Goal: Obtain resource: Download file/media

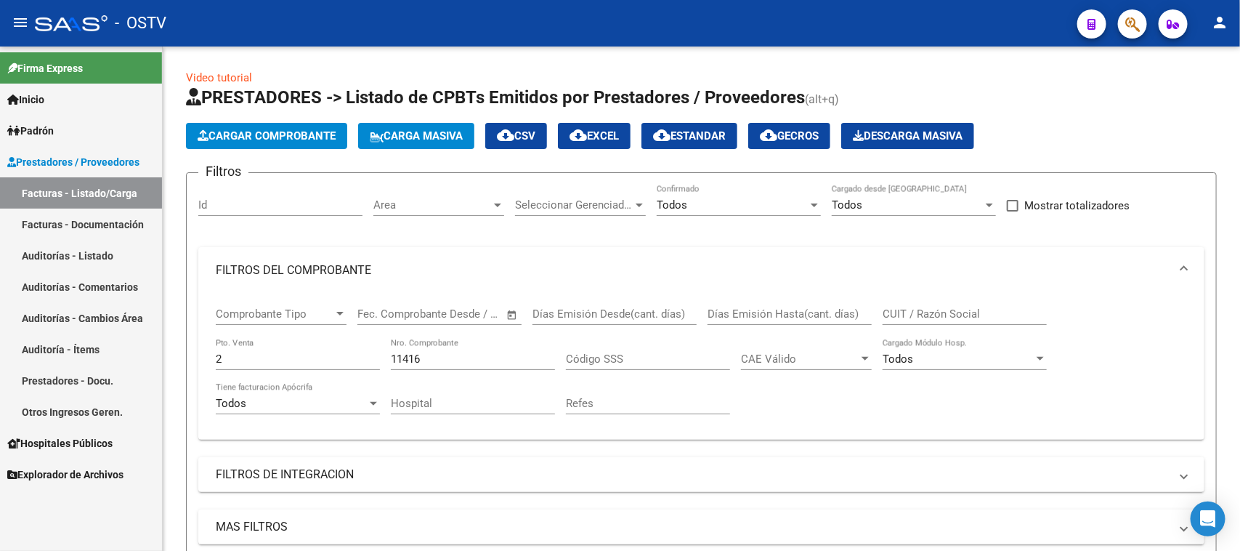
scroll to position [251, 0]
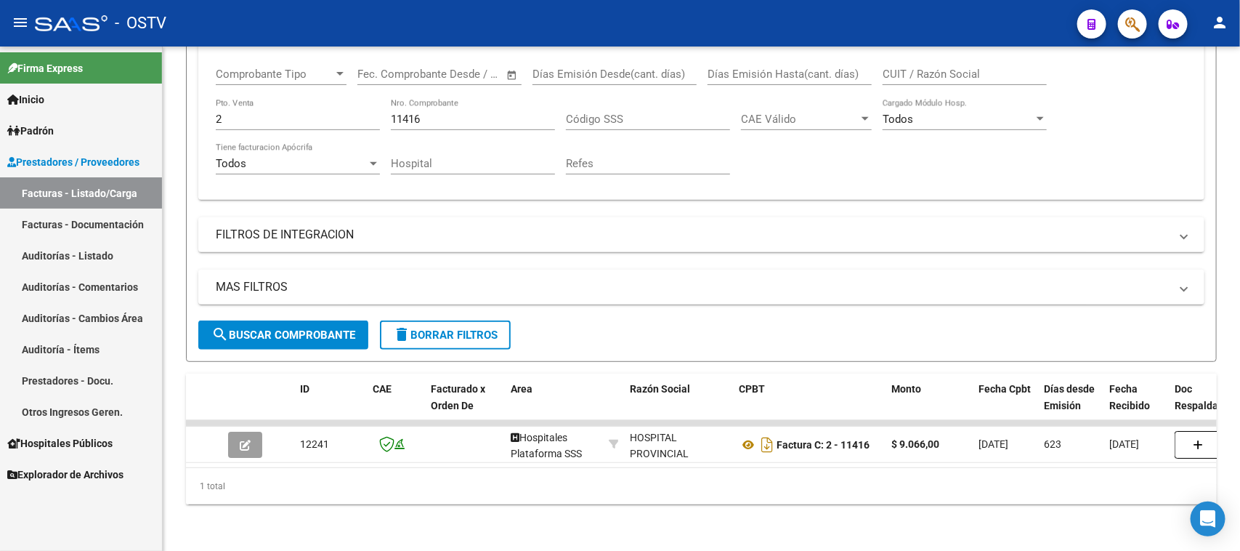
click at [109, 190] on link "Facturas - Listado/Carga" at bounding box center [81, 192] width 162 height 31
click at [400, 326] on mat-icon "delete" at bounding box center [401, 334] width 17 height 17
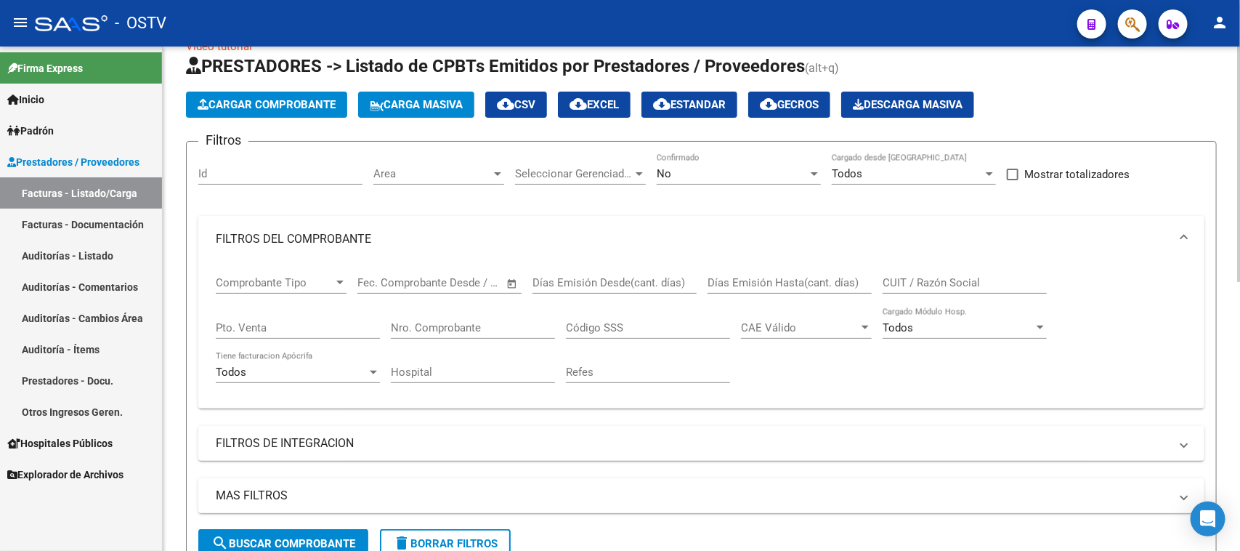
scroll to position [0, 0]
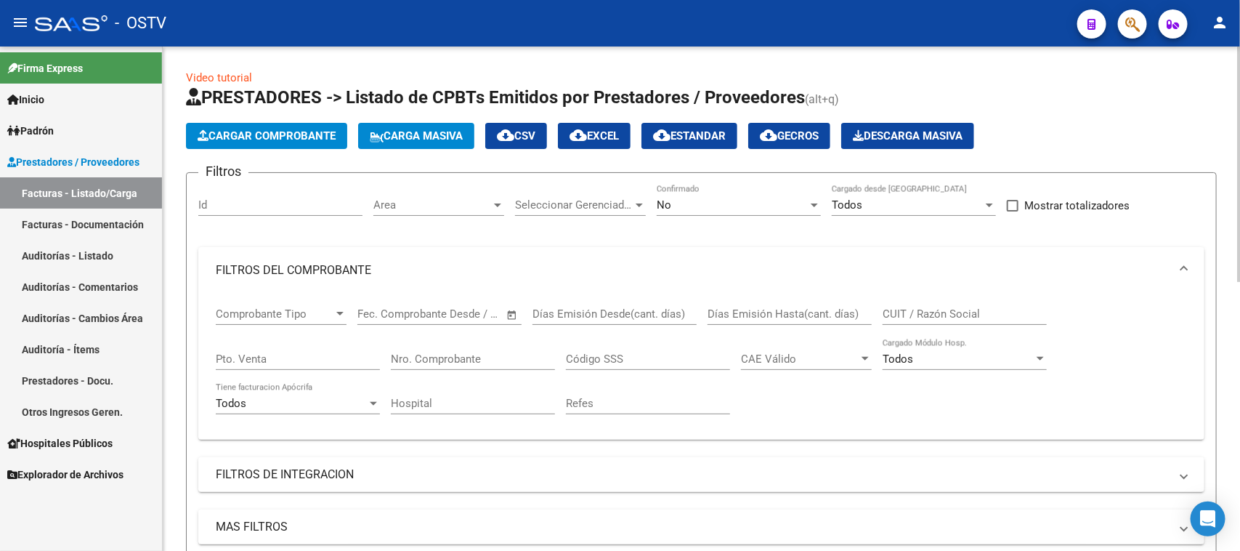
click at [562, 198] on span "Seleccionar Gerenciador" at bounding box center [574, 204] width 118 height 13
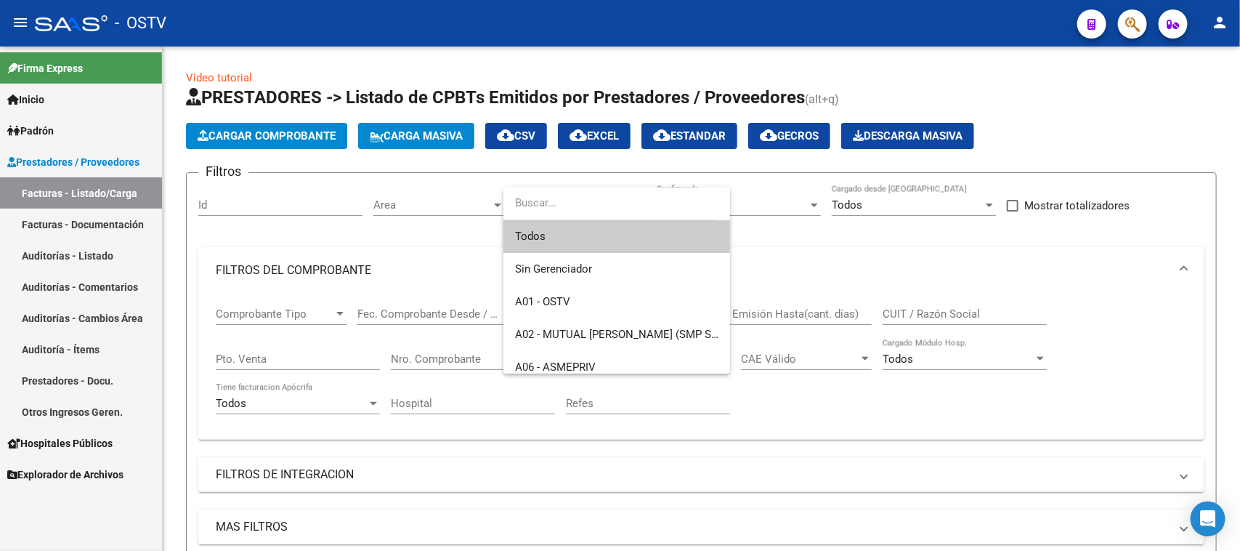
click at [419, 198] on div at bounding box center [620, 275] width 1240 height 551
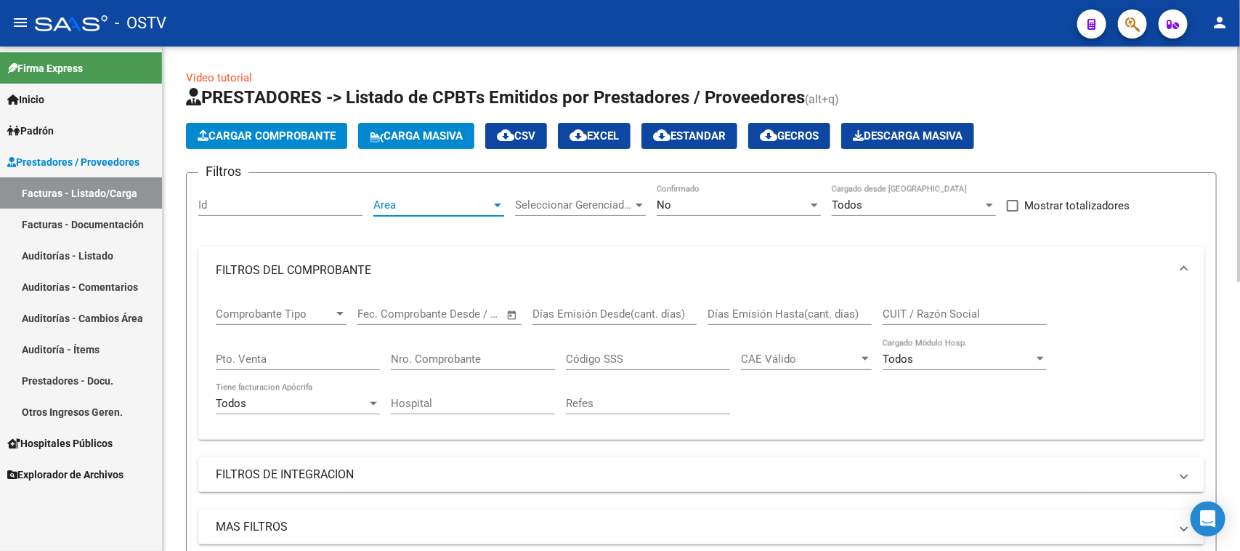
click at [419, 206] on span "Area" at bounding box center [432, 204] width 118 height 13
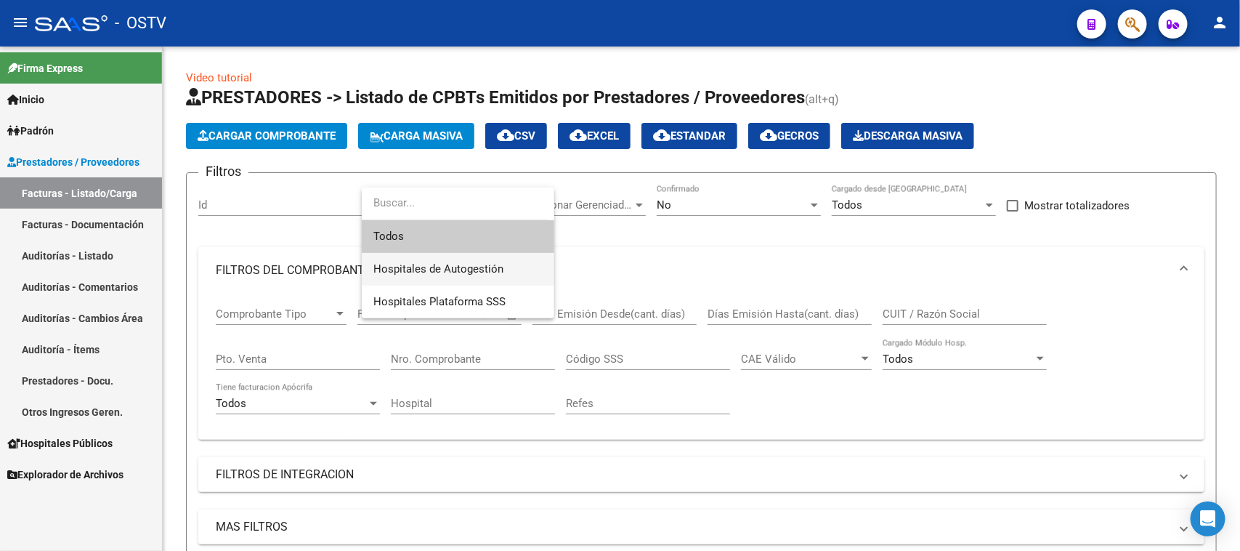
click at [425, 278] on span "Hospitales de Autogestión" at bounding box center [457, 269] width 169 height 33
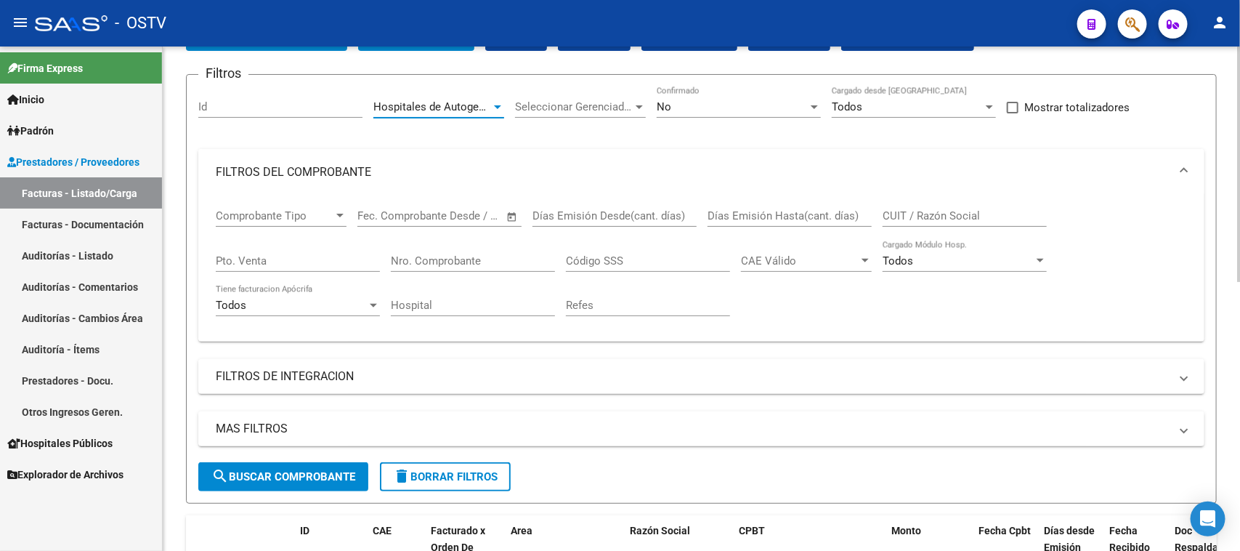
scroll to position [182, 0]
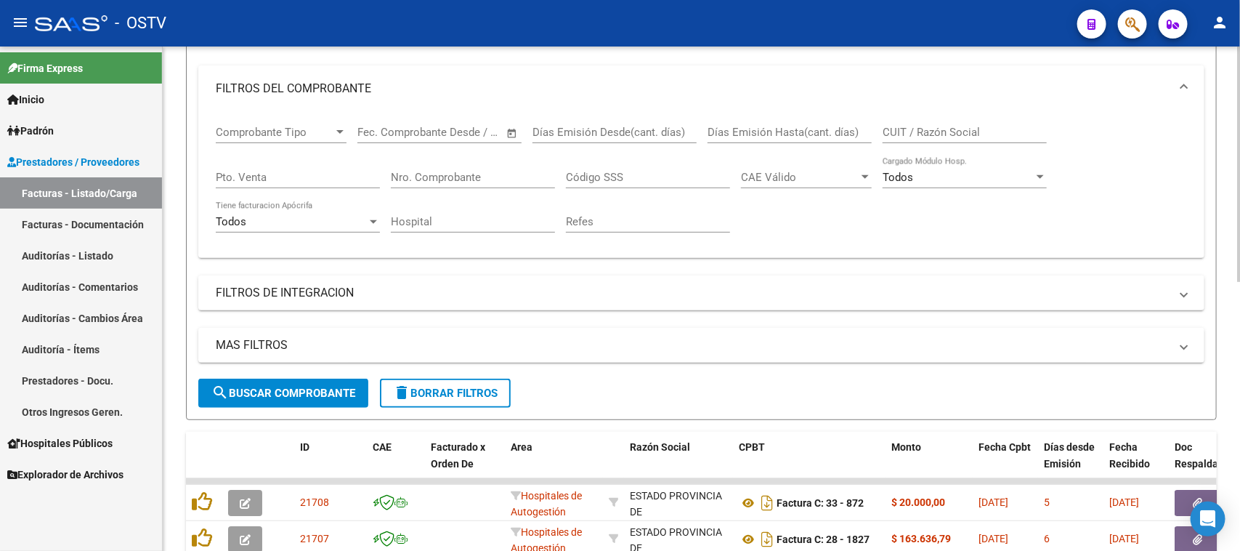
click at [312, 389] on span "search Buscar Comprobante" at bounding box center [283, 393] width 144 height 13
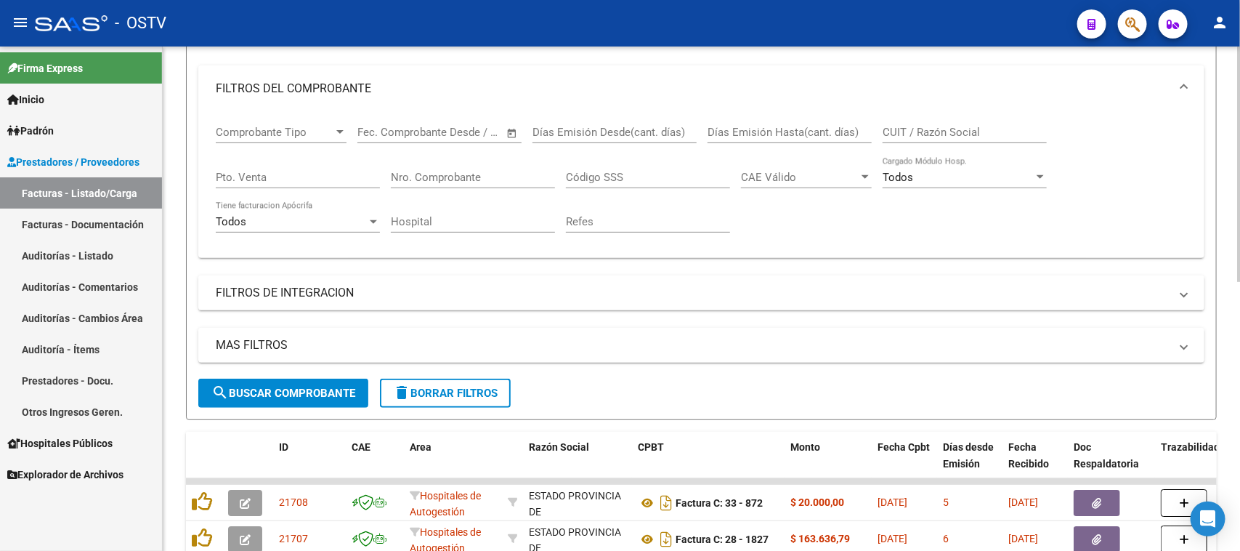
scroll to position [545, 0]
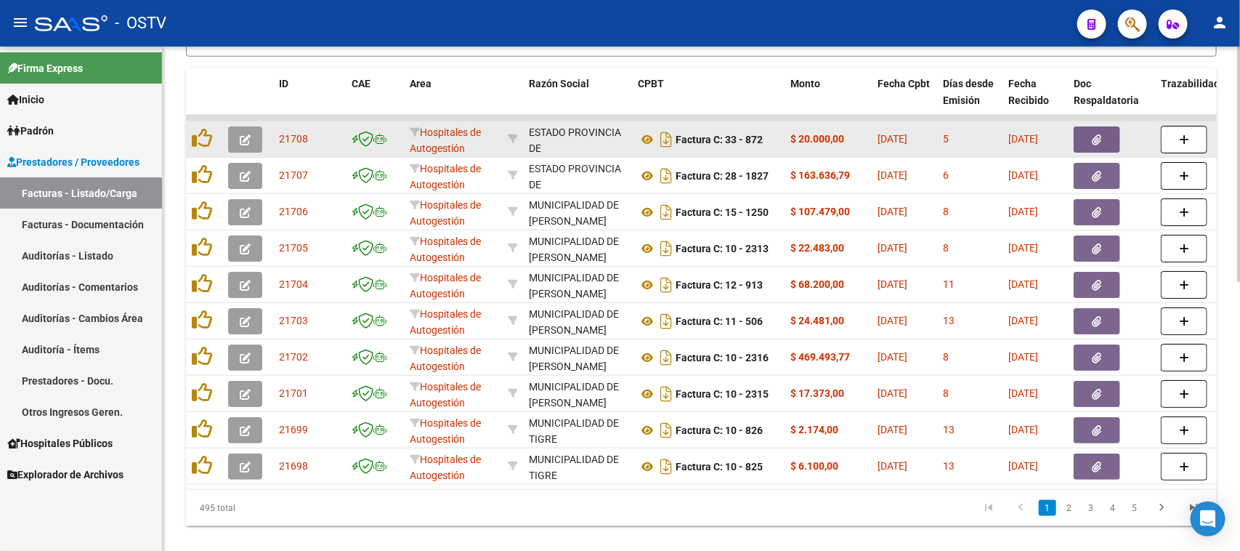
click at [1102, 139] on icon "button" at bounding box center [1097, 139] width 9 height 11
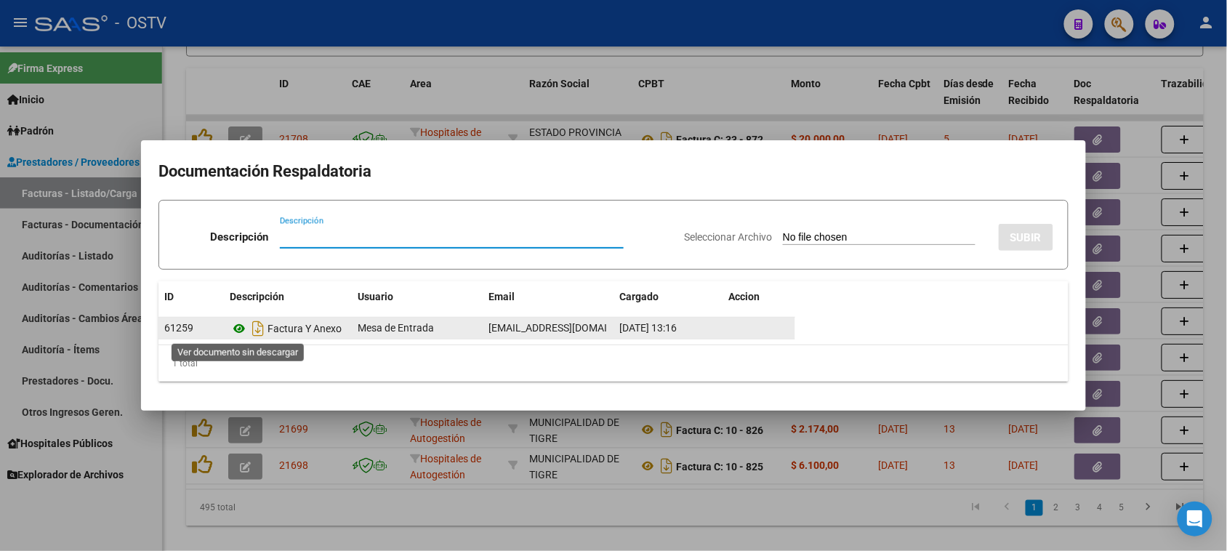
click at [241, 327] on icon at bounding box center [239, 328] width 19 height 17
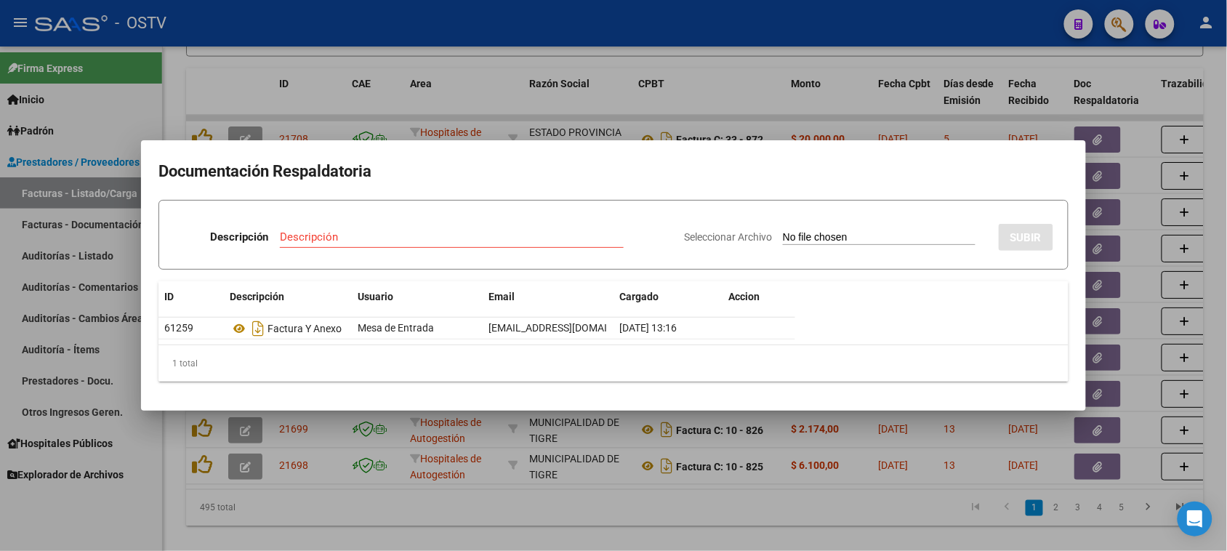
click at [1106, 142] on div at bounding box center [613, 275] width 1227 height 551
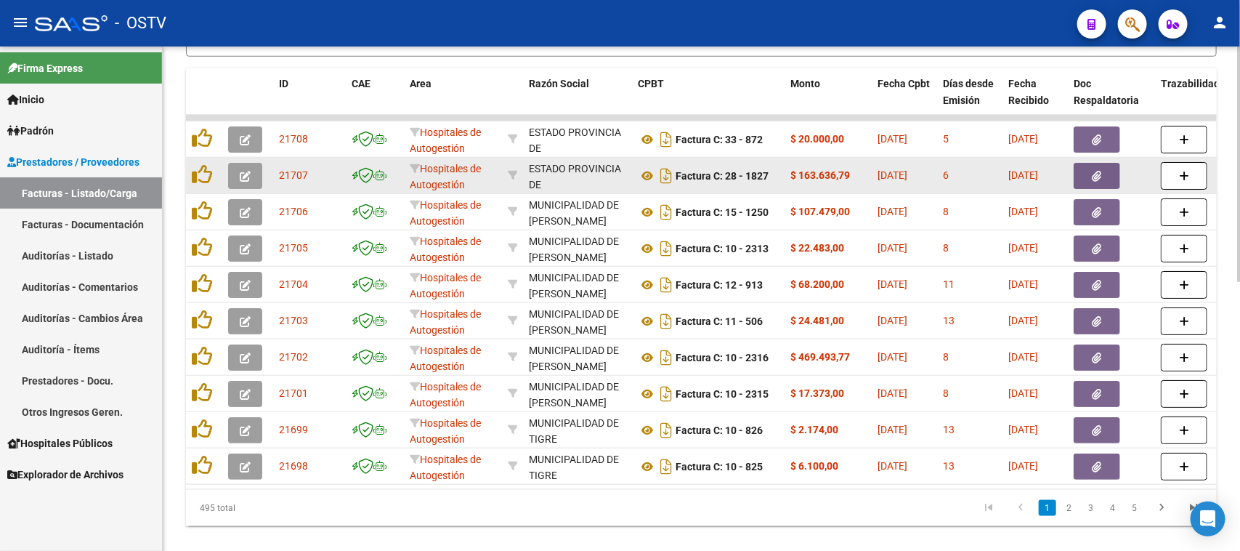
click at [1093, 171] on icon "button" at bounding box center [1097, 176] width 9 height 11
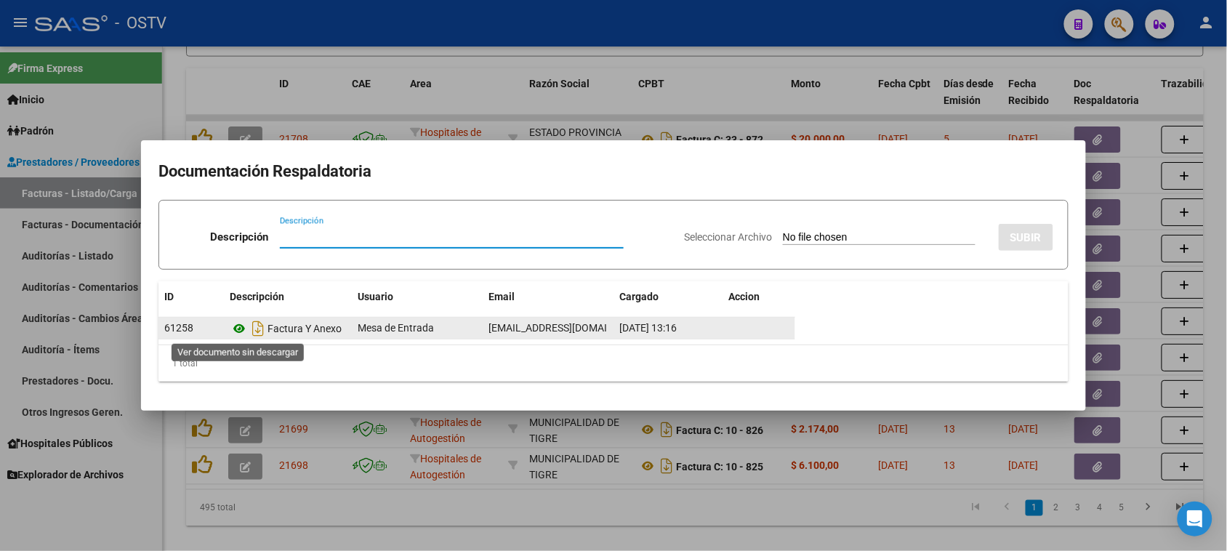
click at [235, 327] on icon at bounding box center [239, 328] width 19 height 17
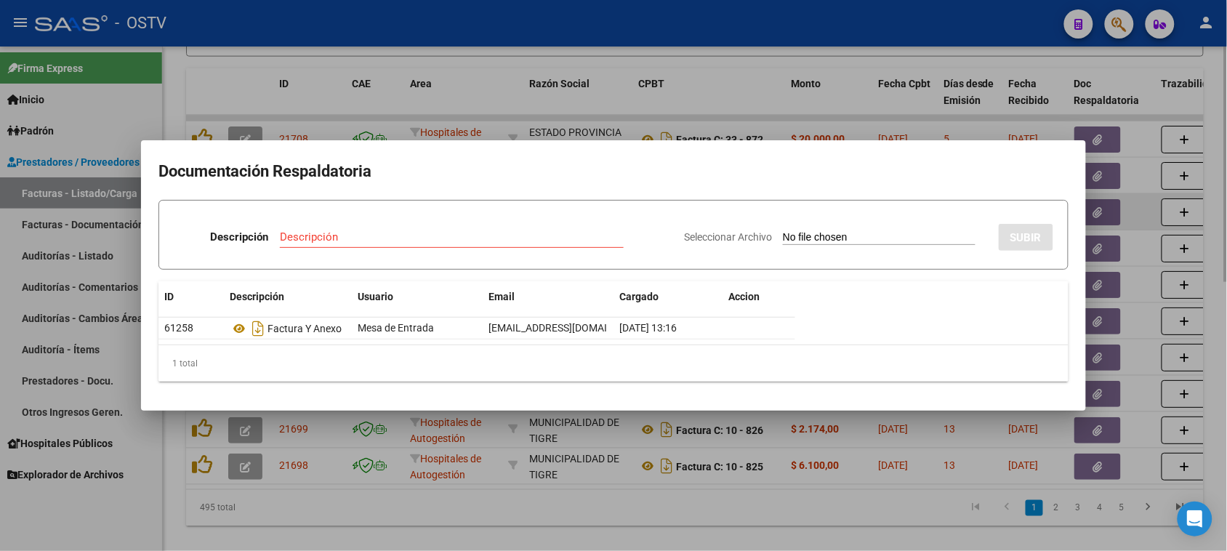
click at [1110, 172] on div at bounding box center [613, 275] width 1227 height 551
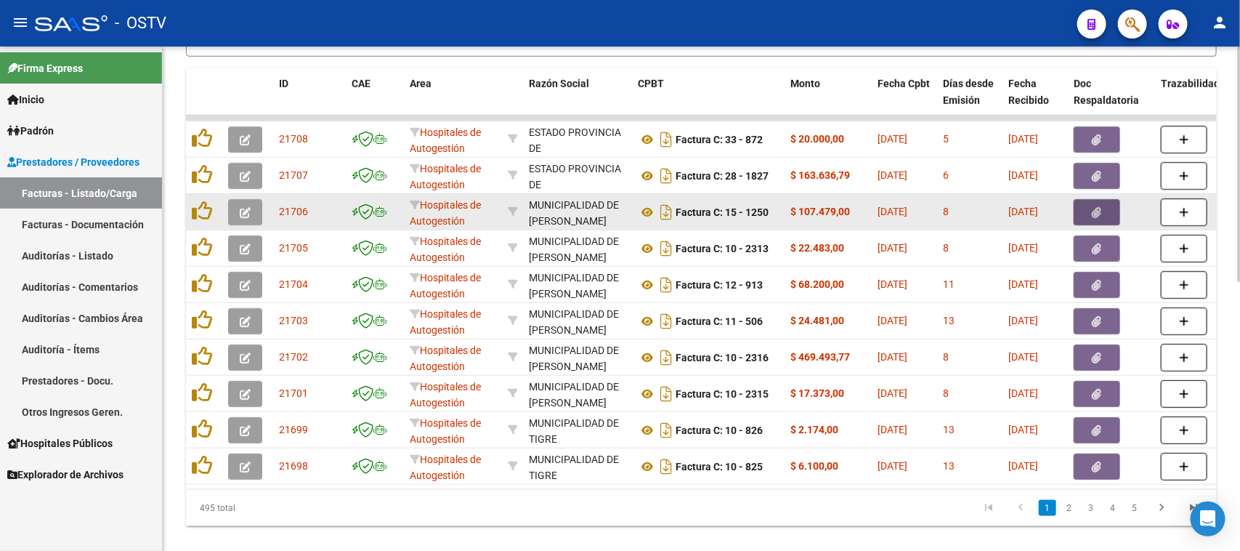
click at [1104, 213] on button "button" at bounding box center [1097, 212] width 47 height 26
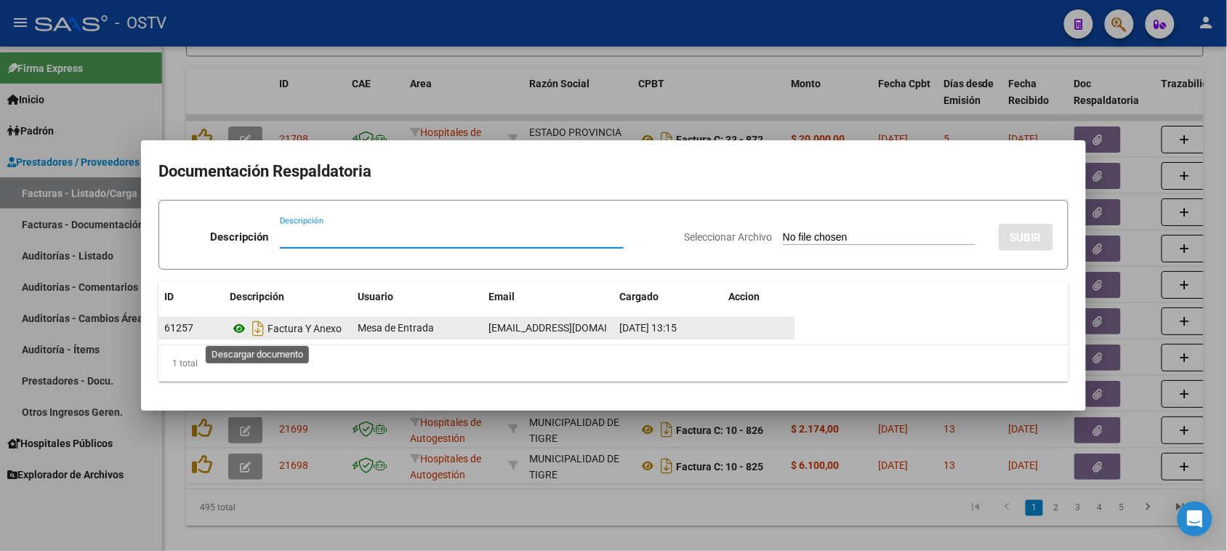
click at [241, 324] on icon at bounding box center [239, 328] width 19 height 17
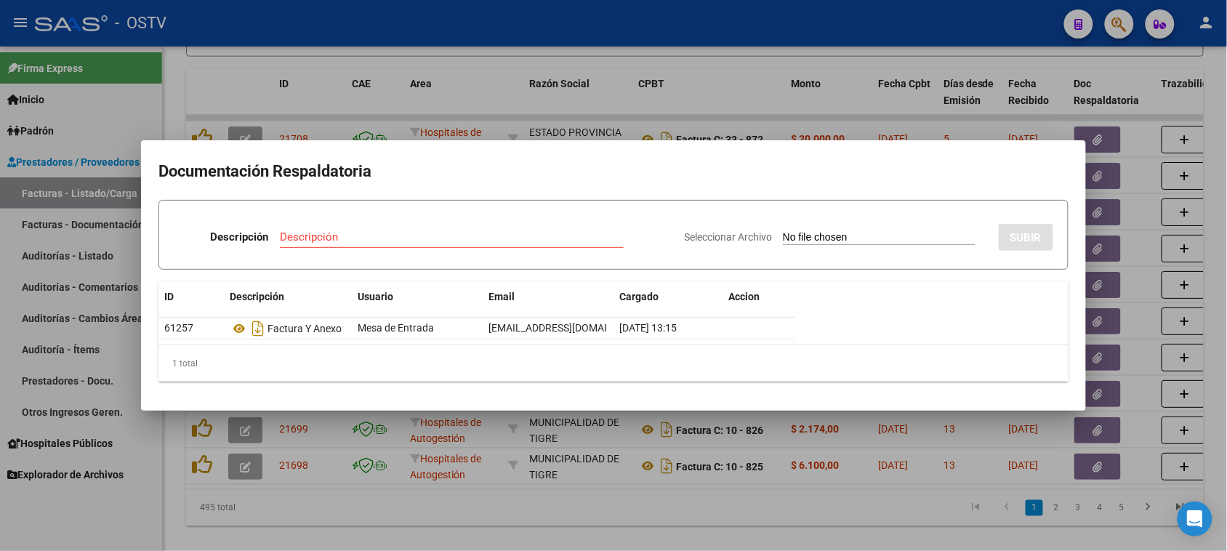
click at [1137, 219] on div at bounding box center [613, 275] width 1227 height 551
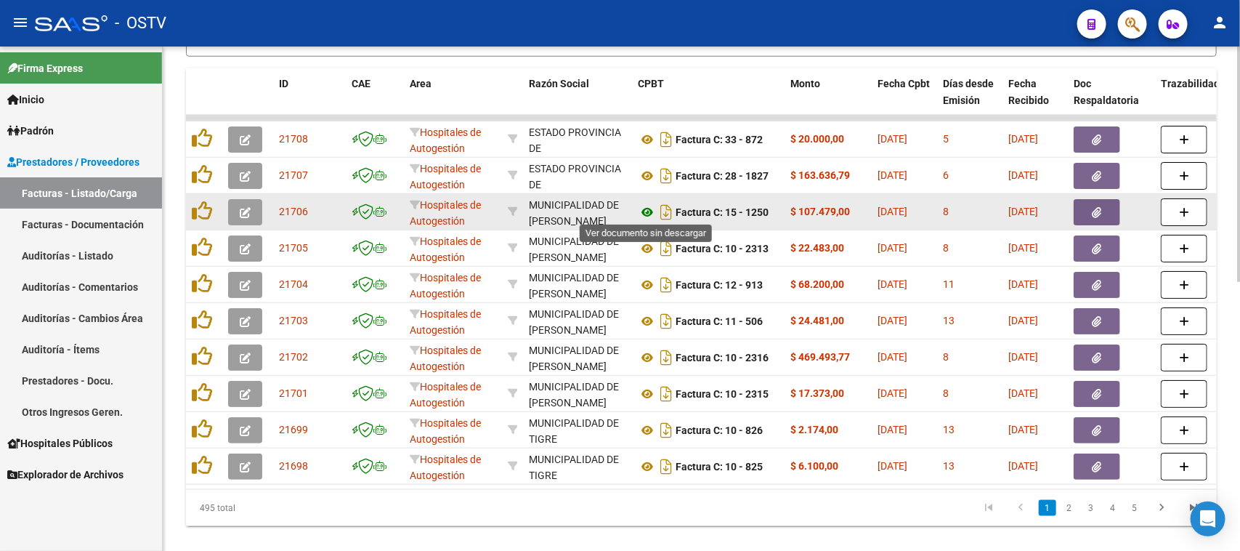
click at [649, 209] on icon at bounding box center [647, 211] width 19 height 17
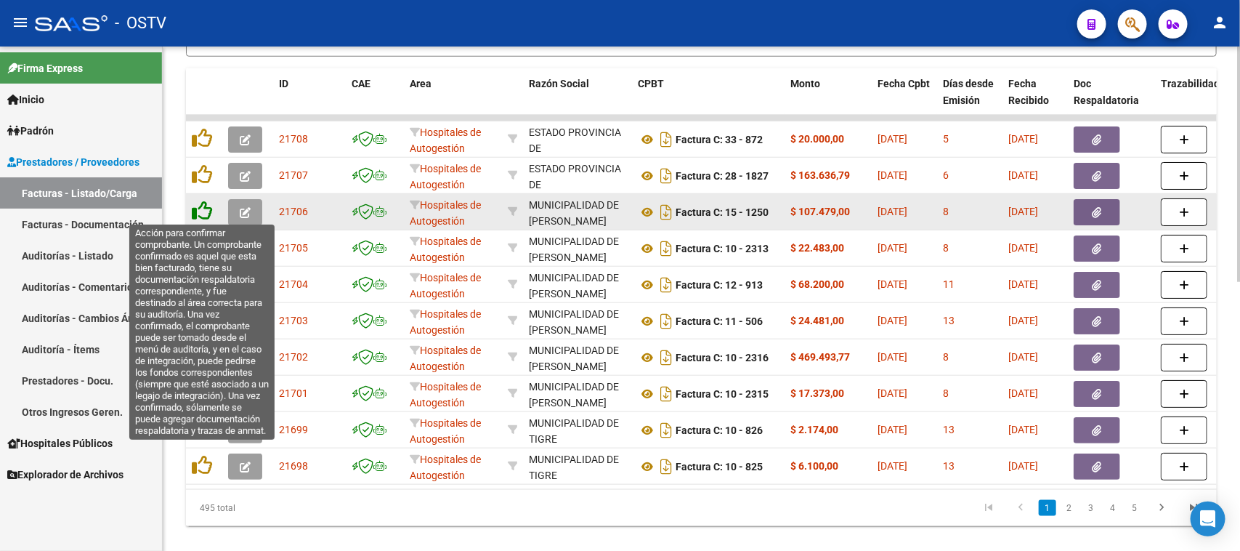
click at [202, 206] on icon at bounding box center [202, 211] width 20 height 20
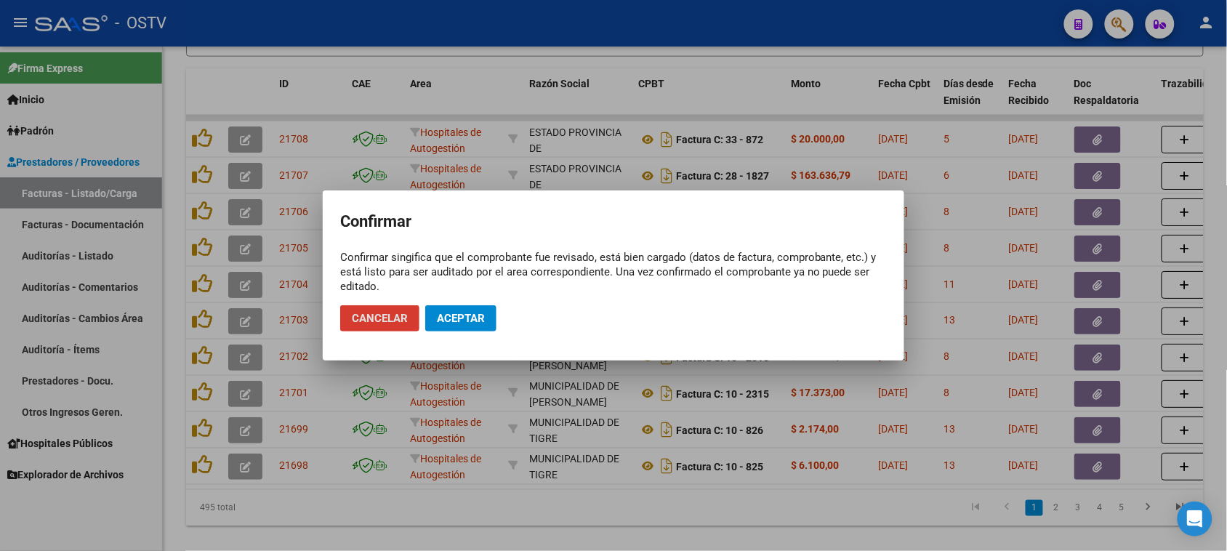
click at [464, 322] on span "Aceptar" at bounding box center [461, 318] width 48 height 13
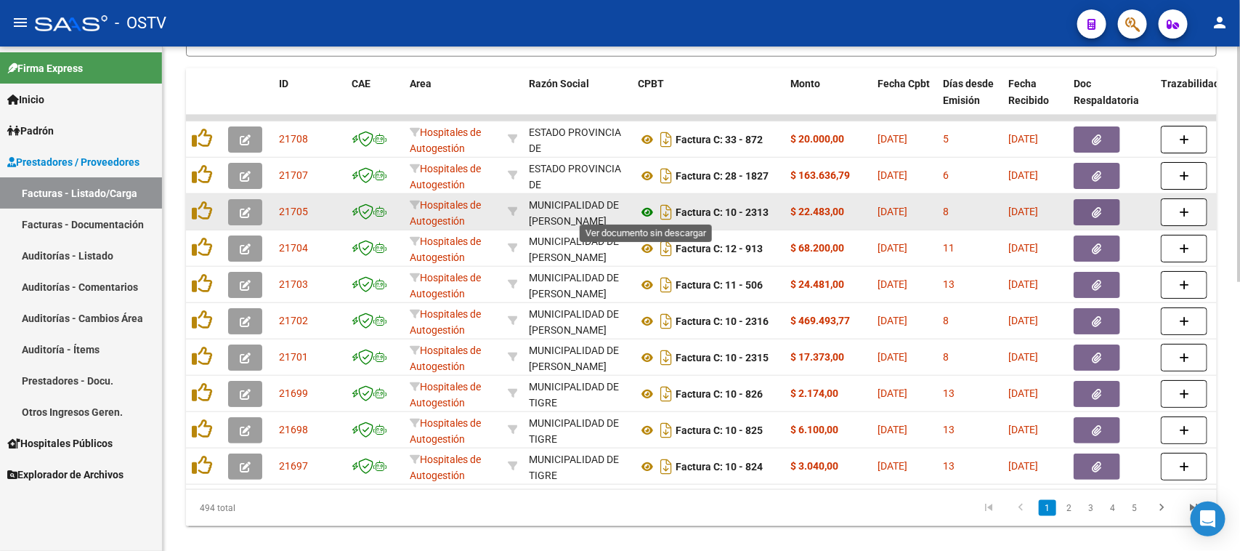
click at [645, 209] on icon at bounding box center [647, 211] width 19 height 17
click at [1095, 207] on icon "button" at bounding box center [1097, 212] width 9 height 11
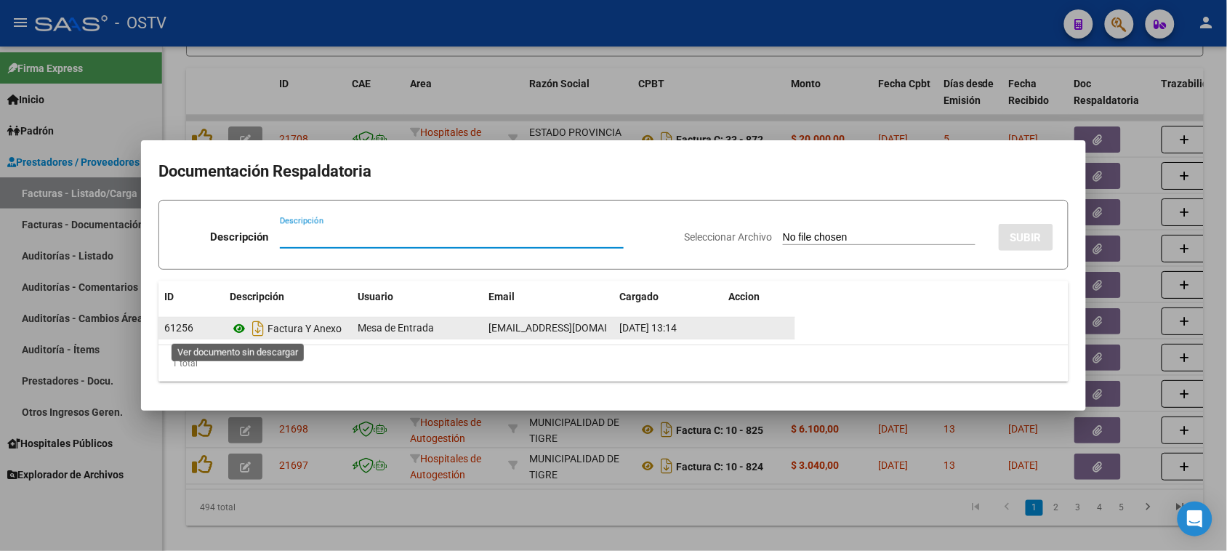
click at [238, 326] on icon at bounding box center [239, 328] width 19 height 17
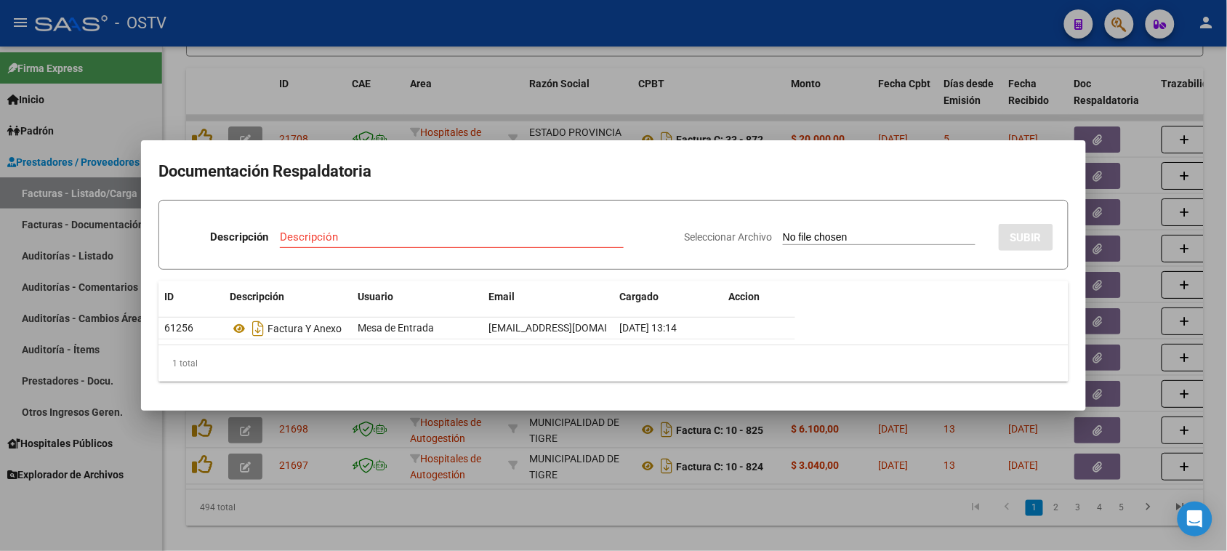
click at [781, 102] on div at bounding box center [613, 275] width 1227 height 551
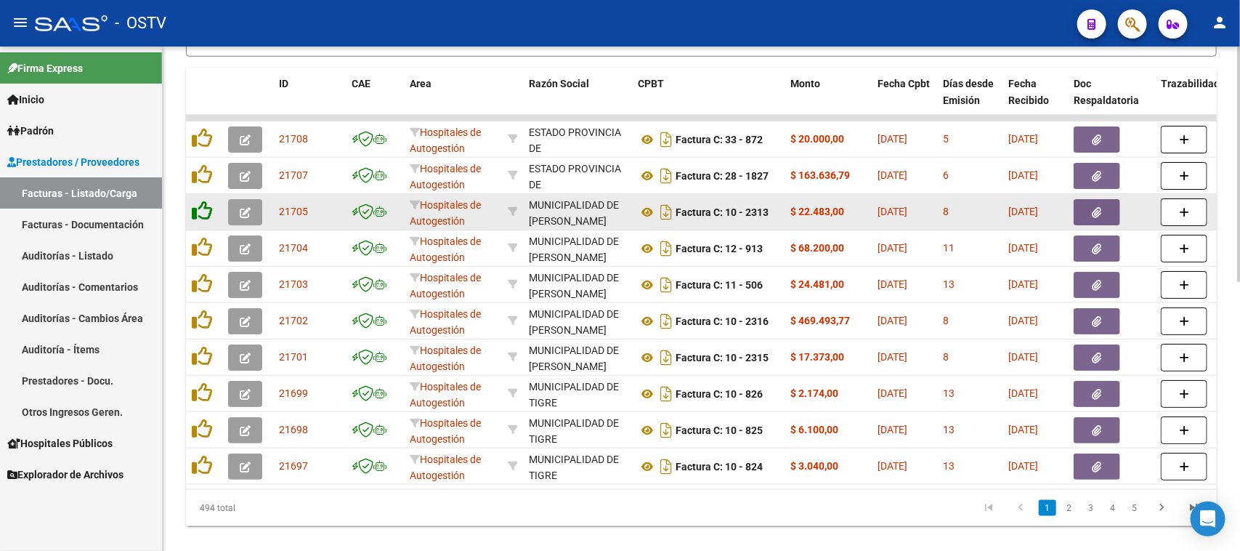
click at [207, 207] on icon at bounding box center [202, 211] width 20 height 20
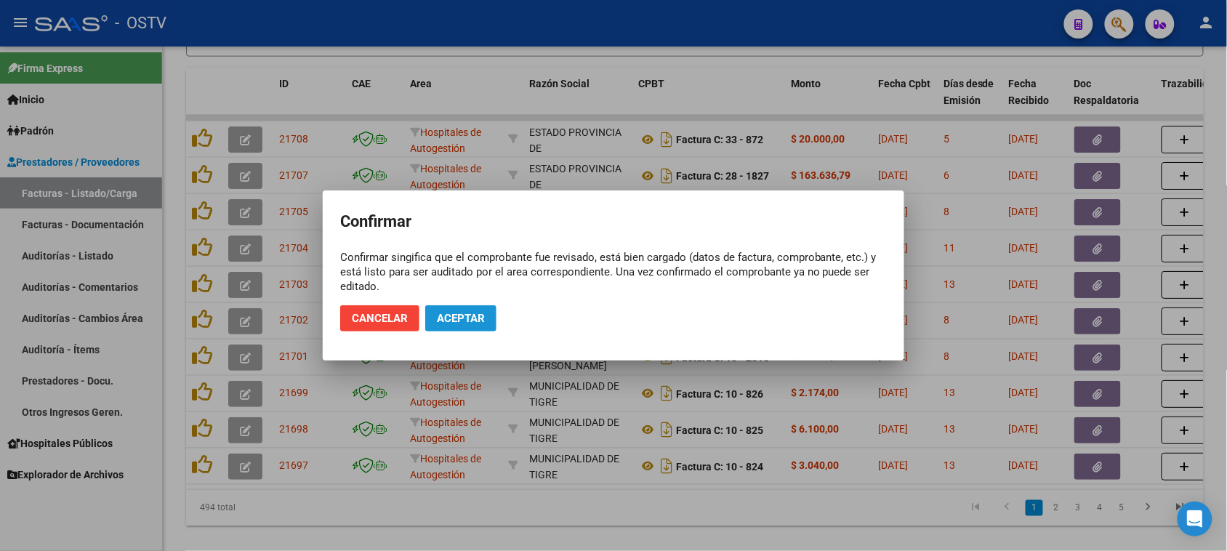
click at [458, 320] on span "Aceptar" at bounding box center [461, 318] width 48 height 13
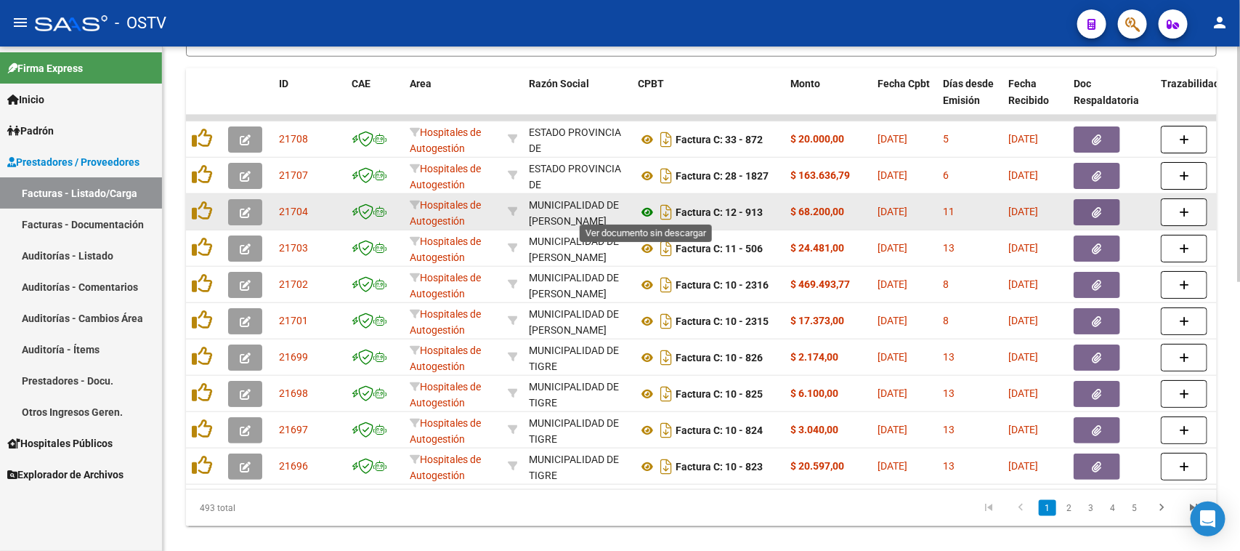
click at [647, 208] on icon at bounding box center [647, 211] width 19 height 17
drag, startPoint x: 801, startPoint y: 209, endPoint x: 903, endPoint y: 208, distance: 102.5
click at [1099, 209] on icon "button" at bounding box center [1097, 212] width 9 height 11
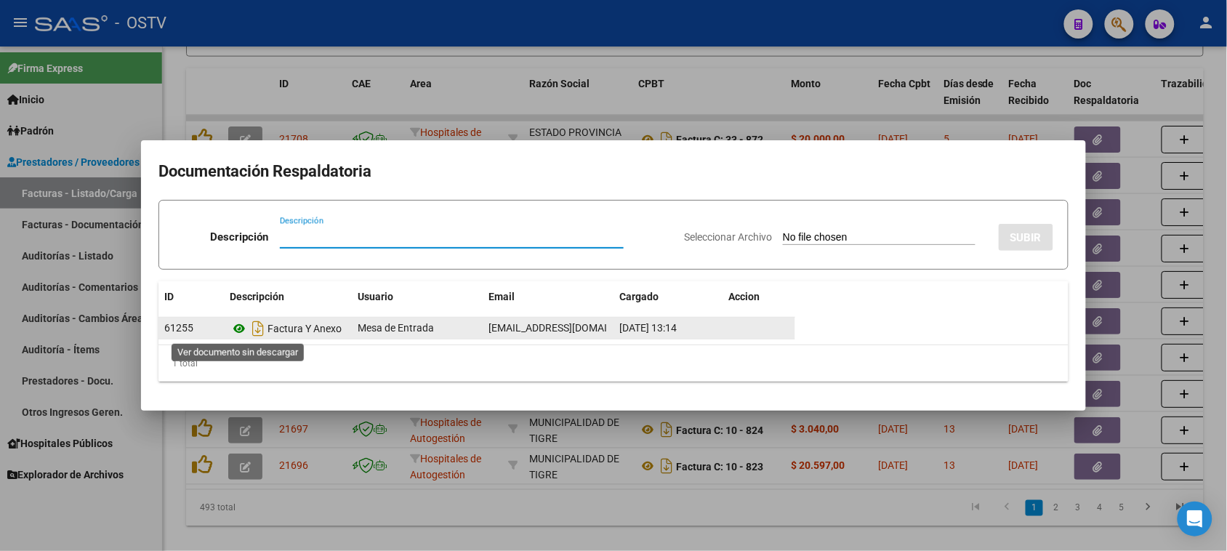
click at [241, 328] on icon at bounding box center [239, 328] width 19 height 17
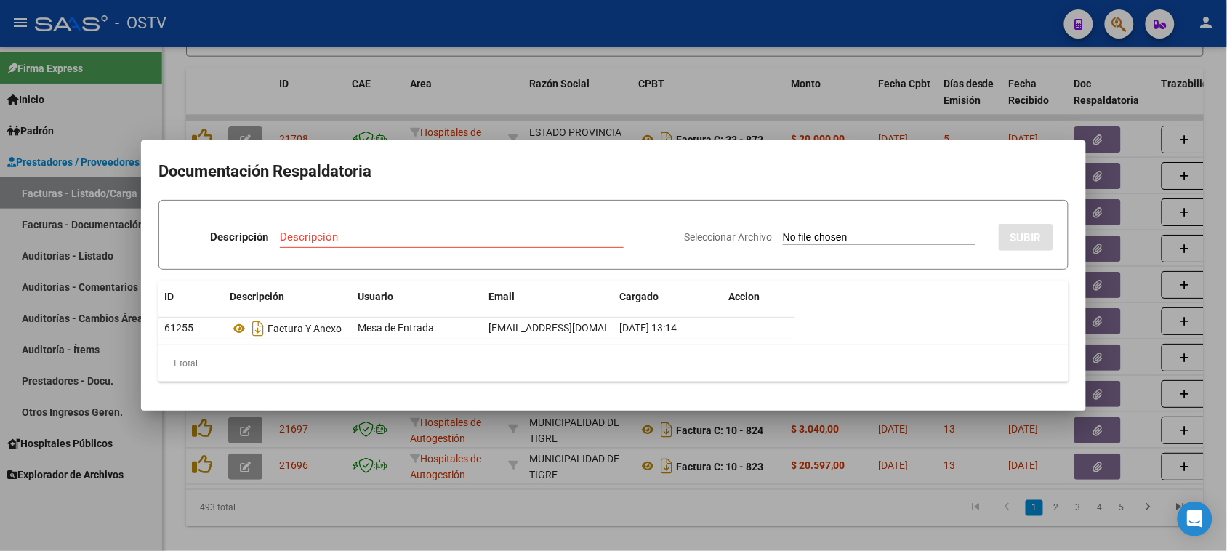
click at [771, 115] on div at bounding box center [613, 275] width 1227 height 551
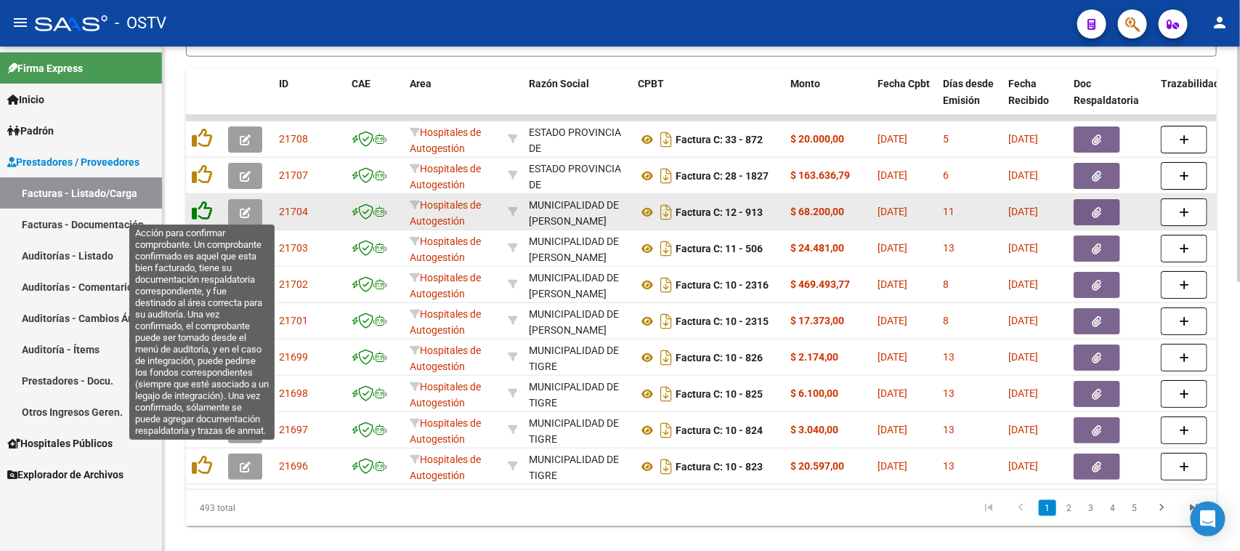
click at [206, 209] on icon at bounding box center [202, 211] width 20 height 20
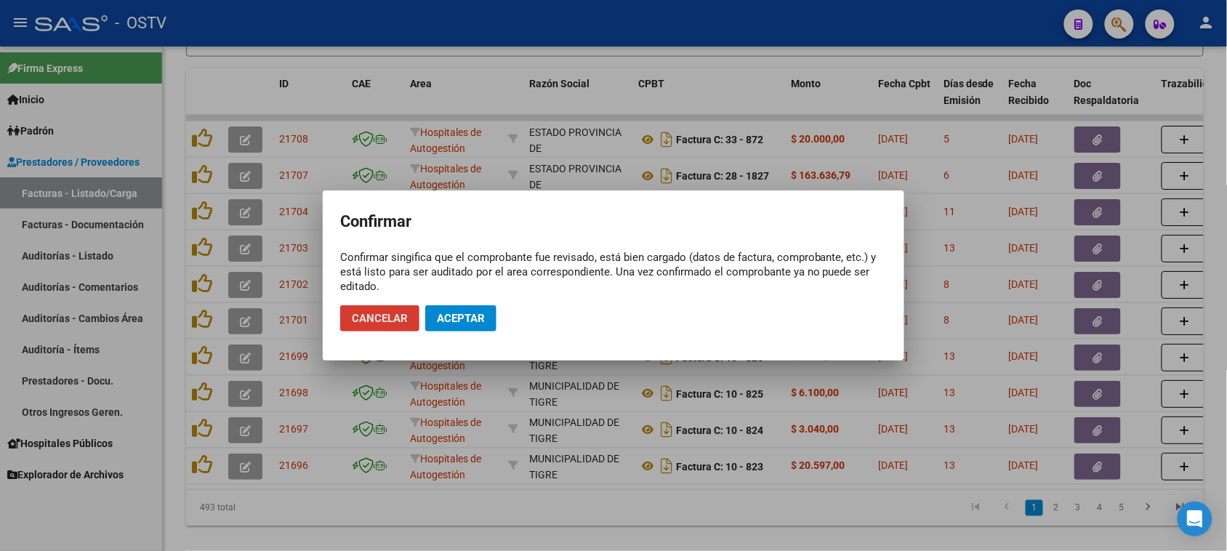
click at [461, 315] on span "Aceptar" at bounding box center [461, 318] width 48 height 13
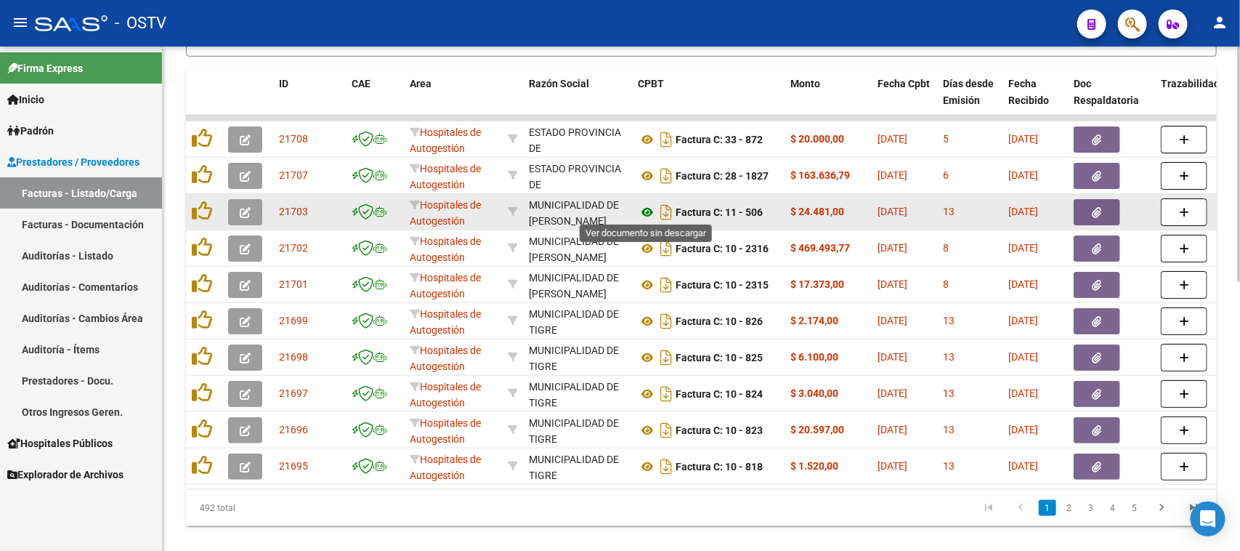
click at [645, 207] on icon at bounding box center [647, 211] width 19 height 17
click at [1091, 215] on button "button" at bounding box center [1097, 212] width 47 height 26
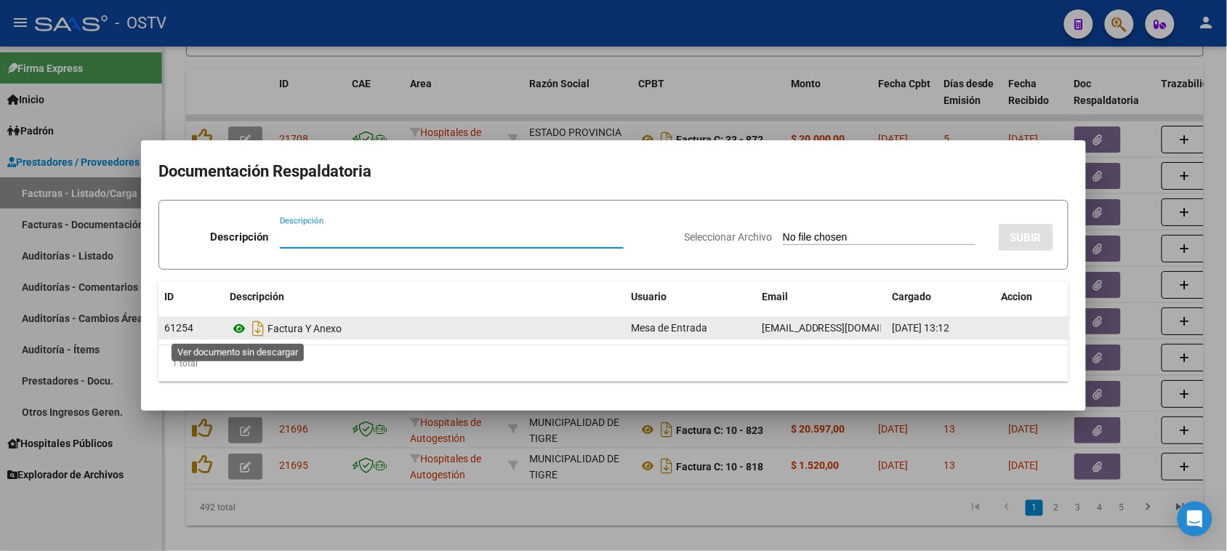
click at [242, 327] on icon at bounding box center [239, 328] width 19 height 17
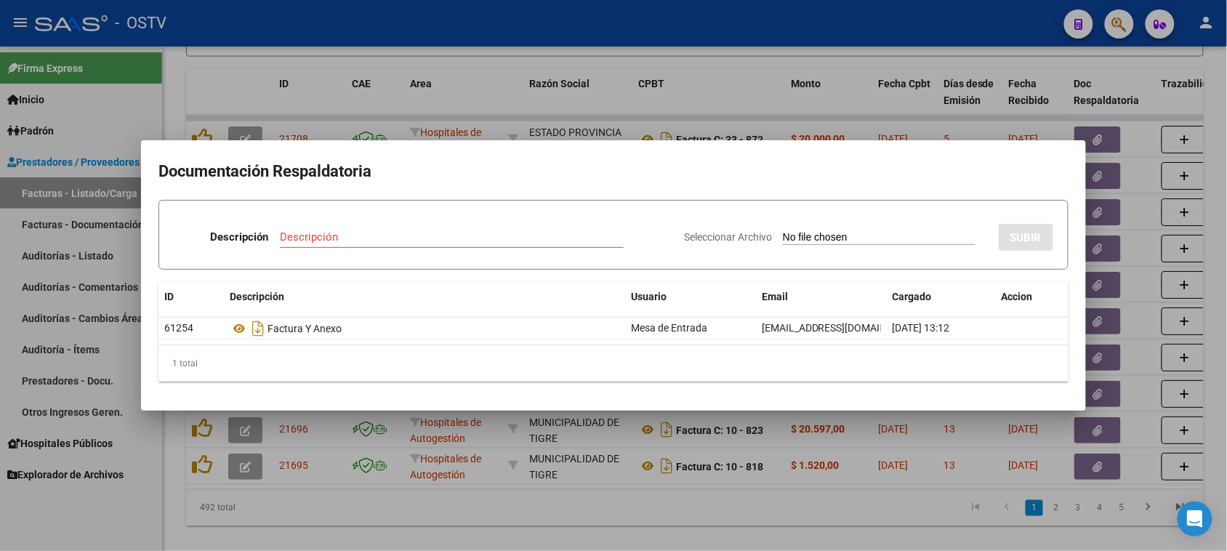
click at [753, 58] on div at bounding box center [613, 275] width 1227 height 551
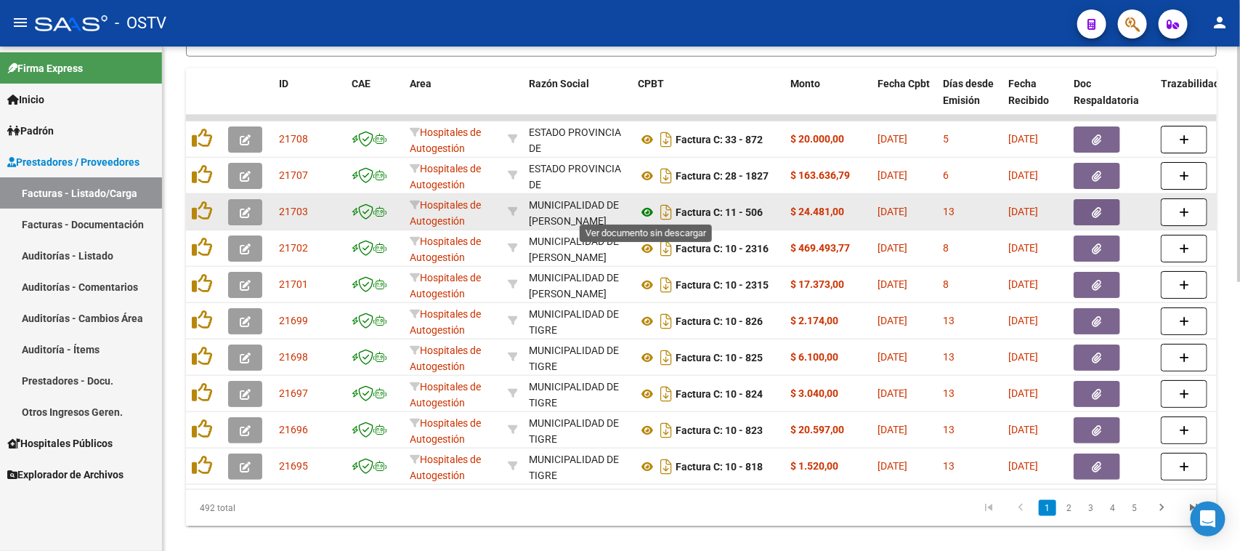
click at [647, 208] on icon at bounding box center [647, 211] width 19 height 17
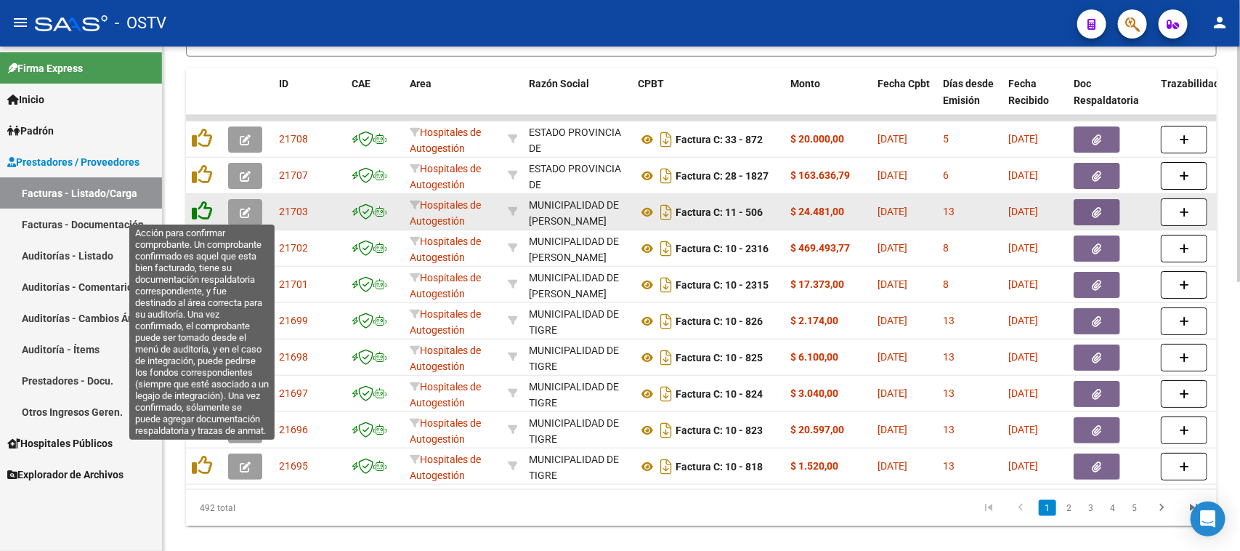
click at [203, 207] on icon at bounding box center [202, 211] width 20 height 20
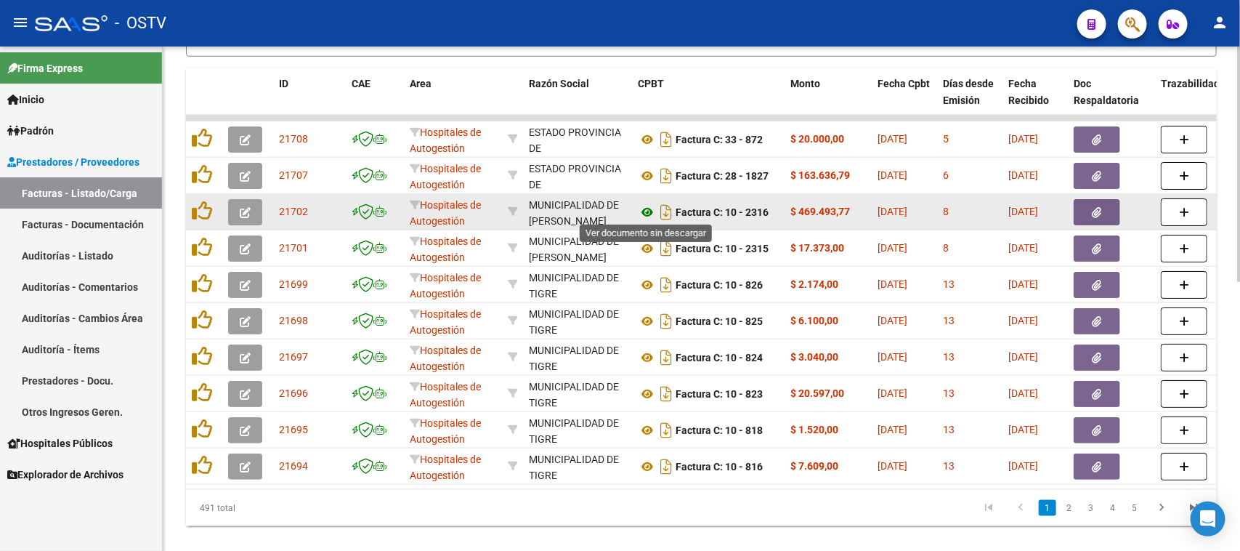
click at [649, 205] on icon at bounding box center [647, 211] width 19 height 17
drag, startPoint x: 770, startPoint y: 206, endPoint x: 924, endPoint y: 206, distance: 154.0
click at [1101, 209] on icon "button" at bounding box center [1097, 212] width 9 height 11
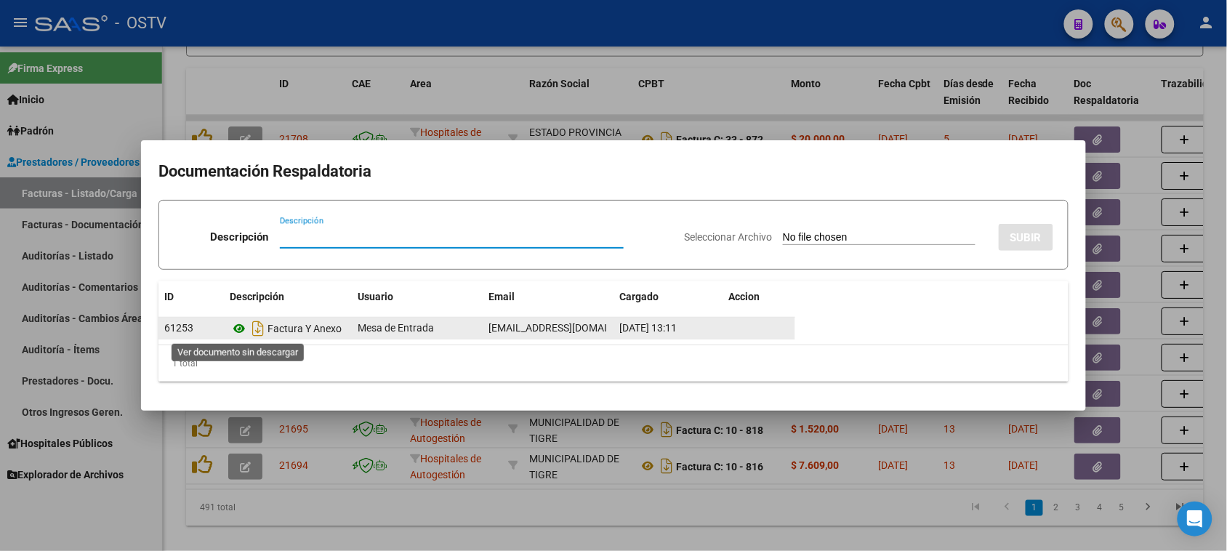
click at [238, 328] on icon at bounding box center [239, 328] width 19 height 17
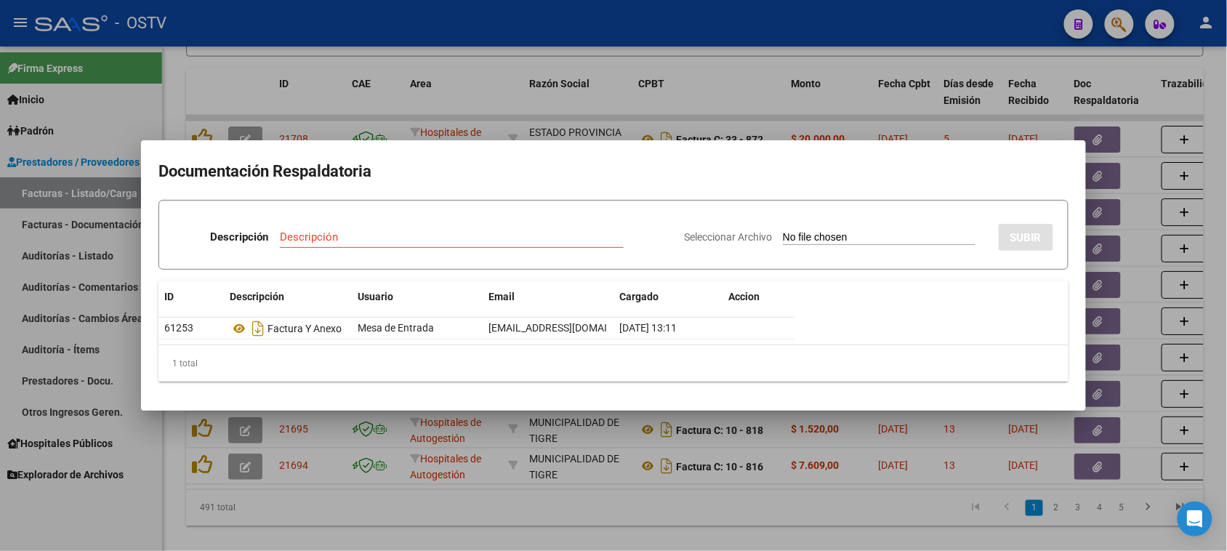
click at [745, 107] on div at bounding box center [613, 275] width 1227 height 551
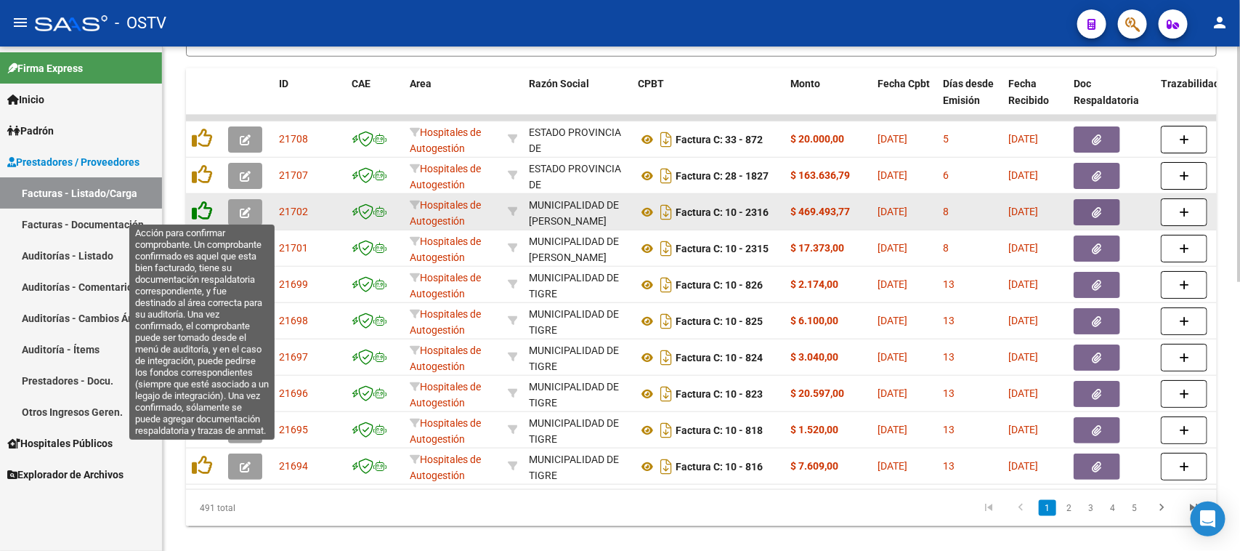
click at [206, 211] on icon at bounding box center [202, 211] width 20 height 20
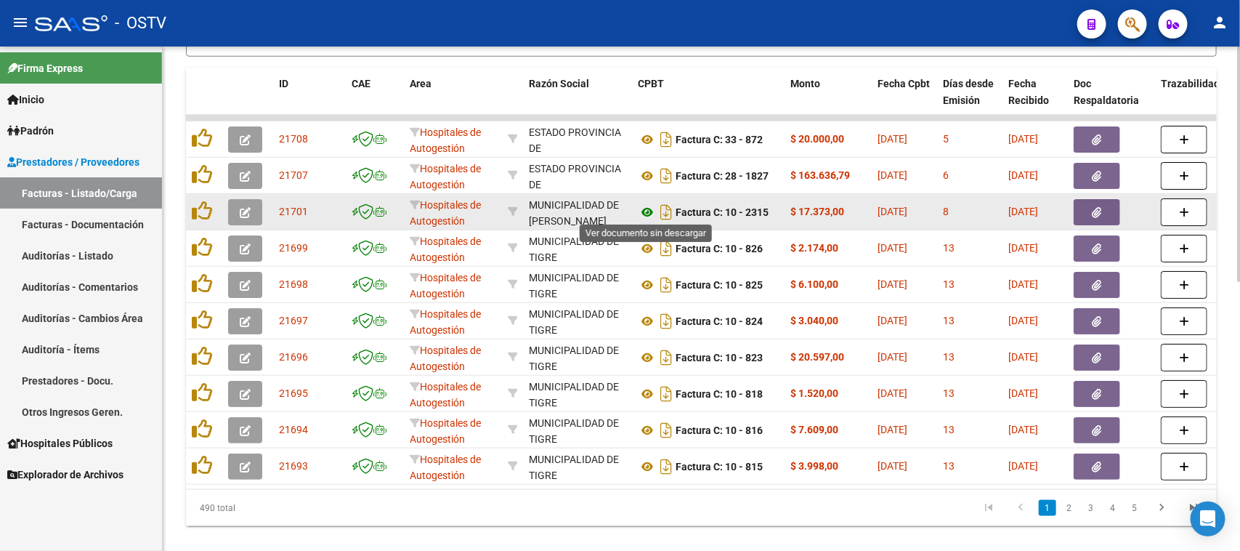
click at [647, 209] on icon at bounding box center [647, 211] width 19 height 17
click at [1078, 211] on button "button" at bounding box center [1097, 212] width 47 height 26
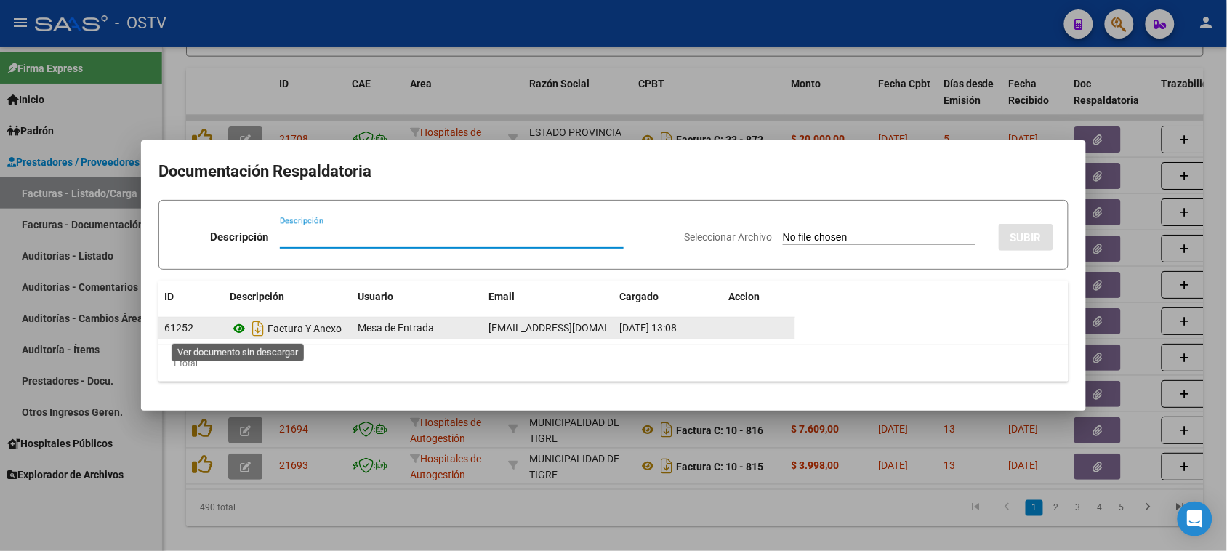
click at [238, 331] on icon at bounding box center [239, 328] width 19 height 17
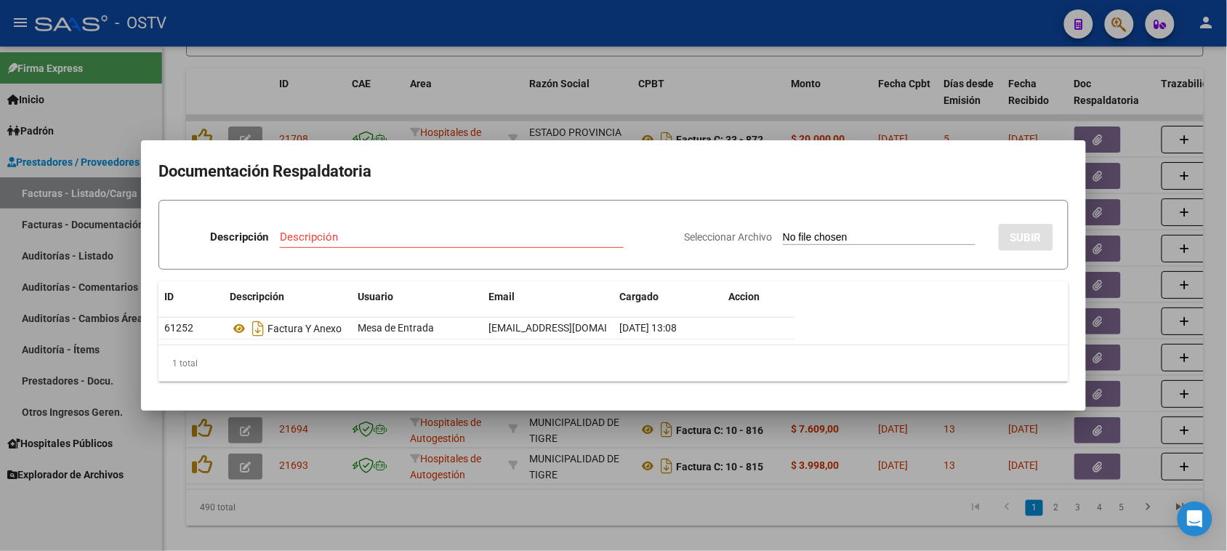
click at [706, 104] on div at bounding box center [613, 275] width 1227 height 551
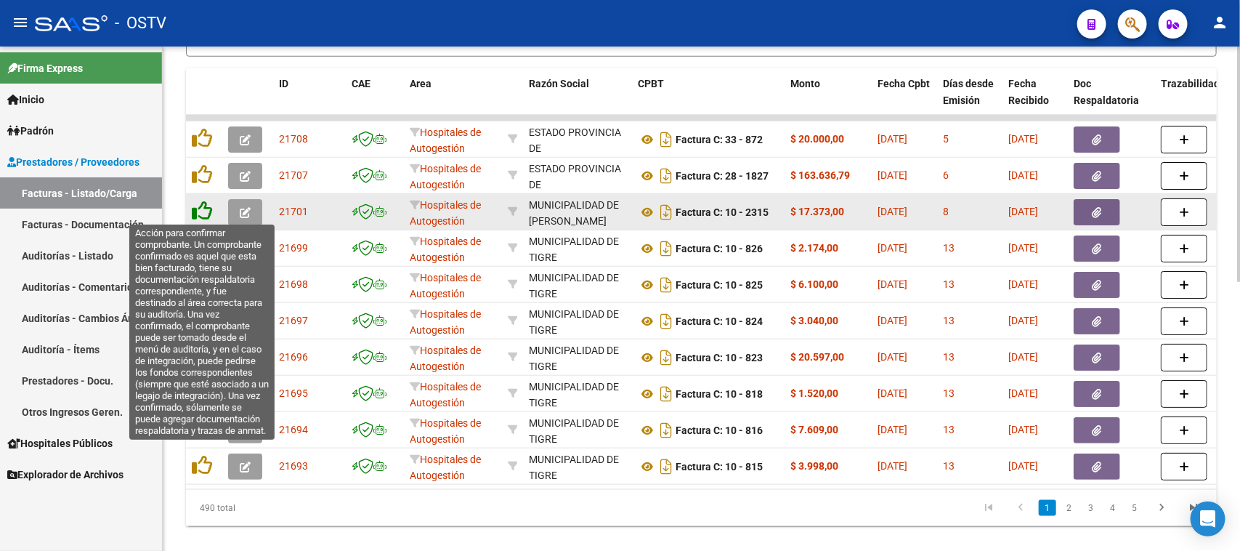
click at [204, 212] on icon at bounding box center [202, 211] width 20 height 20
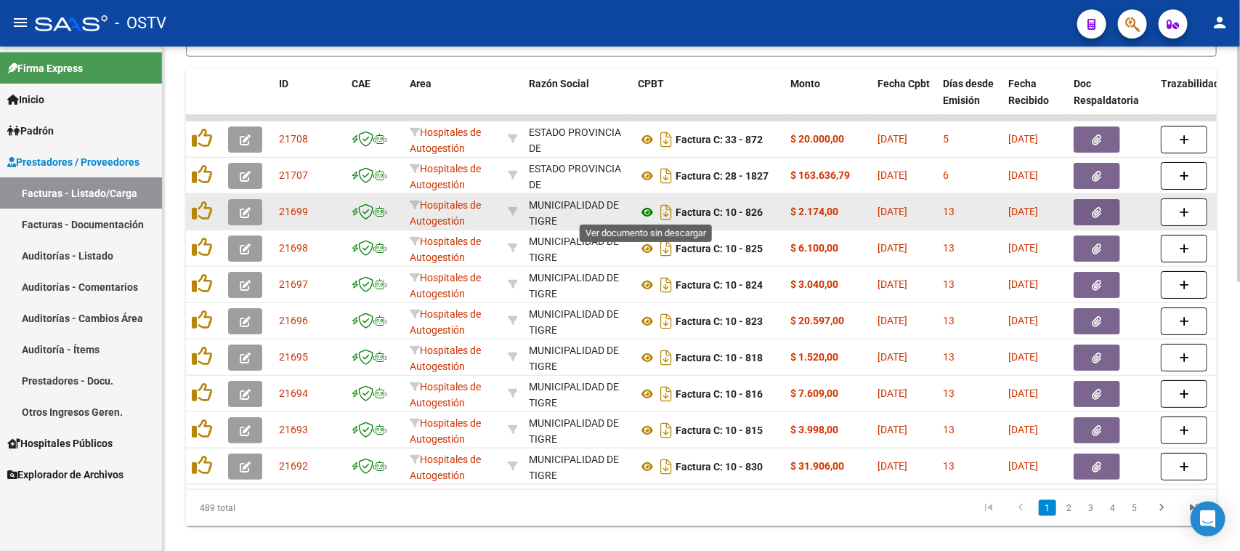
click at [647, 211] on icon at bounding box center [647, 211] width 19 height 17
drag, startPoint x: 772, startPoint y: 209, endPoint x: 892, endPoint y: 208, distance: 119.9
click at [1094, 219] on button "button" at bounding box center [1097, 212] width 47 height 26
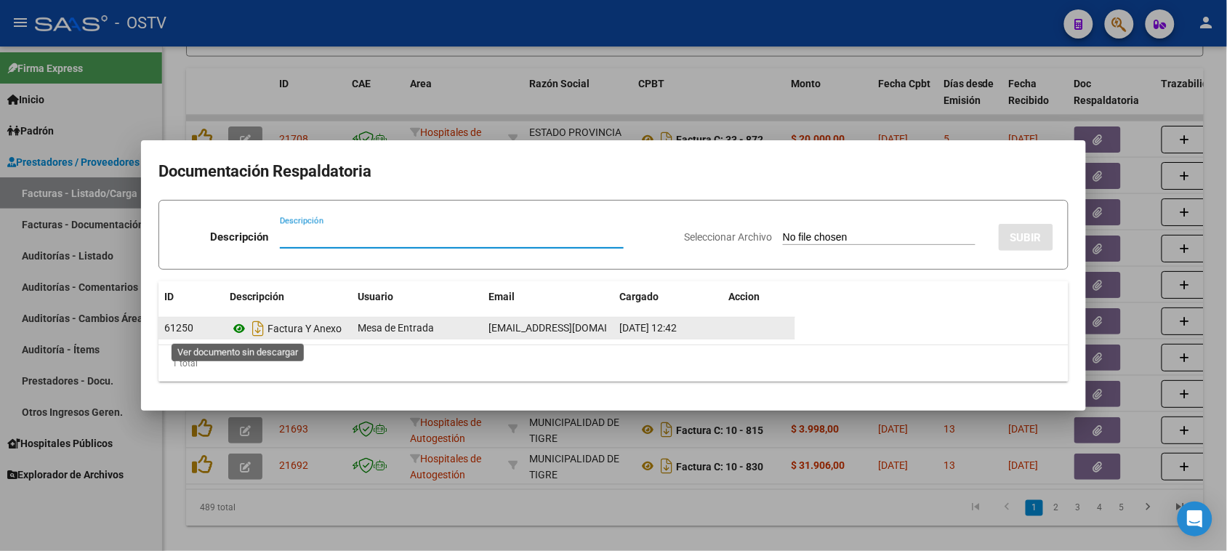
click at [238, 325] on icon at bounding box center [239, 328] width 19 height 17
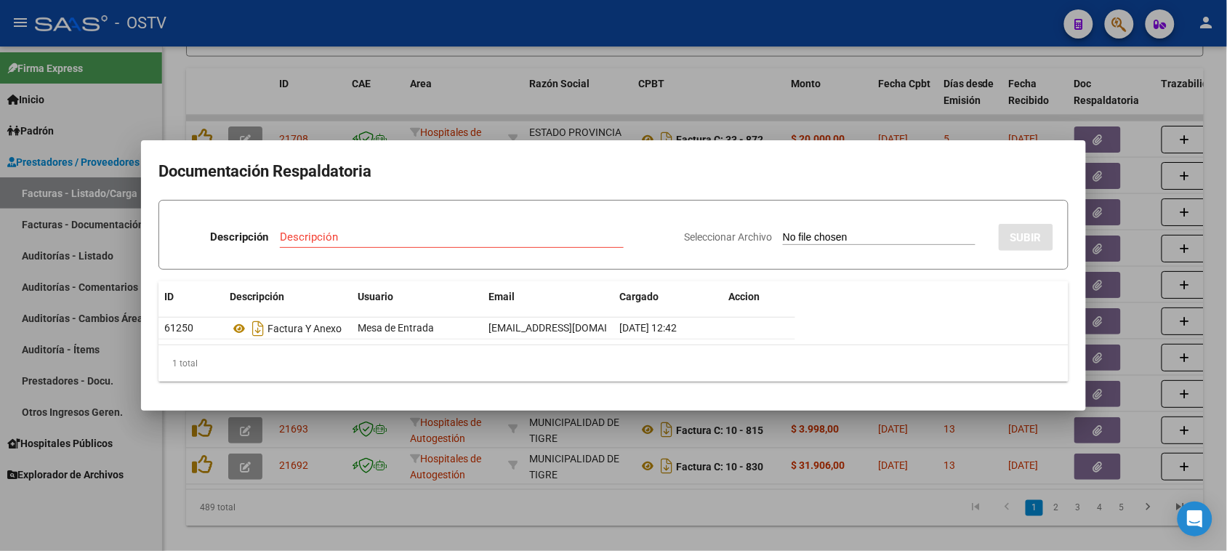
click at [698, 92] on div at bounding box center [613, 275] width 1227 height 551
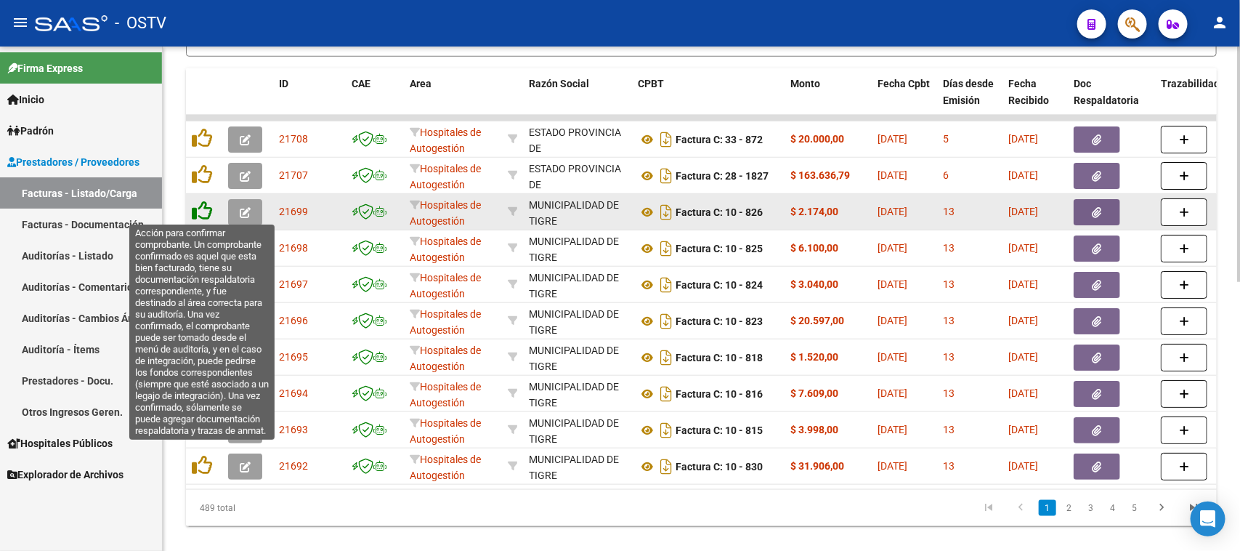
click at [201, 209] on icon at bounding box center [202, 211] width 20 height 20
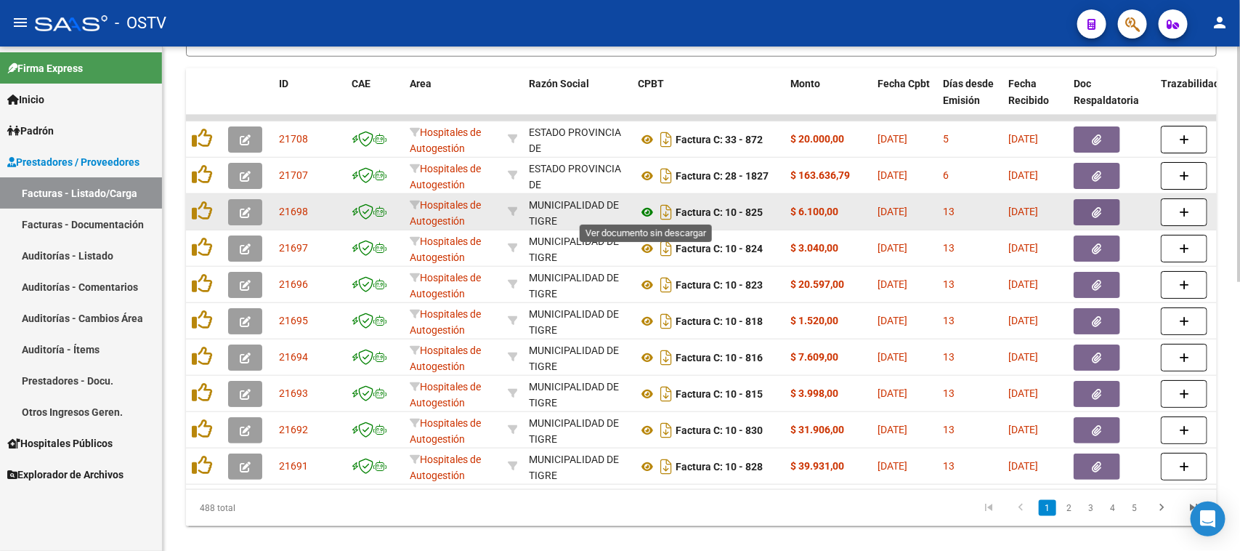
click at [645, 209] on icon at bounding box center [647, 211] width 19 height 17
drag, startPoint x: 743, startPoint y: 209, endPoint x: 878, endPoint y: 209, distance: 135.1
click at [1097, 213] on icon "button" at bounding box center [1097, 212] width 9 height 11
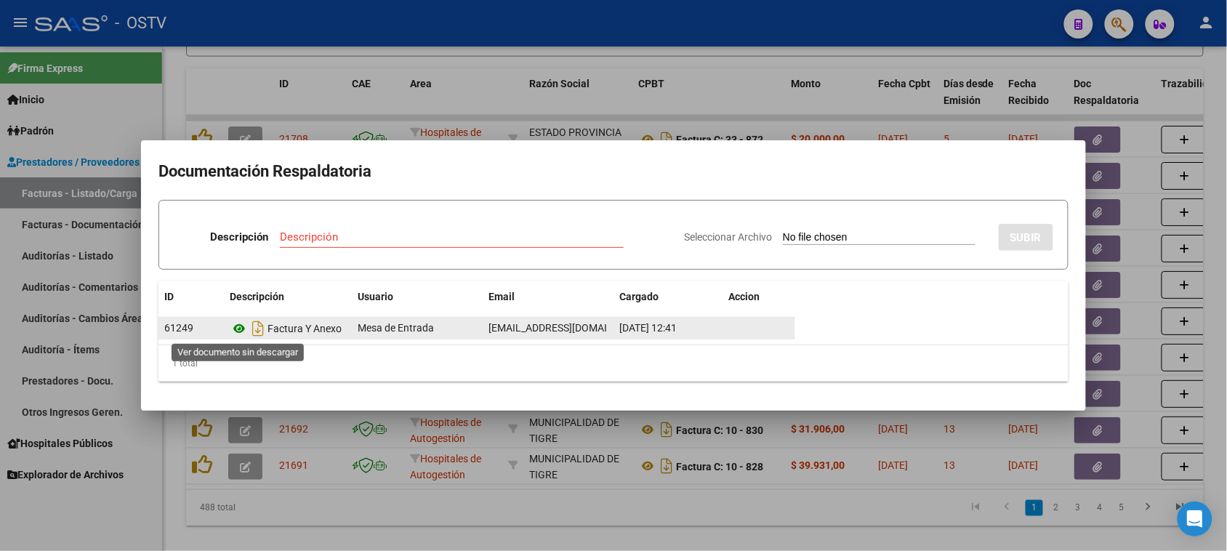
click at [241, 326] on icon at bounding box center [239, 328] width 19 height 17
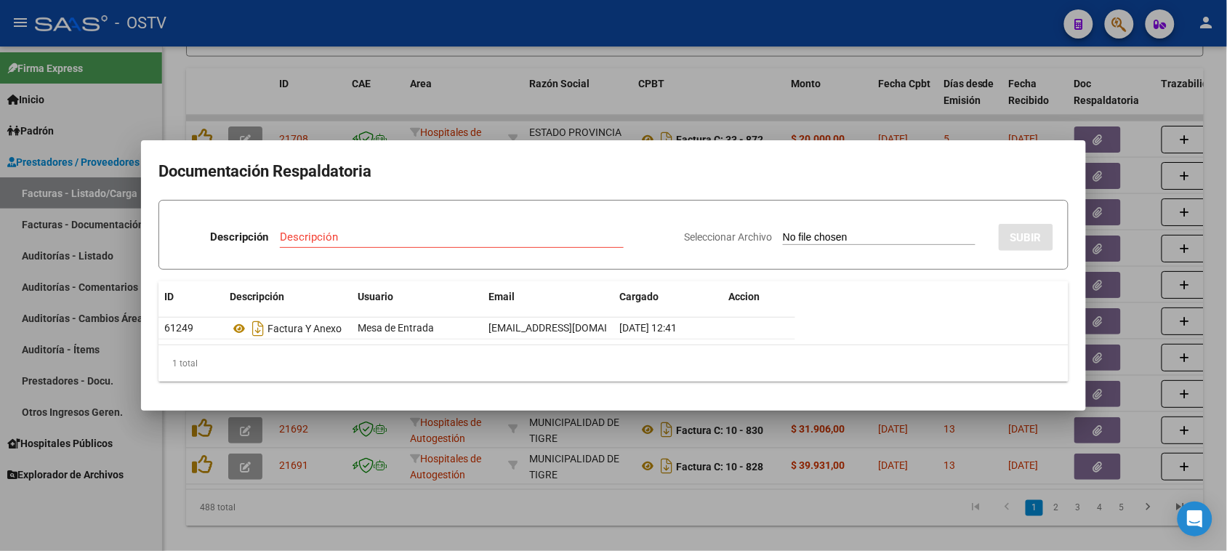
click at [782, 114] on div at bounding box center [613, 275] width 1227 height 551
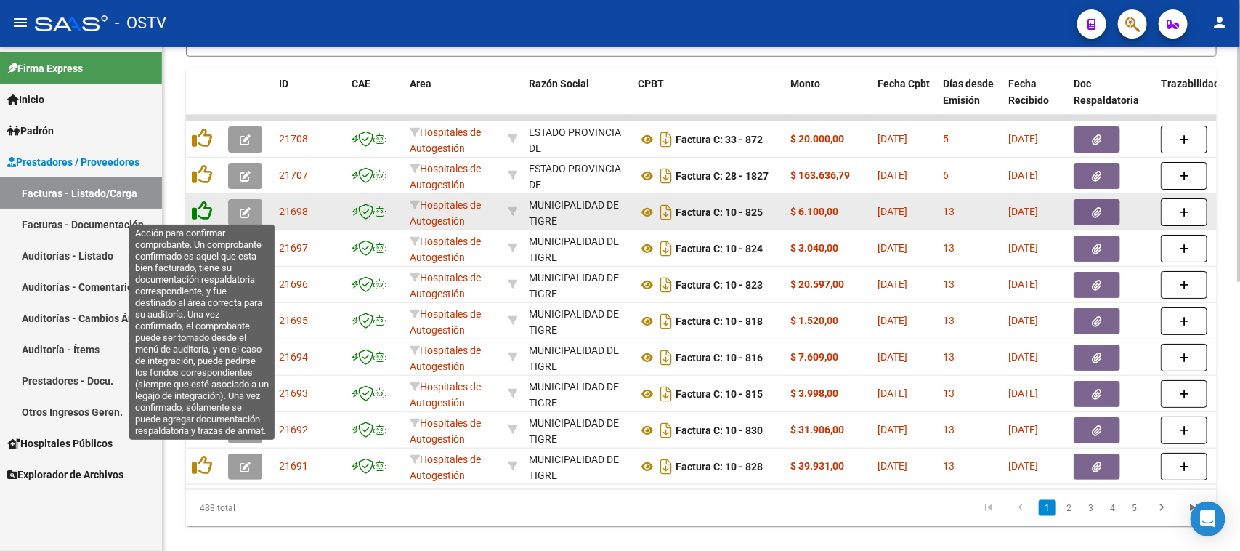
click at [201, 207] on icon at bounding box center [202, 211] width 20 height 20
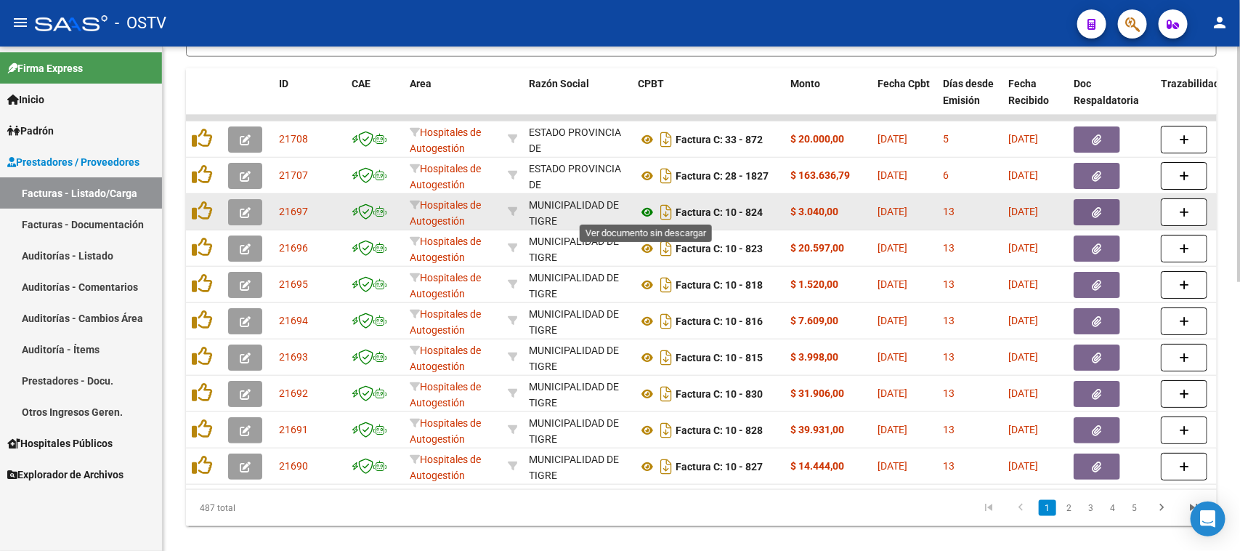
click at [648, 208] on icon at bounding box center [647, 211] width 19 height 17
click at [1086, 206] on button "button" at bounding box center [1097, 212] width 47 height 26
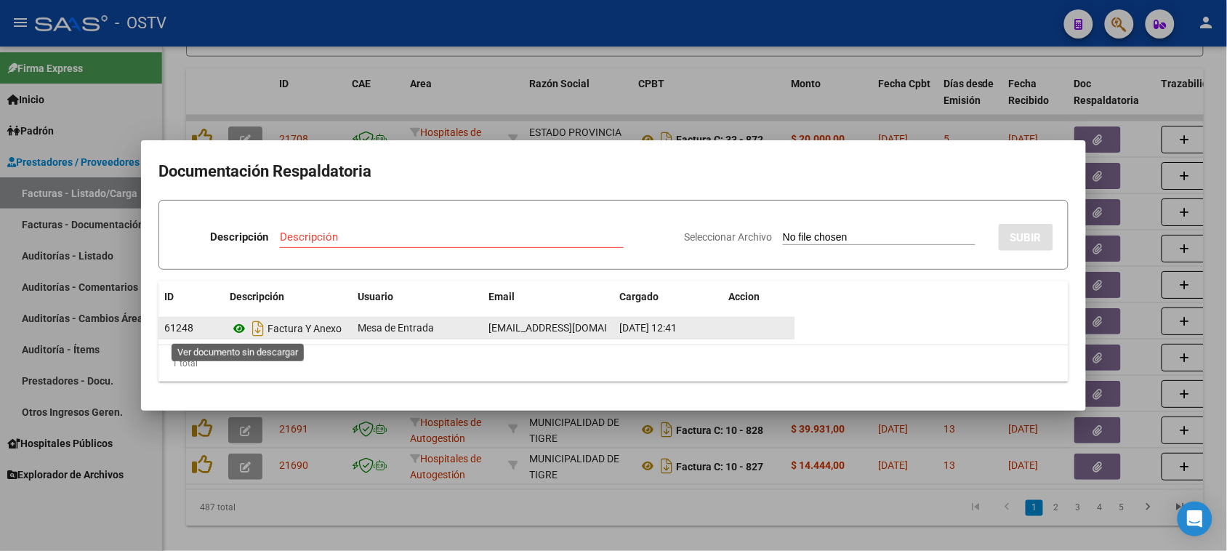
click at [238, 324] on icon at bounding box center [239, 328] width 19 height 17
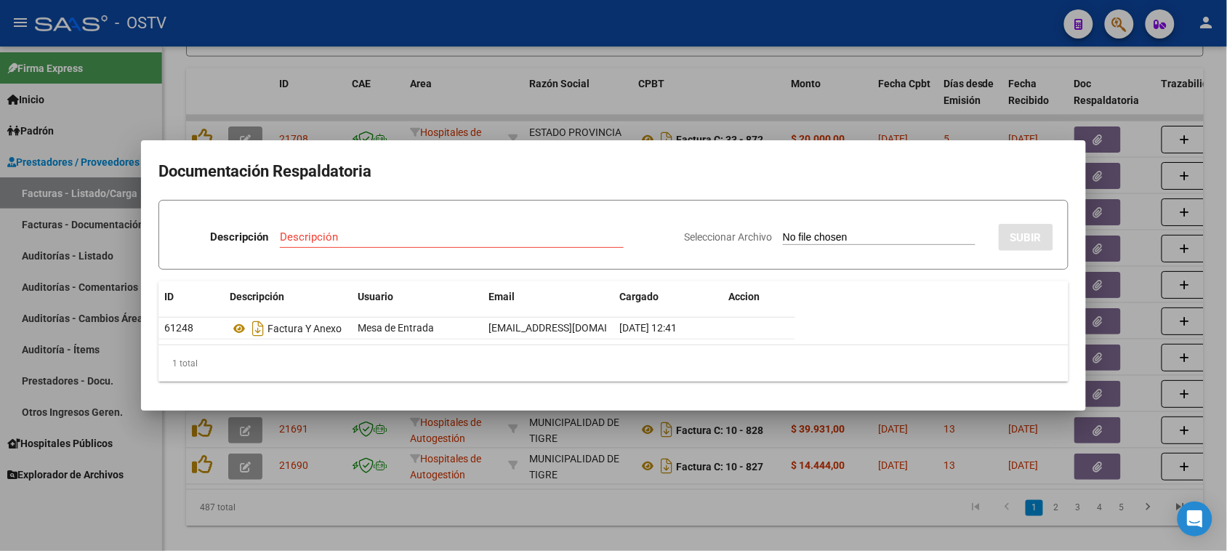
click at [777, 114] on div at bounding box center [613, 275] width 1227 height 551
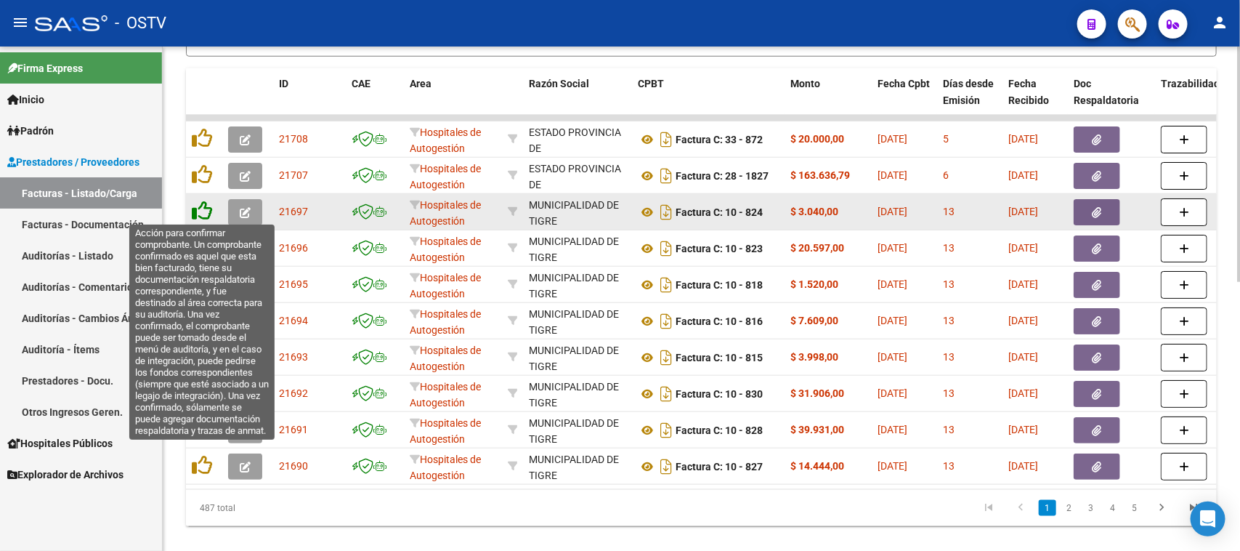
click at [206, 211] on icon at bounding box center [202, 211] width 20 height 20
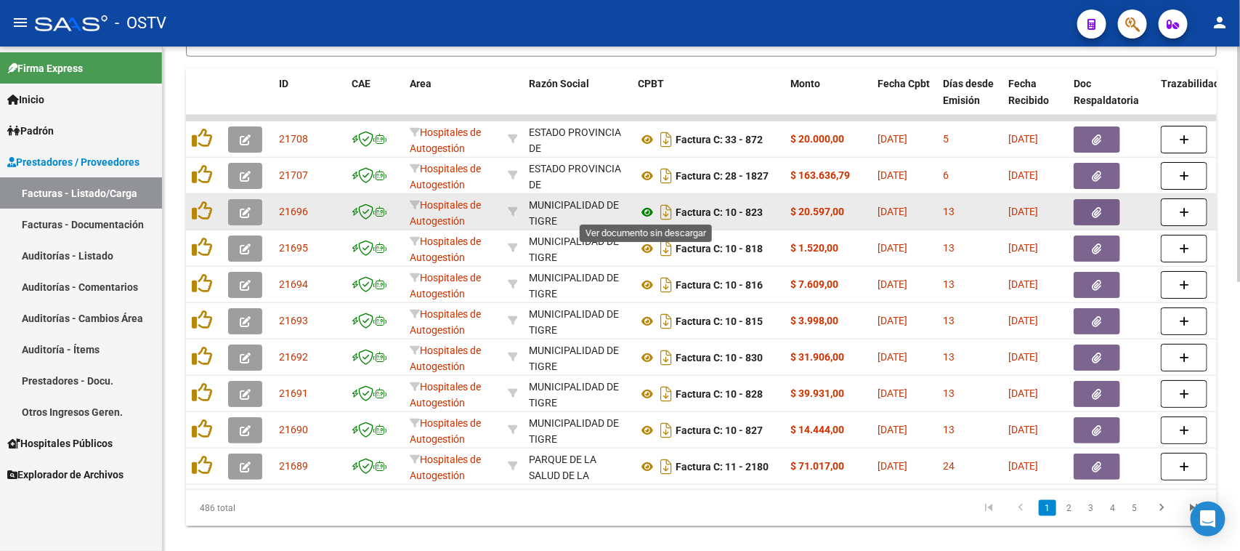
click at [649, 209] on icon at bounding box center [647, 211] width 19 height 17
click at [1110, 208] on button "button" at bounding box center [1097, 212] width 47 height 26
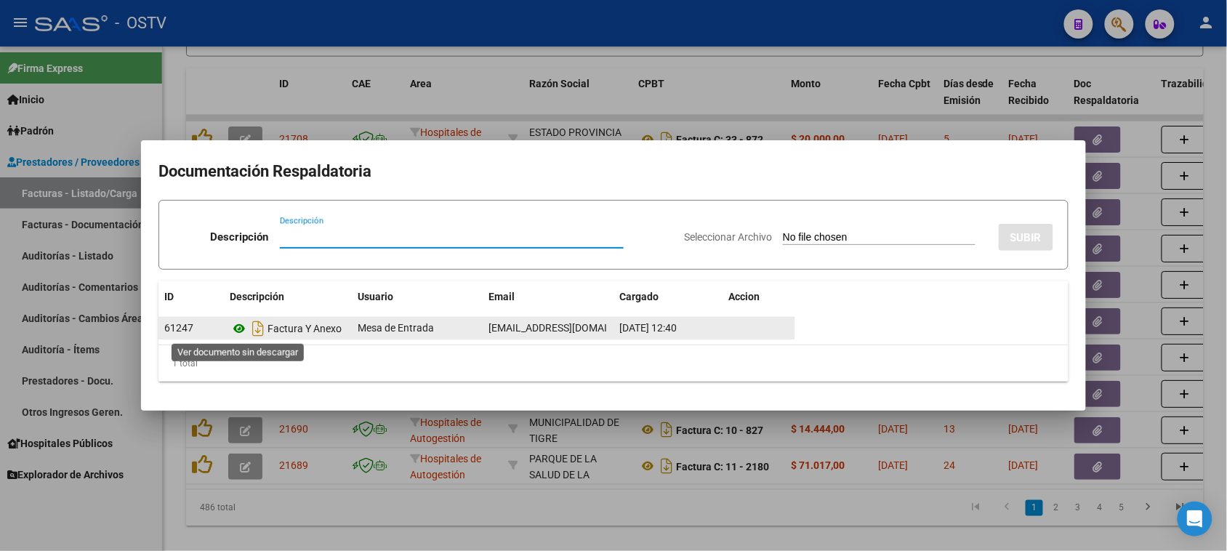
click at [235, 327] on icon at bounding box center [239, 328] width 19 height 17
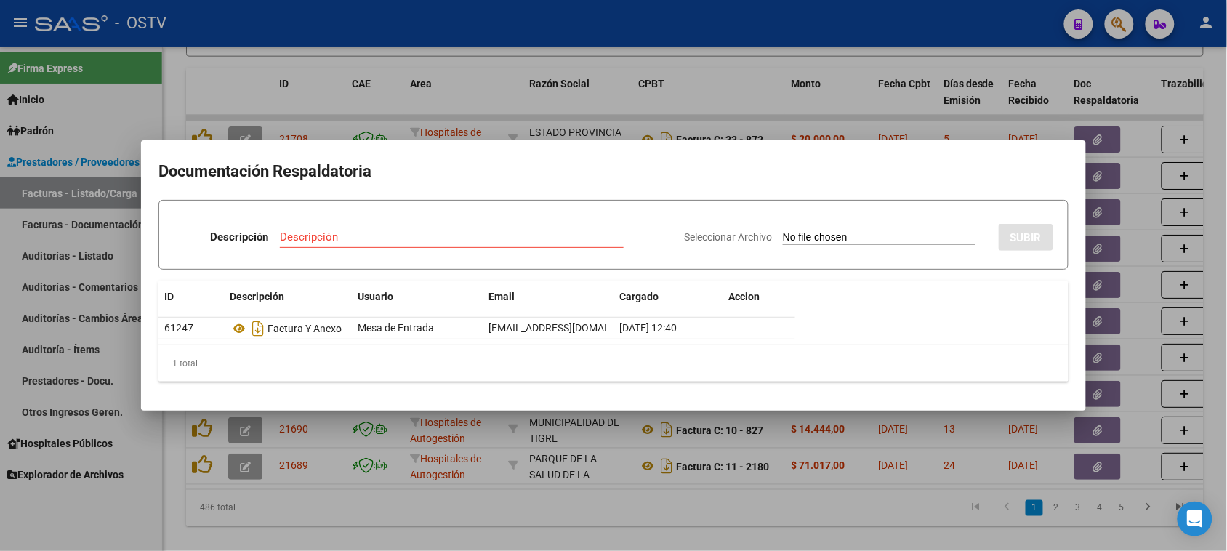
click at [667, 97] on div at bounding box center [613, 275] width 1227 height 551
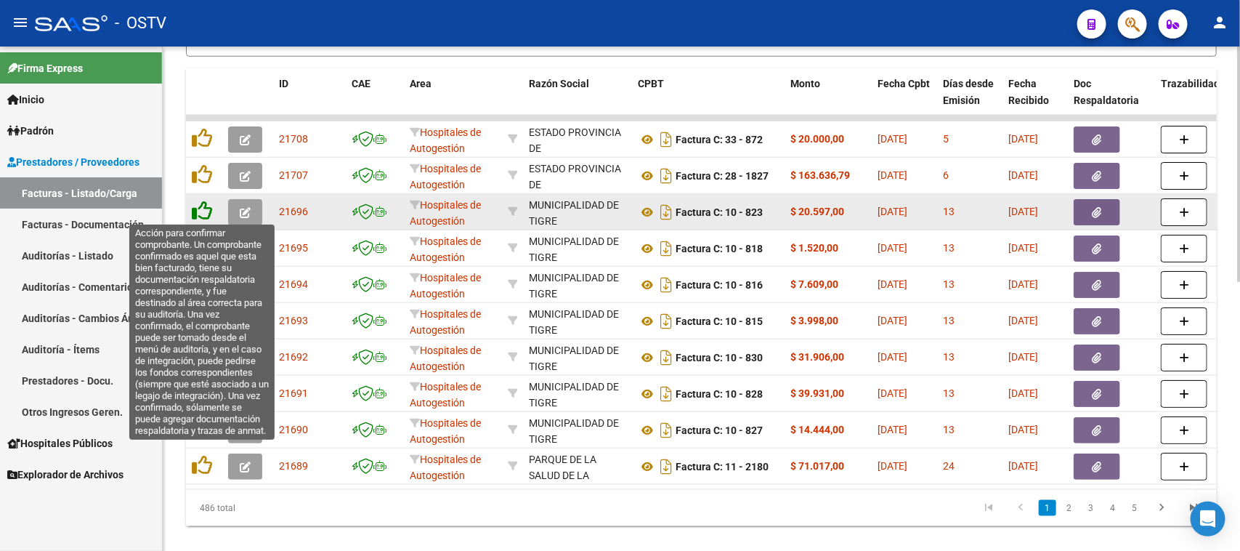
click at [206, 209] on icon at bounding box center [202, 211] width 20 height 20
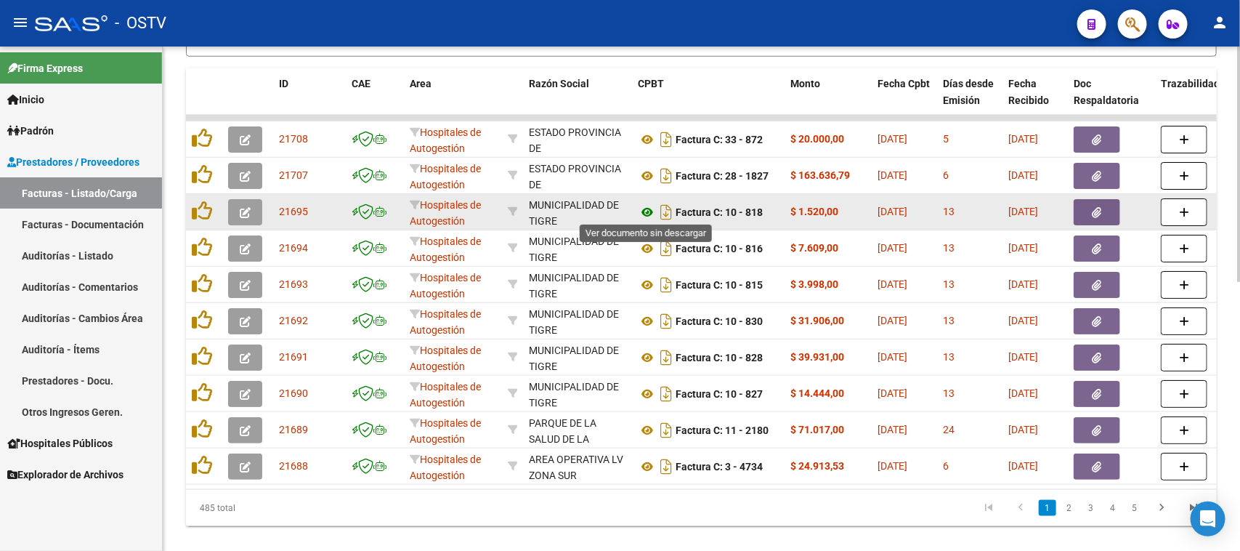
click at [649, 209] on icon at bounding box center [647, 211] width 19 height 17
click at [1096, 211] on icon "button" at bounding box center [1097, 212] width 9 height 11
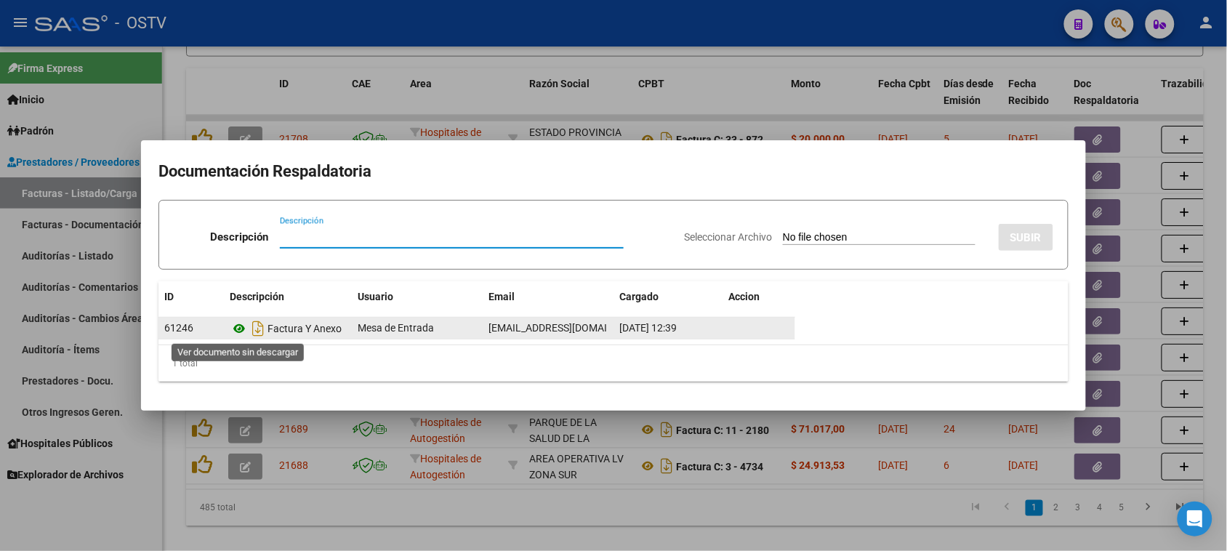
click at [237, 328] on icon at bounding box center [239, 328] width 19 height 17
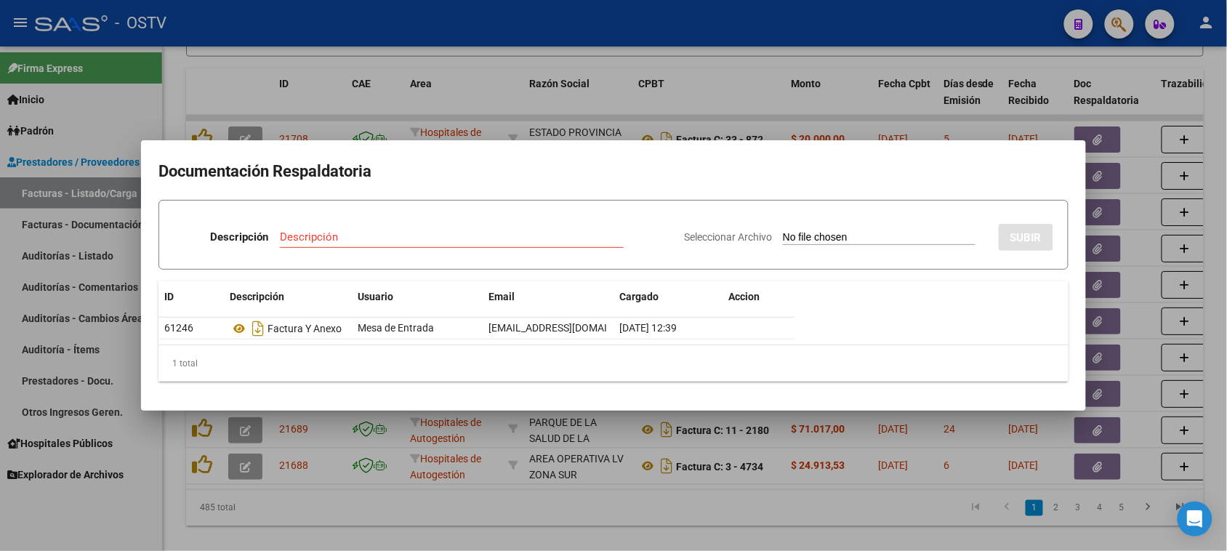
click at [609, 110] on div at bounding box center [613, 275] width 1227 height 551
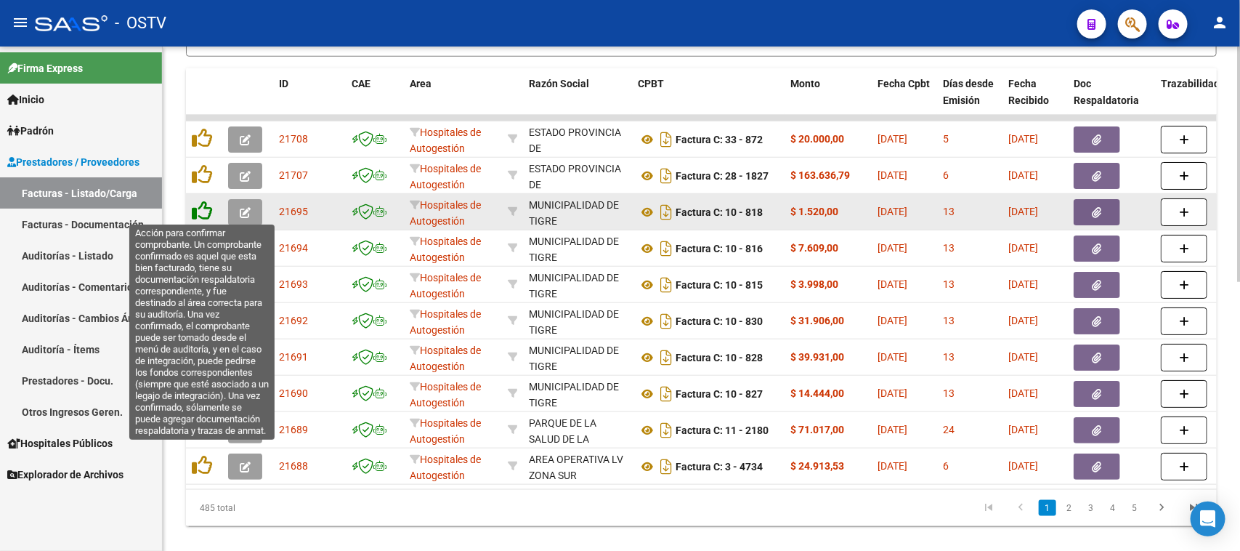
click at [203, 211] on icon at bounding box center [202, 211] width 20 height 20
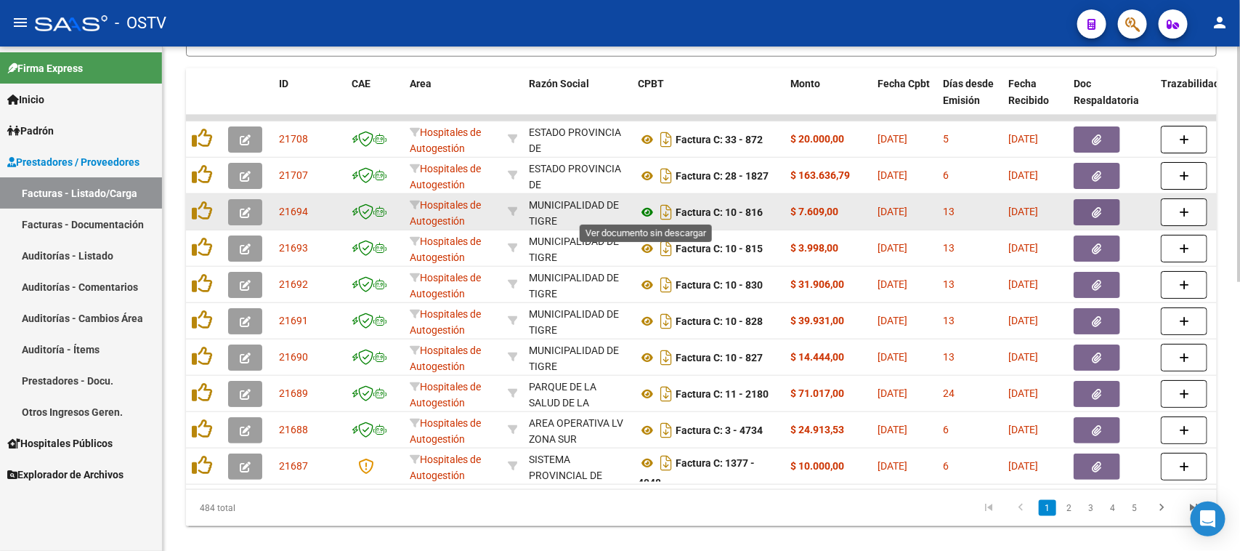
click at [644, 211] on icon at bounding box center [647, 211] width 19 height 17
drag, startPoint x: 862, startPoint y: 211, endPoint x: 892, endPoint y: 211, distance: 29.8
click at [1085, 211] on button "button" at bounding box center [1097, 212] width 47 height 26
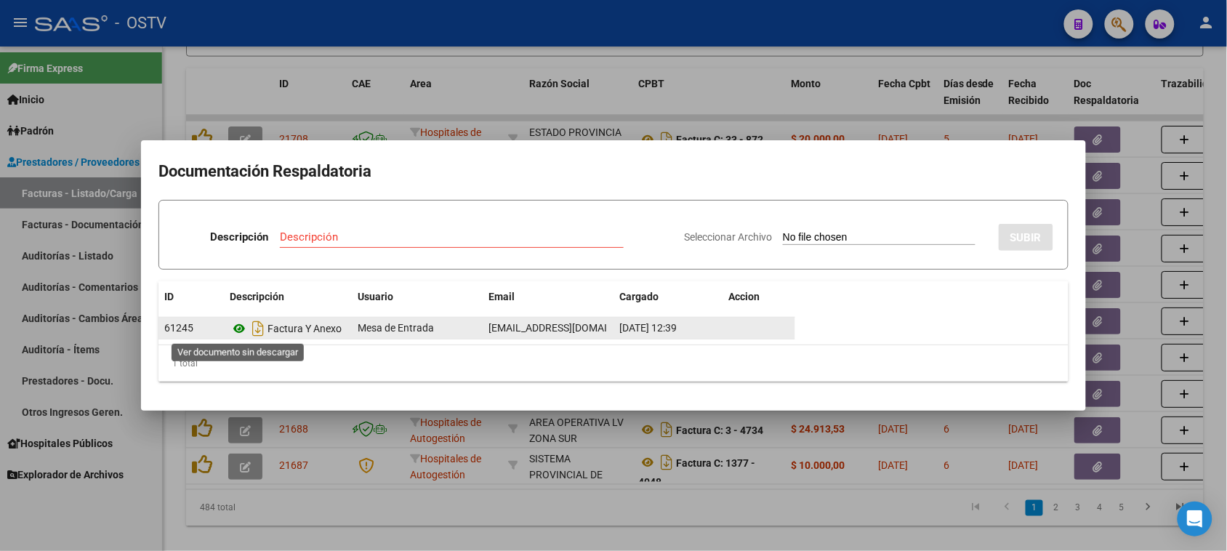
click at [240, 327] on icon at bounding box center [239, 328] width 19 height 17
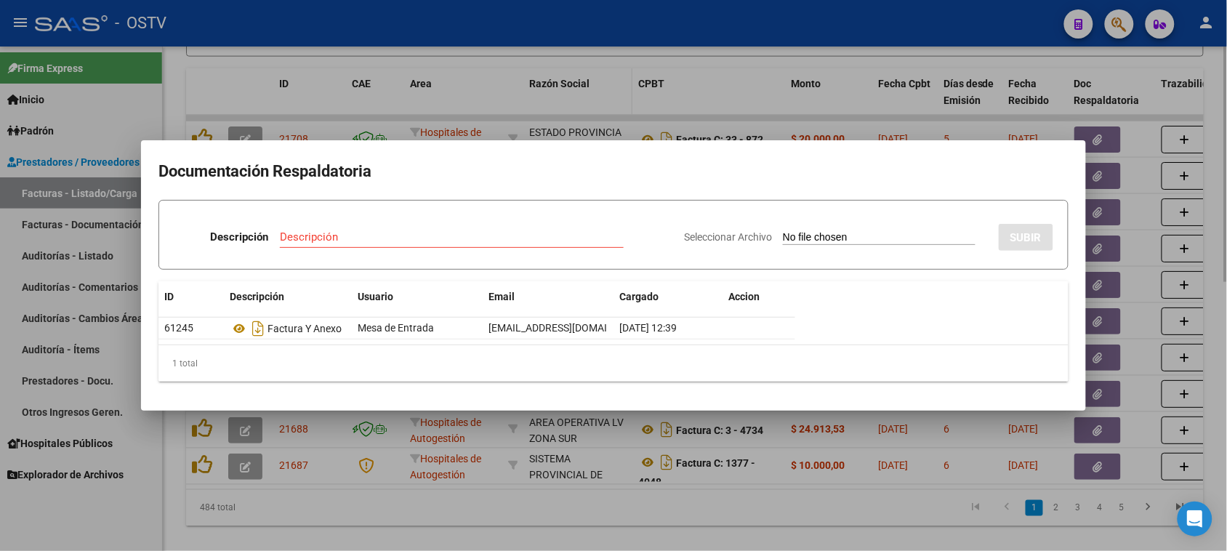
click at [623, 105] on div at bounding box center [613, 275] width 1227 height 551
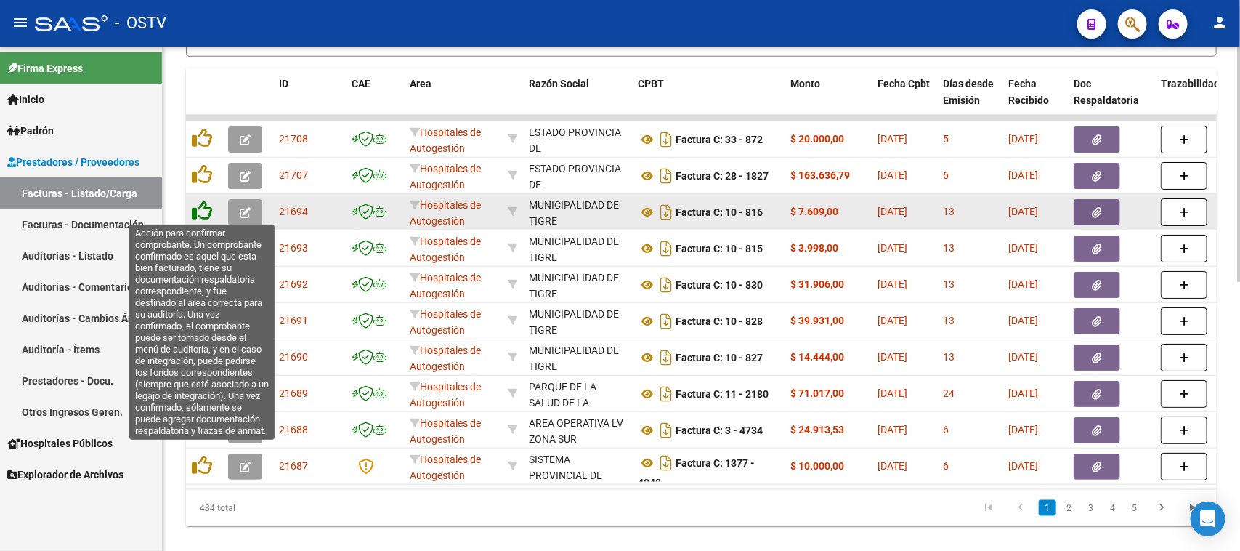
click at [203, 206] on icon at bounding box center [202, 211] width 20 height 20
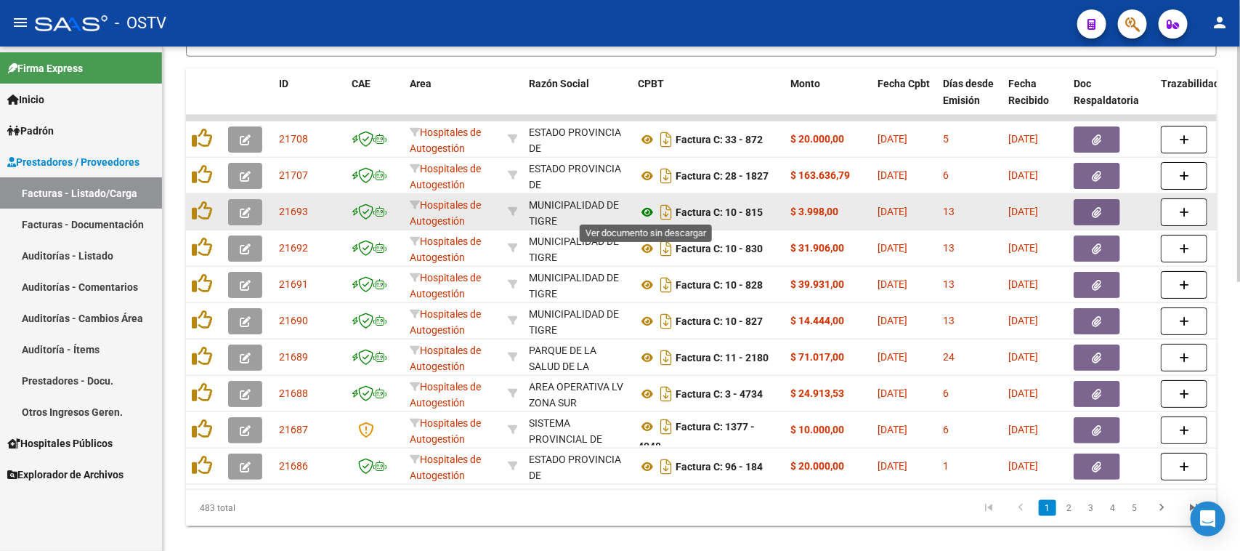
click at [647, 209] on icon at bounding box center [647, 211] width 19 height 17
drag, startPoint x: 788, startPoint y: 205, endPoint x: 886, endPoint y: 201, distance: 98.2
click at [1091, 207] on button "button" at bounding box center [1097, 212] width 47 height 26
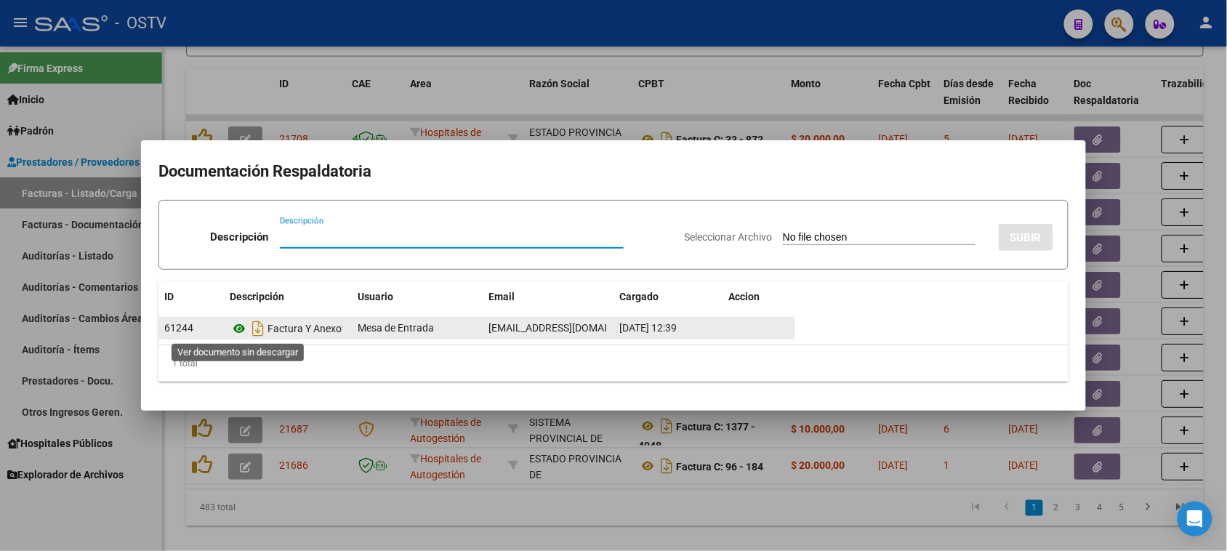
click at [238, 327] on icon at bounding box center [239, 328] width 19 height 17
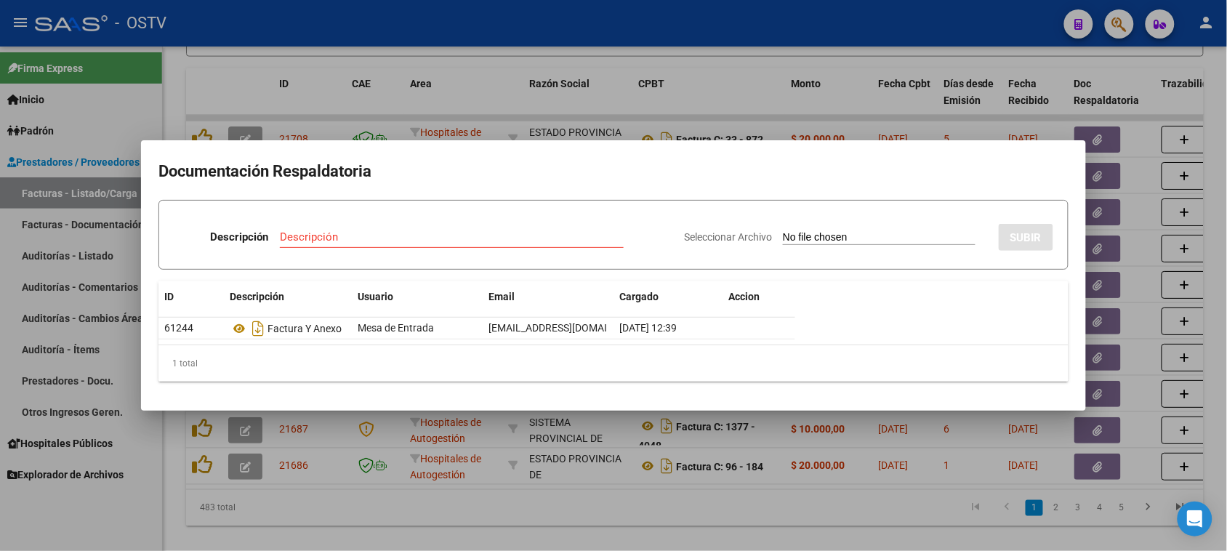
click at [567, 111] on div at bounding box center [613, 275] width 1227 height 551
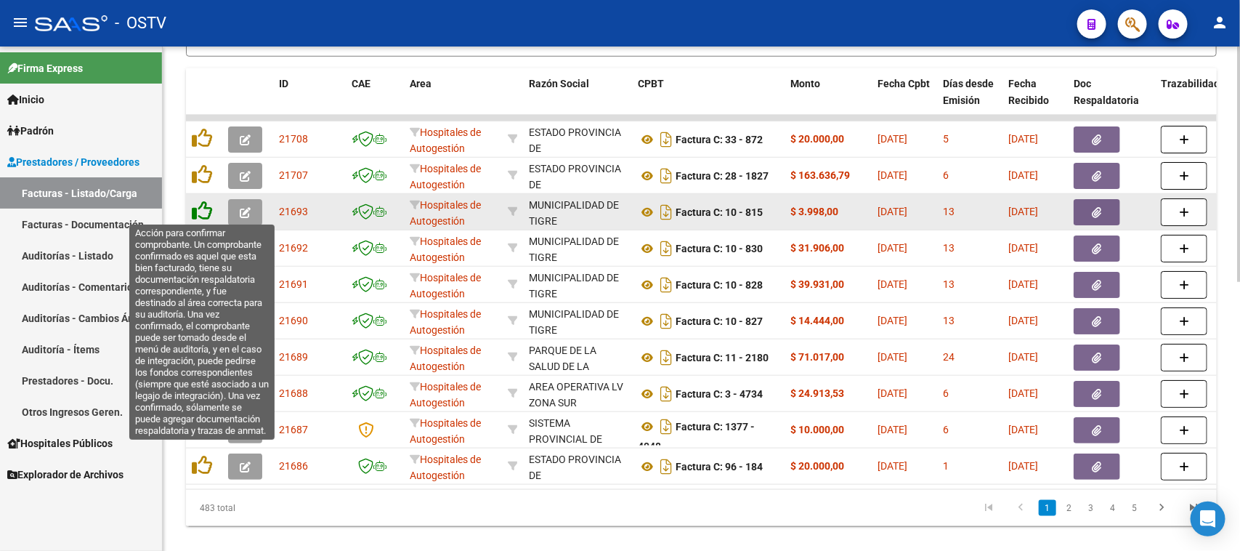
click at [198, 207] on icon at bounding box center [202, 211] width 20 height 20
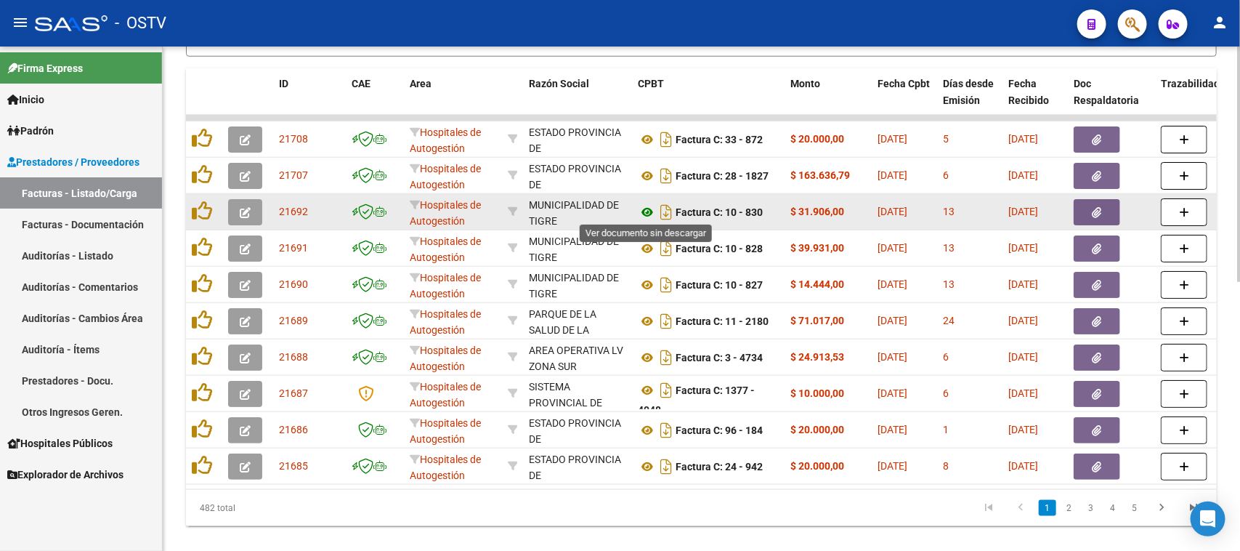
click at [644, 209] on icon at bounding box center [647, 211] width 19 height 17
drag, startPoint x: 797, startPoint y: 207, endPoint x: 908, endPoint y: 205, distance: 111.2
click at [1097, 208] on icon "button" at bounding box center [1097, 212] width 9 height 11
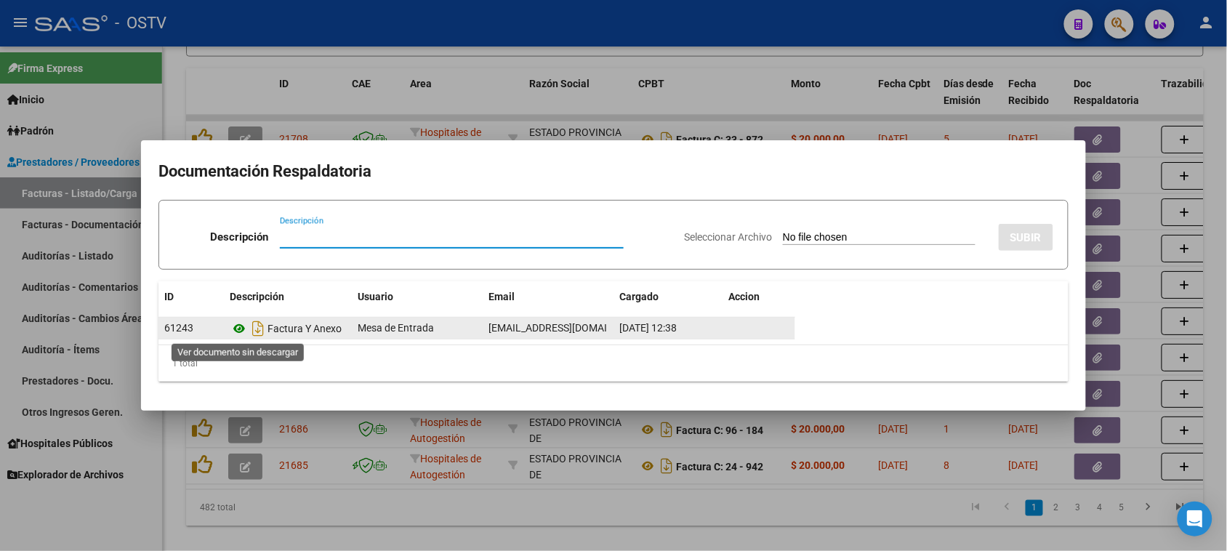
click at [241, 326] on icon at bounding box center [239, 328] width 19 height 17
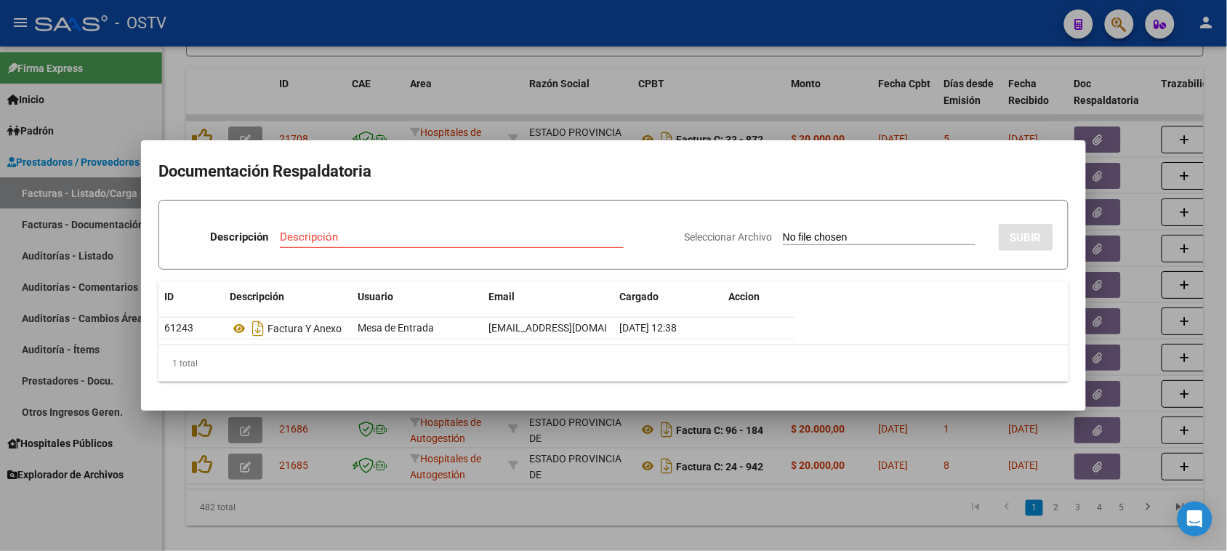
click at [778, 104] on div at bounding box center [613, 275] width 1227 height 551
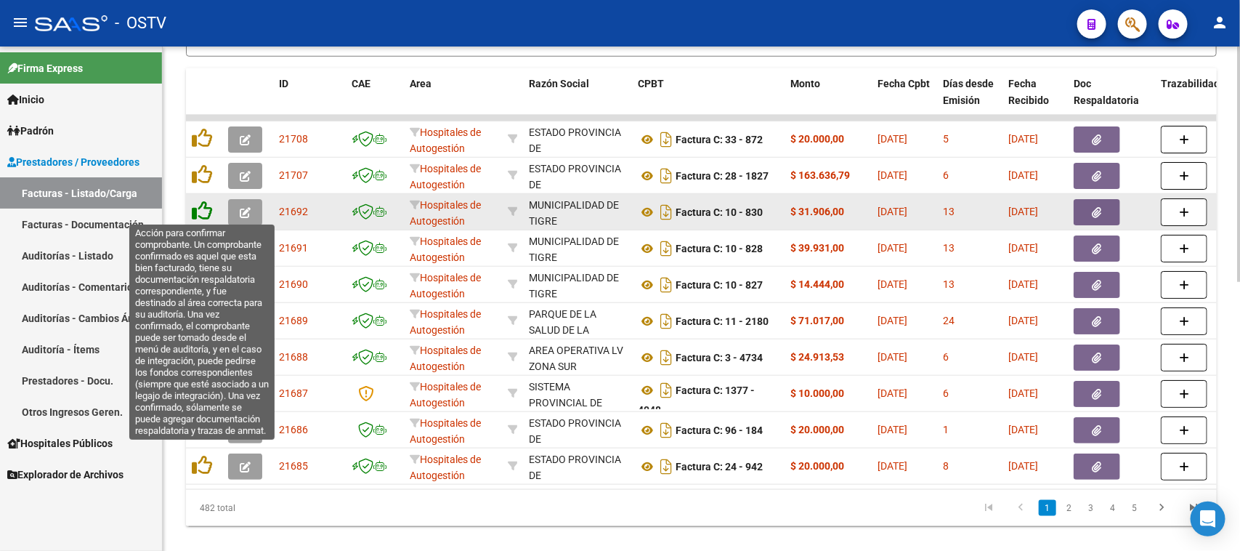
click at [193, 209] on icon at bounding box center [202, 211] width 20 height 20
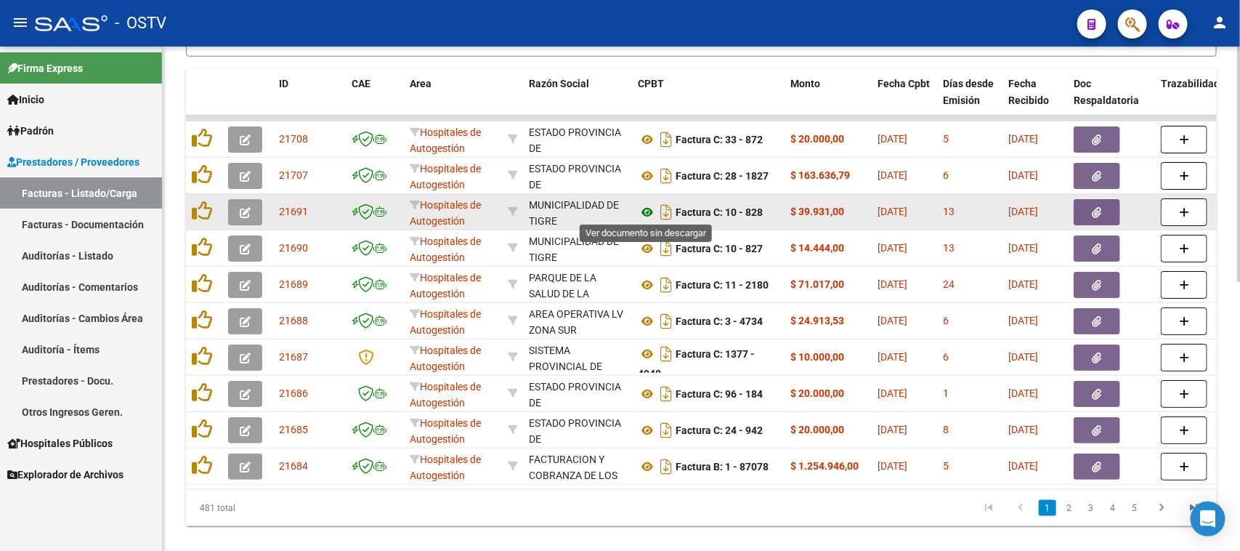
click at [644, 209] on icon at bounding box center [647, 211] width 19 height 17
drag, startPoint x: 794, startPoint y: 209, endPoint x: 960, endPoint y: 211, distance: 165.7
click at [1090, 211] on button "button" at bounding box center [1097, 212] width 47 height 26
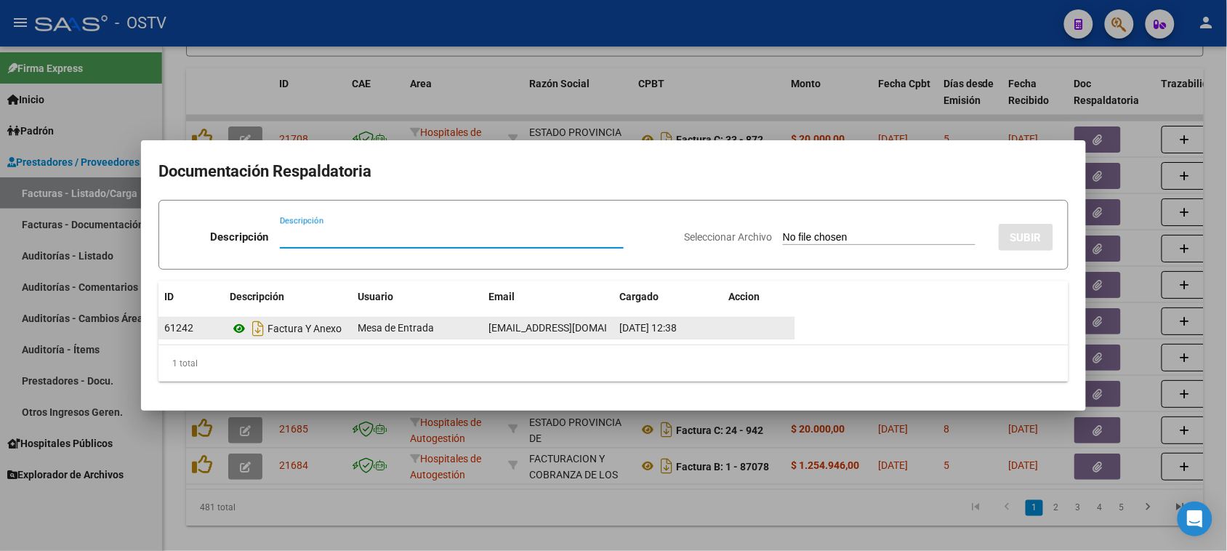
click at [240, 328] on icon at bounding box center [239, 328] width 19 height 17
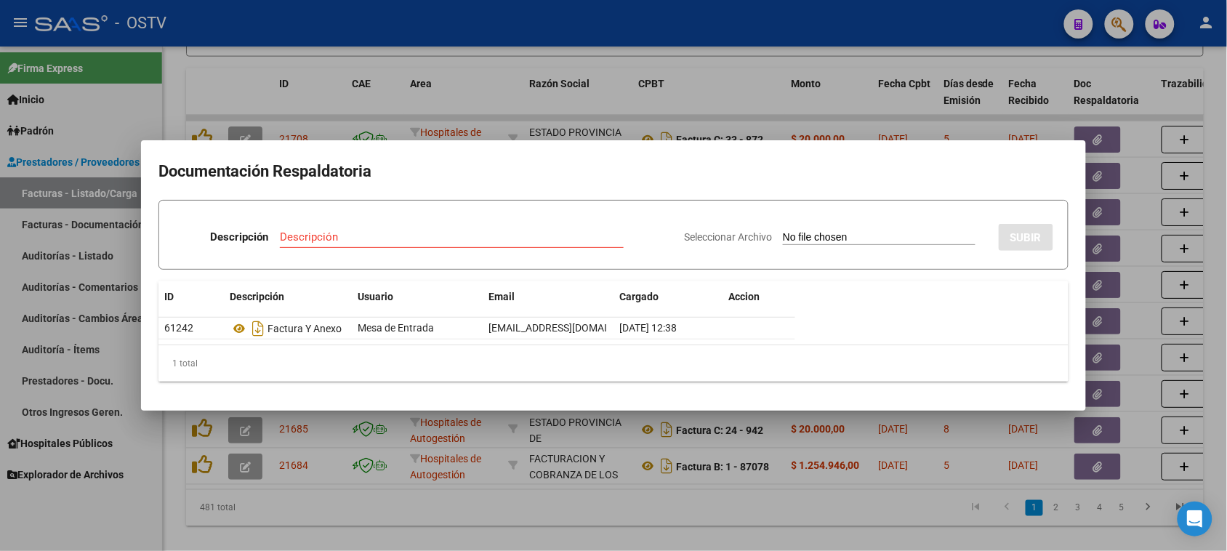
click at [747, 82] on div at bounding box center [613, 275] width 1227 height 551
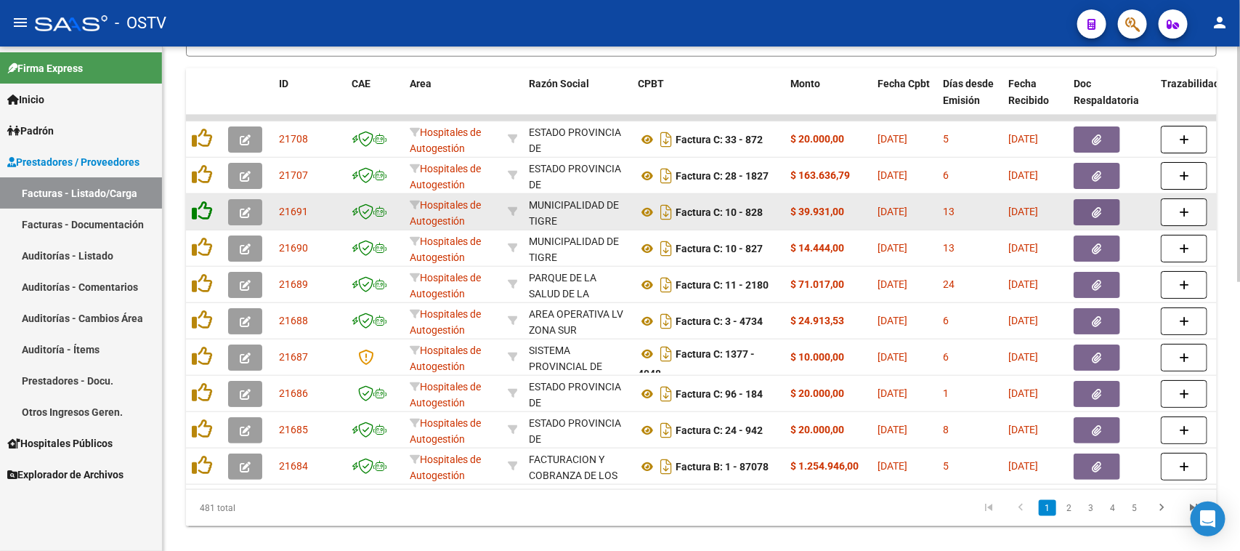
click at [198, 211] on icon at bounding box center [202, 211] width 20 height 20
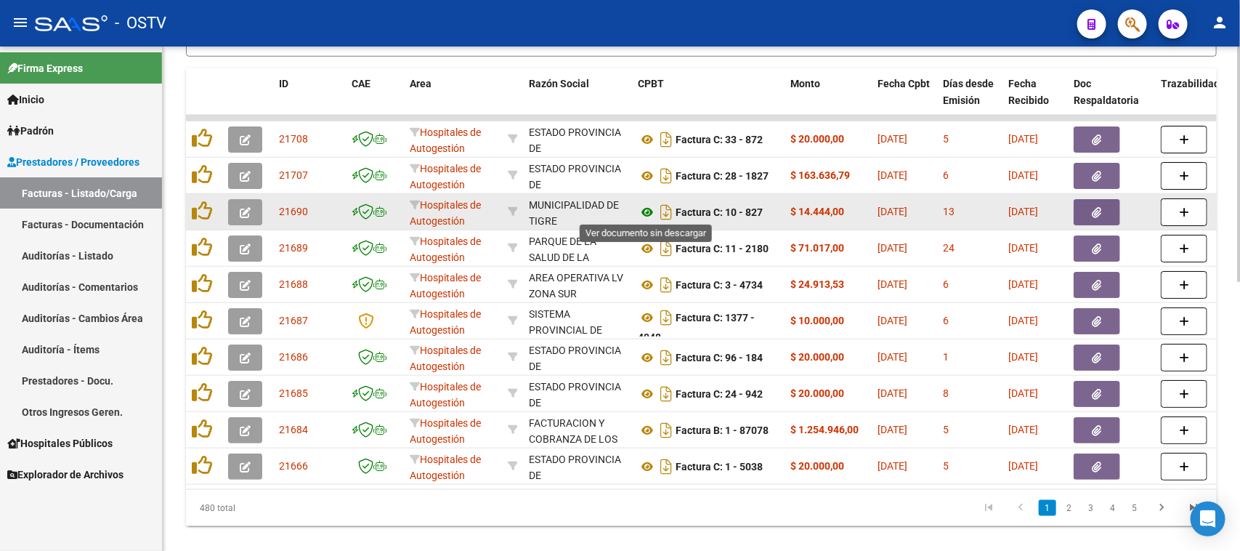
click at [648, 209] on icon at bounding box center [647, 211] width 19 height 17
click at [1080, 209] on button "button" at bounding box center [1097, 212] width 47 height 26
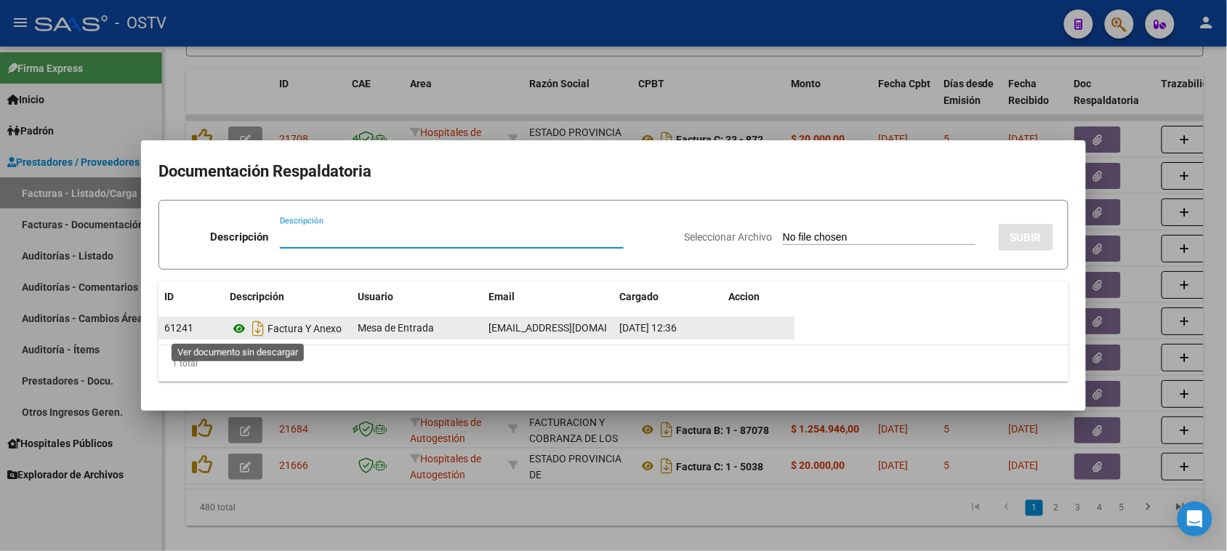
click at [240, 329] on icon at bounding box center [239, 328] width 19 height 17
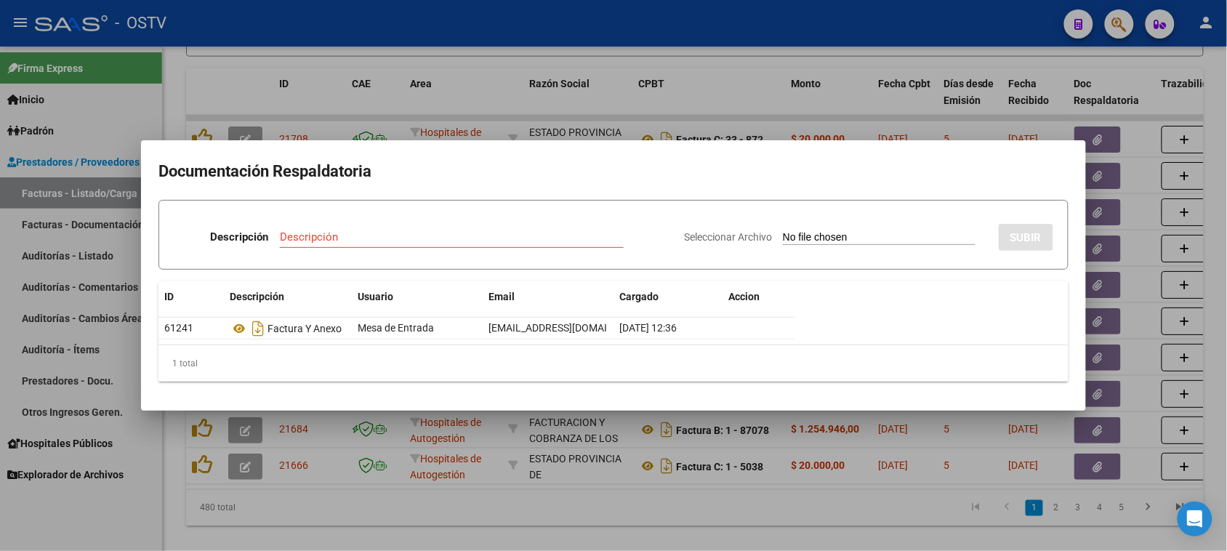
click at [778, 109] on div at bounding box center [613, 275] width 1227 height 551
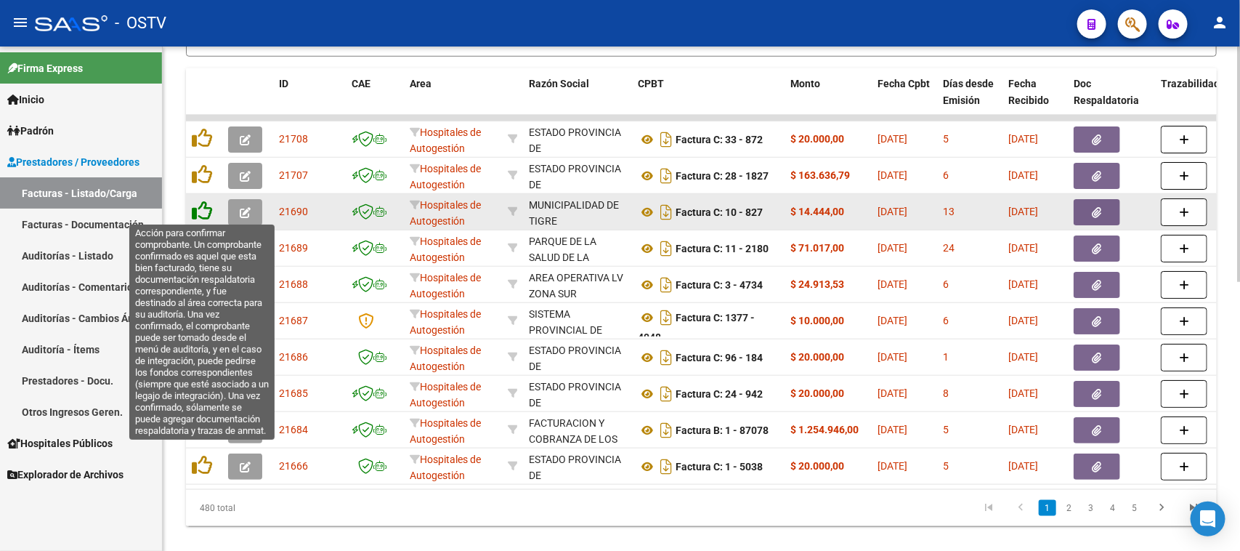
click at [201, 211] on icon at bounding box center [202, 211] width 20 height 20
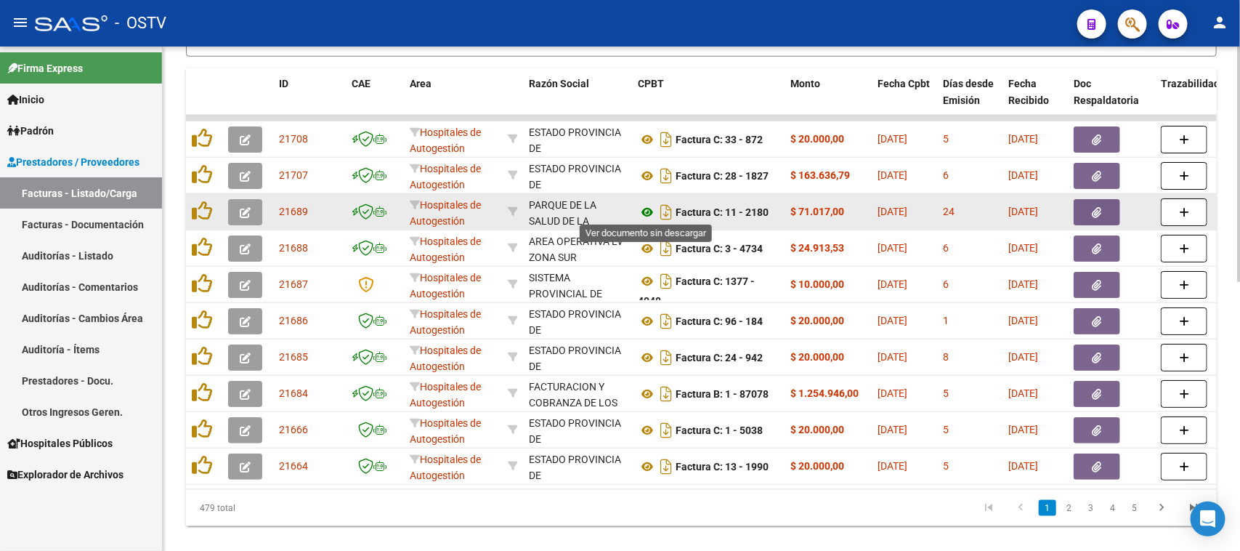
click at [645, 211] on icon at bounding box center [647, 211] width 19 height 17
drag, startPoint x: 817, startPoint y: 212, endPoint x: 883, endPoint y: 211, distance: 65.4
click at [1110, 201] on button "button" at bounding box center [1097, 212] width 47 height 26
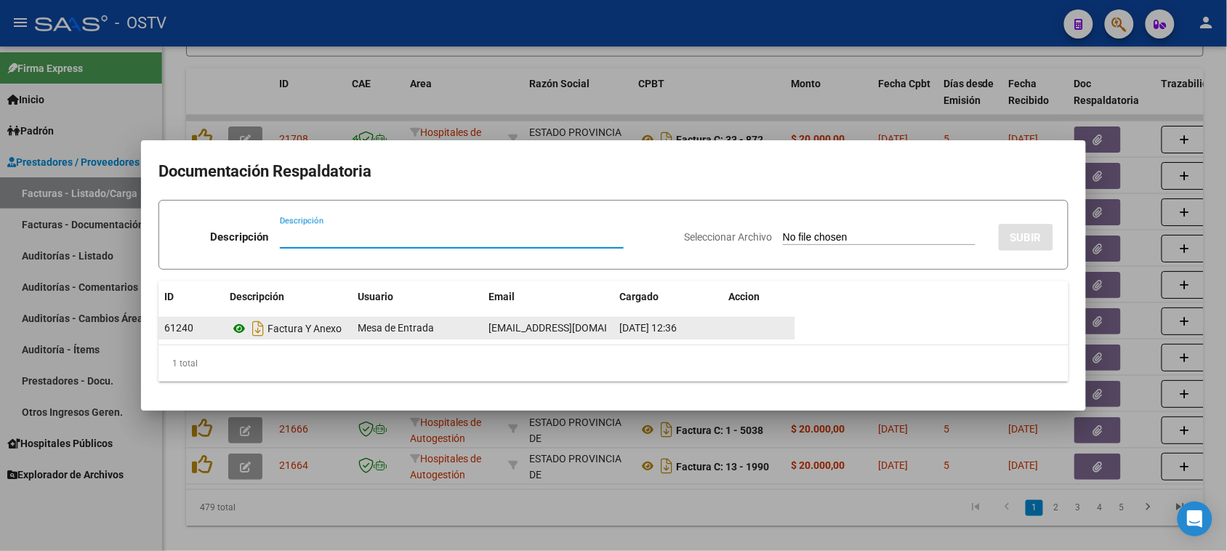
click at [241, 328] on icon at bounding box center [239, 328] width 19 height 17
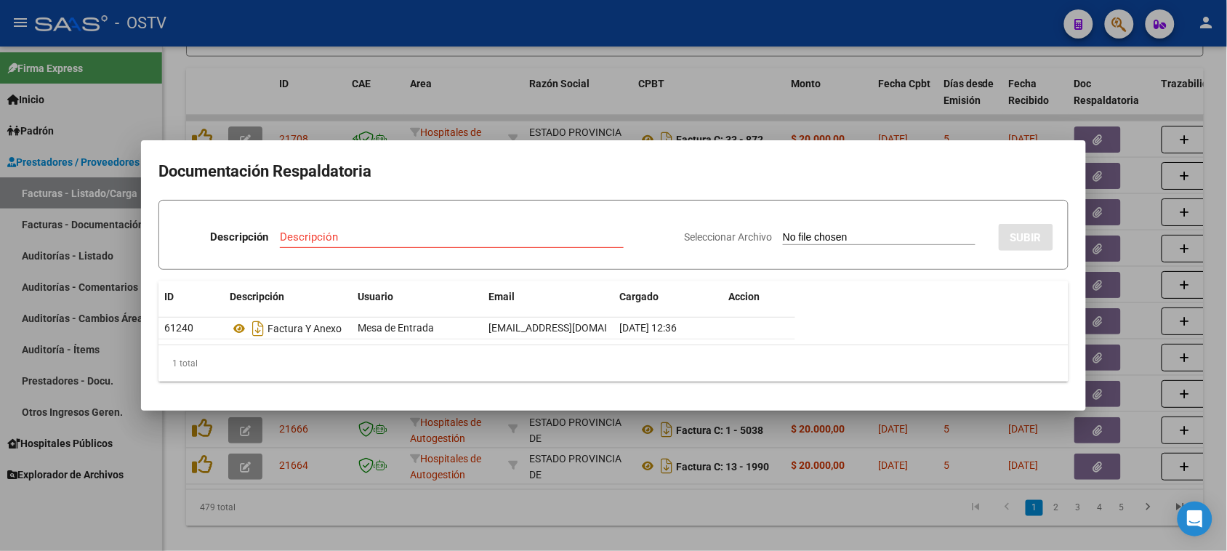
click at [739, 108] on div at bounding box center [613, 275] width 1227 height 551
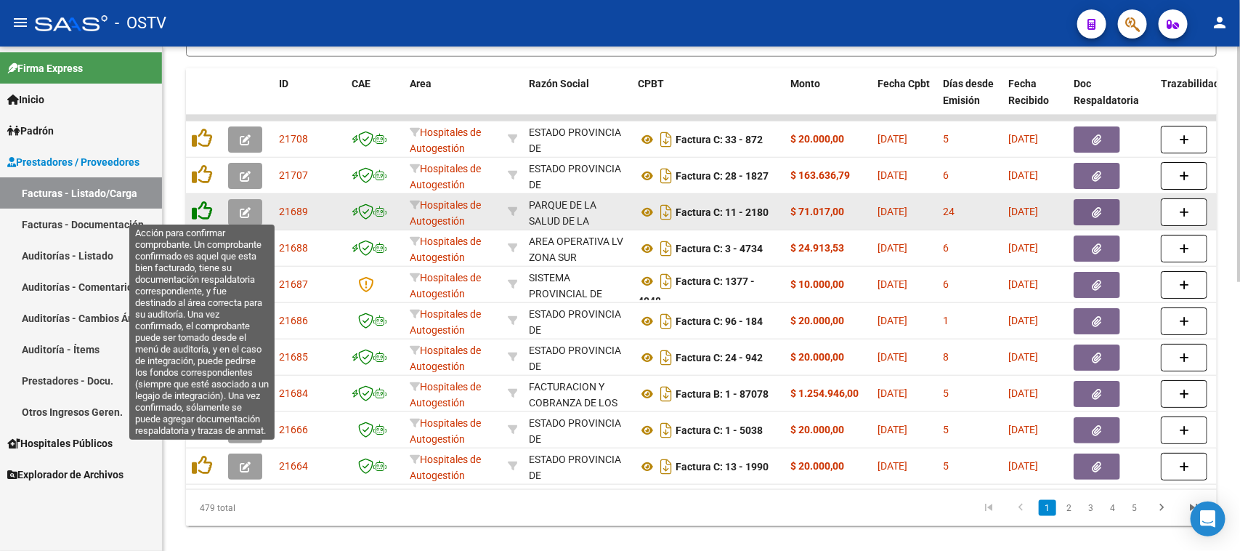
click at [196, 209] on icon at bounding box center [202, 211] width 20 height 20
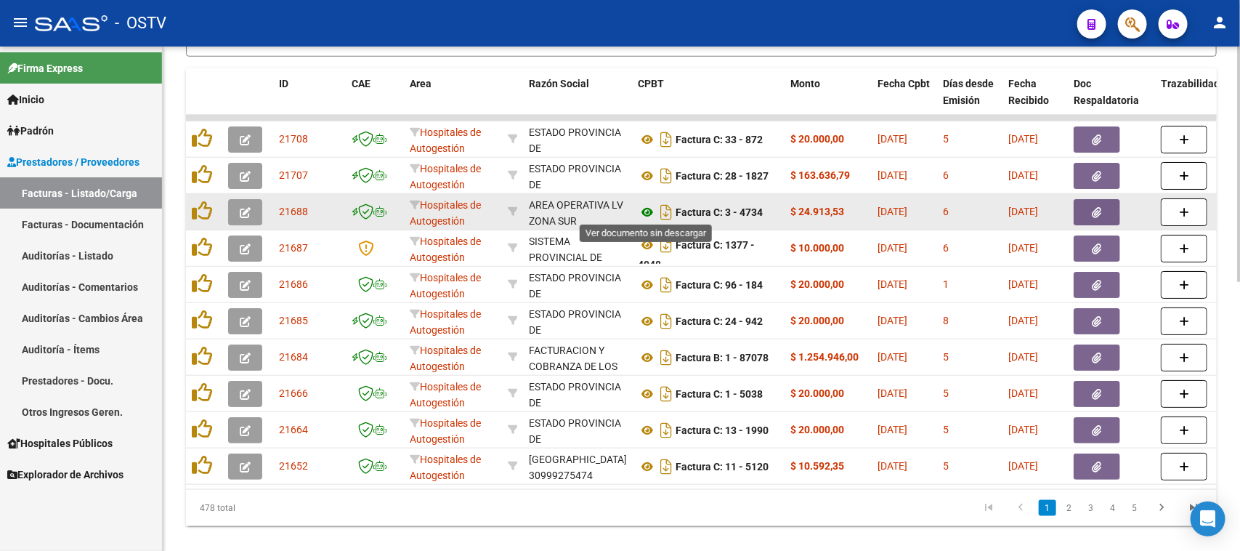
click at [649, 209] on icon at bounding box center [647, 211] width 19 height 17
drag, startPoint x: 725, startPoint y: 203, endPoint x: 844, endPoint y: 203, distance: 119.2
click at [1099, 212] on icon "button" at bounding box center [1097, 212] width 9 height 11
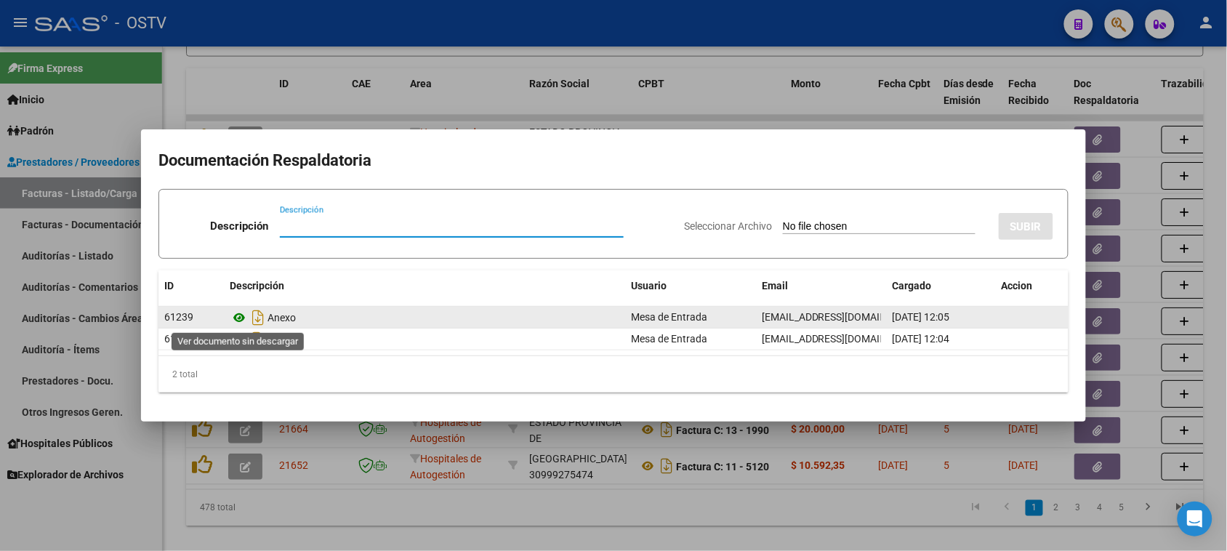
click at [241, 316] on icon at bounding box center [239, 317] width 19 height 17
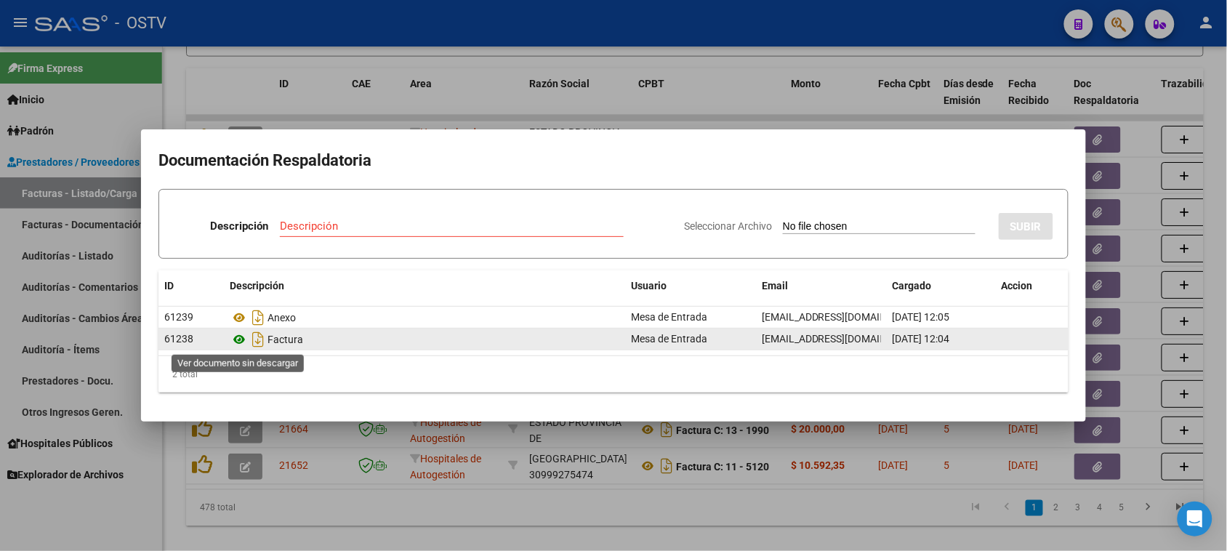
click at [235, 339] on icon at bounding box center [239, 339] width 19 height 17
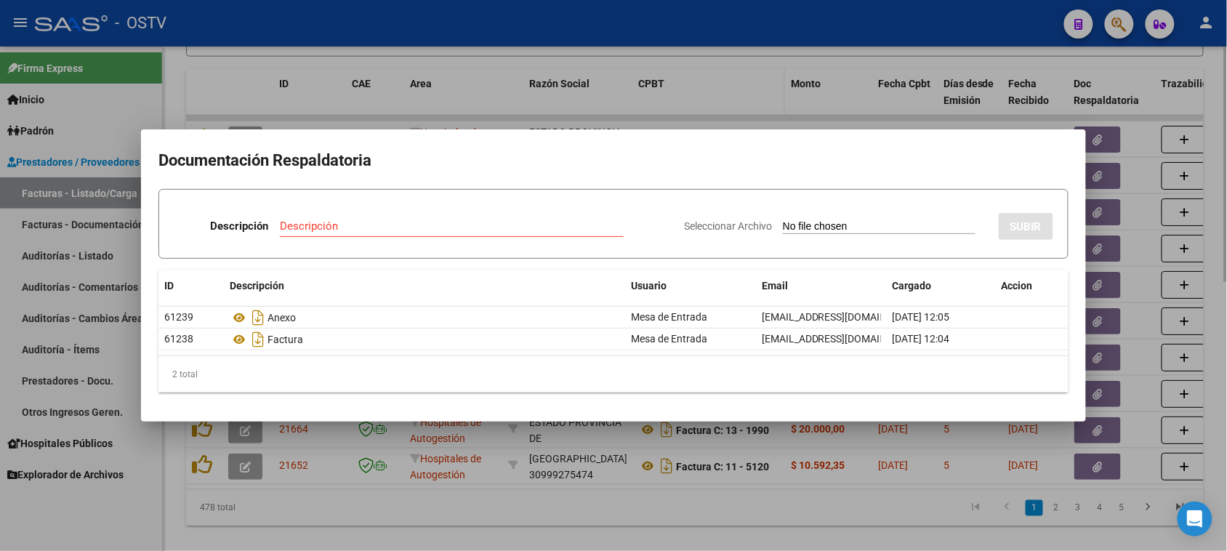
click at [738, 113] on div at bounding box center [613, 275] width 1227 height 551
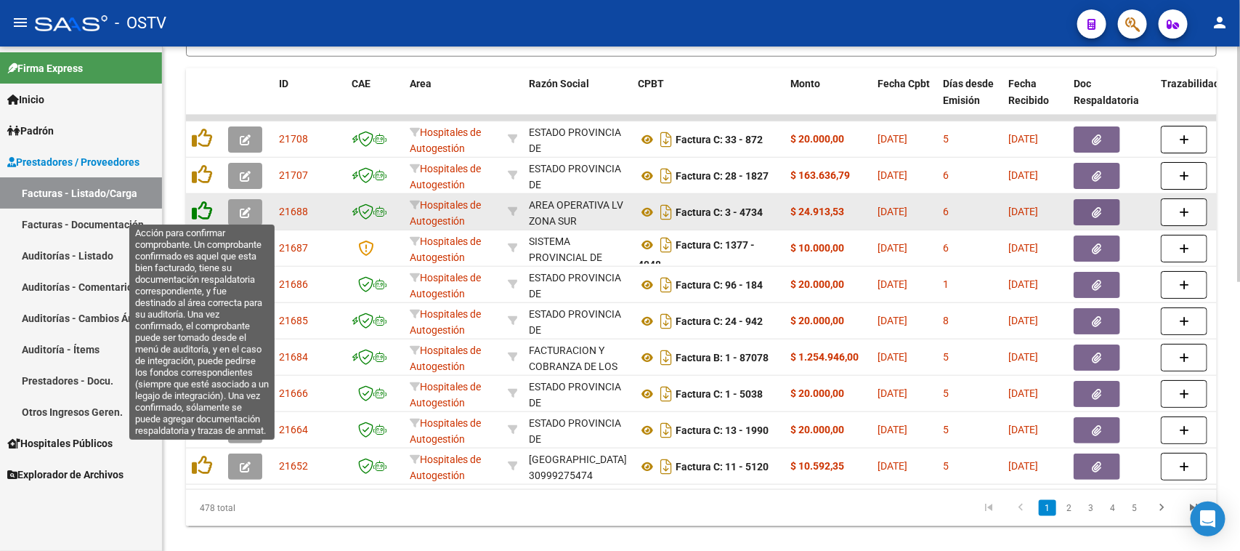
click at [194, 209] on icon at bounding box center [202, 211] width 20 height 20
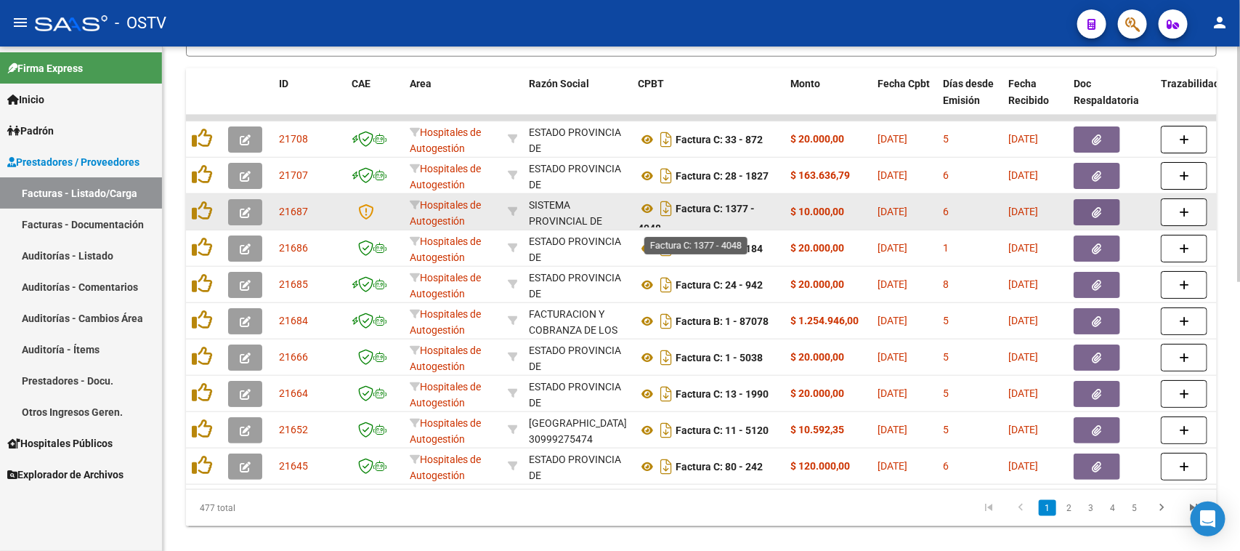
scroll to position [8, 0]
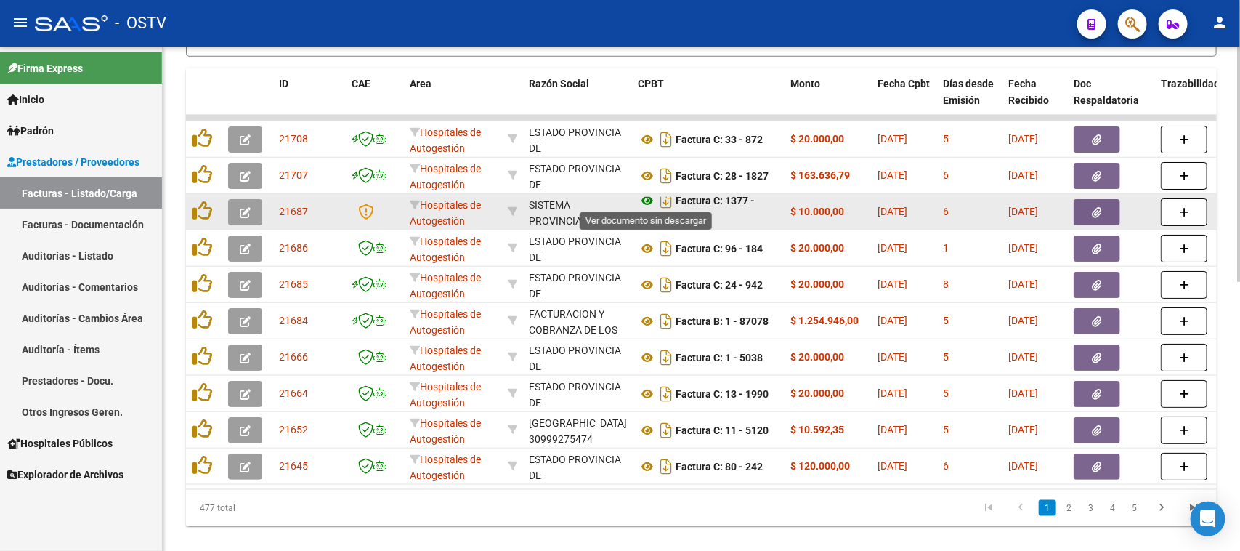
click at [648, 196] on icon at bounding box center [647, 200] width 19 height 17
click at [1105, 207] on button "button" at bounding box center [1097, 212] width 47 height 26
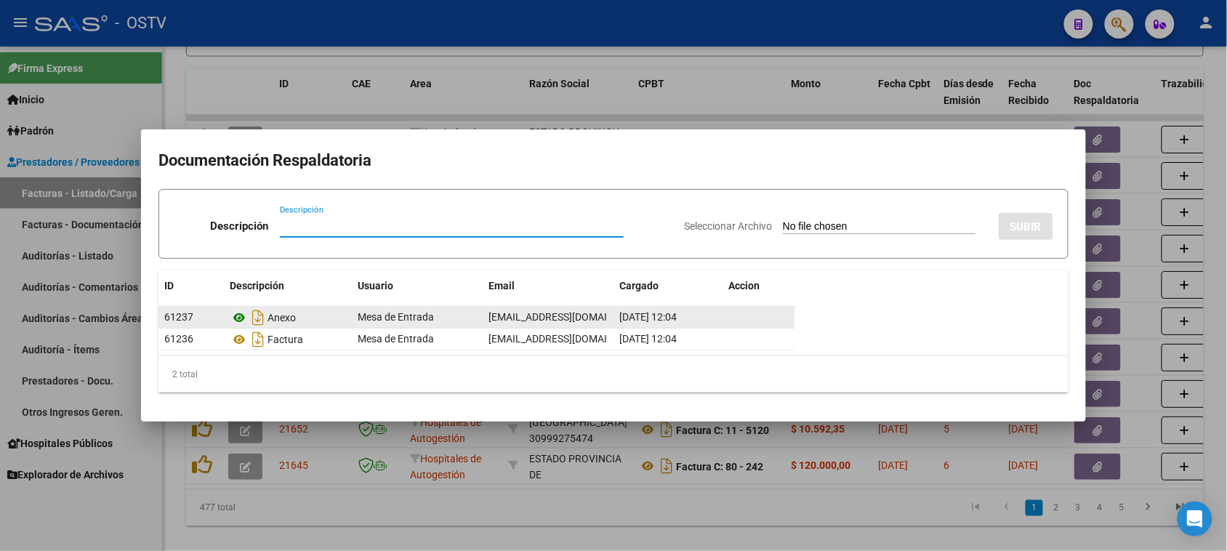
click at [238, 318] on icon at bounding box center [239, 317] width 19 height 17
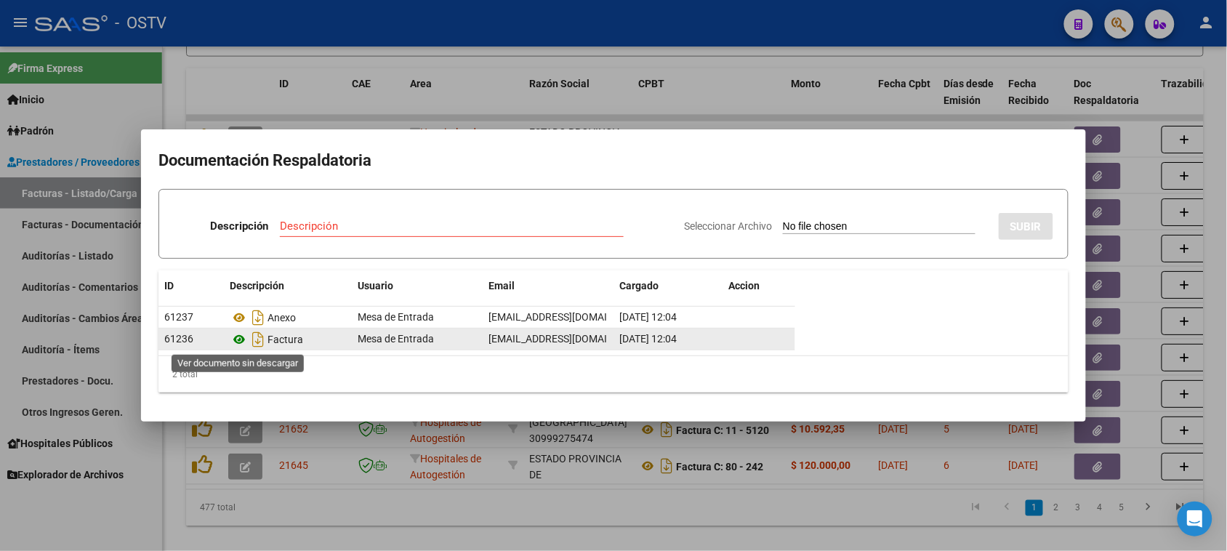
click at [240, 339] on icon at bounding box center [239, 339] width 19 height 17
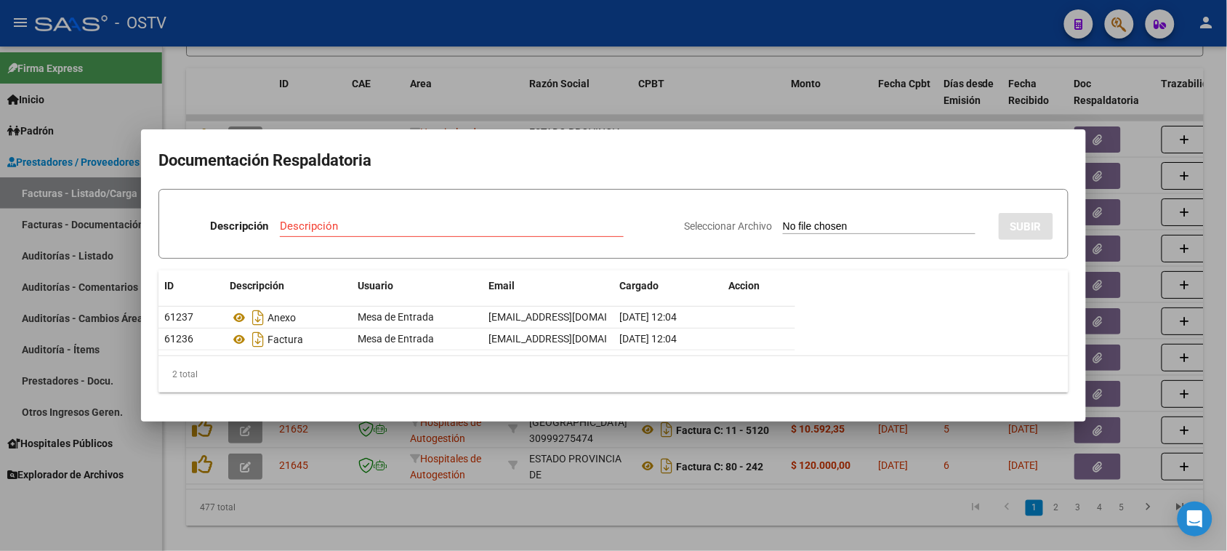
click at [752, 110] on div at bounding box center [613, 275] width 1227 height 551
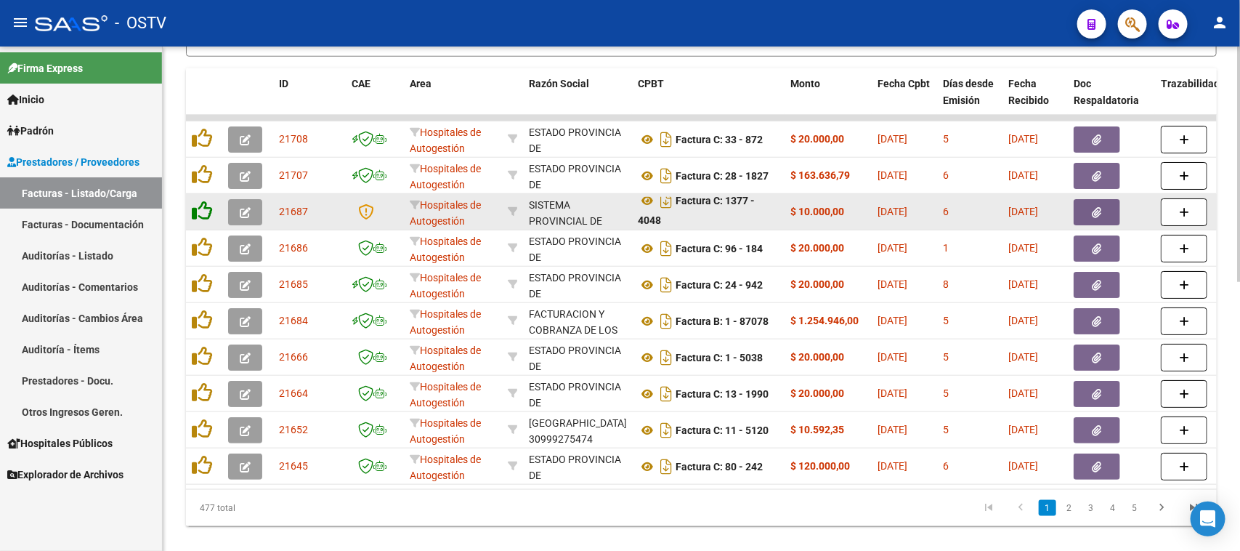
click at [204, 206] on icon at bounding box center [202, 211] width 20 height 20
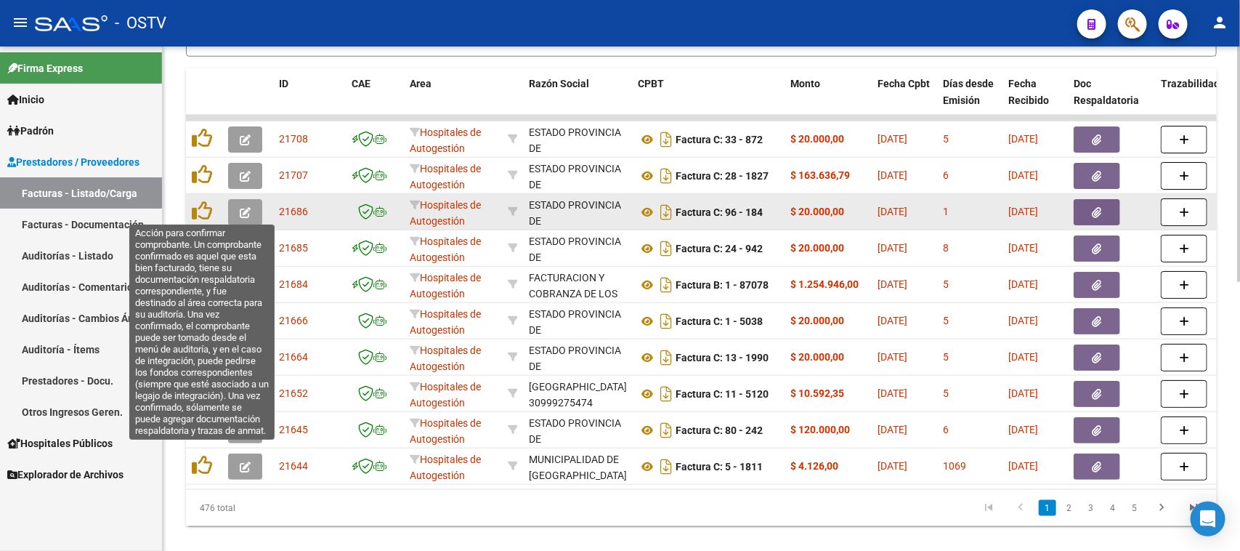
scroll to position [0, 0]
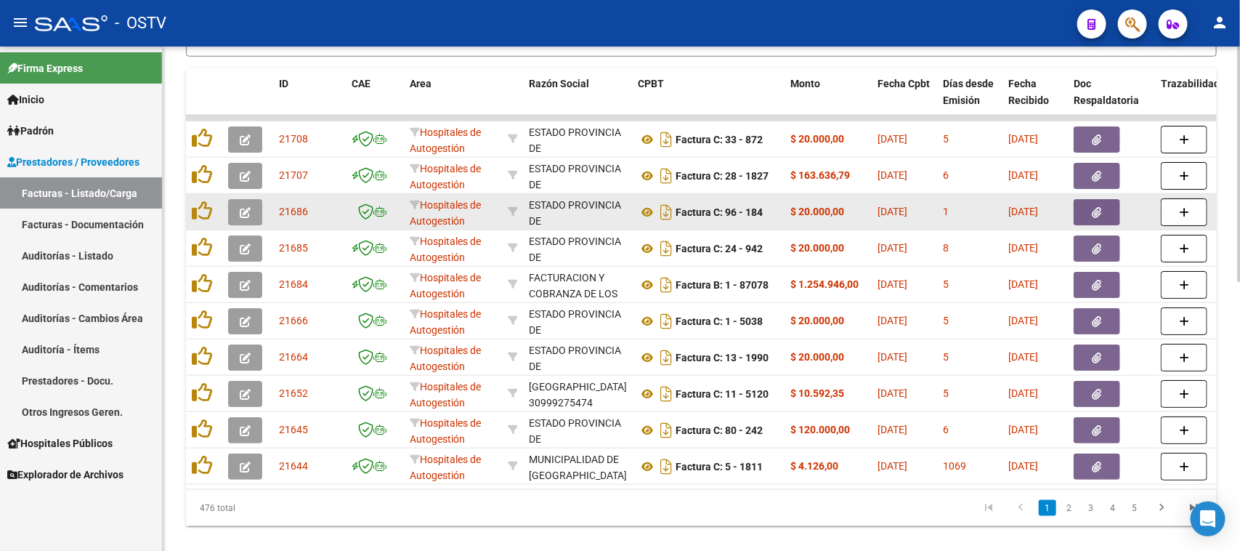
click at [1094, 211] on icon "button" at bounding box center [1097, 212] width 9 height 11
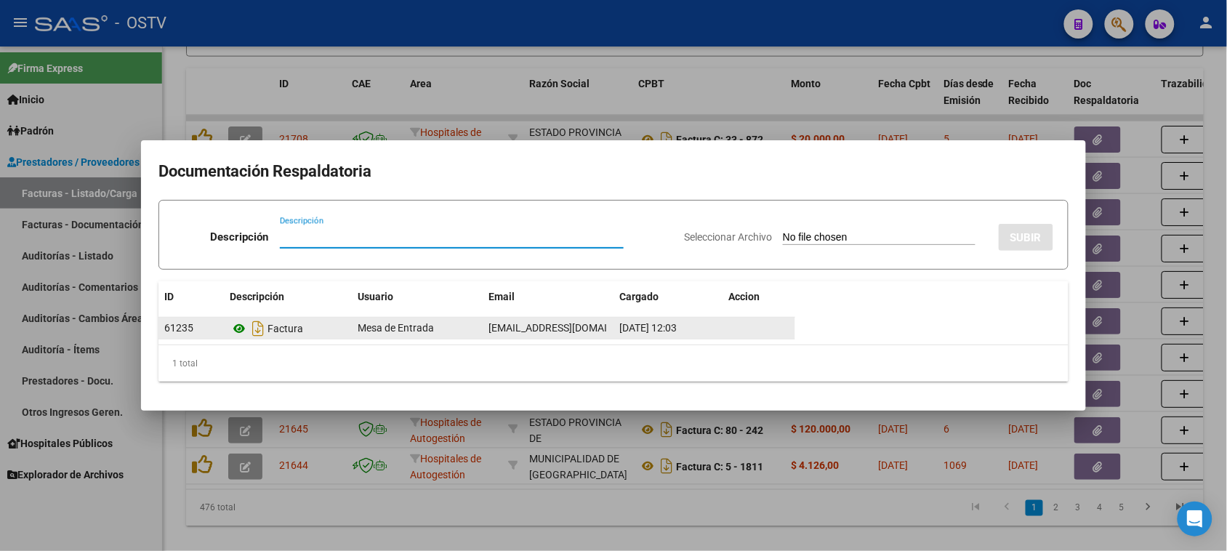
click at [240, 327] on icon at bounding box center [239, 328] width 19 height 17
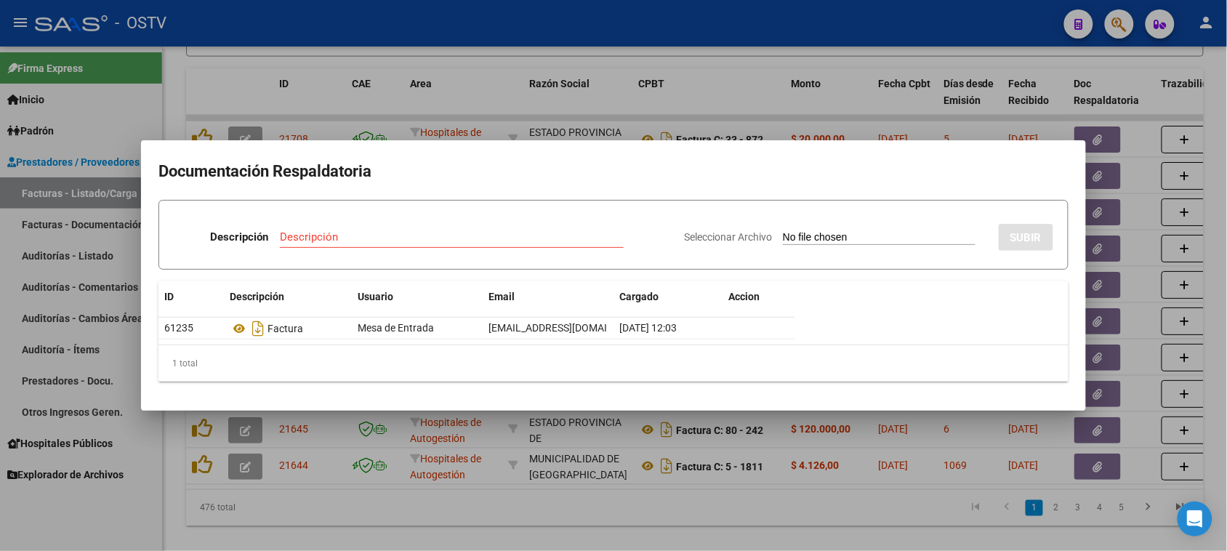
click at [1015, 113] on div at bounding box center [613, 275] width 1227 height 551
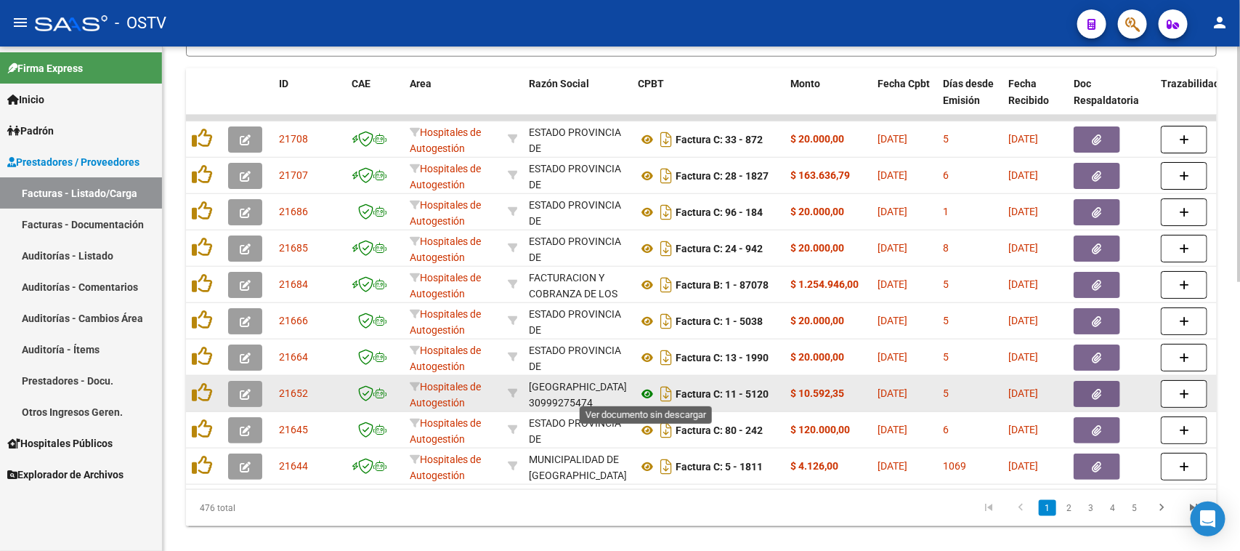
click at [645, 390] on icon at bounding box center [647, 393] width 19 height 17
click at [1094, 400] on button "button" at bounding box center [1097, 394] width 47 height 26
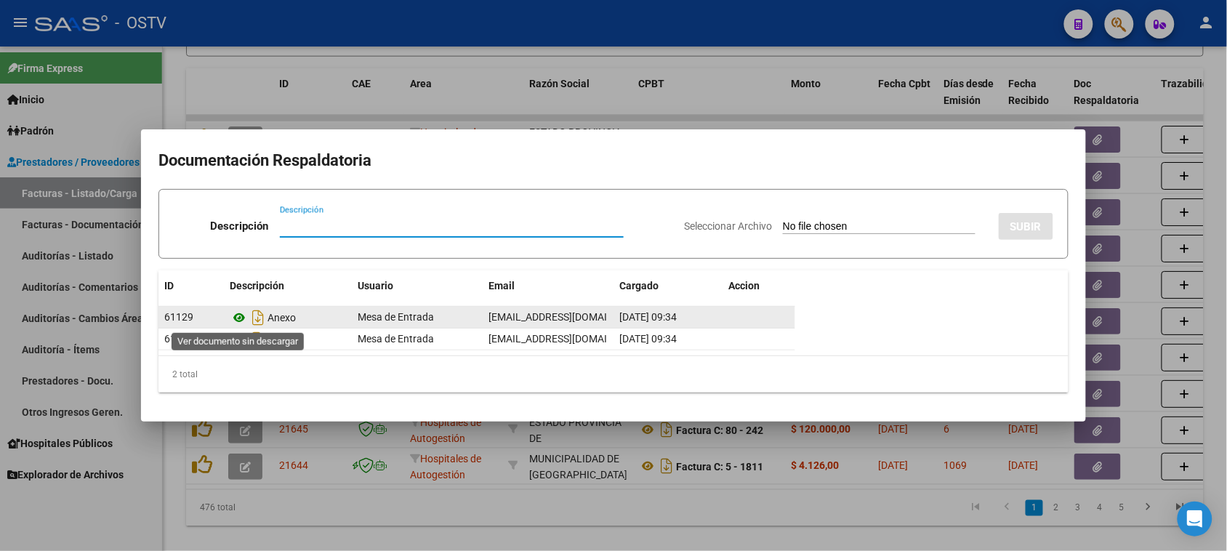
click at [236, 313] on icon at bounding box center [239, 317] width 19 height 17
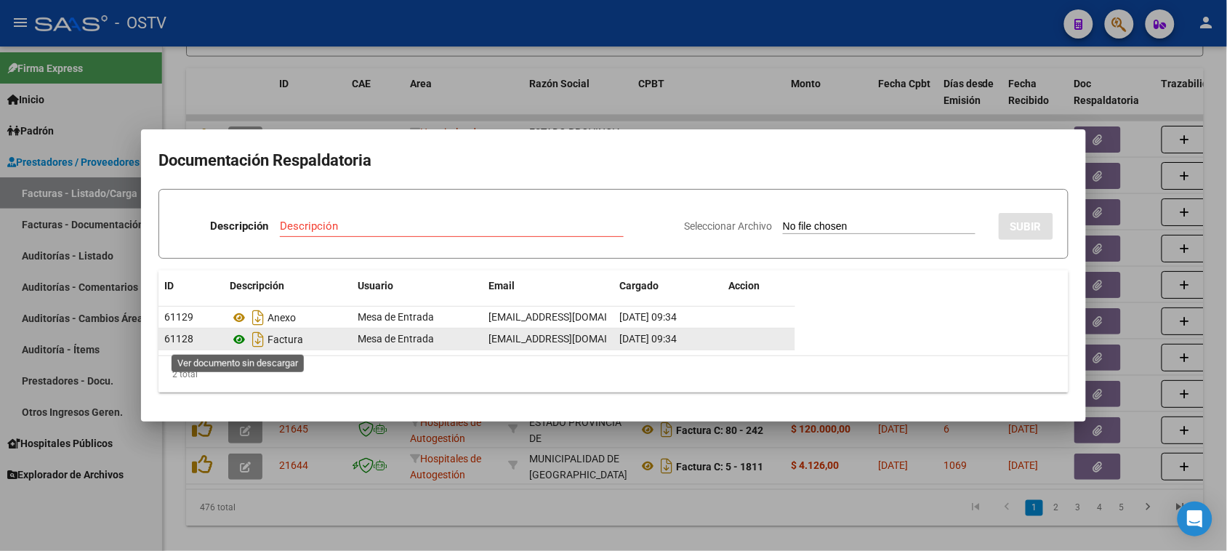
click at [243, 338] on icon at bounding box center [239, 339] width 19 height 17
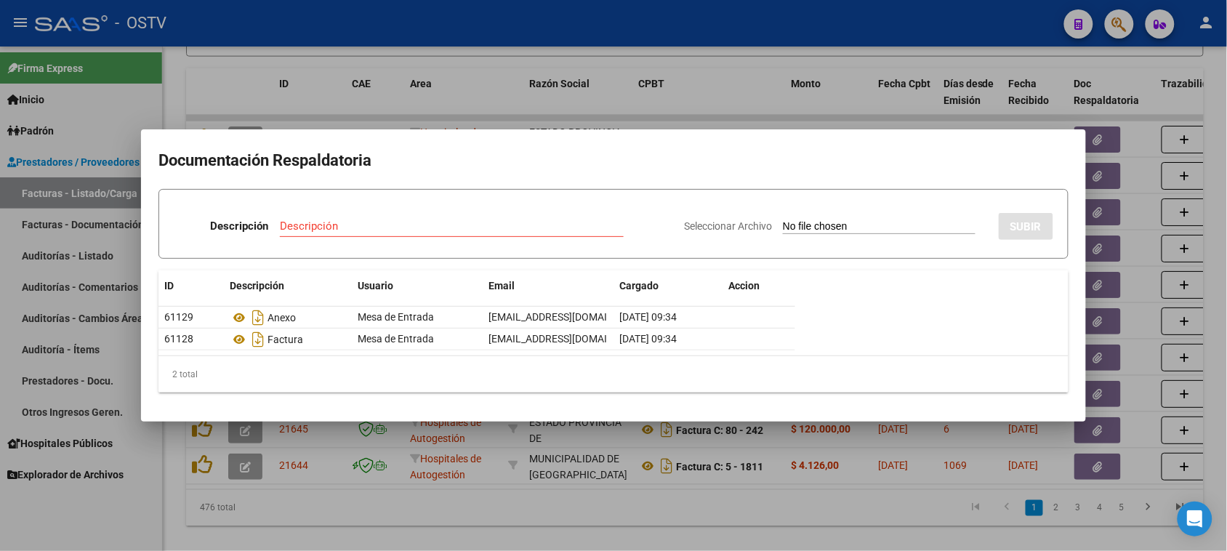
click at [739, 109] on div at bounding box center [613, 275] width 1227 height 551
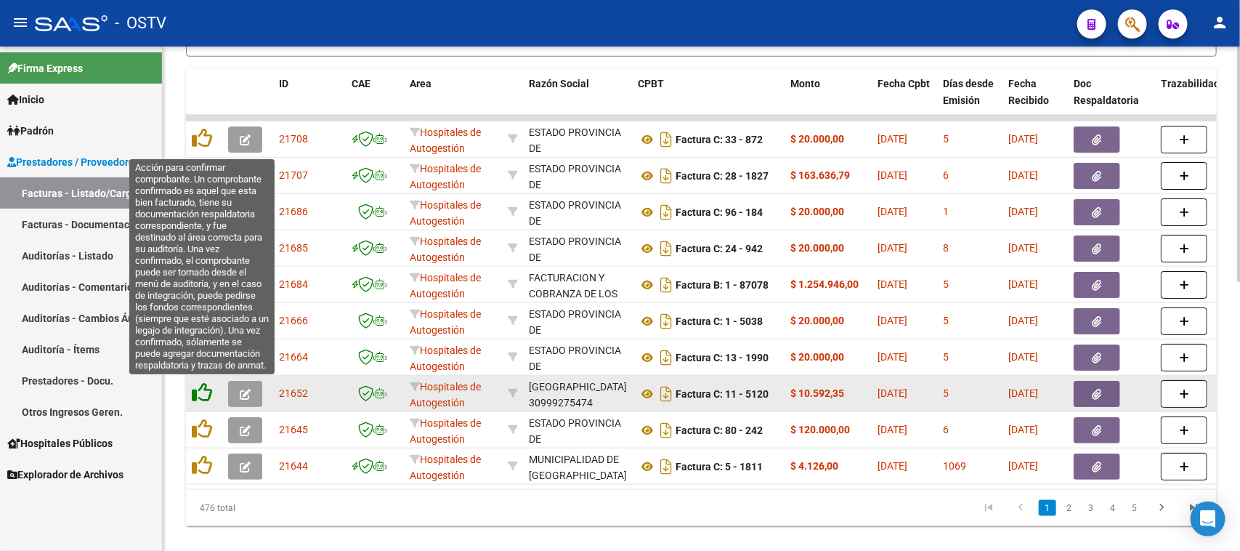
click at [198, 394] on icon at bounding box center [202, 392] width 20 height 20
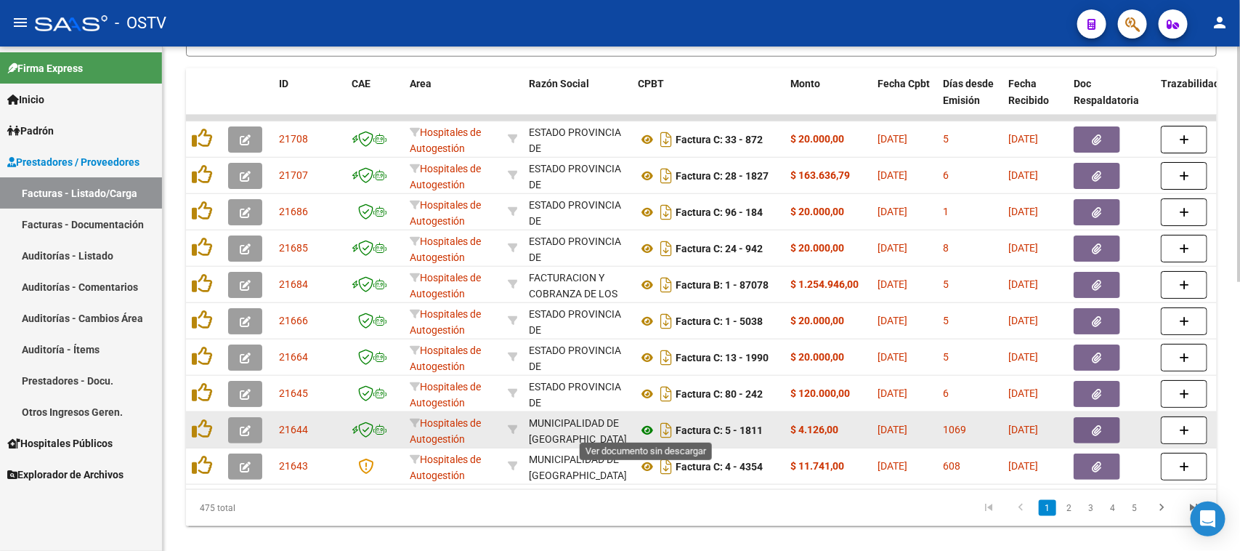
click at [647, 426] on icon at bounding box center [647, 429] width 19 height 17
click at [1090, 431] on button "button" at bounding box center [1097, 430] width 47 height 26
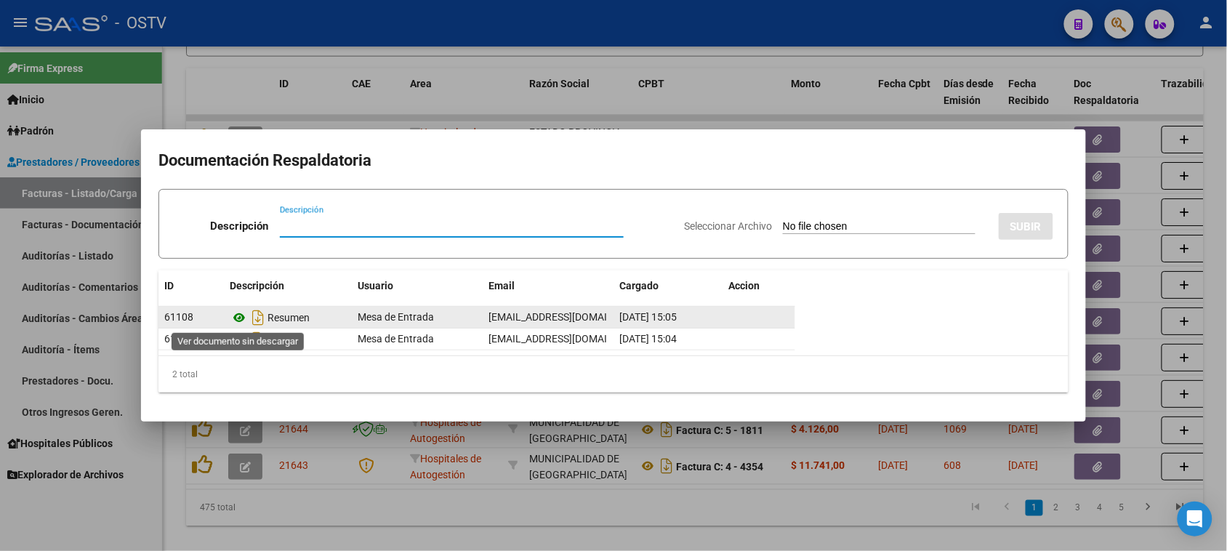
click at [241, 318] on icon at bounding box center [239, 317] width 19 height 17
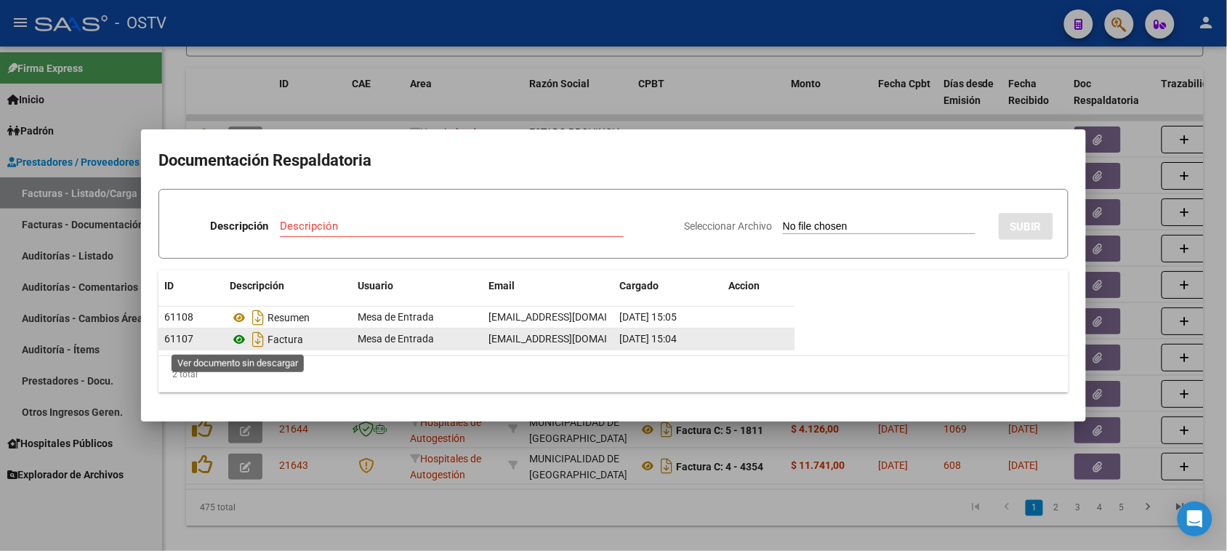
click at [240, 336] on icon at bounding box center [239, 339] width 19 height 17
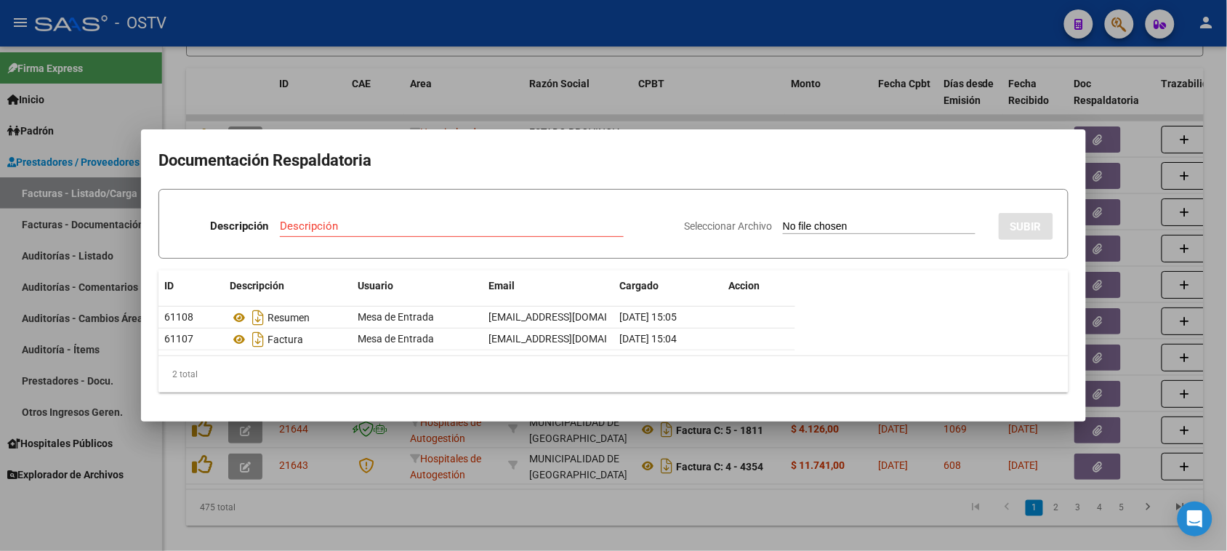
click at [558, 511] on div at bounding box center [613, 275] width 1227 height 551
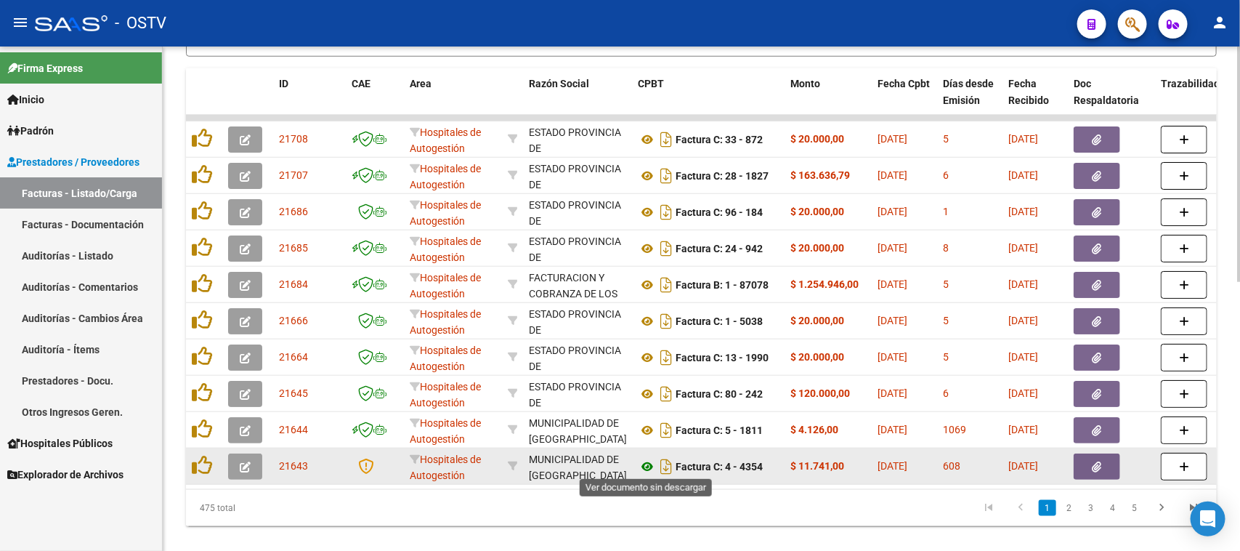
click at [647, 462] on icon at bounding box center [647, 466] width 19 height 17
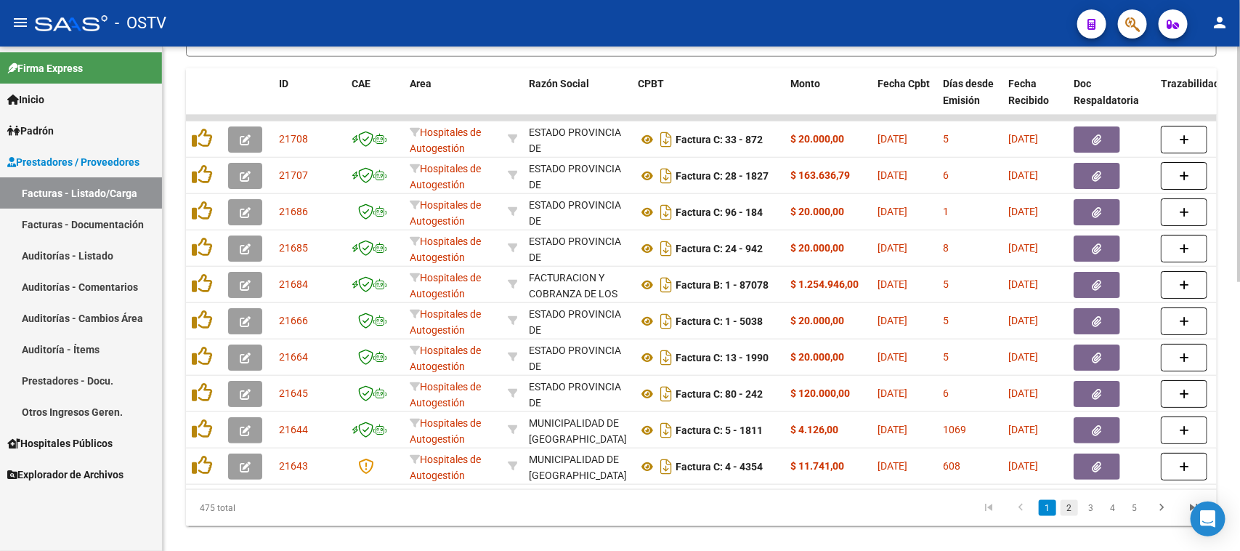
click at [1072, 516] on link "2" at bounding box center [1069, 508] width 17 height 16
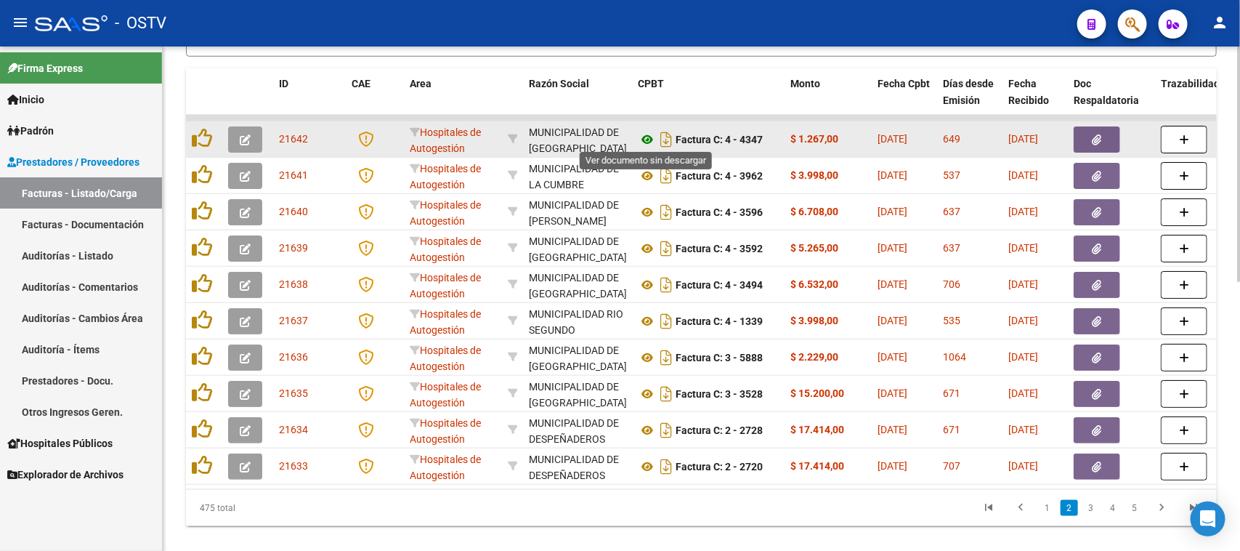
click at [647, 135] on icon at bounding box center [647, 139] width 19 height 17
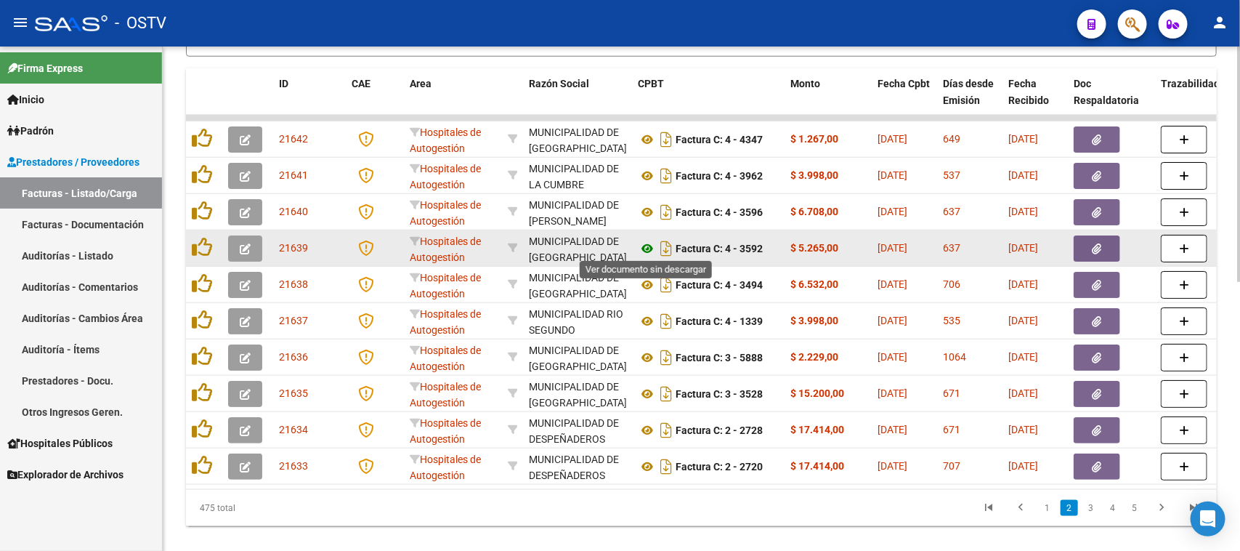
click at [648, 244] on icon at bounding box center [647, 248] width 19 height 17
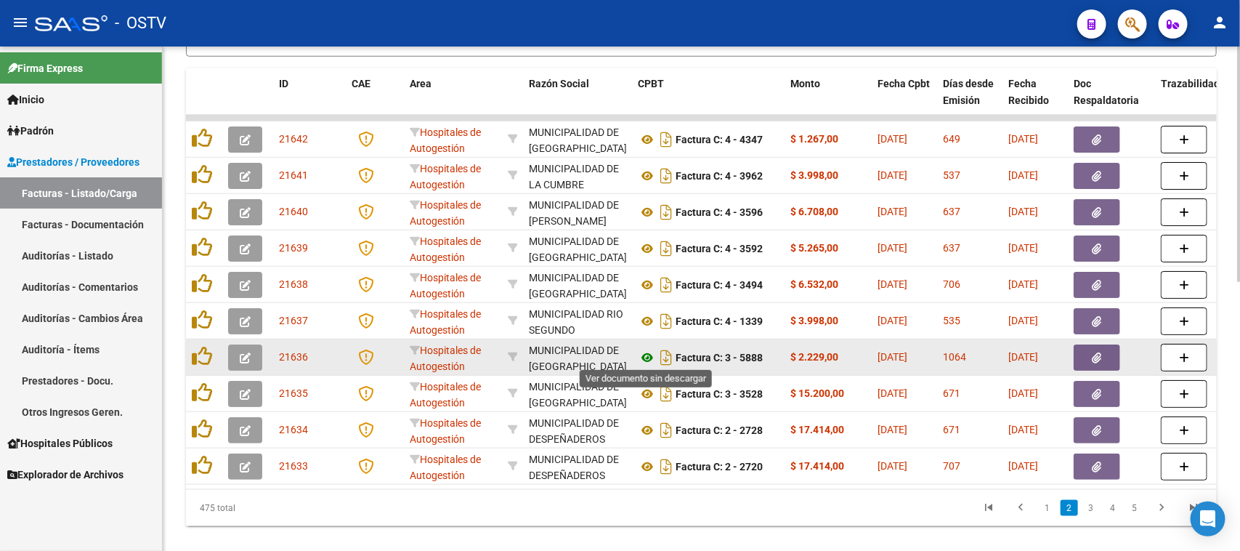
click at [645, 350] on icon at bounding box center [647, 357] width 19 height 17
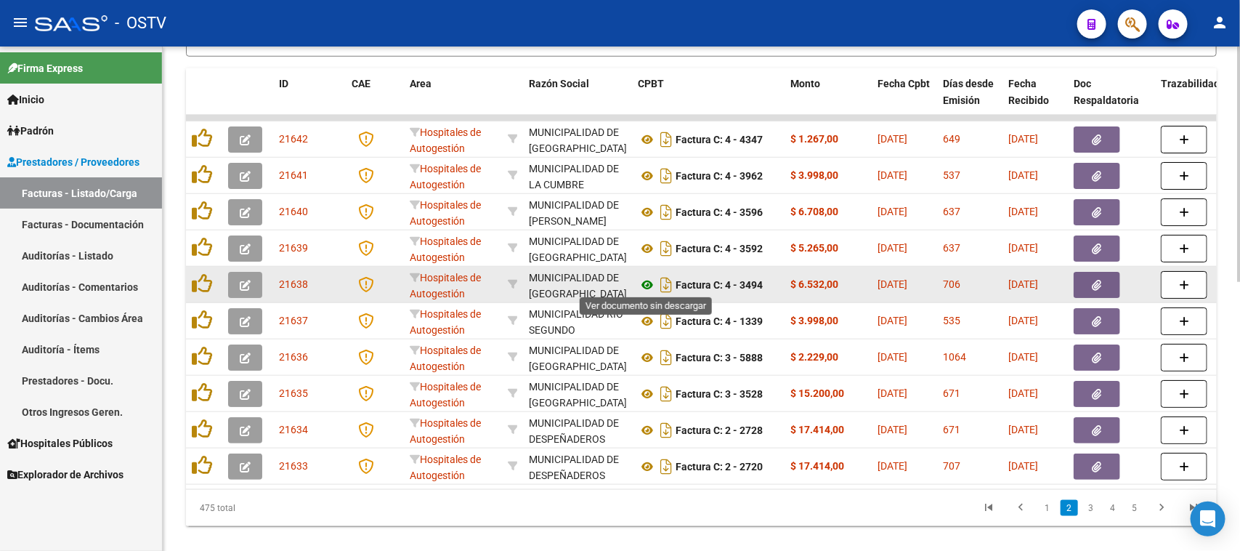
click at [648, 280] on icon at bounding box center [647, 284] width 19 height 17
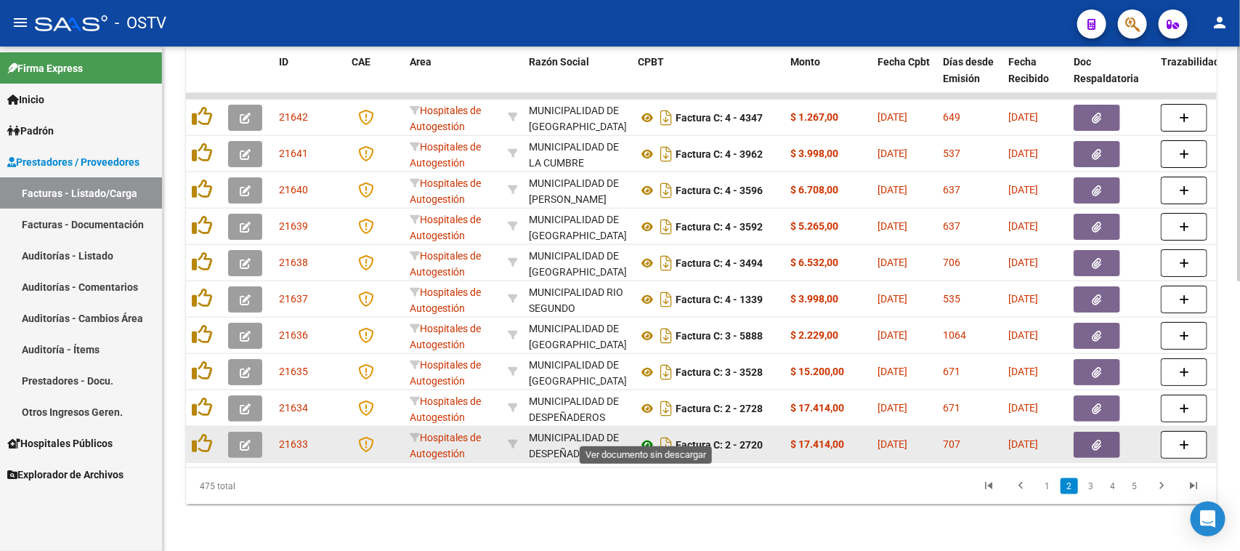
click at [647, 436] on icon at bounding box center [647, 444] width 19 height 17
click at [648, 436] on icon at bounding box center [647, 444] width 19 height 17
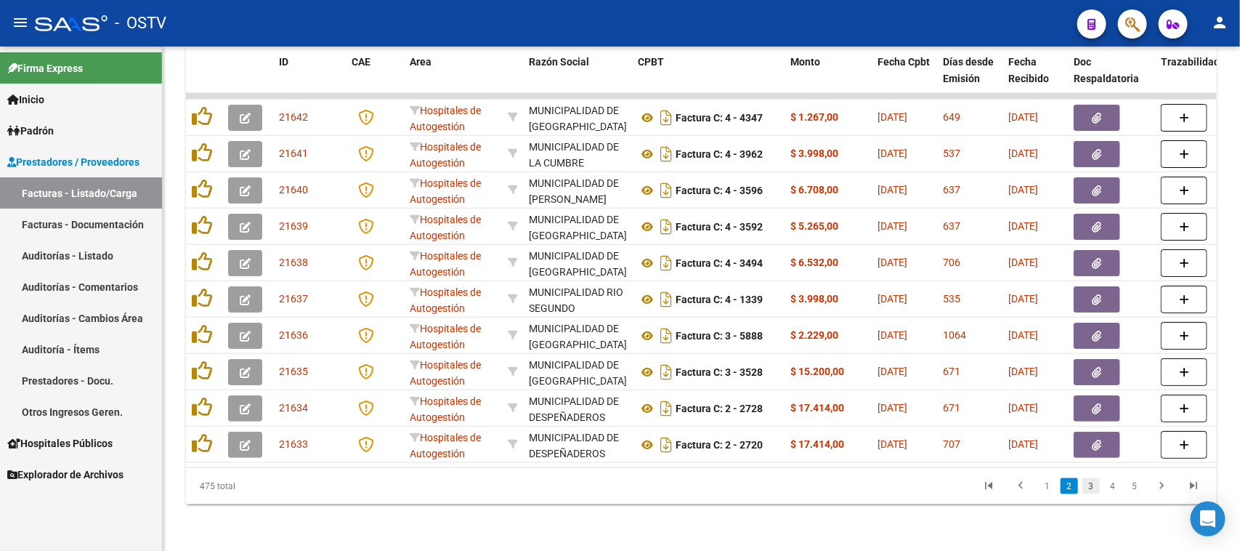
click at [1094, 488] on link "3" at bounding box center [1091, 486] width 17 height 16
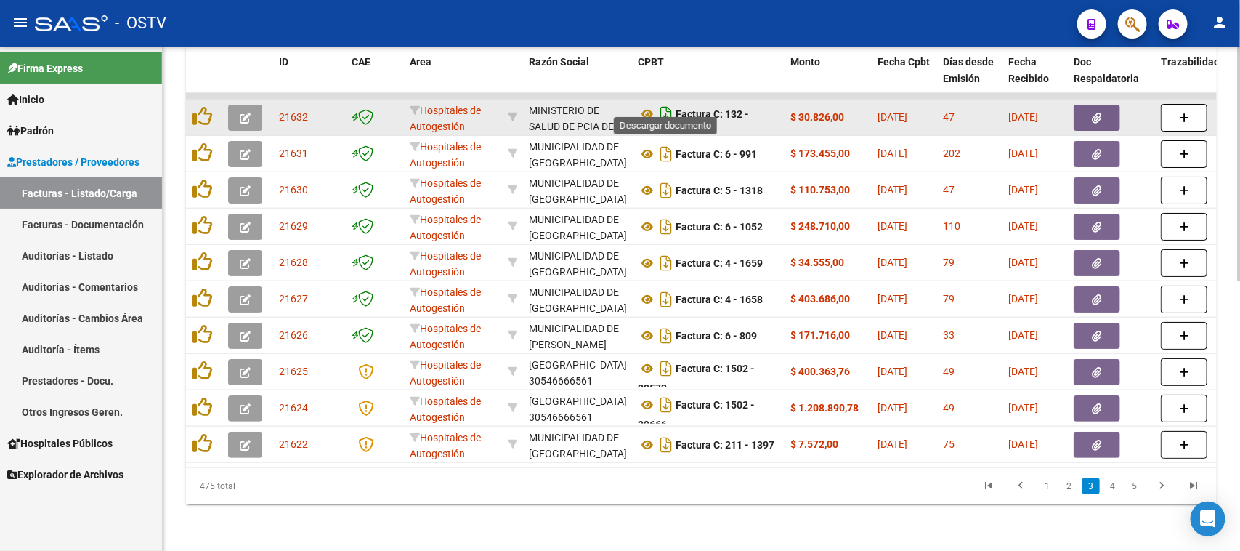
scroll to position [8, 0]
click at [645, 97] on icon at bounding box center [647, 105] width 19 height 17
click at [1096, 113] on icon "button" at bounding box center [1097, 118] width 9 height 11
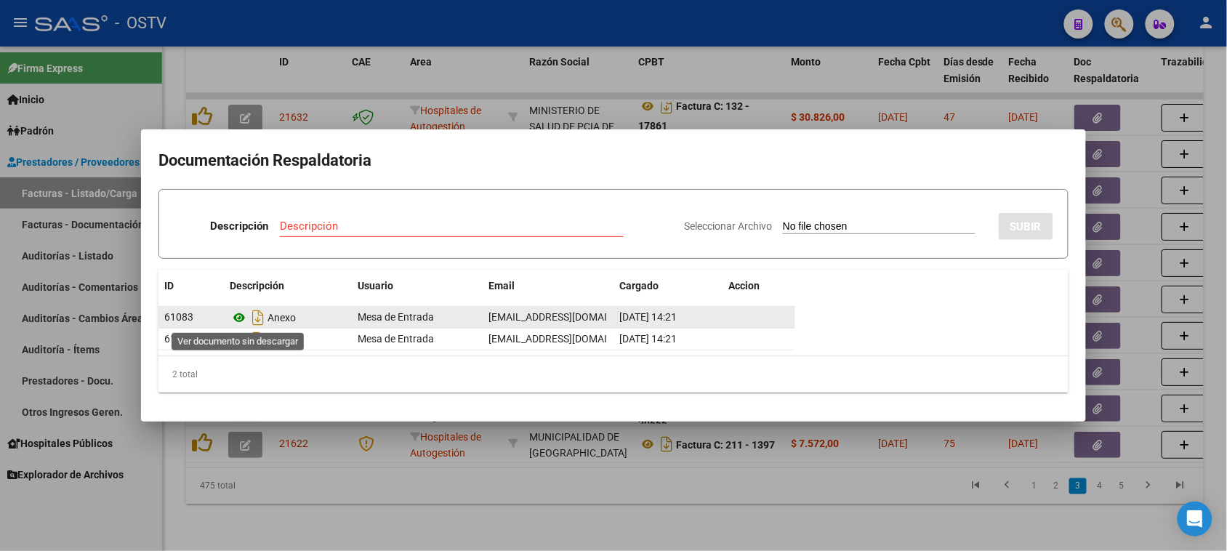
click at [238, 318] on icon at bounding box center [239, 317] width 19 height 17
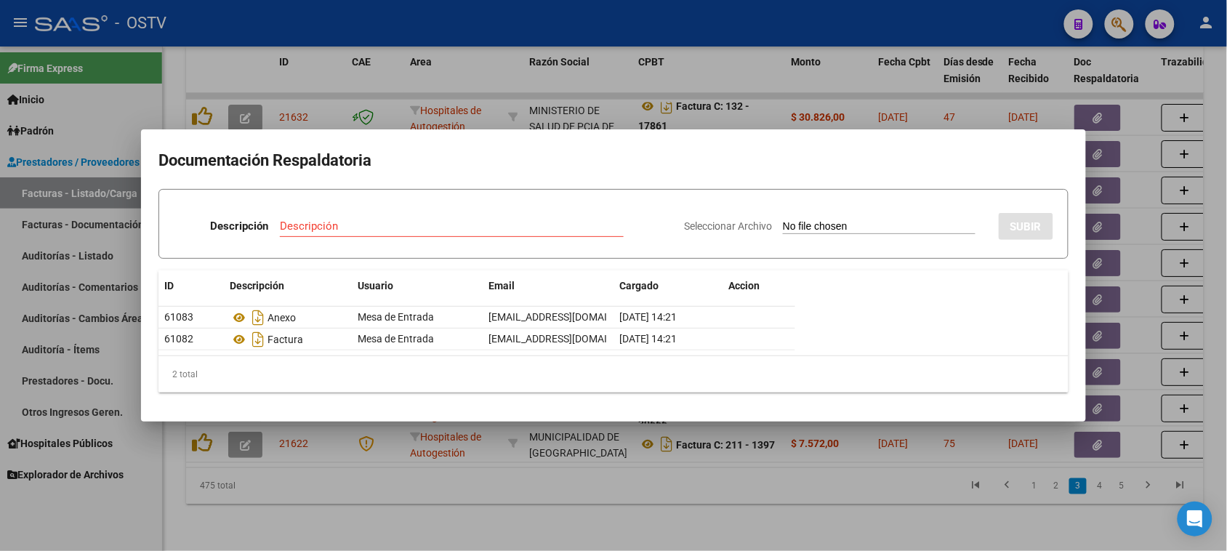
click at [760, 78] on div at bounding box center [613, 275] width 1227 height 551
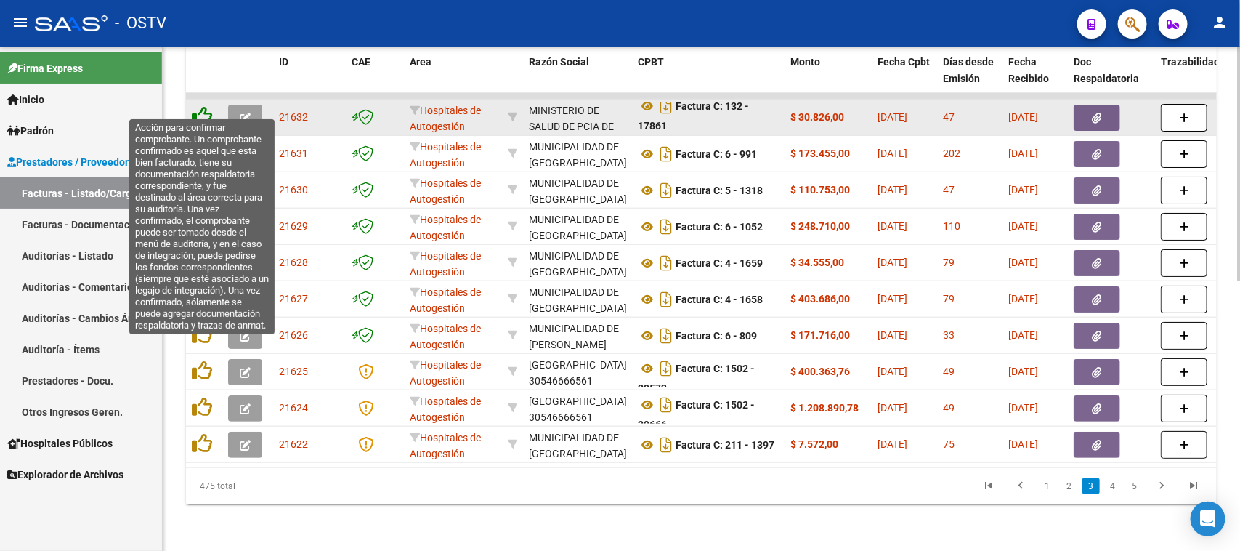
click at [202, 106] on icon at bounding box center [202, 116] width 20 height 20
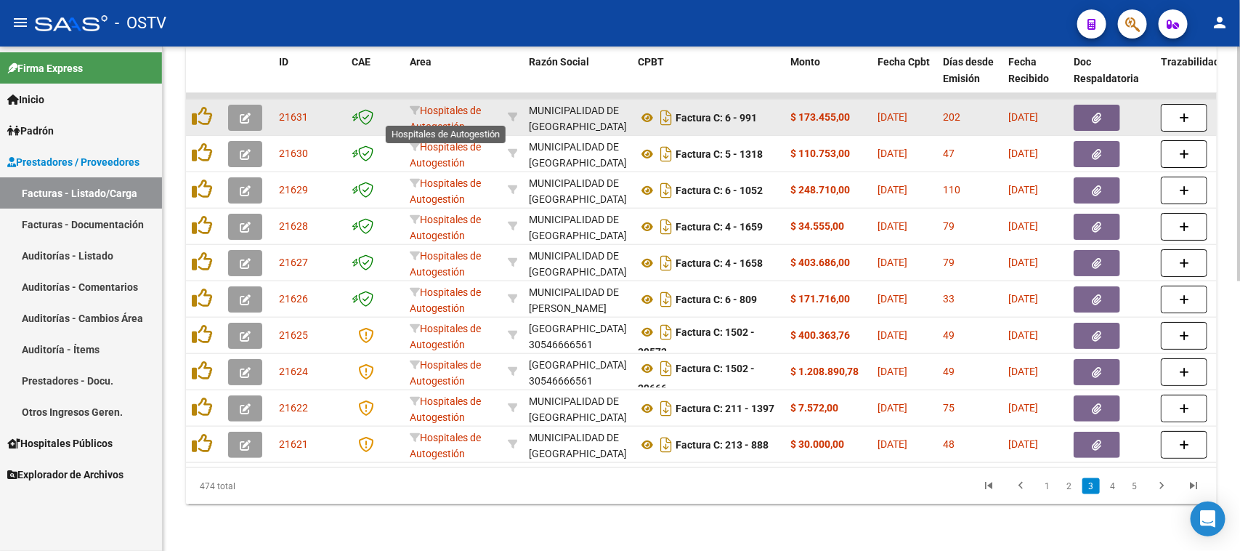
scroll to position [0, 0]
click at [643, 109] on icon at bounding box center [647, 117] width 19 height 17
click at [1094, 113] on icon "button" at bounding box center [1097, 118] width 9 height 11
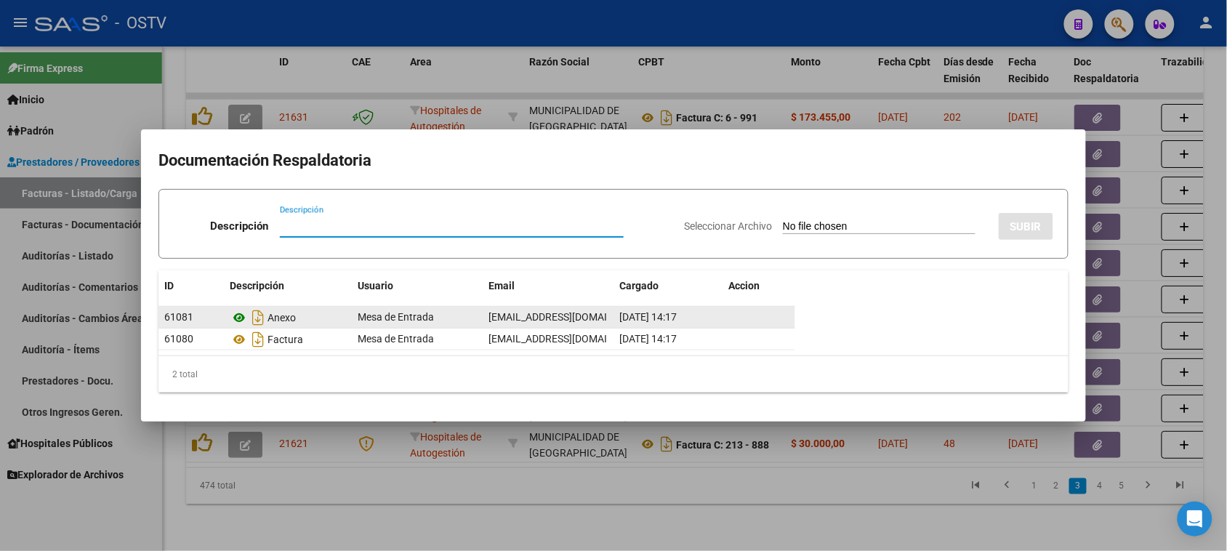
click at [240, 316] on icon at bounding box center [239, 317] width 19 height 17
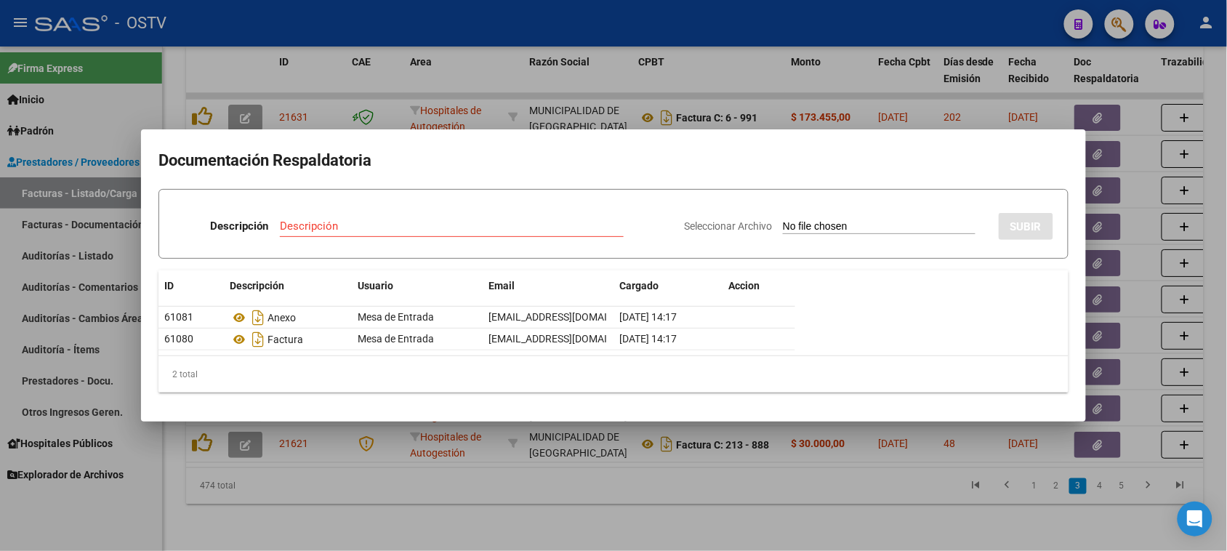
click at [723, 78] on div at bounding box center [613, 275] width 1227 height 551
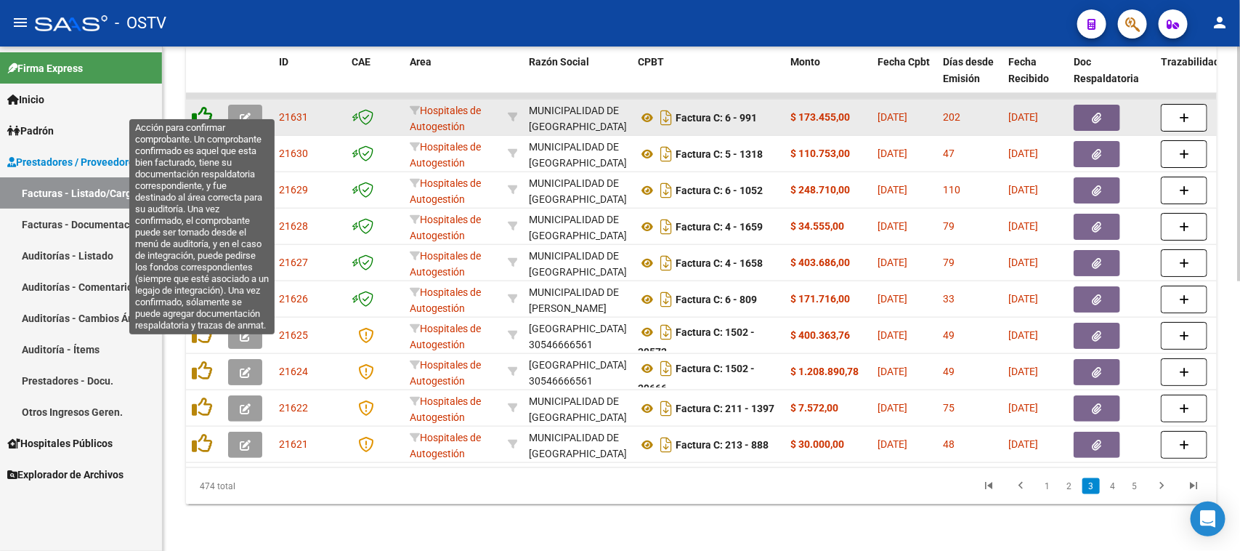
click at [205, 106] on icon at bounding box center [202, 116] width 20 height 20
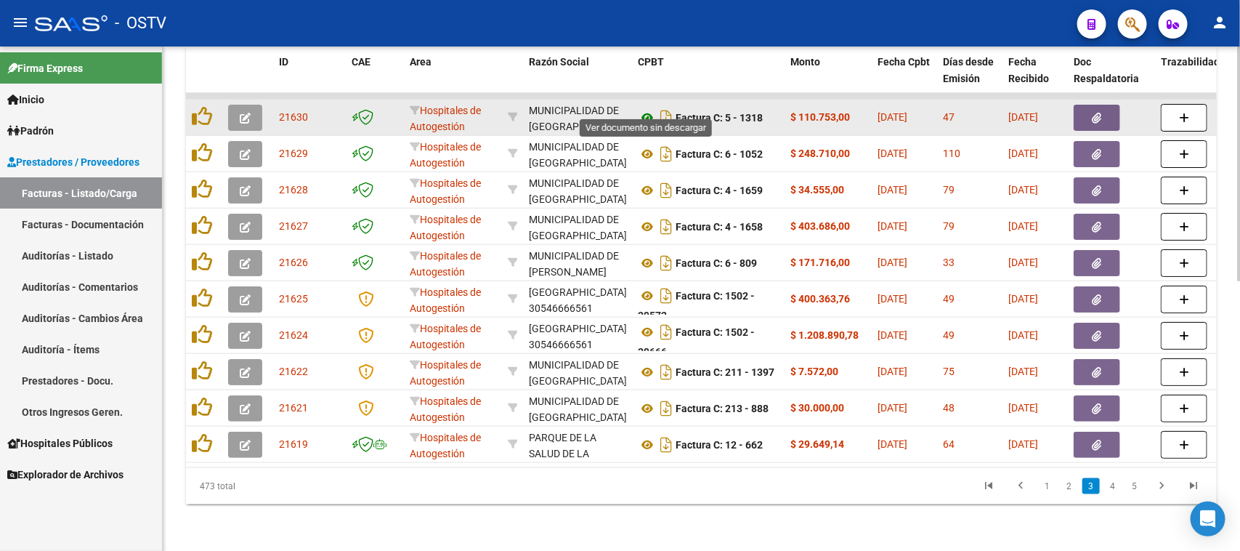
click at [645, 109] on icon at bounding box center [647, 117] width 19 height 17
click at [1099, 113] on icon "button" at bounding box center [1097, 118] width 9 height 11
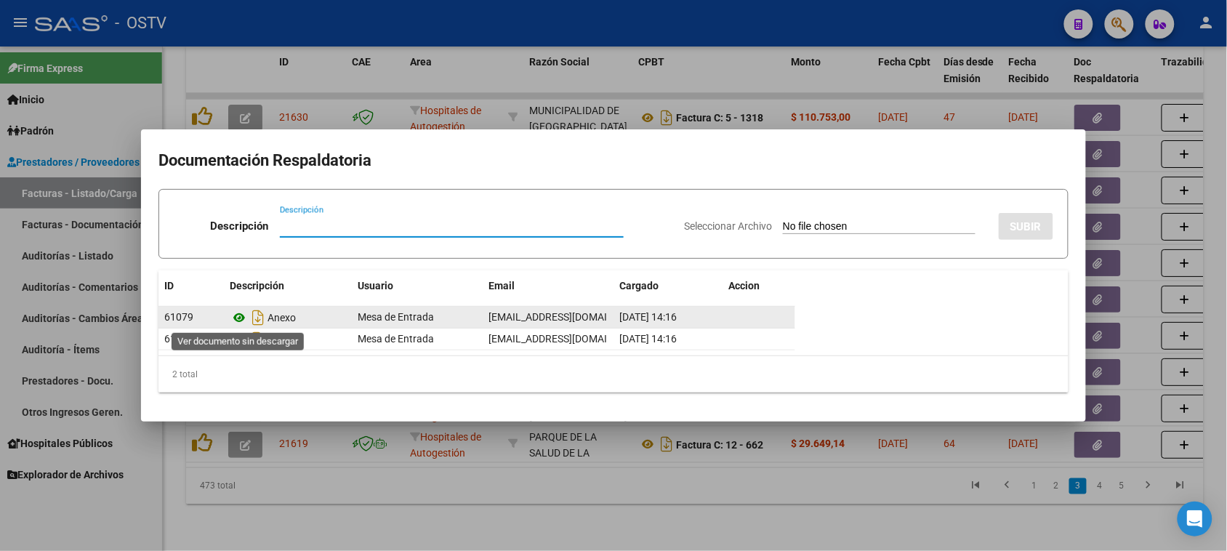
click at [240, 316] on icon at bounding box center [239, 317] width 19 height 17
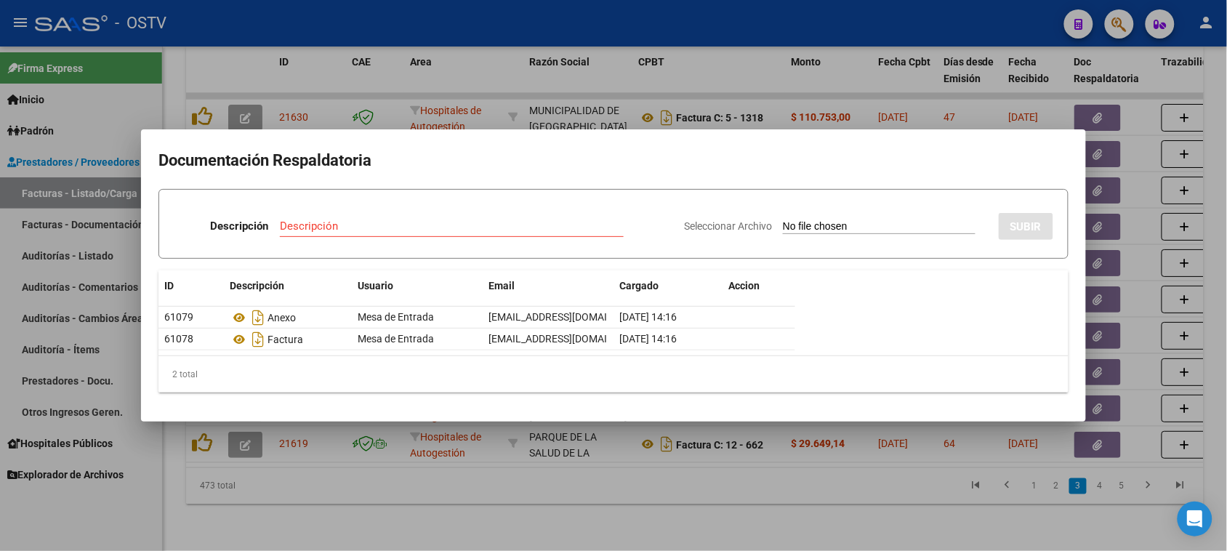
click at [709, 77] on div at bounding box center [613, 275] width 1227 height 551
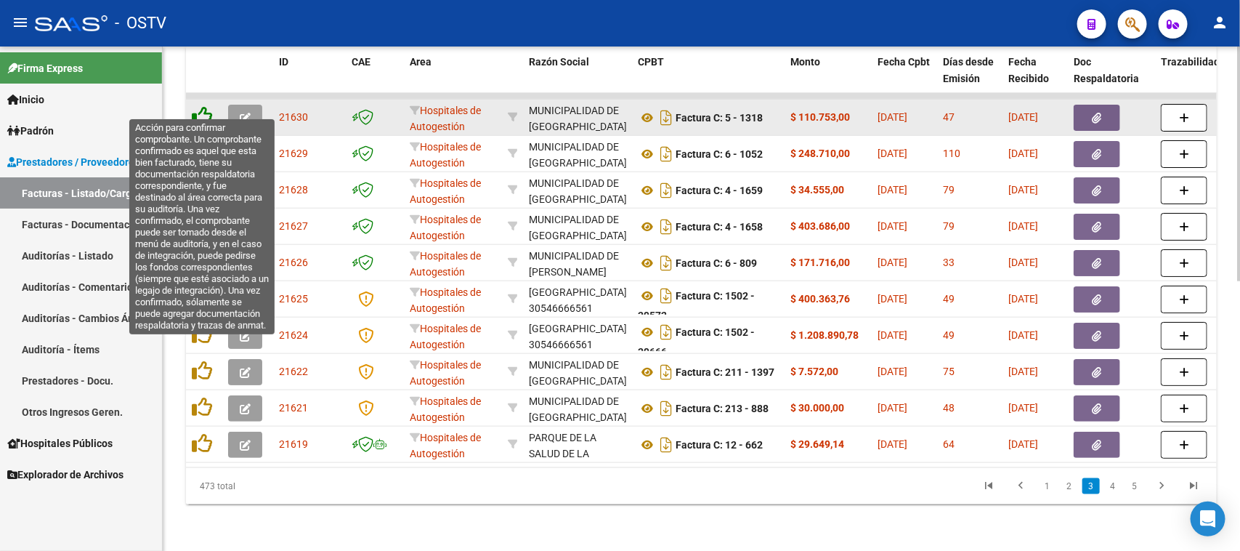
click at [196, 106] on icon at bounding box center [202, 116] width 20 height 20
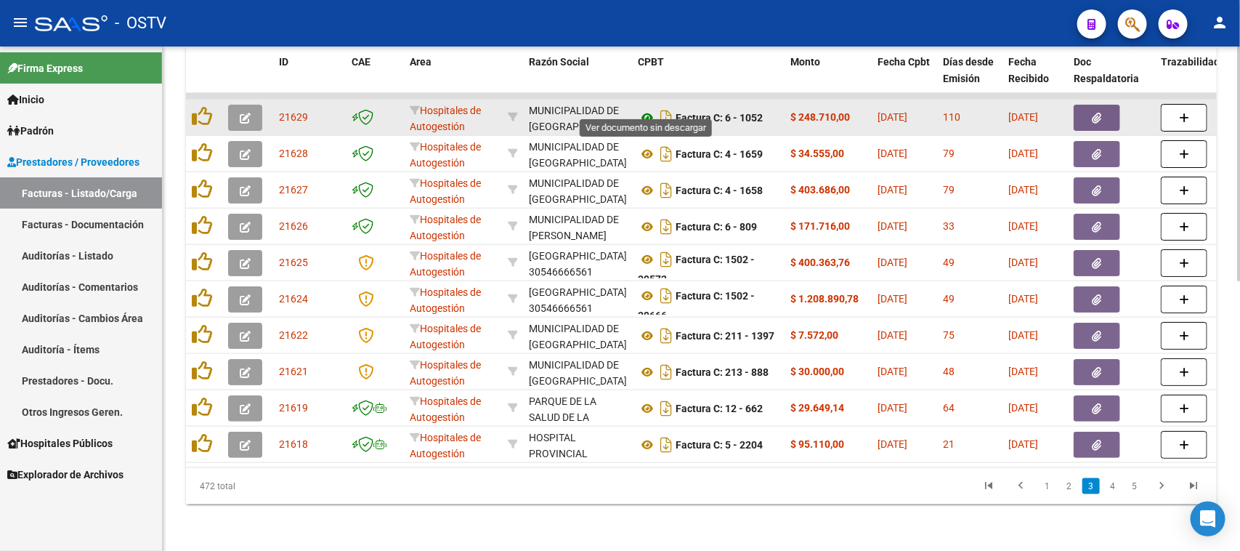
click at [648, 109] on icon at bounding box center [647, 117] width 19 height 17
drag, startPoint x: 702, startPoint y: 100, endPoint x: 781, endPoint y: 100, distance: 79.2
click at [781, 100] on datatable-body-cell "Factura C: 6 - 1052" at bounding box center [708, 118] width 153 height 36
click at [1088, 106] on button "button" at bounding box center [1097, 118] width 47 height 26
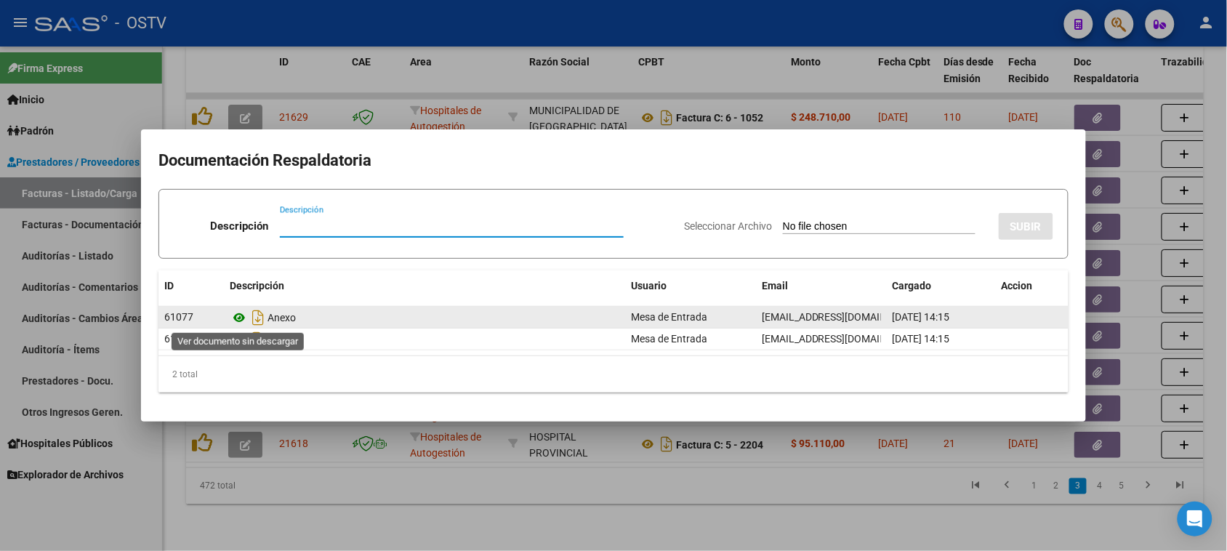
click at [241, 320] on icon at bounding box center [239, 317] width 19 height 17
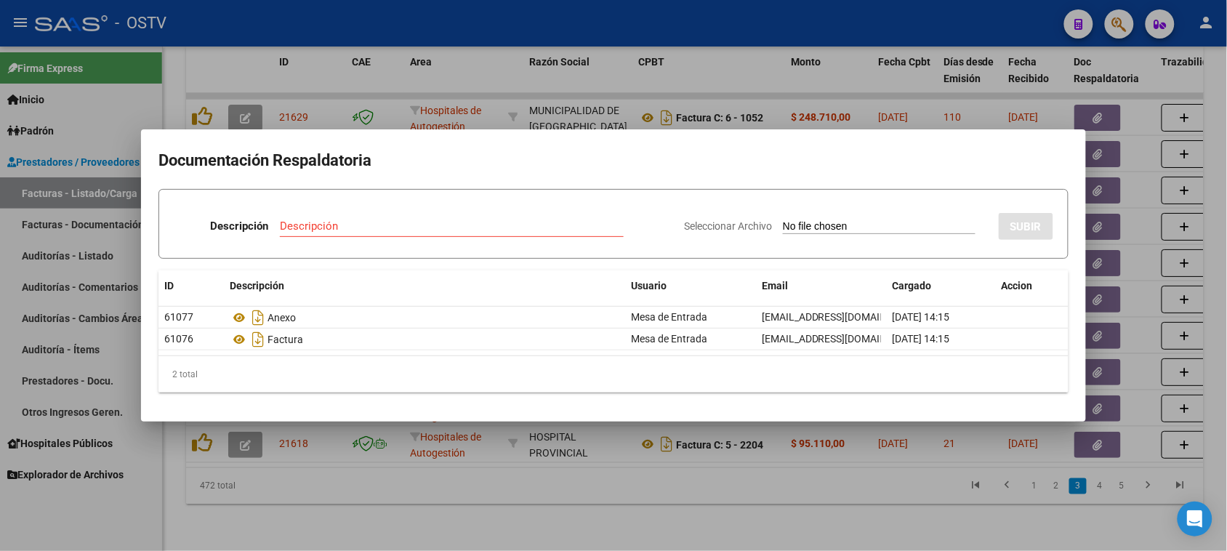
click at [618, 84] on div at bounding box center [613, 275] width 1227 height 551
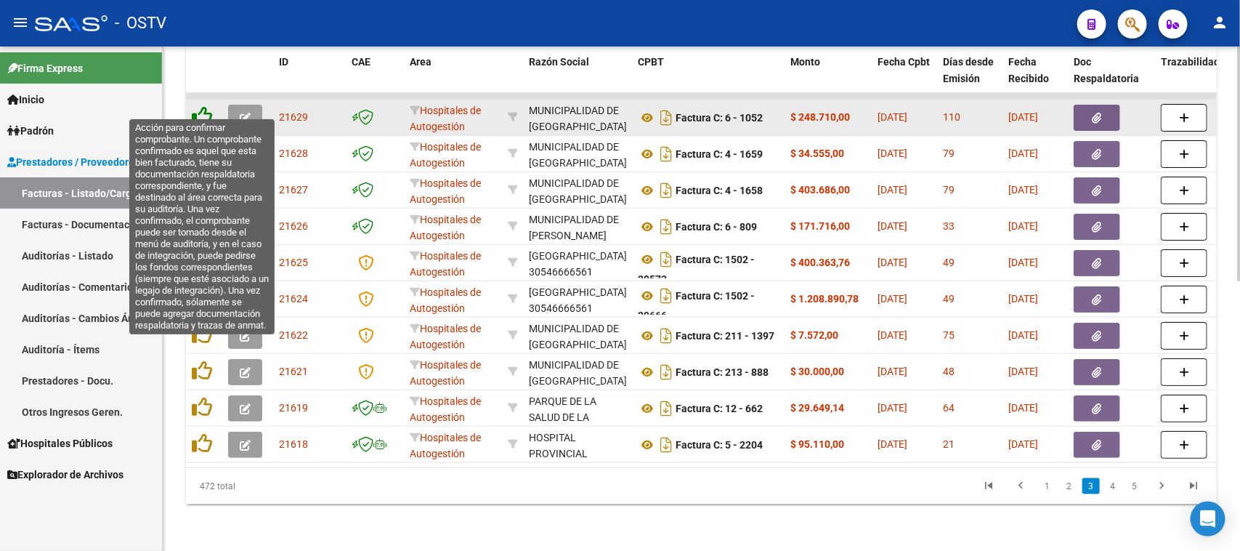
click at [201, 106] on icon at bounding box center [202, 116] width 20 height 20
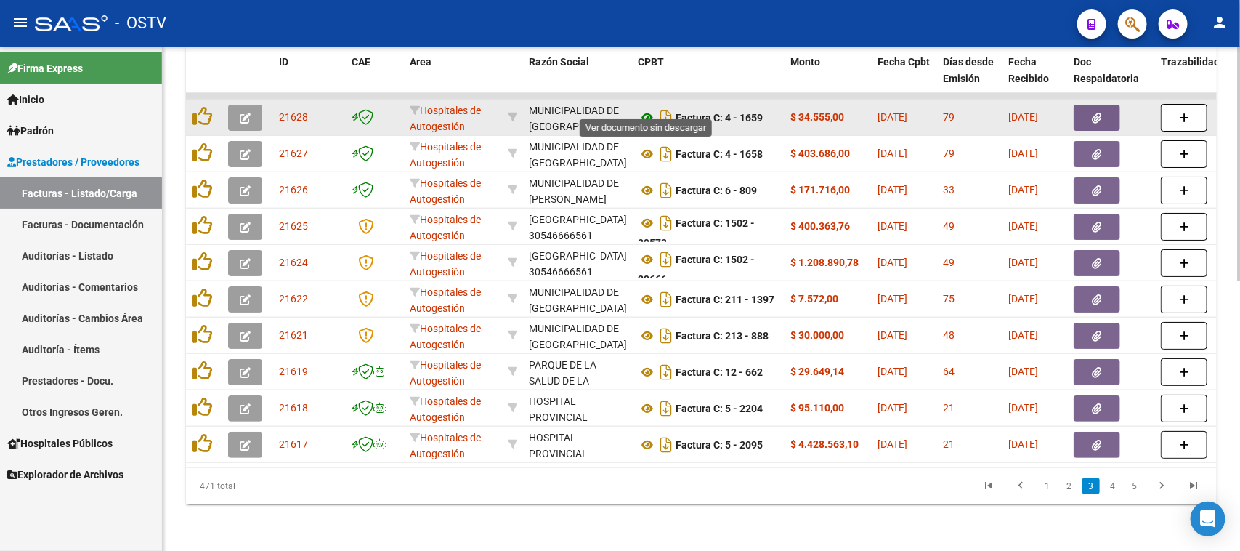
click at [647, 109] on icon at bounding box center [647, 117] width 19 height 17
click at [1083, 110] on button "button" at bounding box center [1097, 118] width 47 height 26
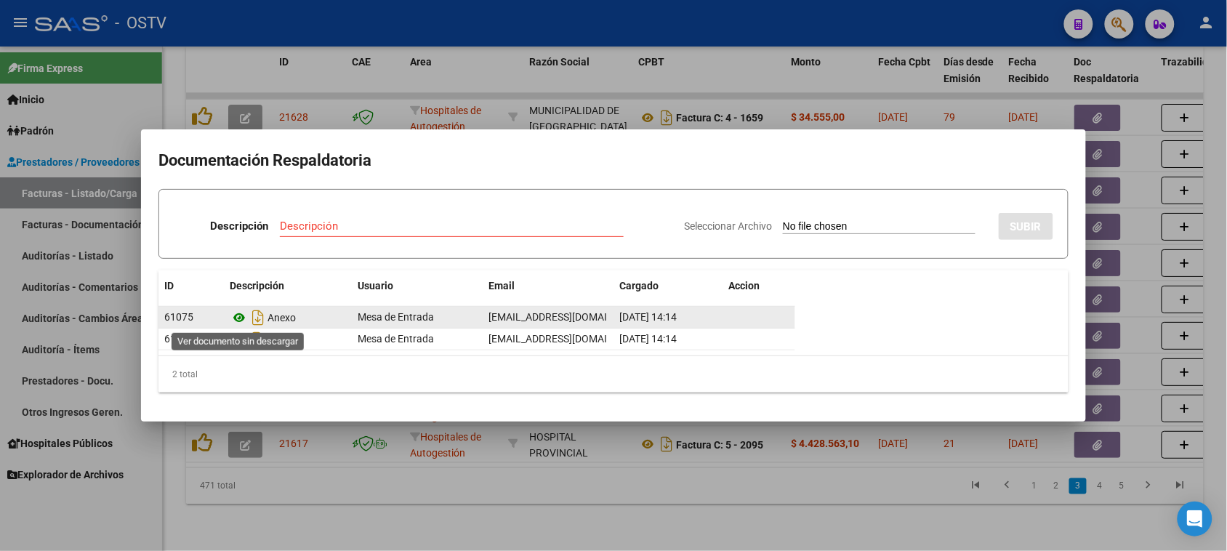
click at [241, 317] on icon at bounding box center [239, 317] width 19 height 17
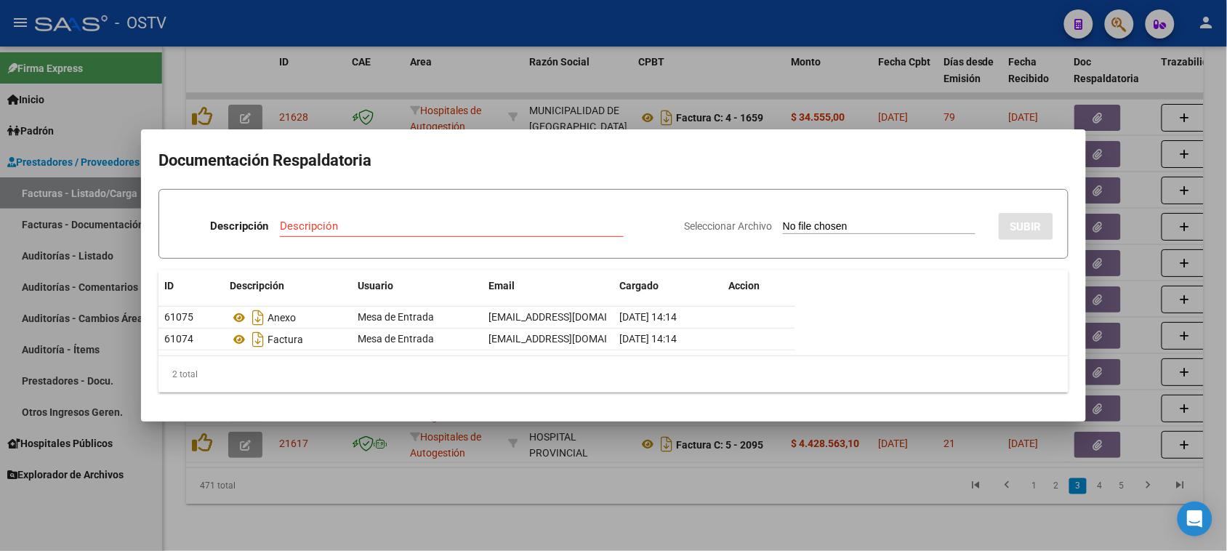
click at [724, 77] on div at bounding box center [613, 275] width 1227 height 551
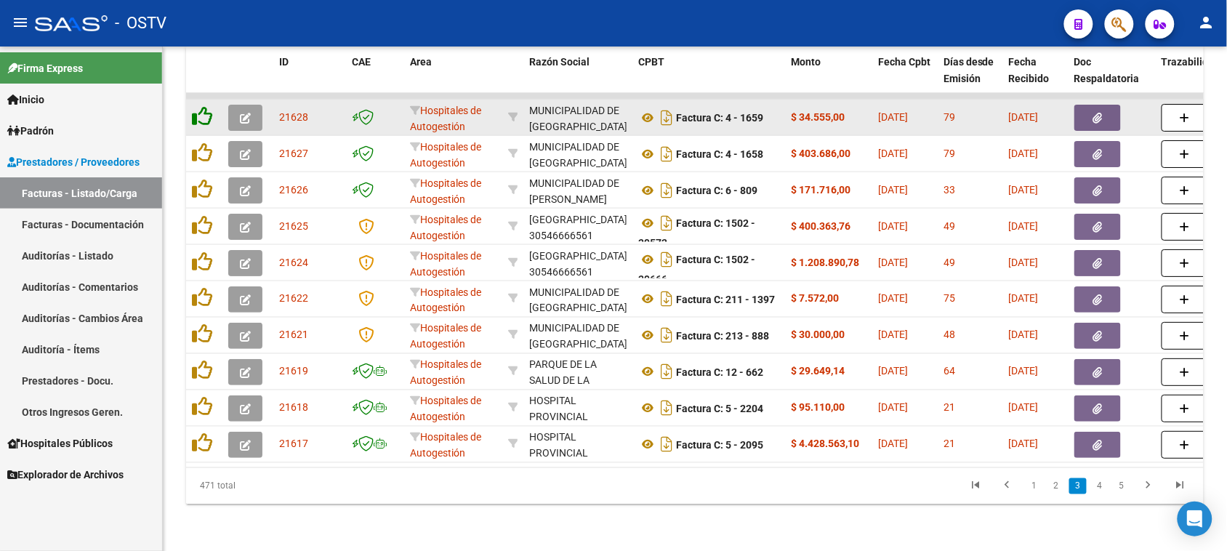
click at [194, 106] on icon at bounding box center [202, 116] width 20 height 20
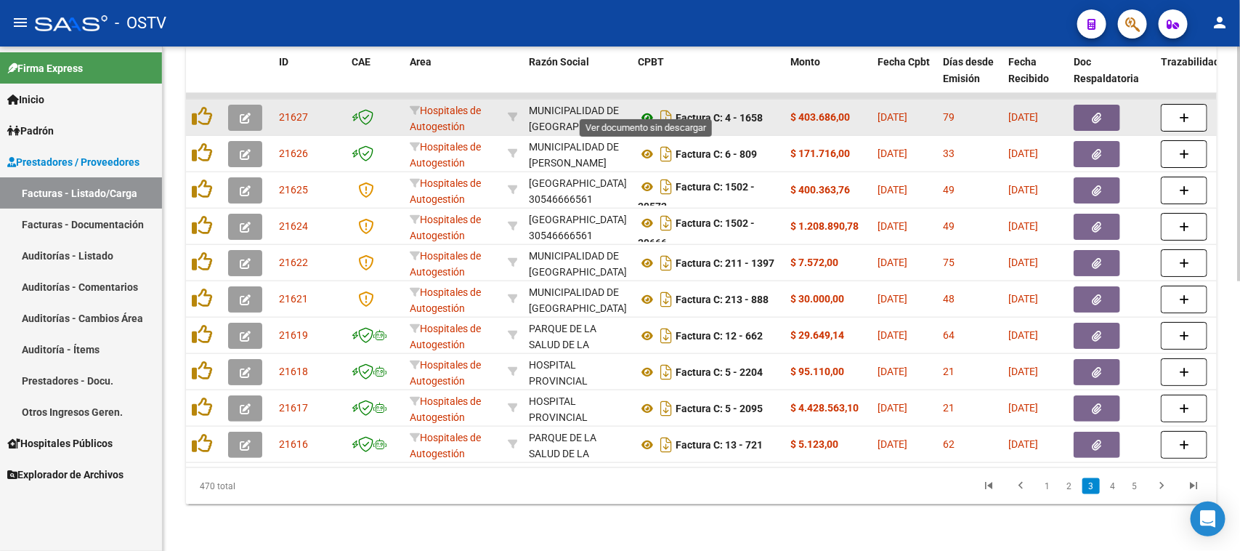
click at [648, 109] on icon at bounding box center [647, 117] width 19 height 17
click at [1078, 105] on button "button" at bounding box center [1097, 118] width 47 height 26
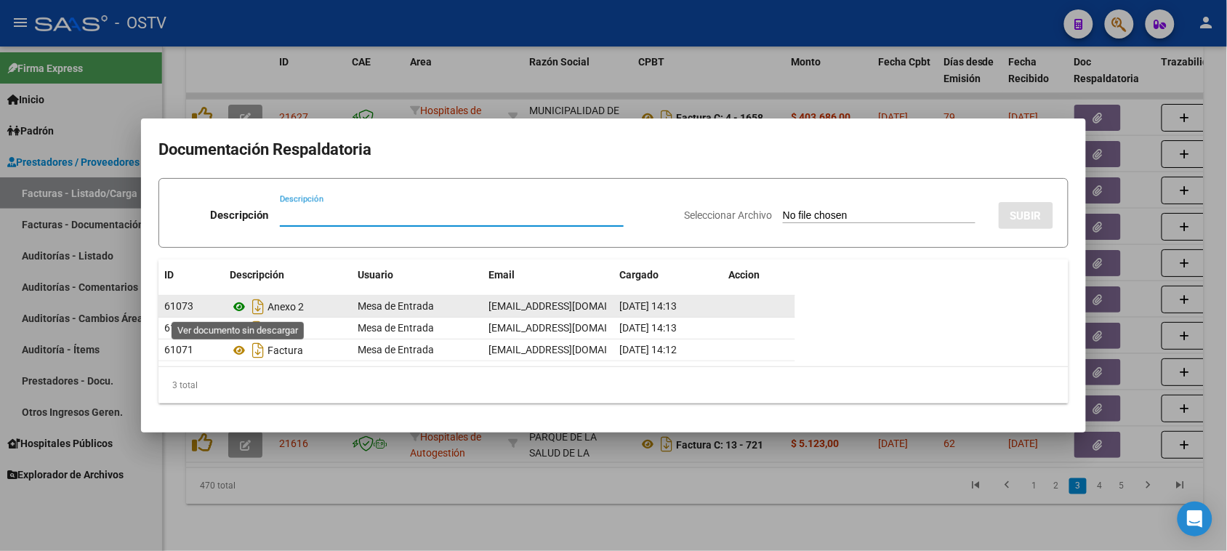
click at [241, 303] on icon at bounding box center [239, 306] width 19 height 17
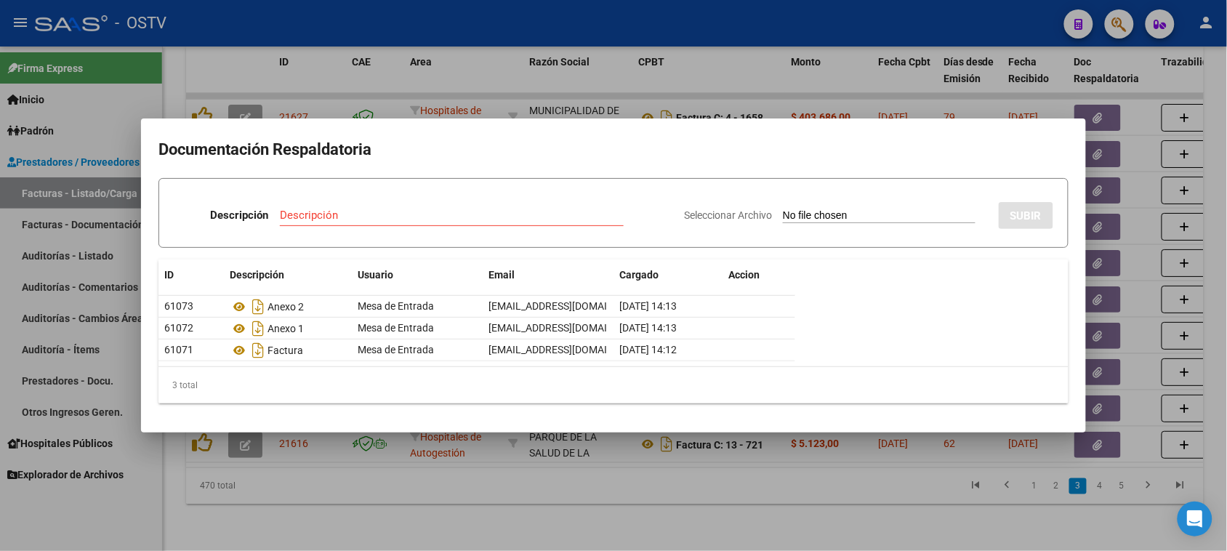
click at [739, 73] on div at bounding box center [613, 275] width 1227 height 551
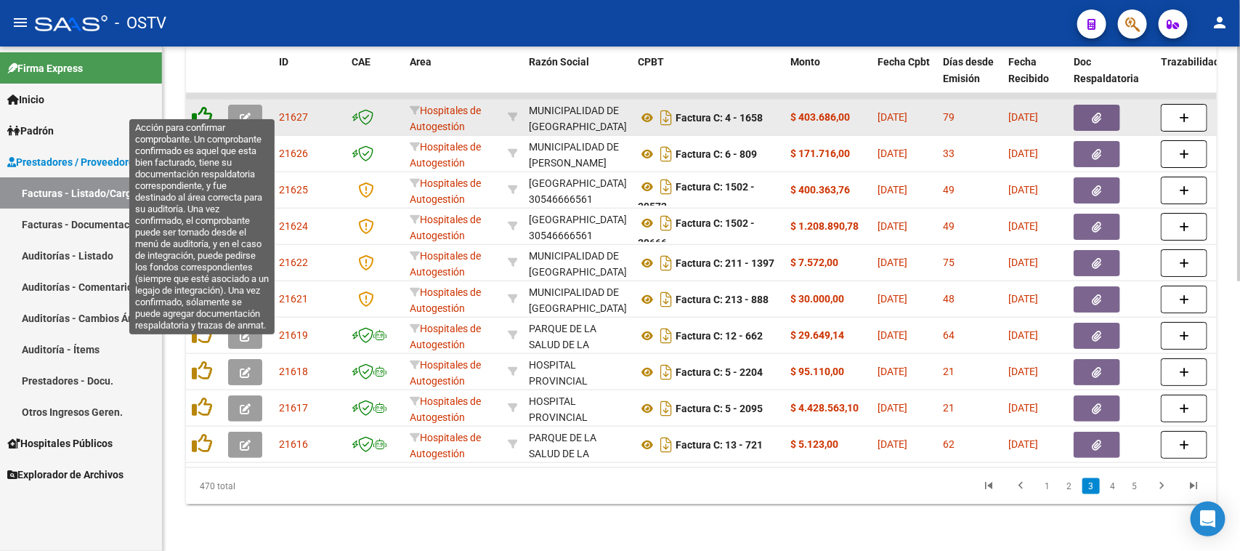
click at [196, 106] on icon at bounding box center [202, 116] width 20 height 20
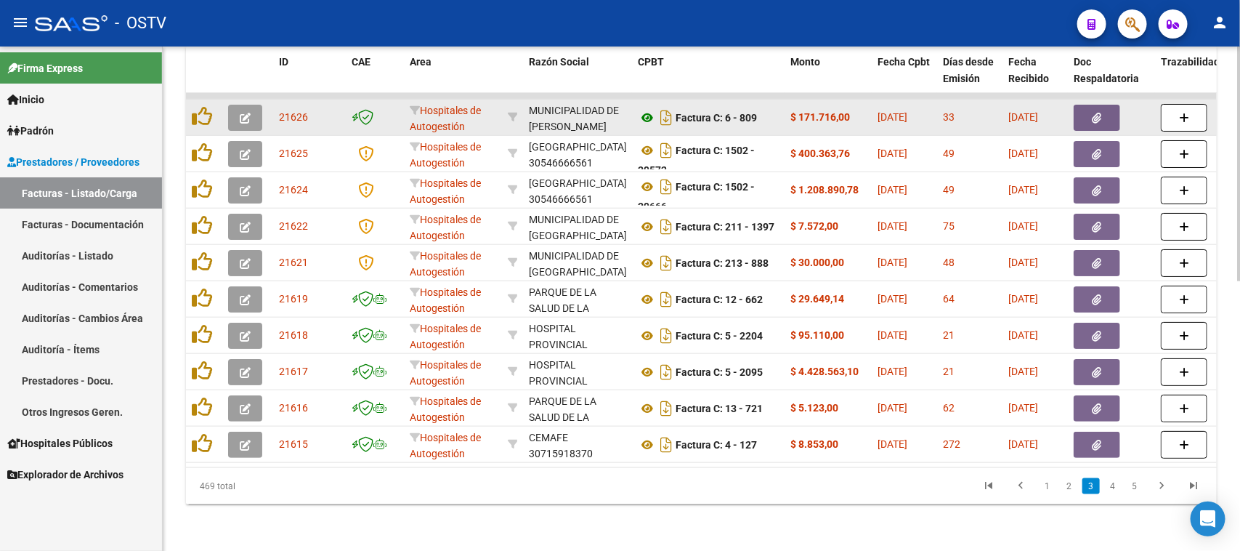
click at [645, 109] on icon at bounding box center [647, 117] width 19 height 17
click at [1102, 113] on icon "button" at bounding box center [1097, 118] width 9 height 11
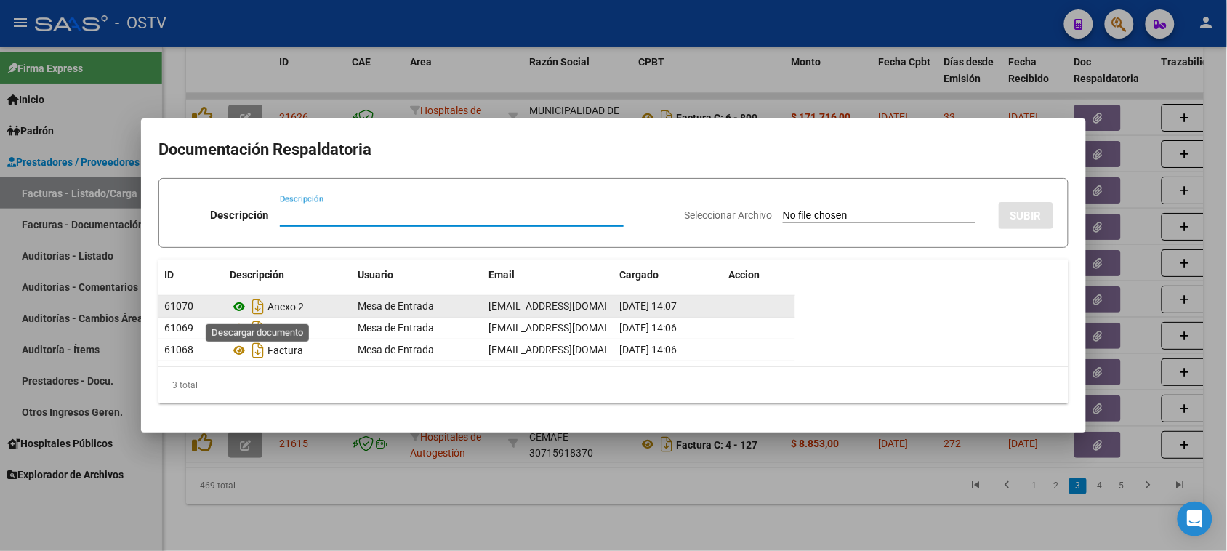
click at [244, 306] on icon at bounding box center [239, 306] width 19 height 17
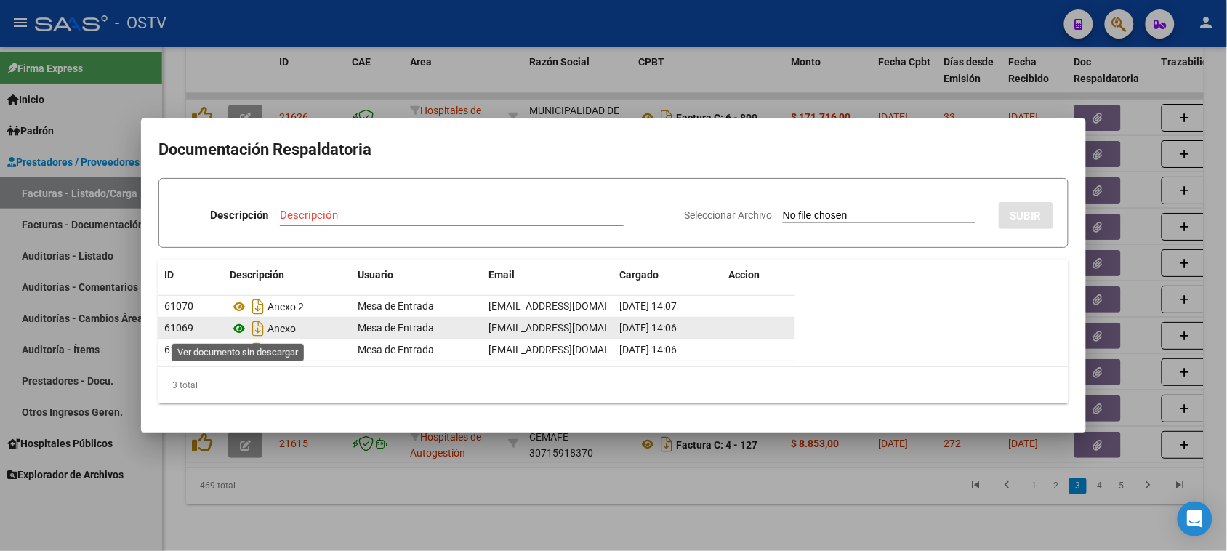
click at [236, 331] on icon at bounding box center [239, 328] width 19 height 17
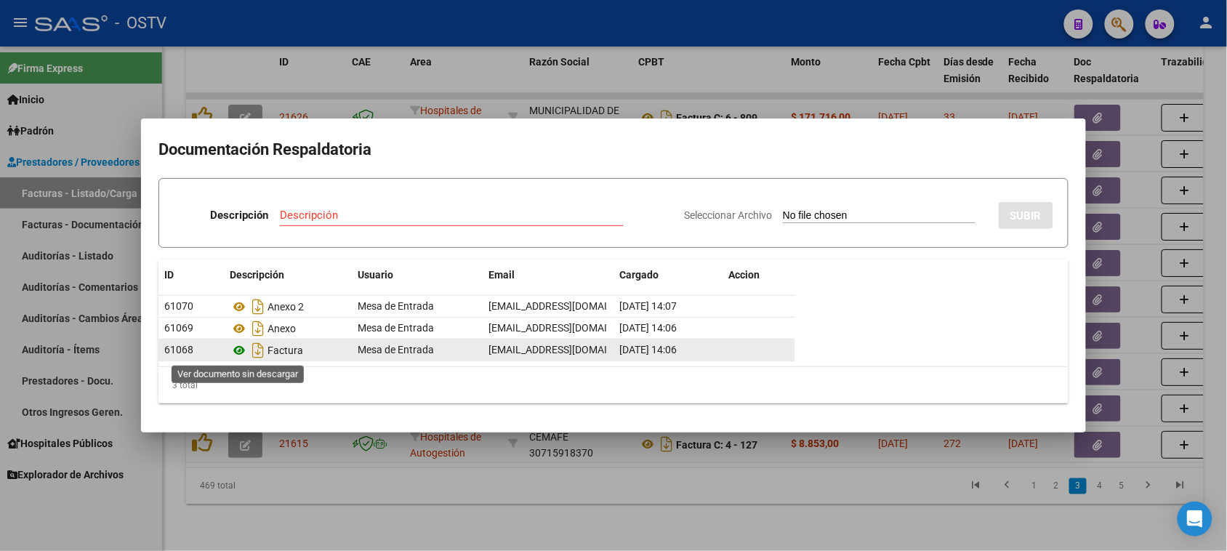
click at [238, 353] on icon at bounding box center [239, 350] width 19 height 17
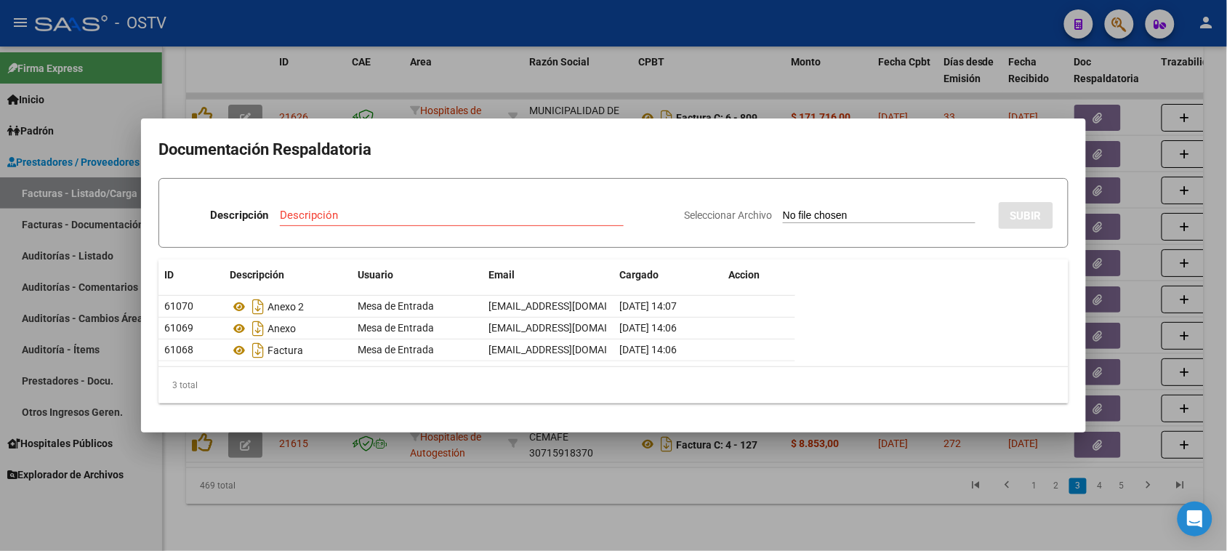
click at [671, 80] on div at bounding box center [613, 275] width 1227 height 551
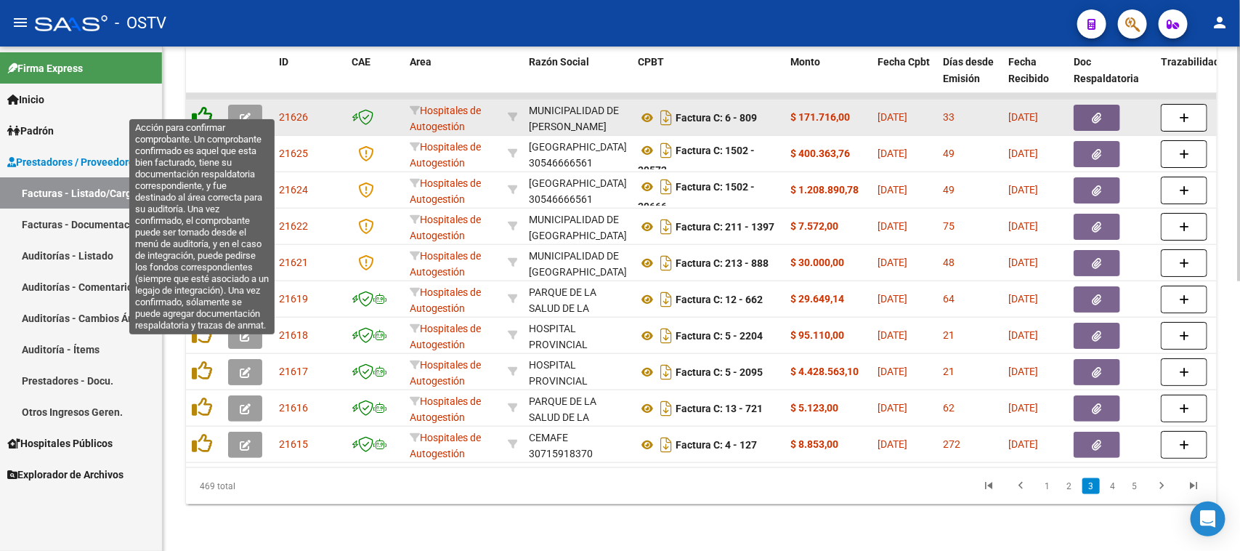
click at [206, 106] on icon at bounding box center [202, 116] width 20 height 20
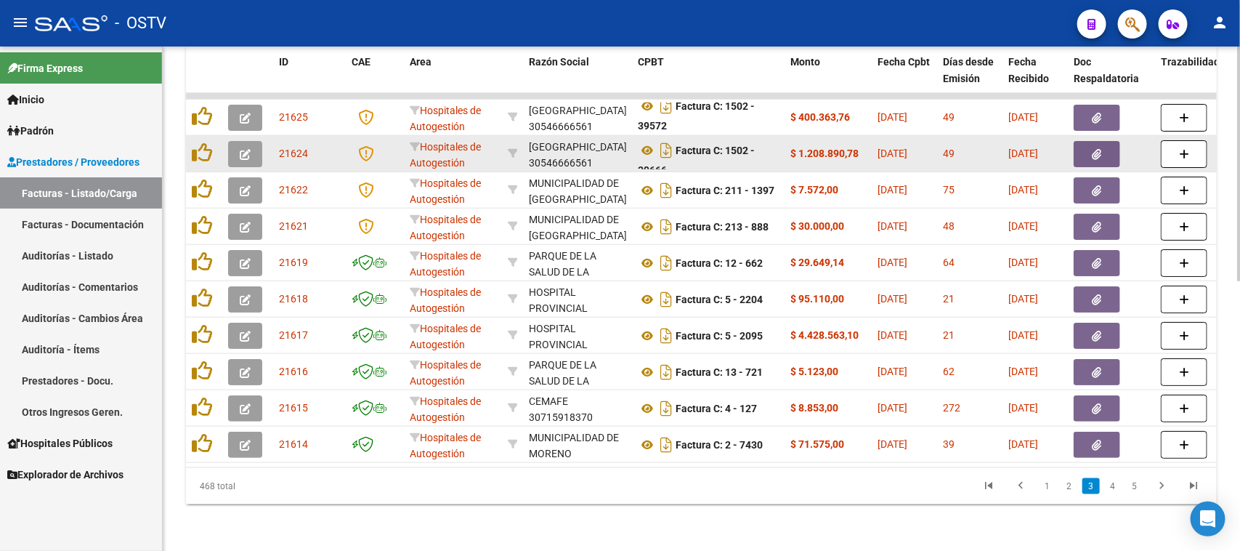
scroll to position [8, 0]
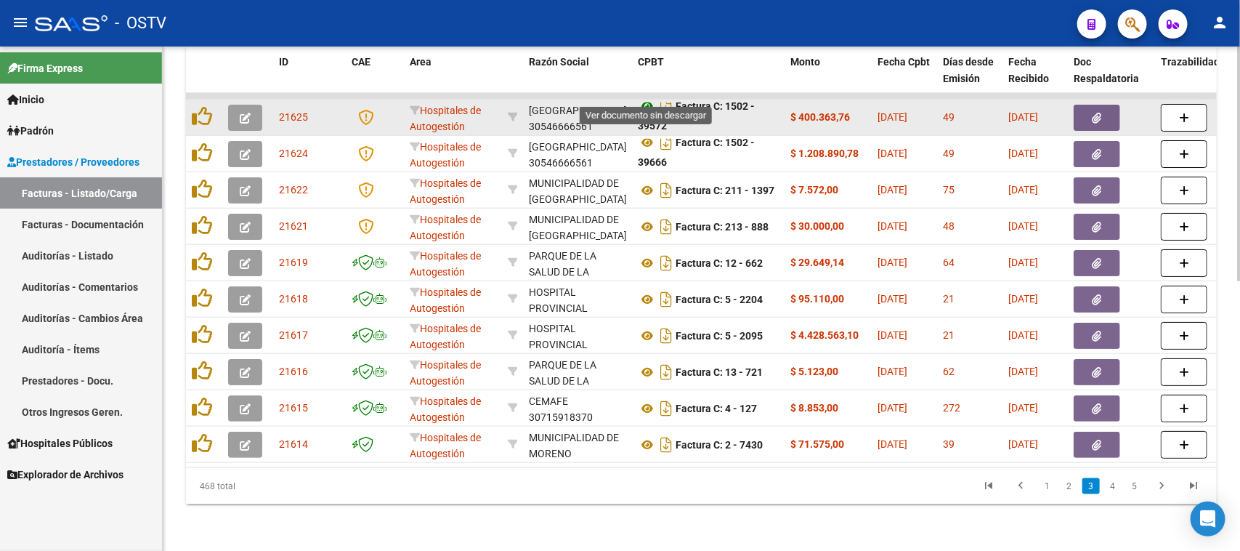
click at [647, 97] on icon at bounding box center [647, 105] width 19 height 17
click at [1101, 113] on icon "button" at bounding box center [1097, 118] width 9 height 11
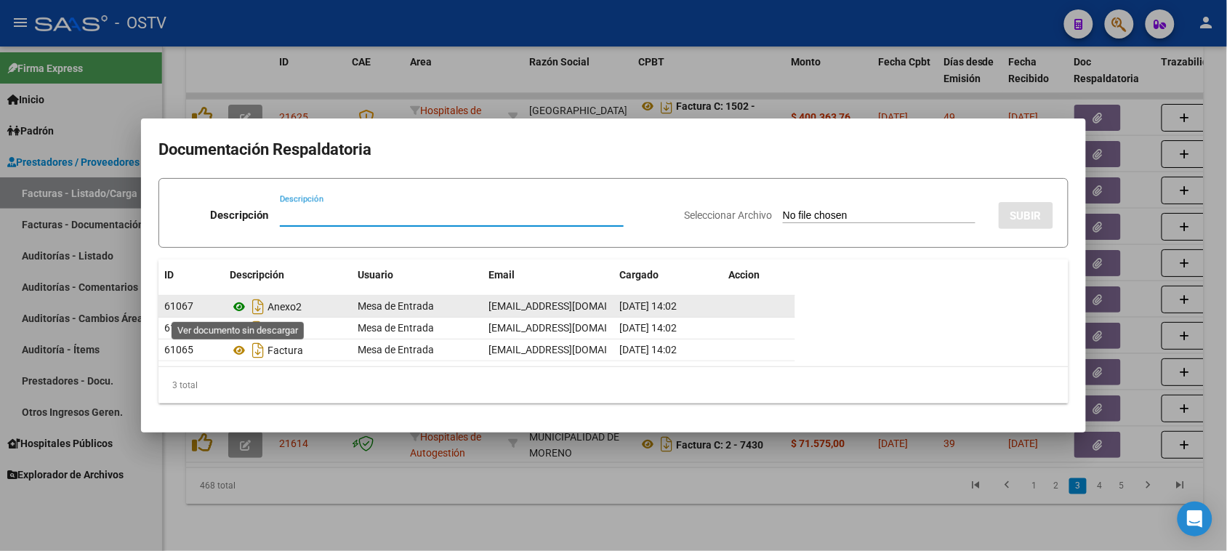
click at [241, 307] on icon at bounding box center [239, 306] width 19 height 17
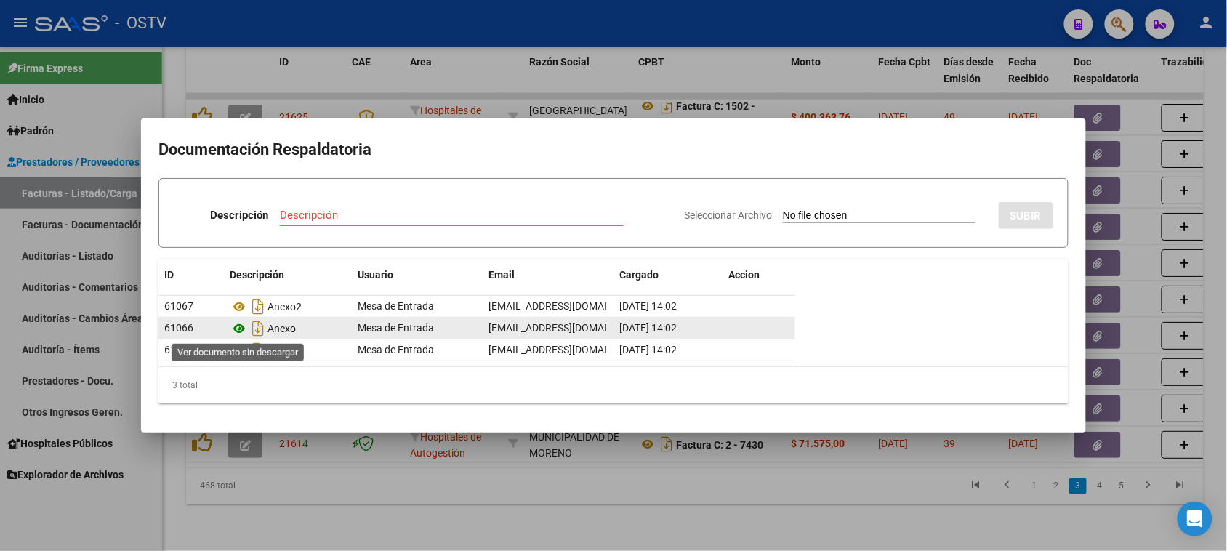
click at [238, 327] on icon at bounding box center [239, 328] width 19 height 17
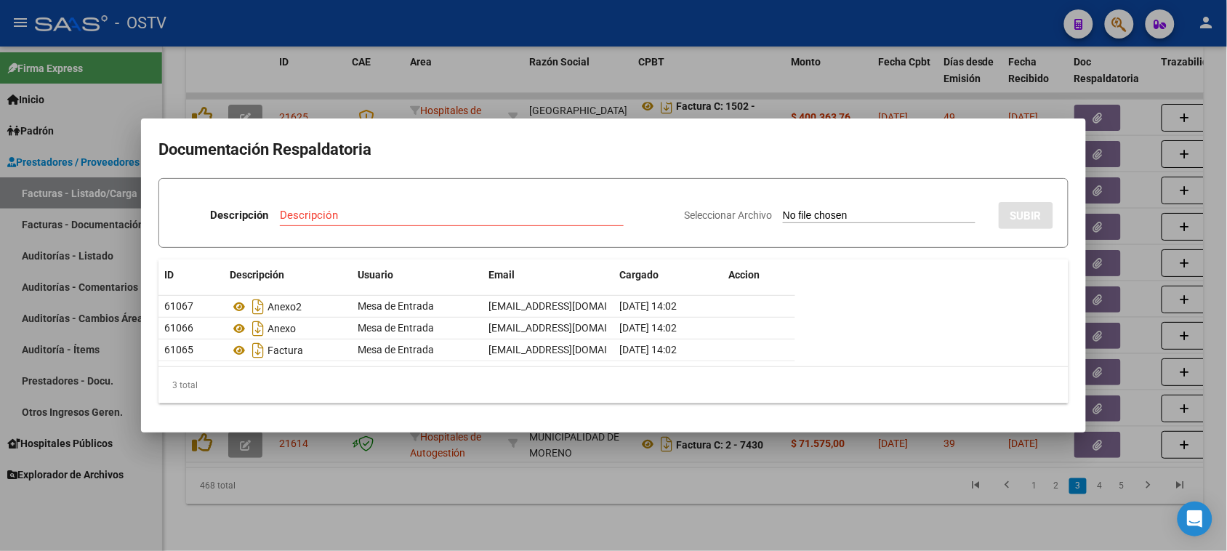
click at [638, 75] on div at bounding box center [613, 275] width 1227 height 551
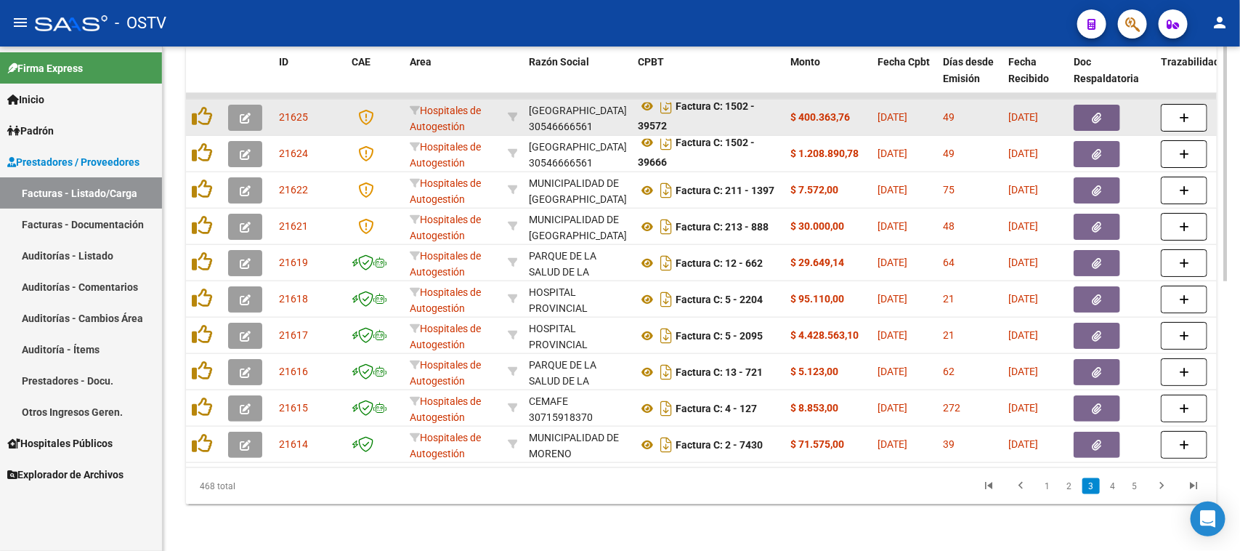
click at [197, 106] on icon at bounding box center [202, 116] width 20 height 20
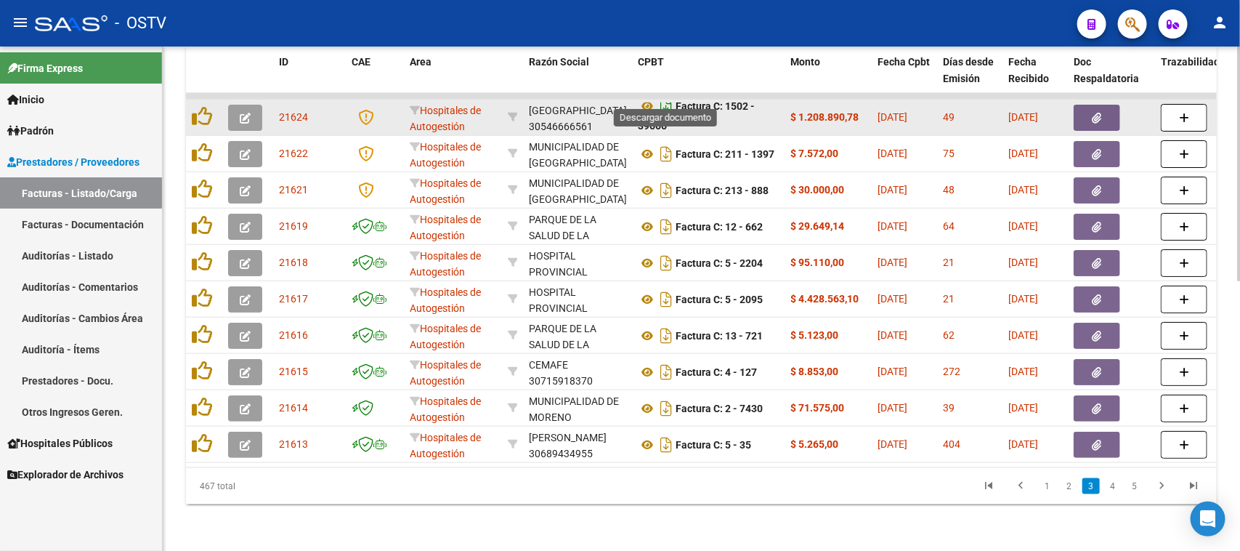
scroll to position [0, 0]
click at [648, 97] on icon at bounding box center [647, 105] width 19 height 17
click at [1080, 106] on button "button" at bounding box center [1097, 118] width 47 height 26
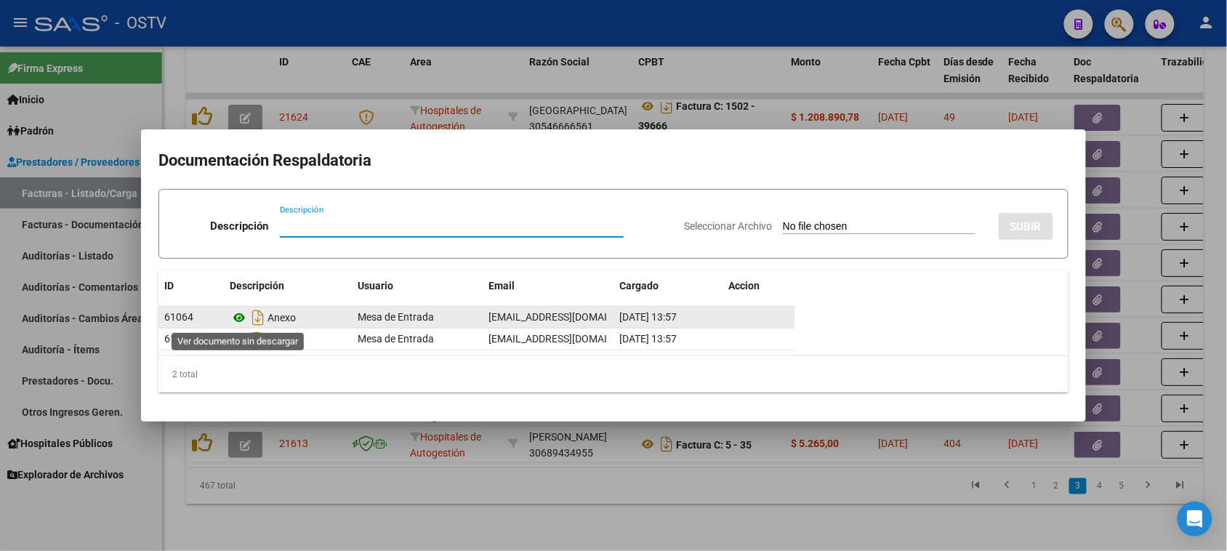
click at [240, 314] on icon at bounding box center [239, 317] width 19 height 17
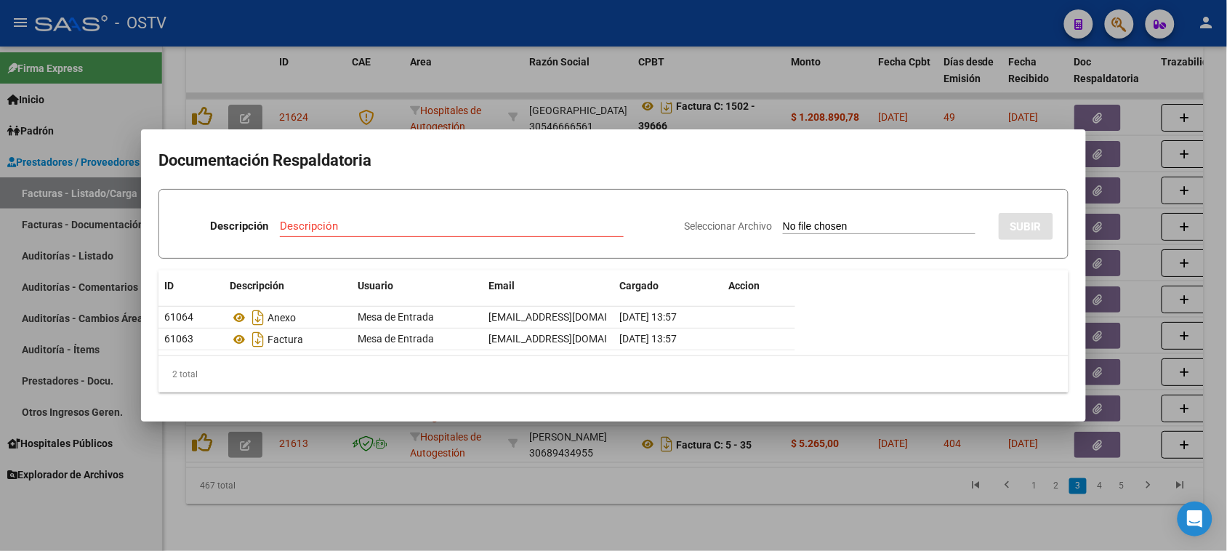
click at [582, 78] on div at bounding box center [613, 275] width 1227 height 551
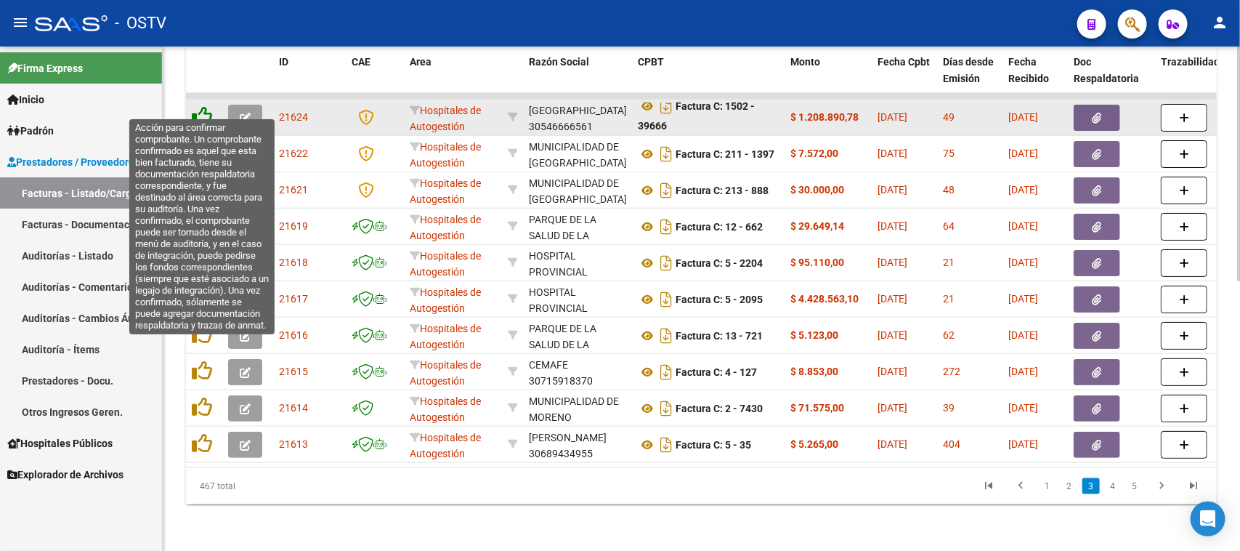
click at [196, 106] on icon at bounding box center [202, 116] width 20 height 20
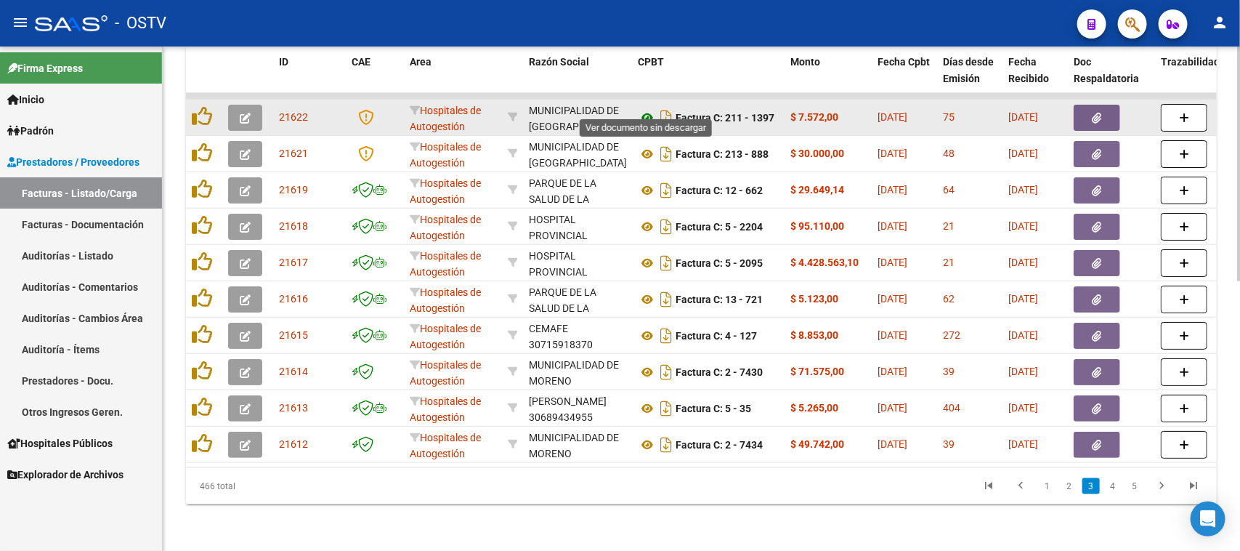
click at [647, 109] on icon at bounding box center [647, 117] width 19 height 17
click at [1098, 113] on icon "button" at bounding box center [1097, 118] width 9 height 11
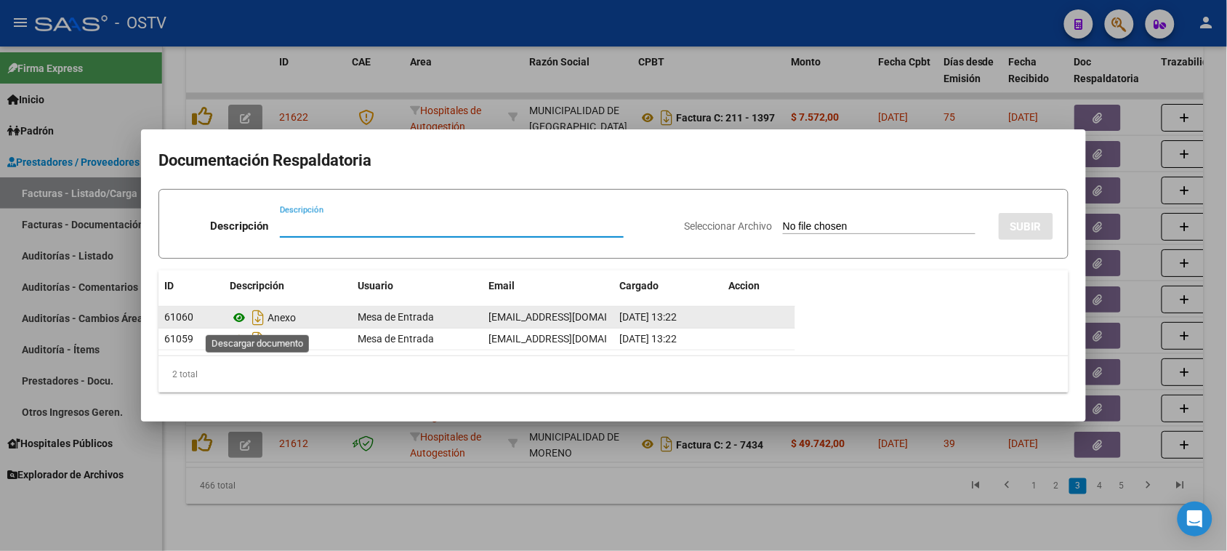
click at [238, 316] on icon at bounding box center [239, 317] width 19 height 17
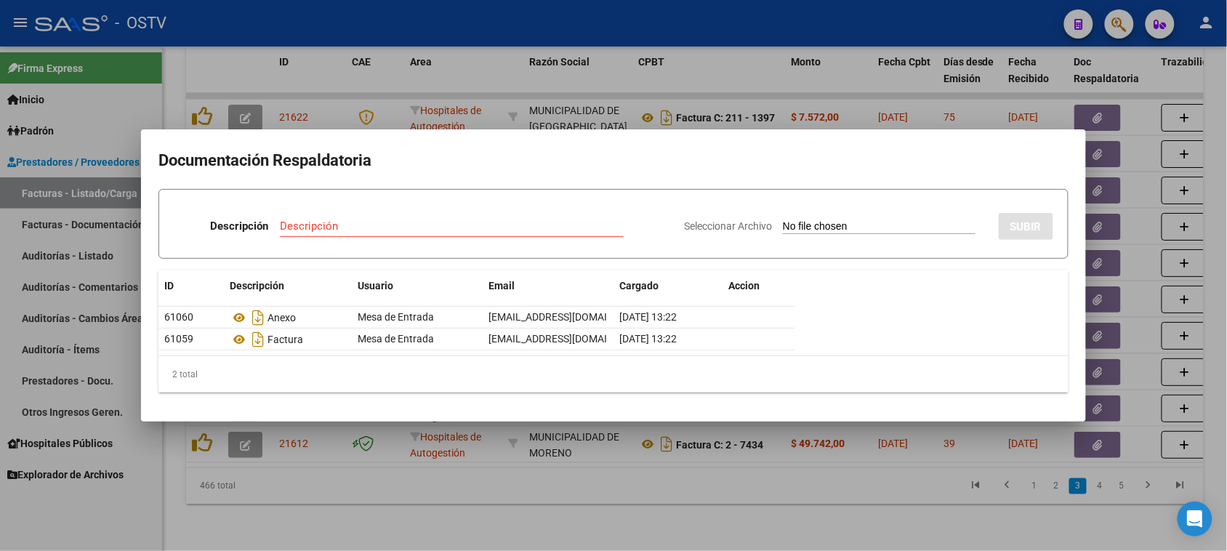
click at [660, 76] on div at bounding box center [613, 275] width 1227 height 551
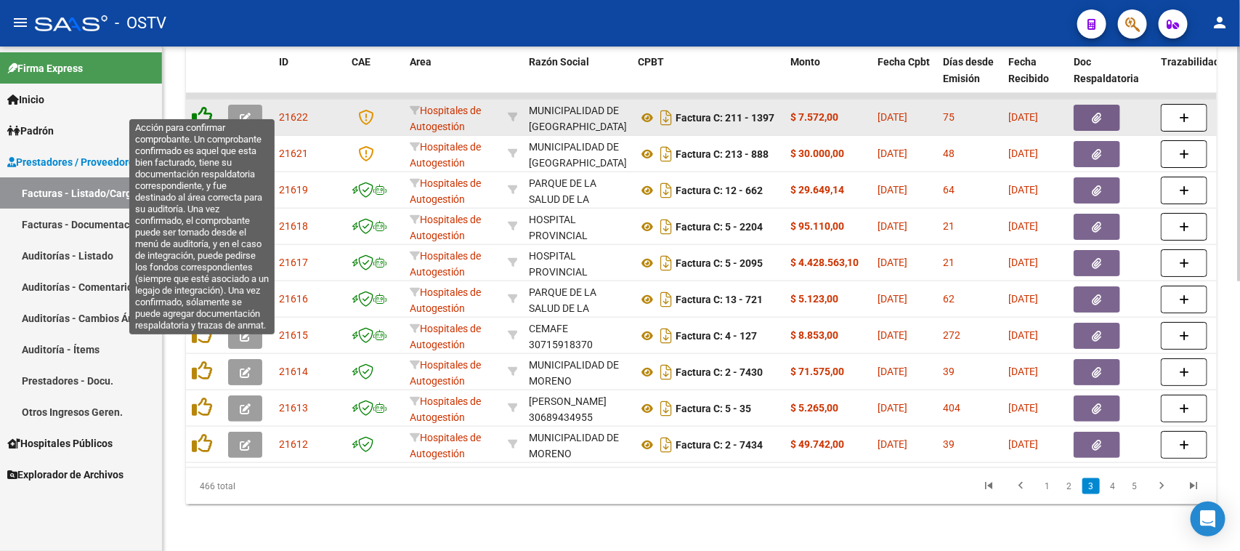
click at [198, 106] on icon at bounding box center [202, 116] width 20 height 20
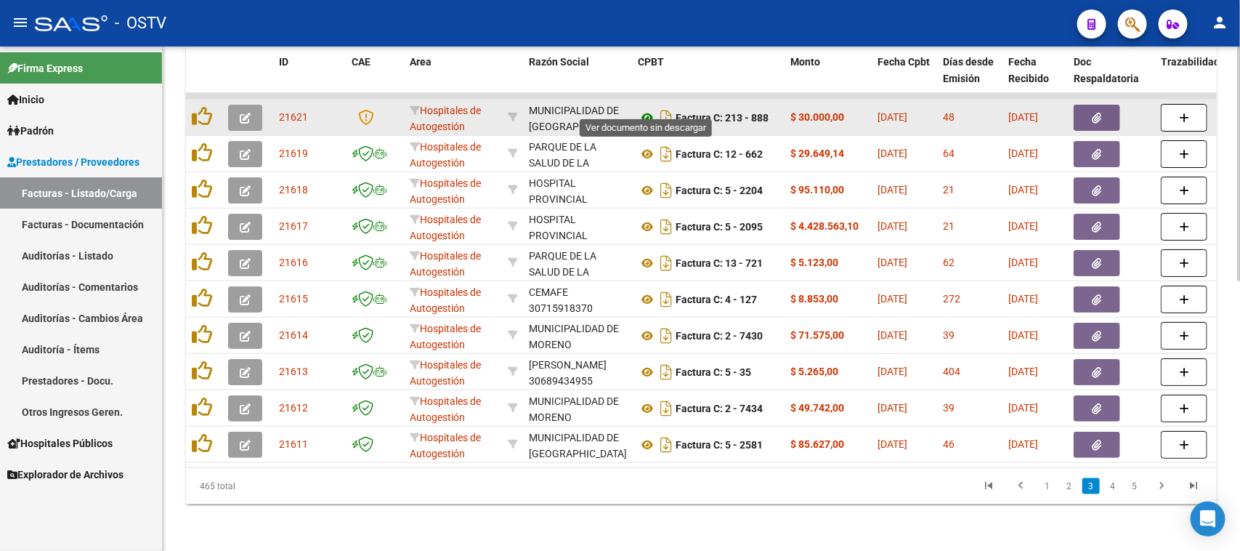
click at [647, 109] on icon at bounding box center [647, 117] width 19 height 17
click at [1084, 105] on button "button" at bounding box center [1097, 118] width 47 height 26
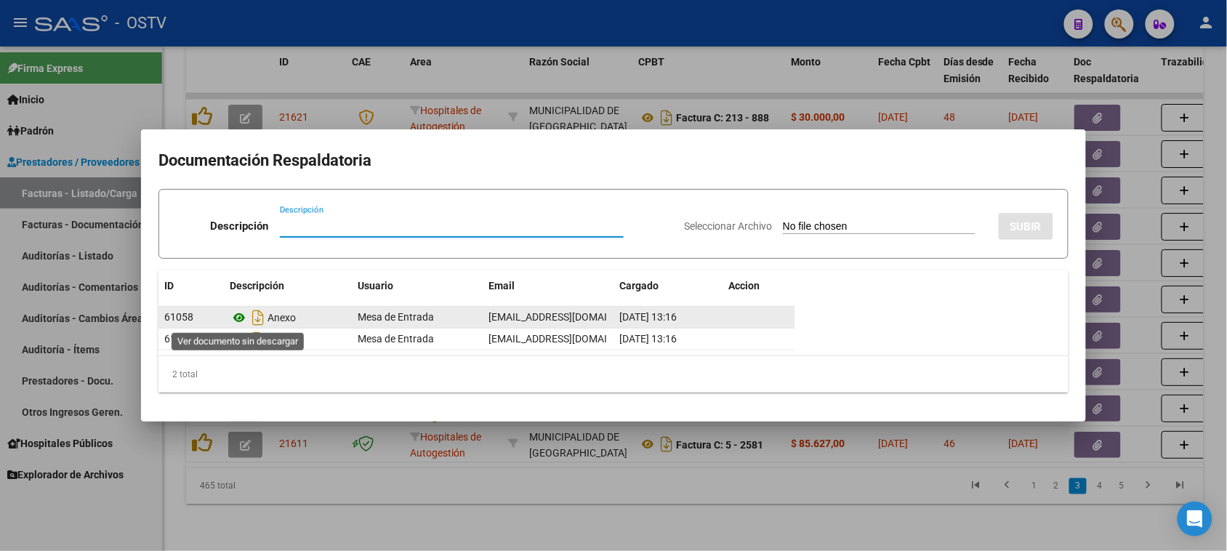
click at [238, 316] on icon at bounding box center [239, 317] width 19 height 17
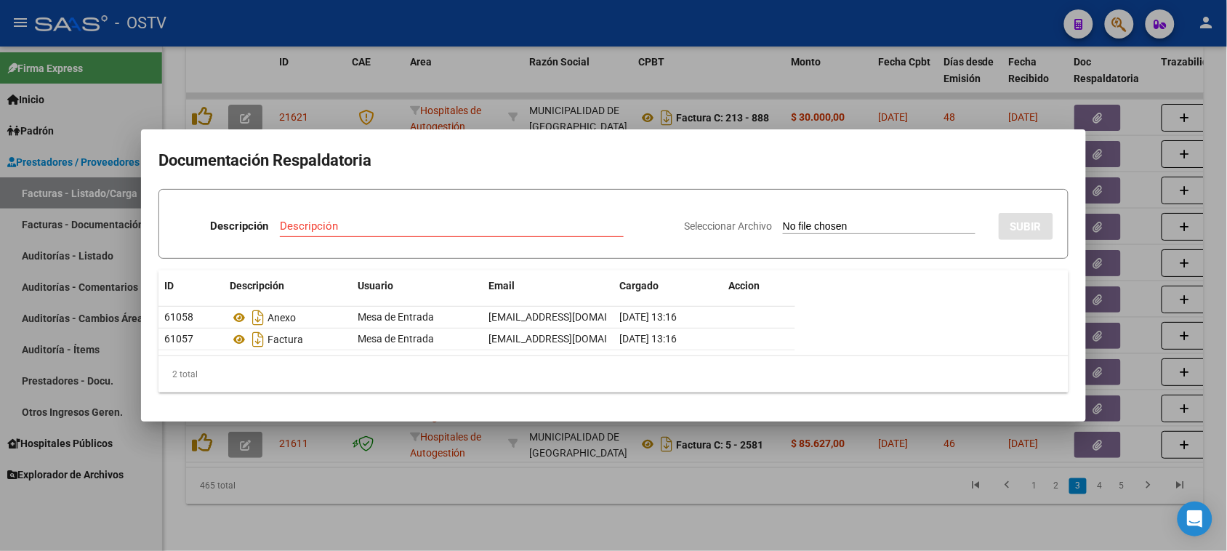
click at [729, 78] on div at bounding box center [613, 275] width 1227 height 551
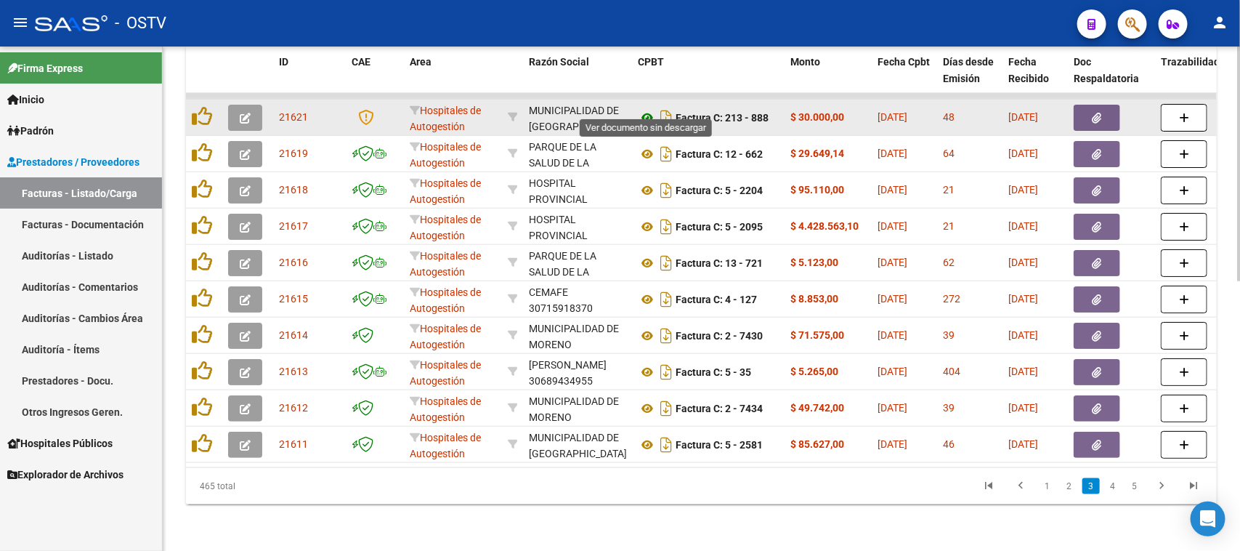
click at [647, 109] on icon at bounding box center [647, 117] width 19 height 17
click at [649, 109] on icon at bounding box center [647, 117] width 19 height 17
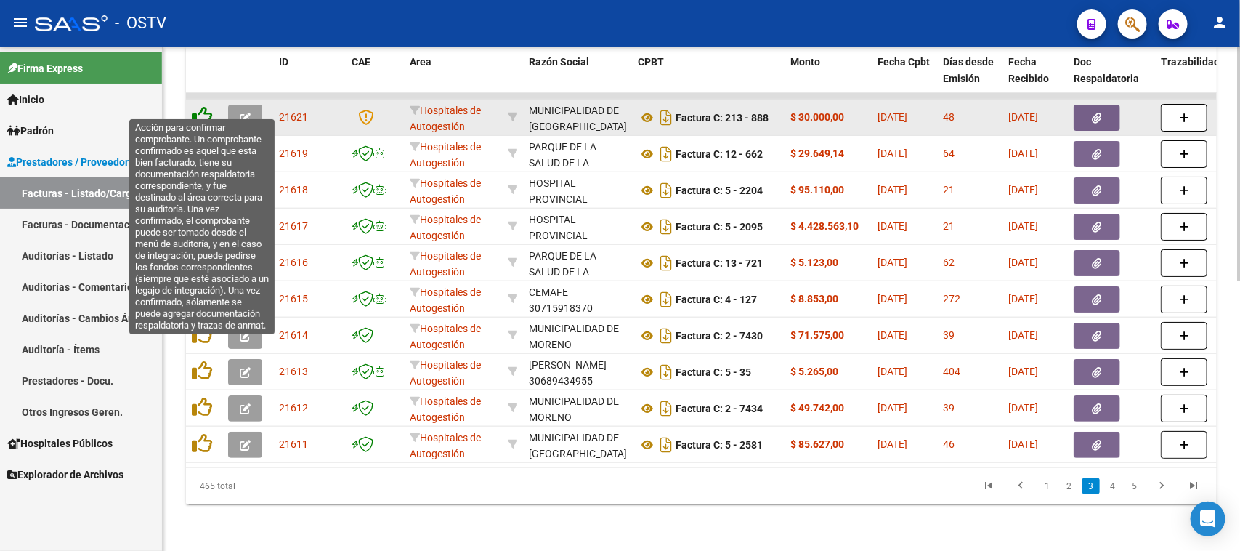
click at [204, 106] on icon at bounding box center [202, 116] width 20 height 20
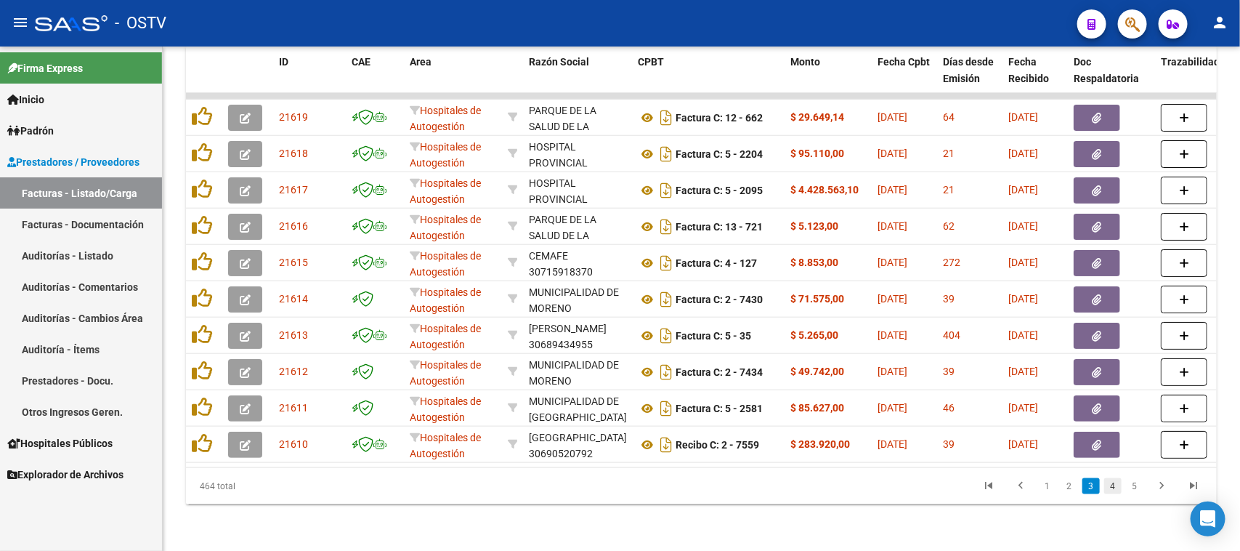
click at [1113, 489] on link "4" at bounding box center [1112, 486] width 17 height 16
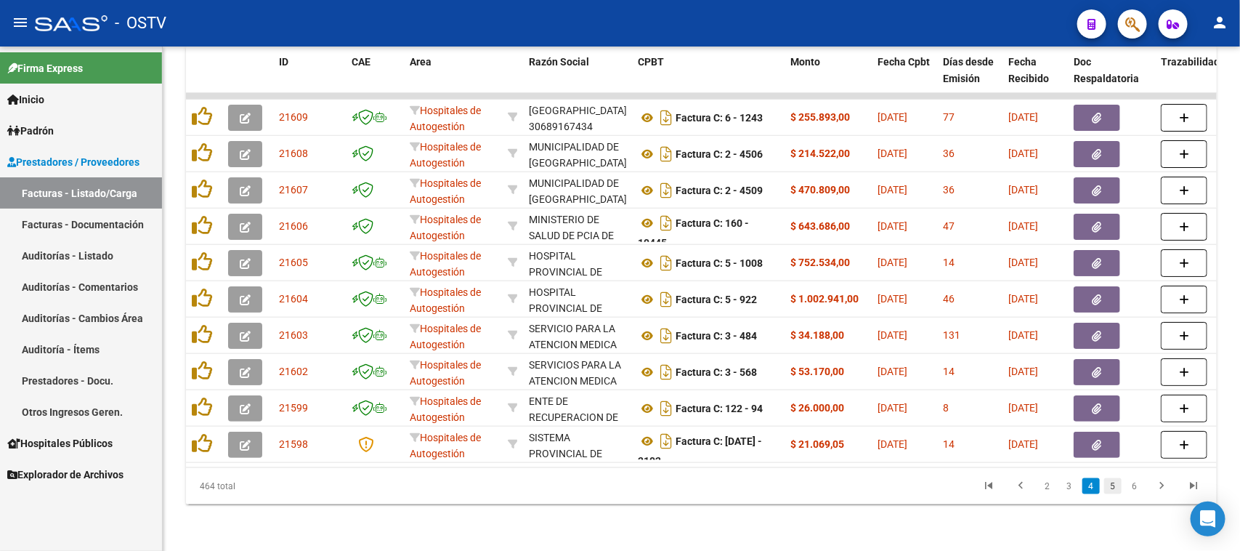
click at [1116, 489] on link "5" at bounding box center [1112, 486] width 17 height 16
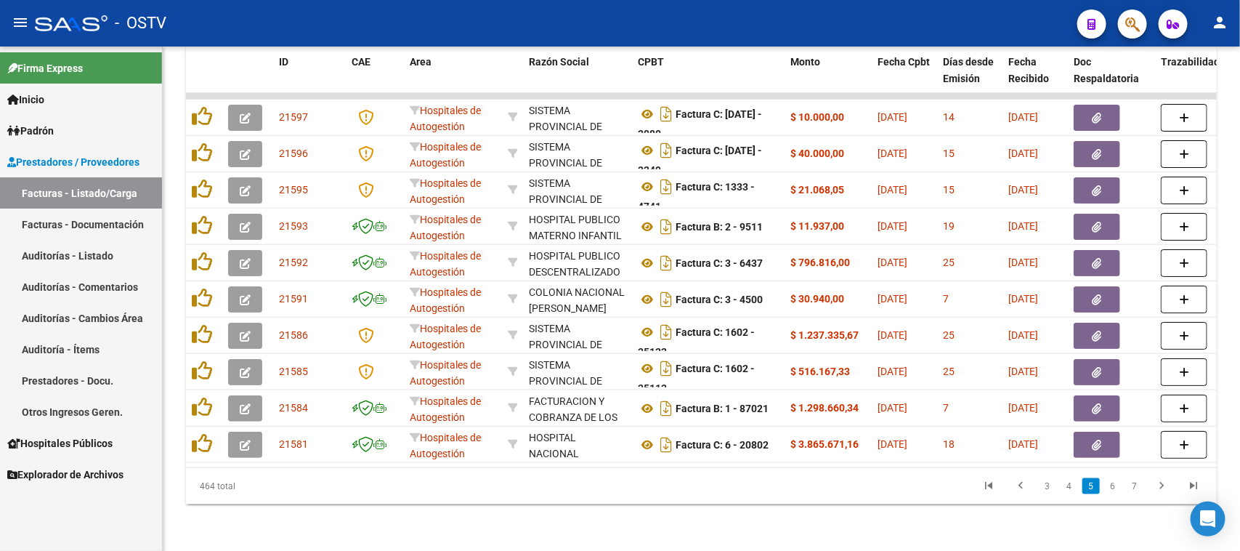
click at [1116, 489] on link "6" at bounding box center [1112, 486] width 17 height 16
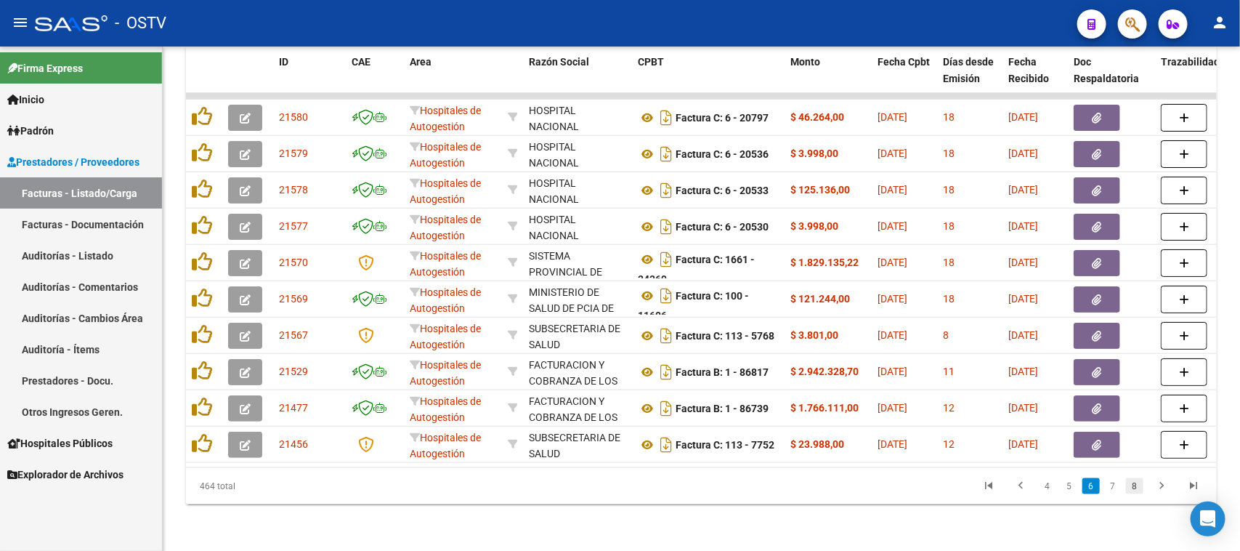
click at [1137, 484] on link "8" at bounding box center [1134, 486] width 17 height 16
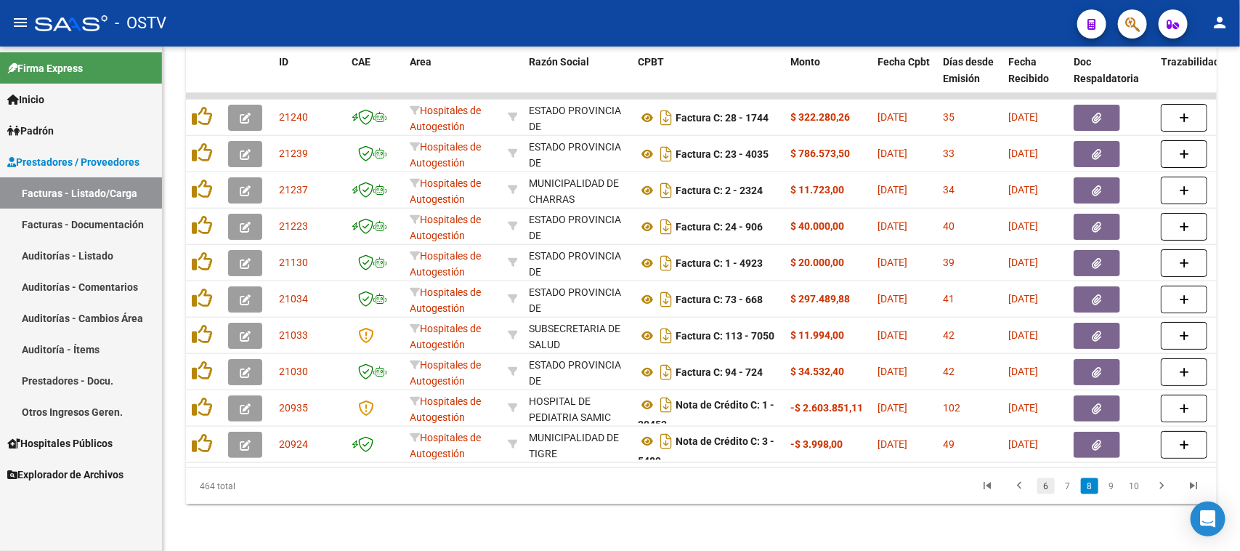
click at [1045, 489] on link "6" at bounding box center [1046, 486] width 17 height 16
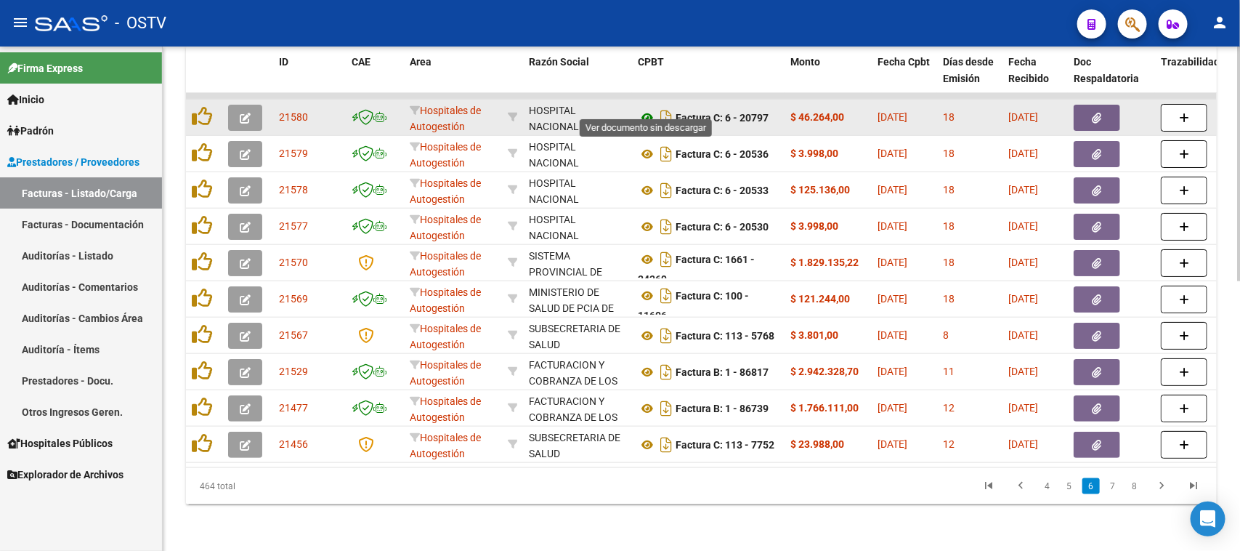
click at [648, 109] on icon at bounding box center [647, 117] width 19 height 17
click at [1090, 105] on button "button" at bounding box center [1097, 118] width 47 height 26
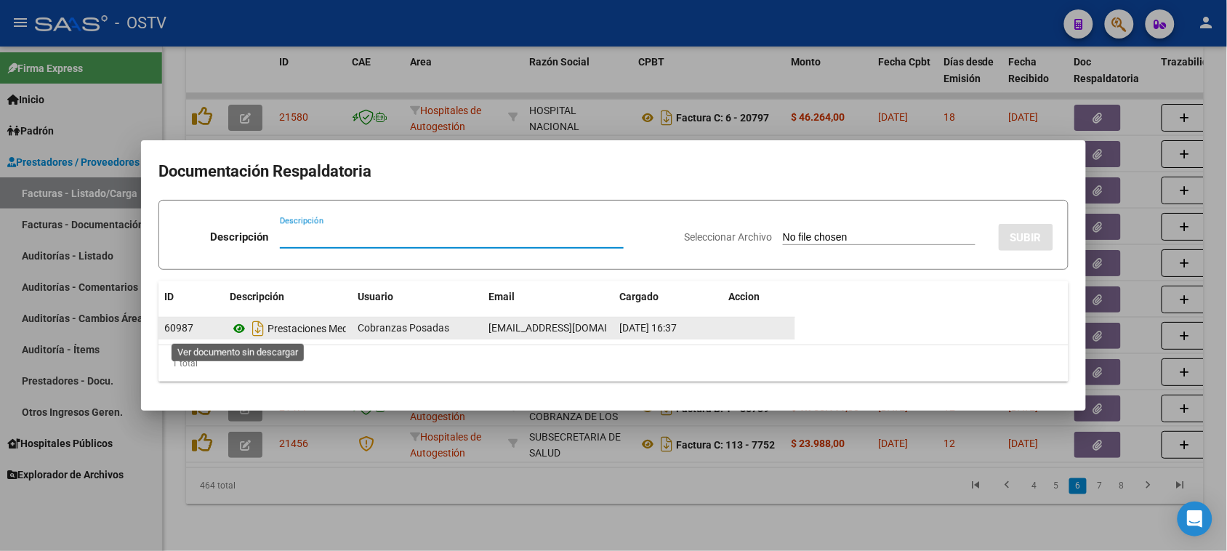
click at [241, 327] on icon at bounding box center [239, 328] width 19 height 17
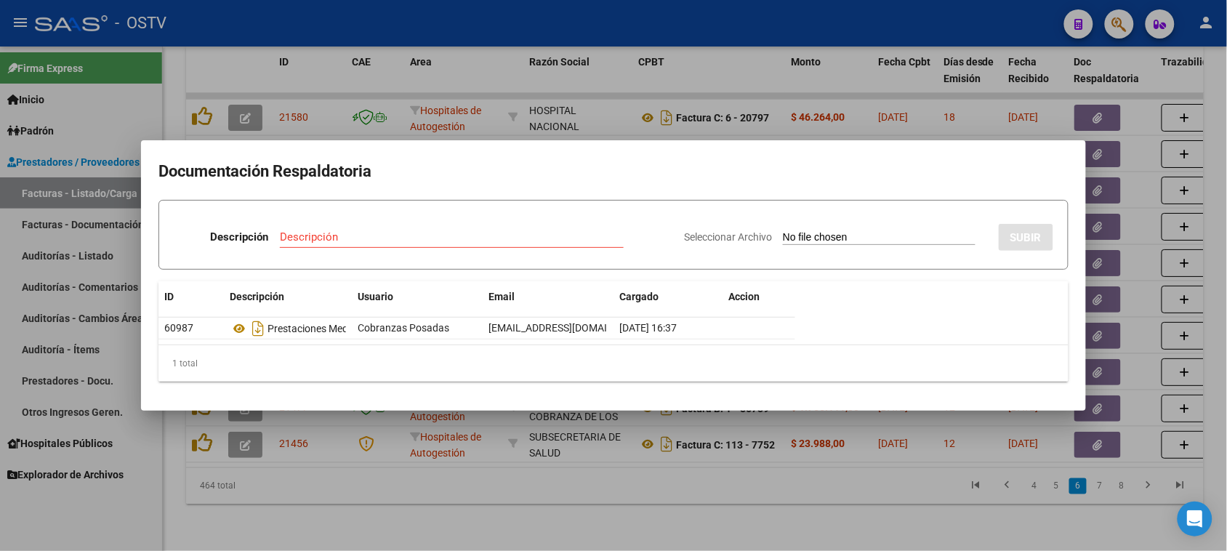
click at [786, 75] on div at bounding box center [613, 275] width 1227 height 551
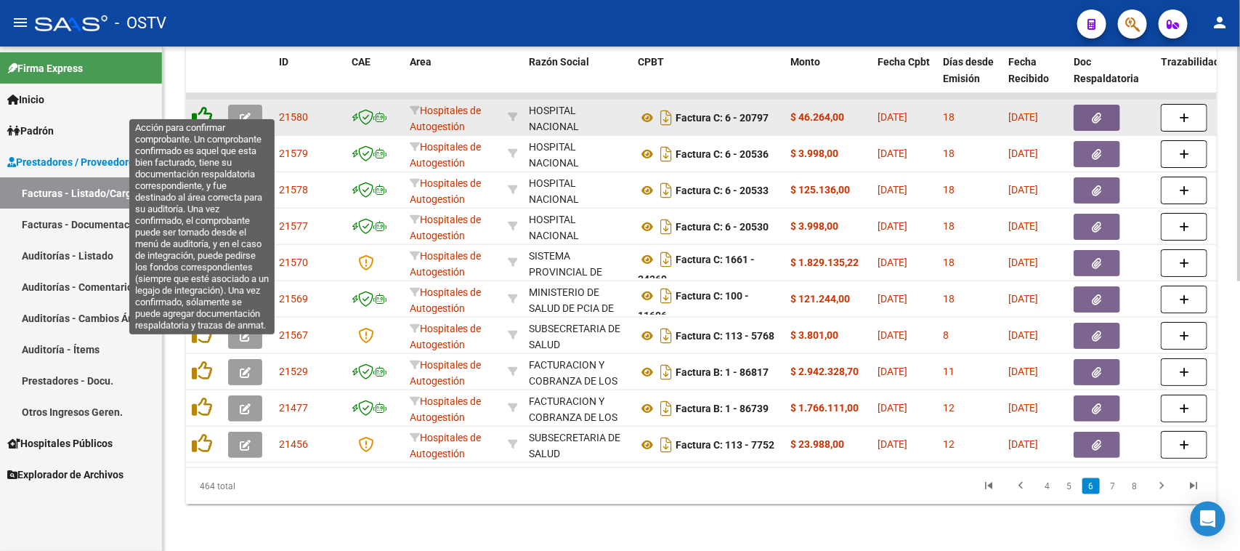
click at [204, 106] on icon at bounding box center [202, 116] width 20 height 20
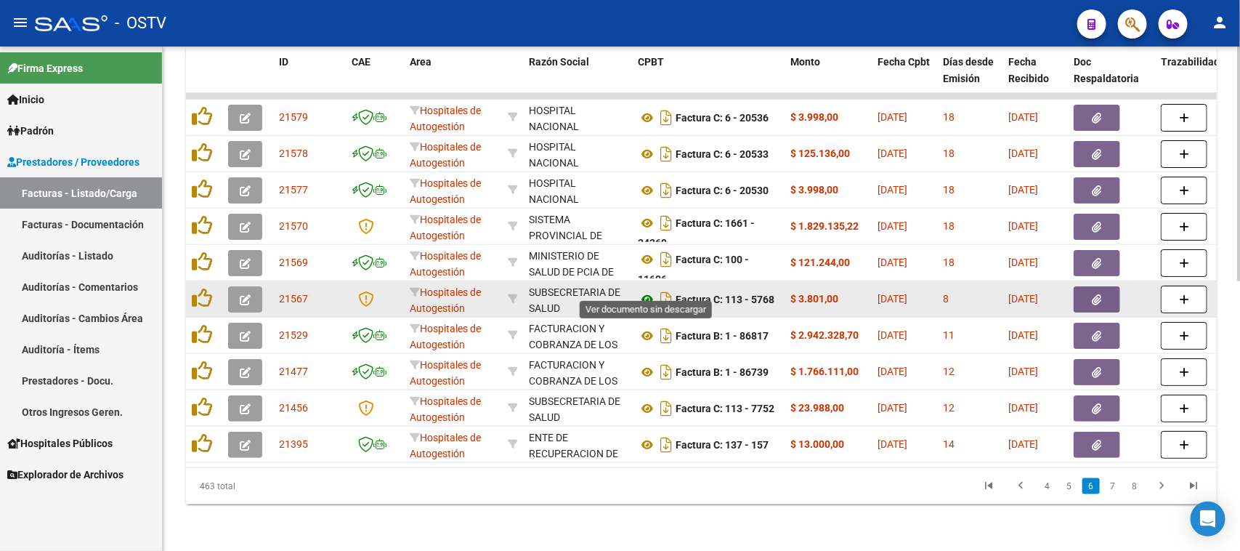
click at [645, 291] on icon at bounding box center [647, 299] width 19 height 17
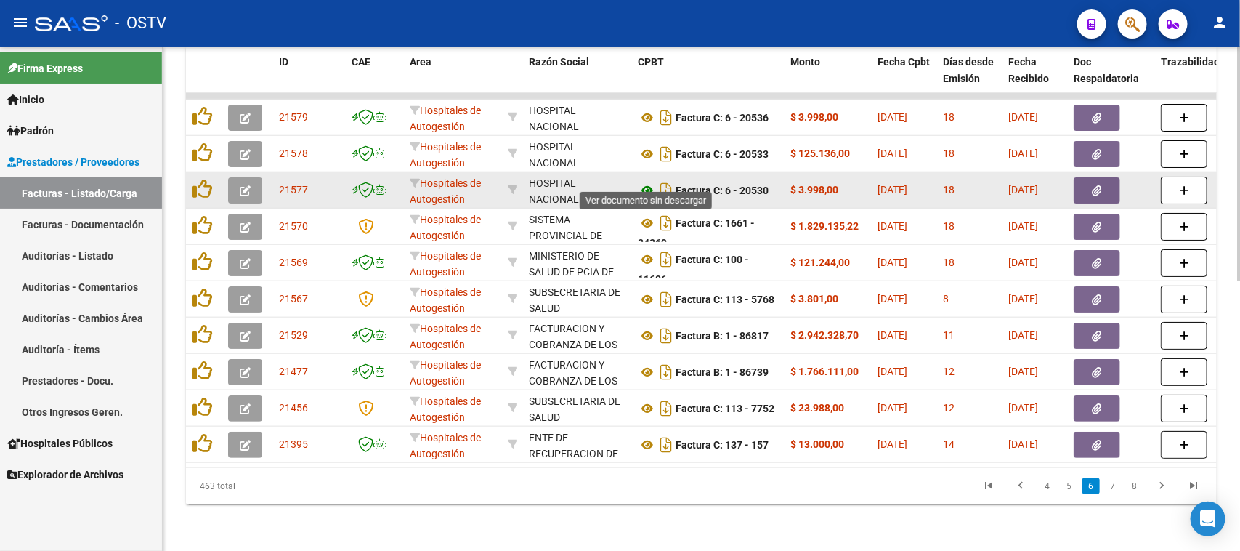
click at [648, 182] on icon at bounding box center [647, 190] width 19 height 17
drag, startPoint x: 740, startPoint y: 174, endPoint x: 843, endPoint y: 175, distance: 103.2
click at [1103, 177] on button "button" at bounding box center [1097, 190] width 47 height 26
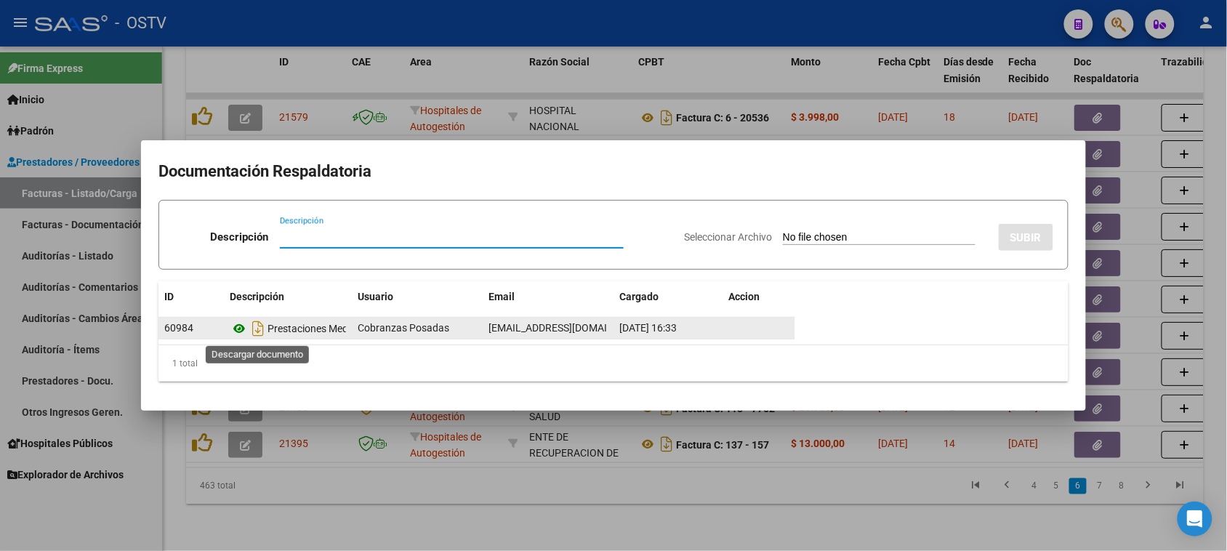
click at [236, 324] on icon at bounding box center [239, 328] width 19 height 17
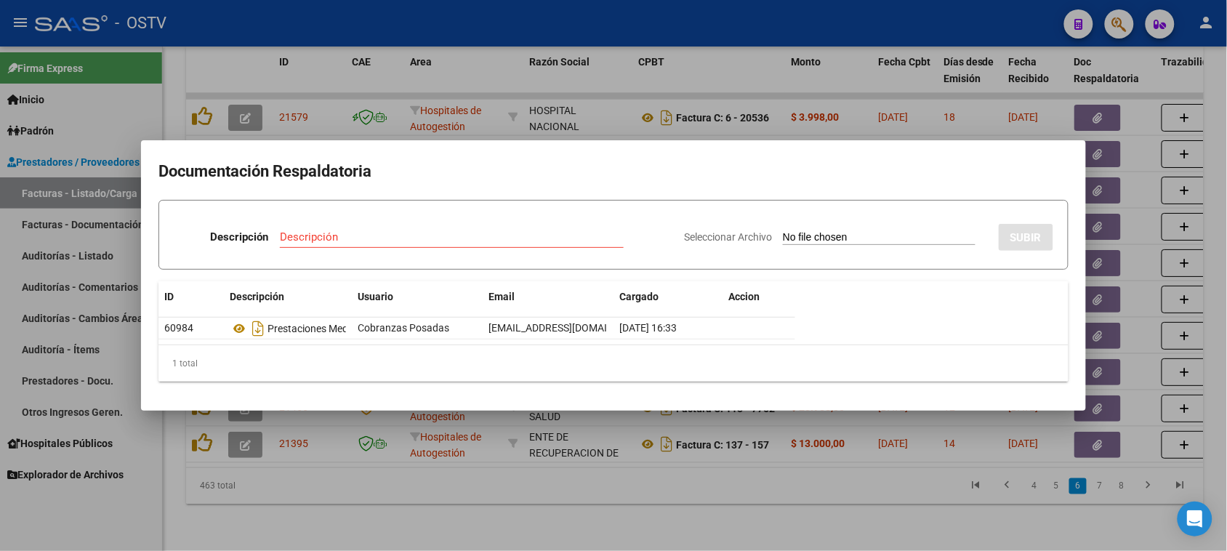
click at [679, 76] on div at bounding box center [613, 275] width 1227 height 551
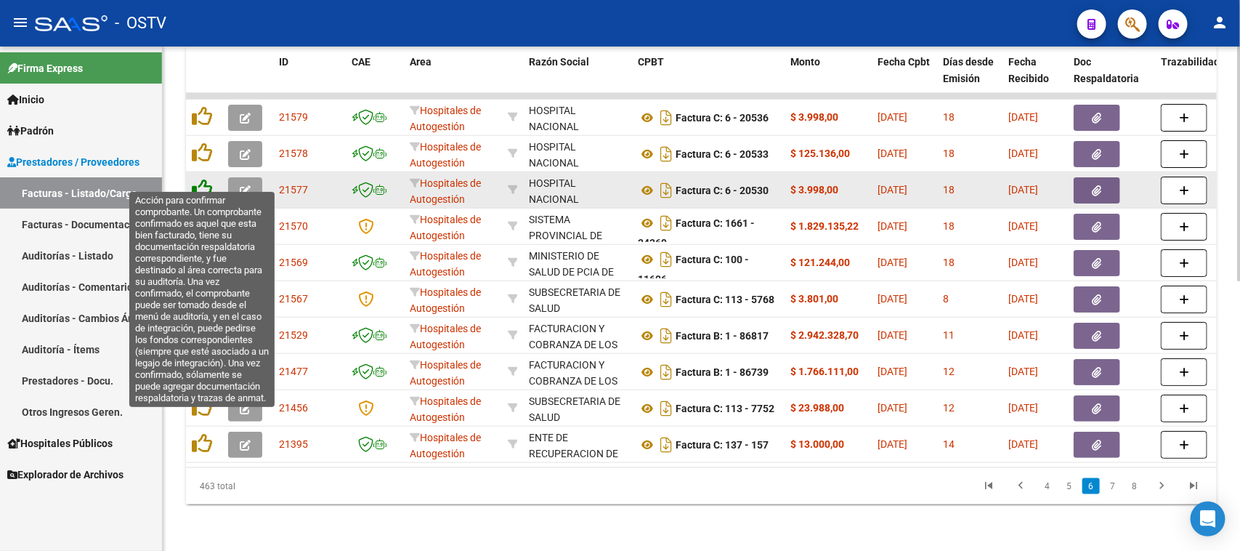
click at [203, 179] on icon at bounding box center [202, 189] width 20 height 20
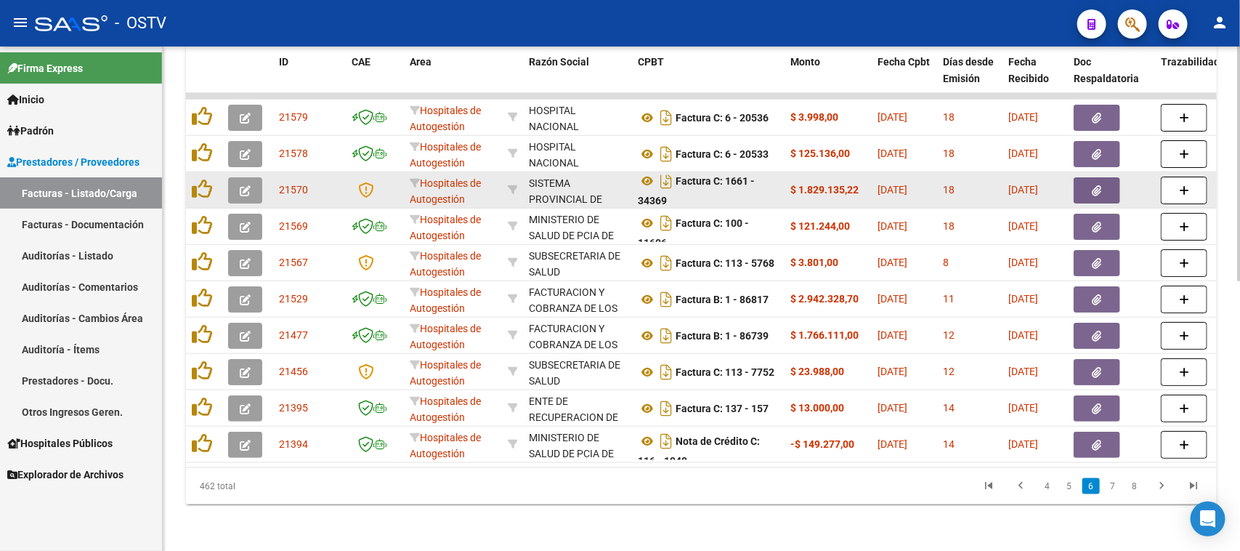
scroll to position [8, 0]
click at [651, 170] on icon at bounding box center [647, 178] width 19 height 17
drag, startPoint x: 804, startPoint y: 173, endPoint x: 855, endPoint y: 172, distance: 50.9
click at [855, 184] on strong "$ 1.829.135,22" at bounding box center [825, 190] width 68 height 12
click at [1088, 177] on button "button" at bounding box center [1097, 190] width 47 height 26
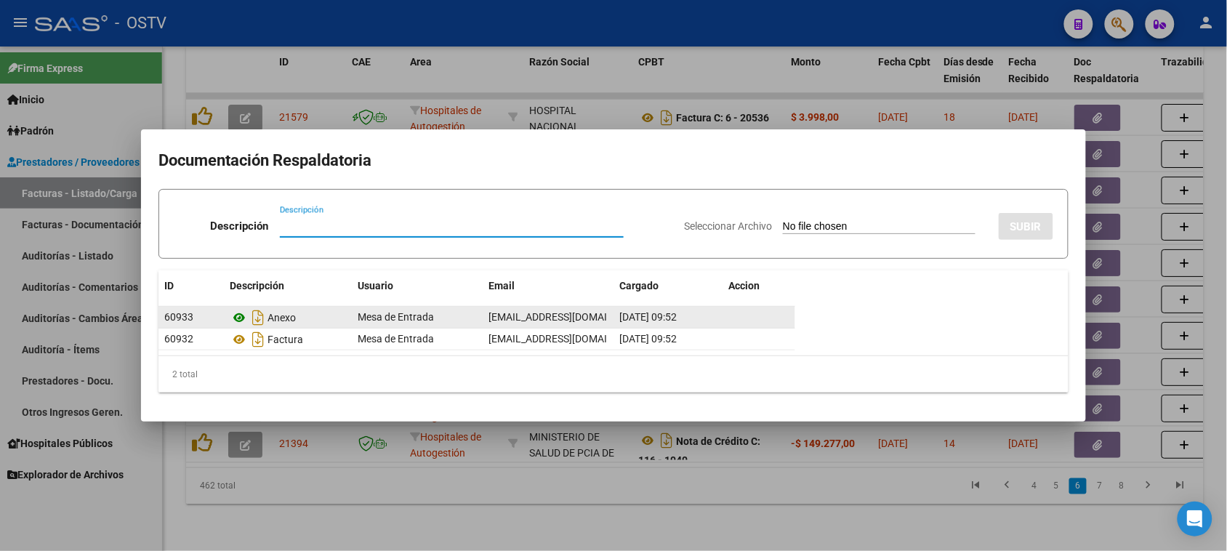
click at [238, 315] on icon at bounding box center [239, 317] width 19 height 17
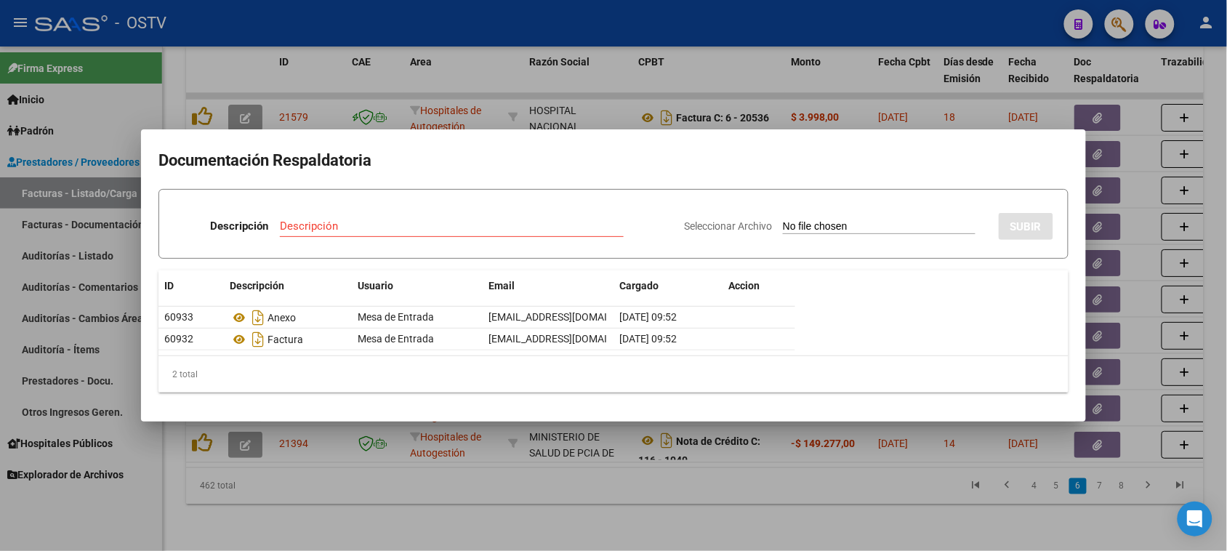
click at [867, 82] on div at bounding box center [613, 275] width 1227 height 551
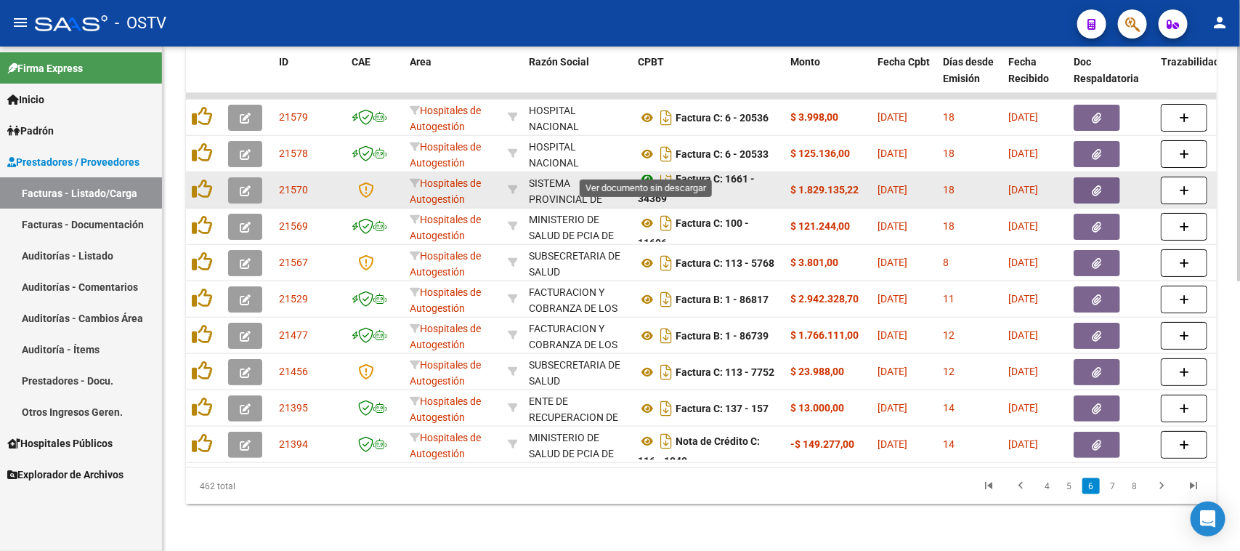
click at [645, 170] on icon at bounding box center [647, 178] width 19 height 17
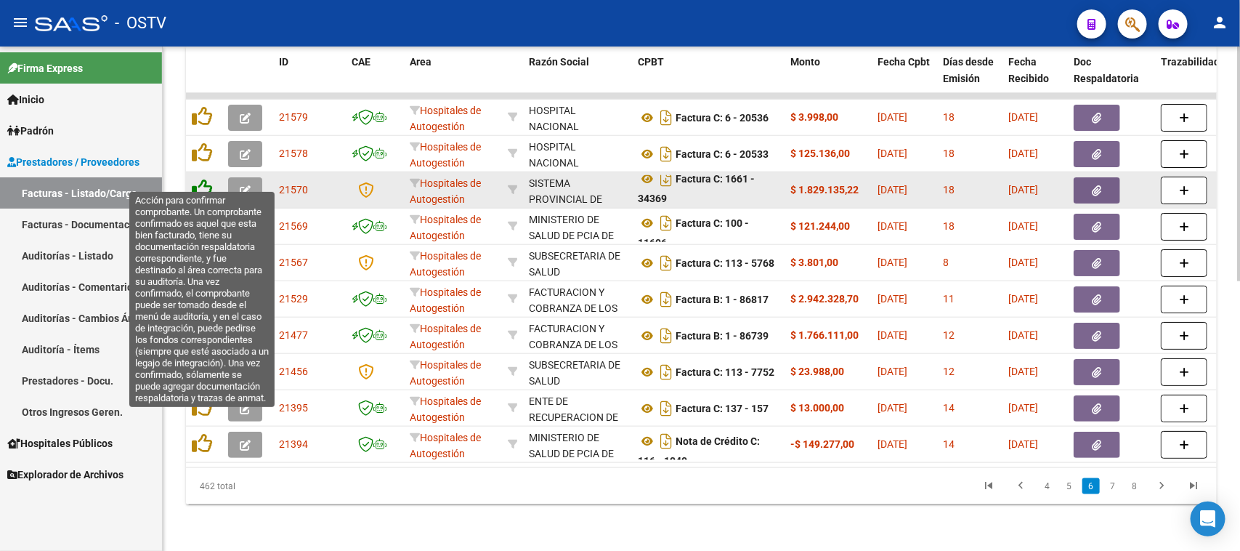
click at [205, 179] on icon at bounding box center [202, 189] width 20 height 20
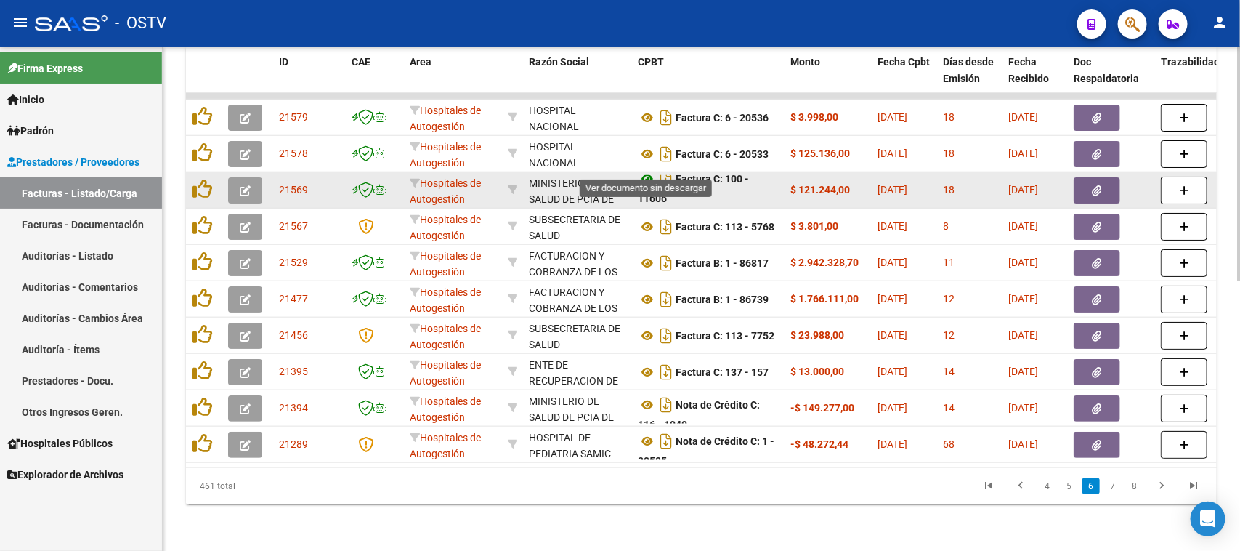
click at [647, 170] on icon at bounding box center [647, 178] width 19 height 17
click at [1094, 185] on icon "button" at bounding box center [1097, 190] width 9 height 11
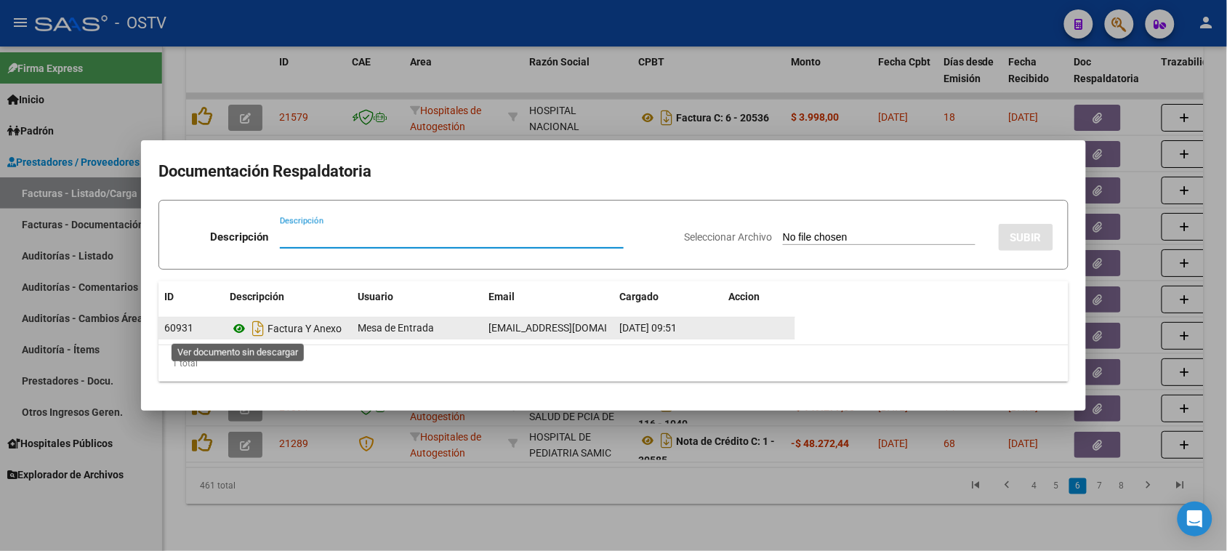
click at [238, 326] on icon at bounding box center [239, 328] width 19 height 17
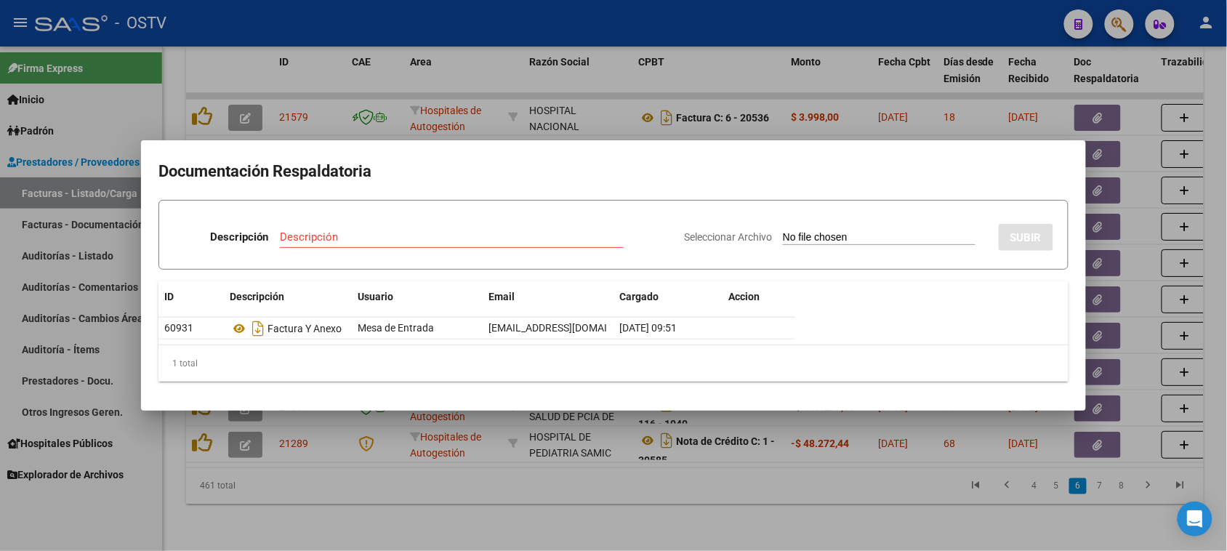
click at [777, 82] on div at bounding box center [613, 275] width 1227 height 551
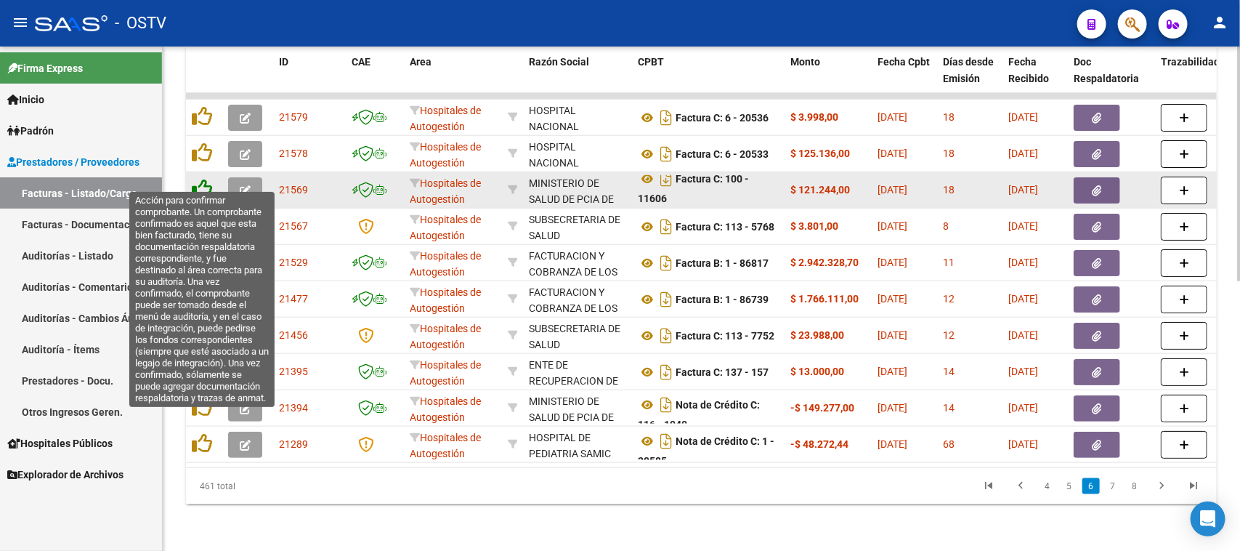
click at [204, 179] on icon at bounding box center [202, 189] width 20 height 20
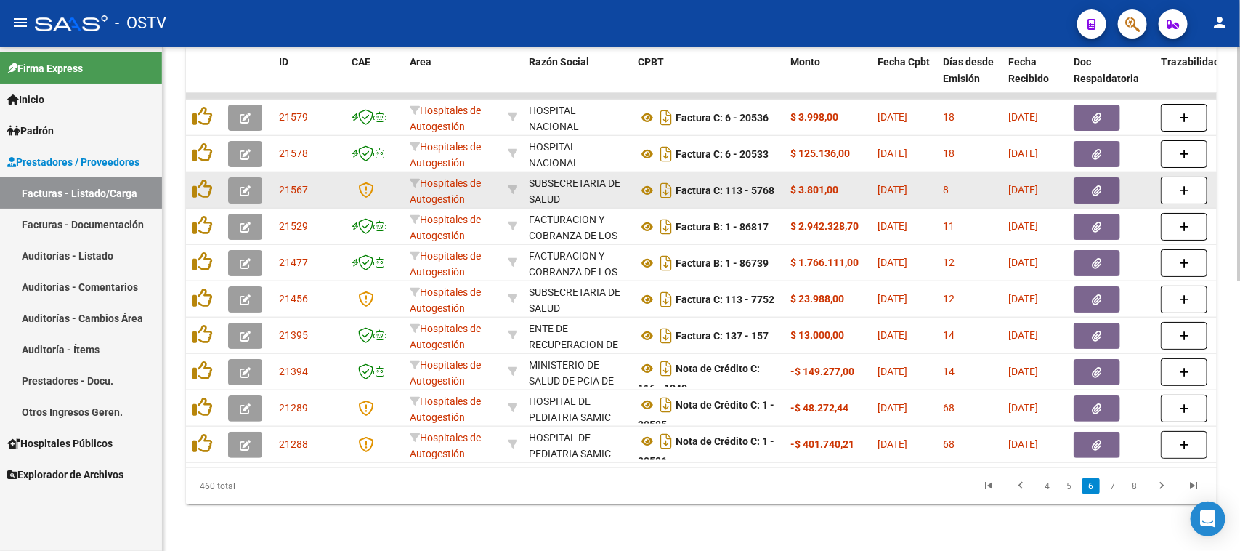
scroll to position [0, 0]
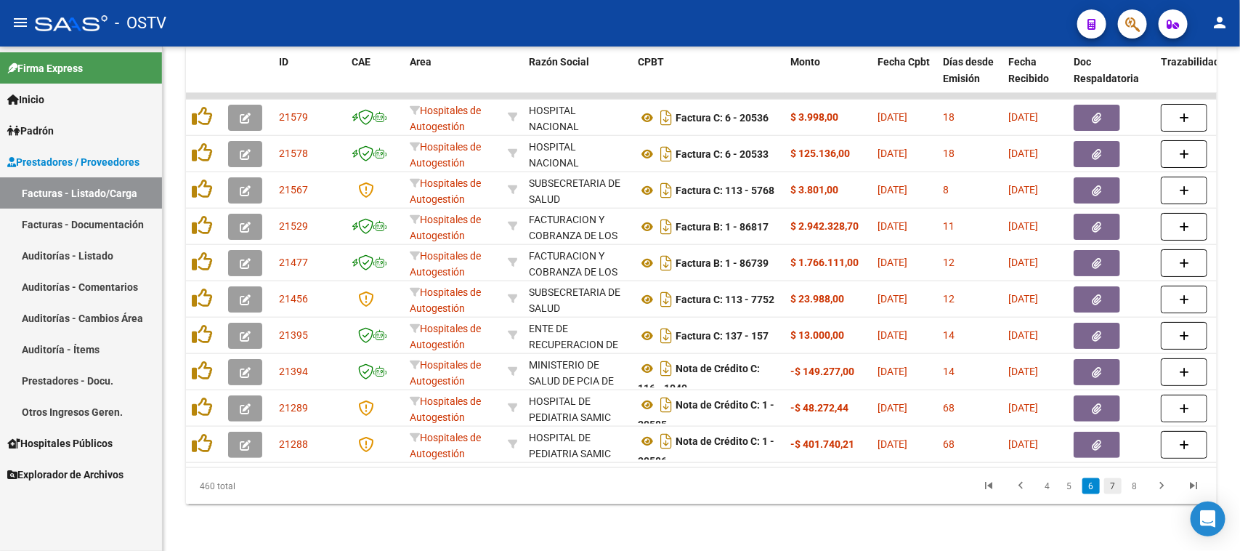
click at [1112, 487] on link "7" at bounding box center [1112, 486] width 17 height 16
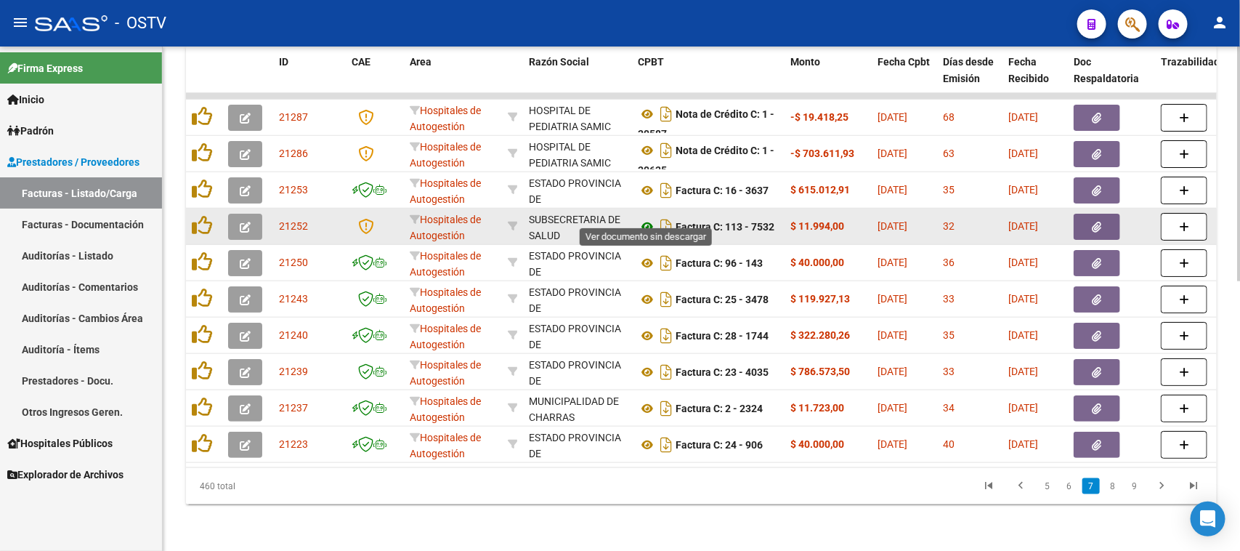
click at [645, 218] on icon at bounding box center [647, 226] width 19 height 17
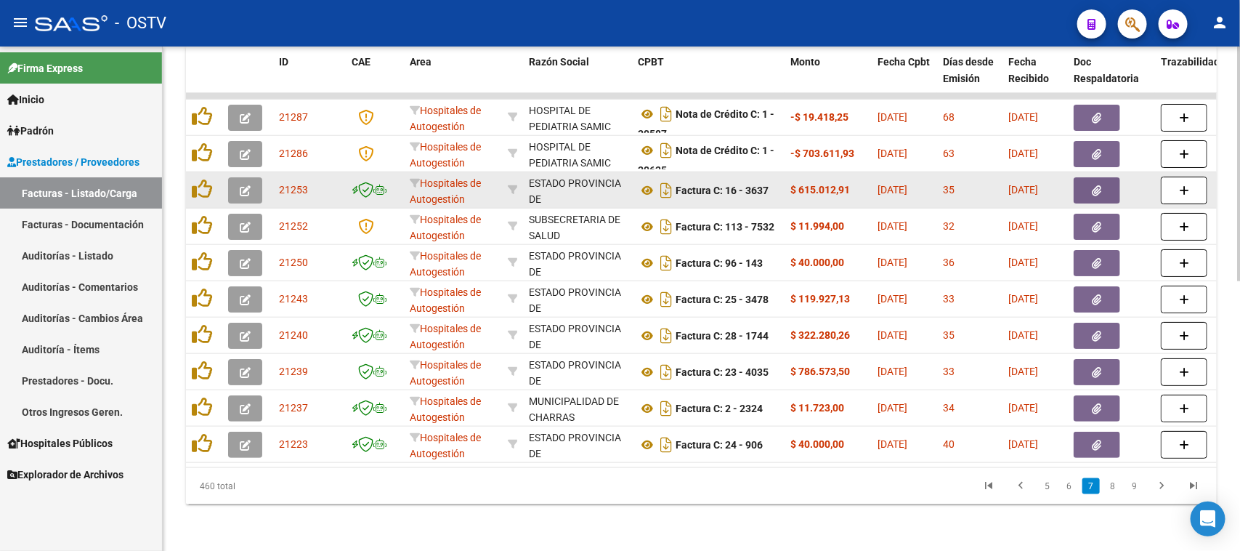
scroll to position [8, 0]
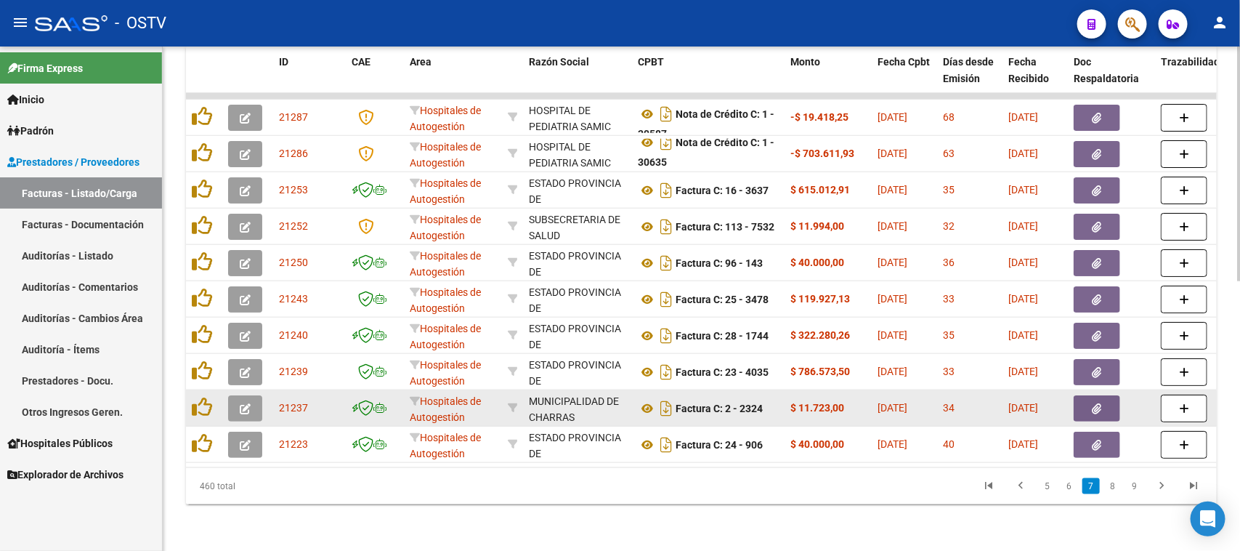
click at [1083, 395] on button "button" at bounding box center [1097, 408] width 47 height 26
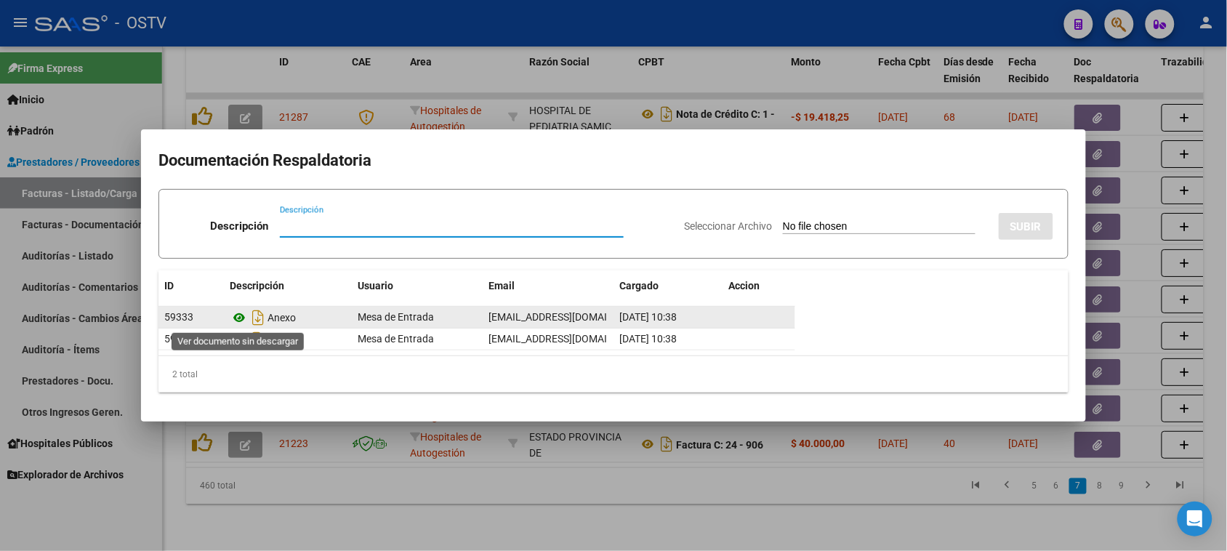
click at [244, 315] on icon at bounding box center [239, 317] width 19 height 17
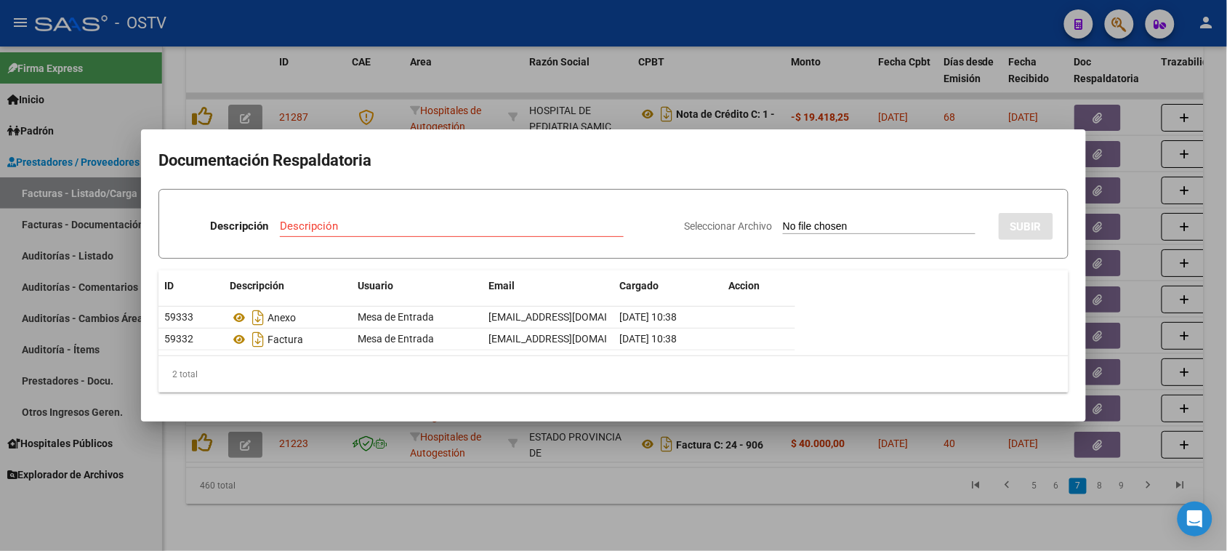
click at [747, 458] on div at bounding box center [613, 275] width 1227 height 551
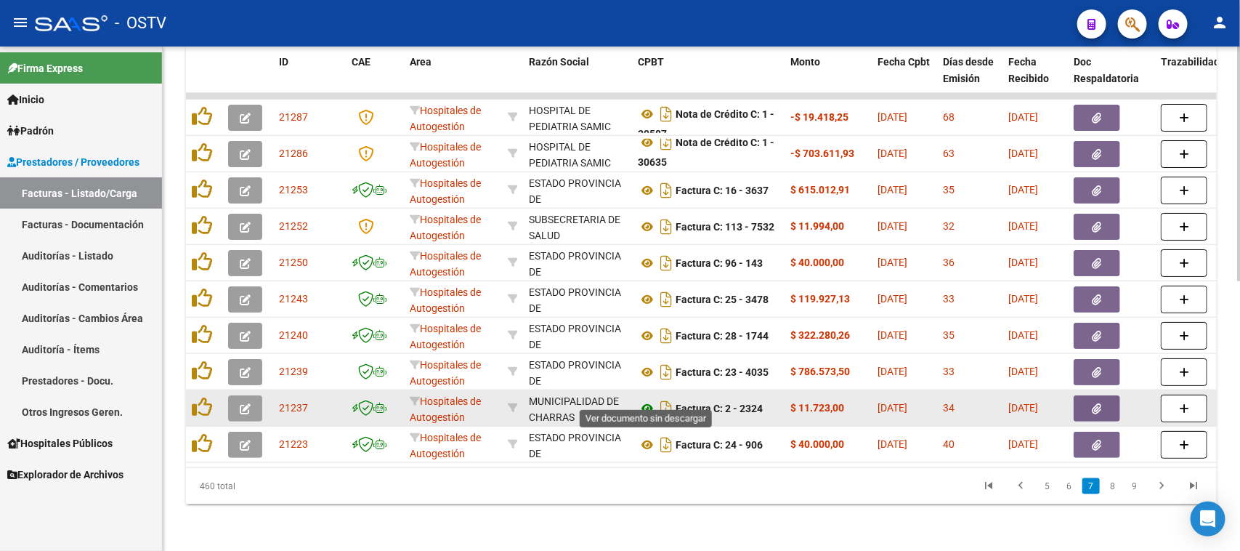
click at [645, 400] on icon at bounding box center [647, 408] width 19 height 17
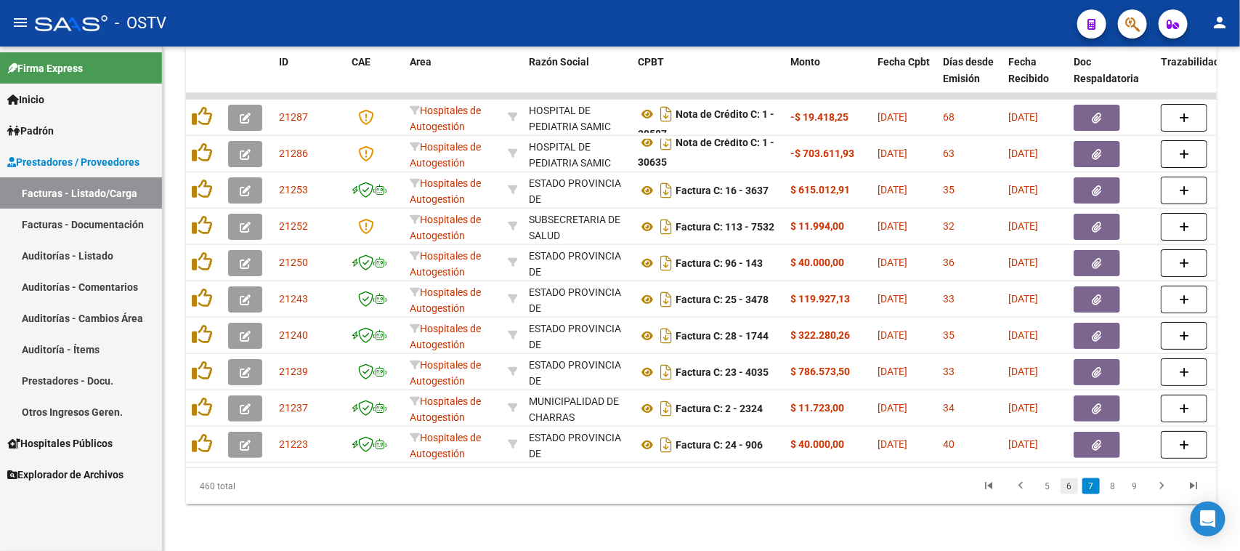
click at [1073, 488] on link "6" at bounding box center [1069, 486] width 17 height 16
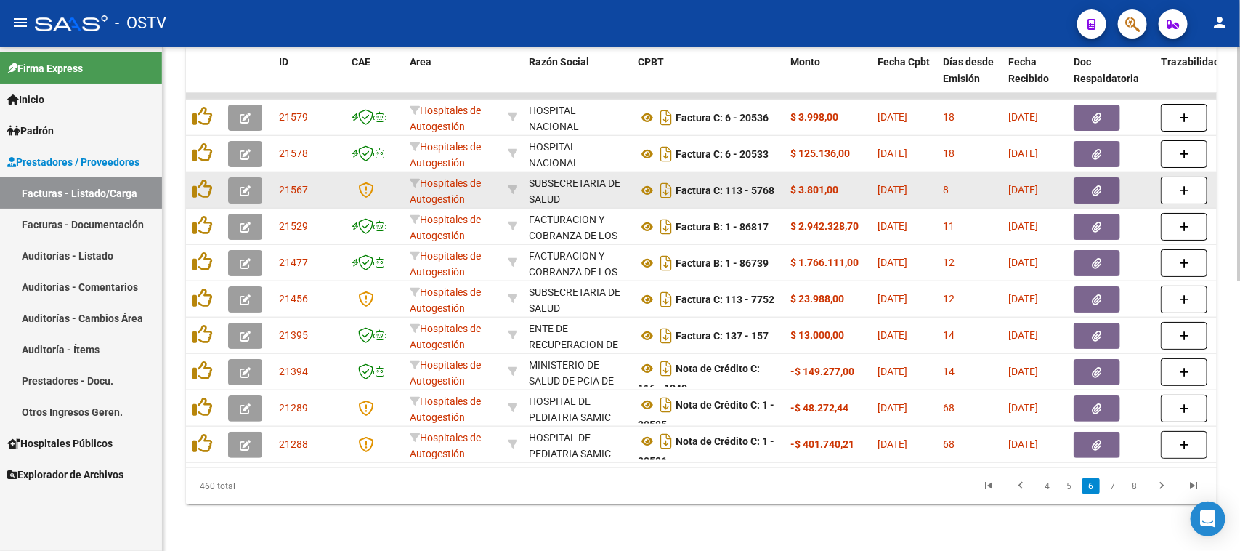
scroll to position [0, 0]
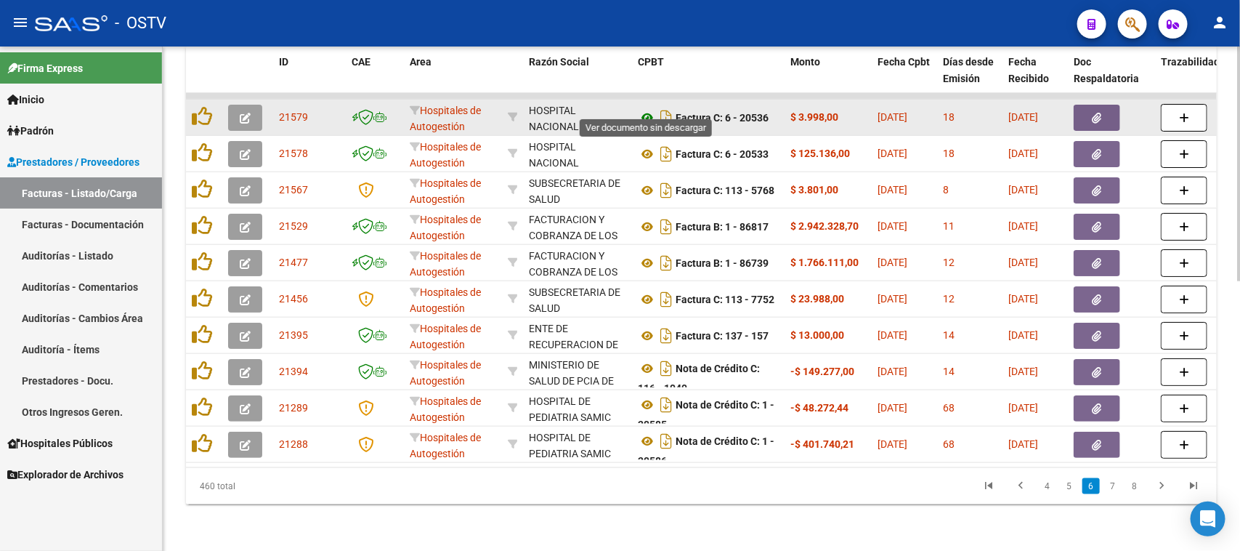
click at [644, 109] on icon at bounding box center [647, 117] width 19 height 17
drag, startPoint x: 807, startPoint y: 96, endPoint x: 965, endPoint y: 98, distance: 158.4
click at [1102, 105] on button "button" at bounding box center [1097, 118] width 47 height 26
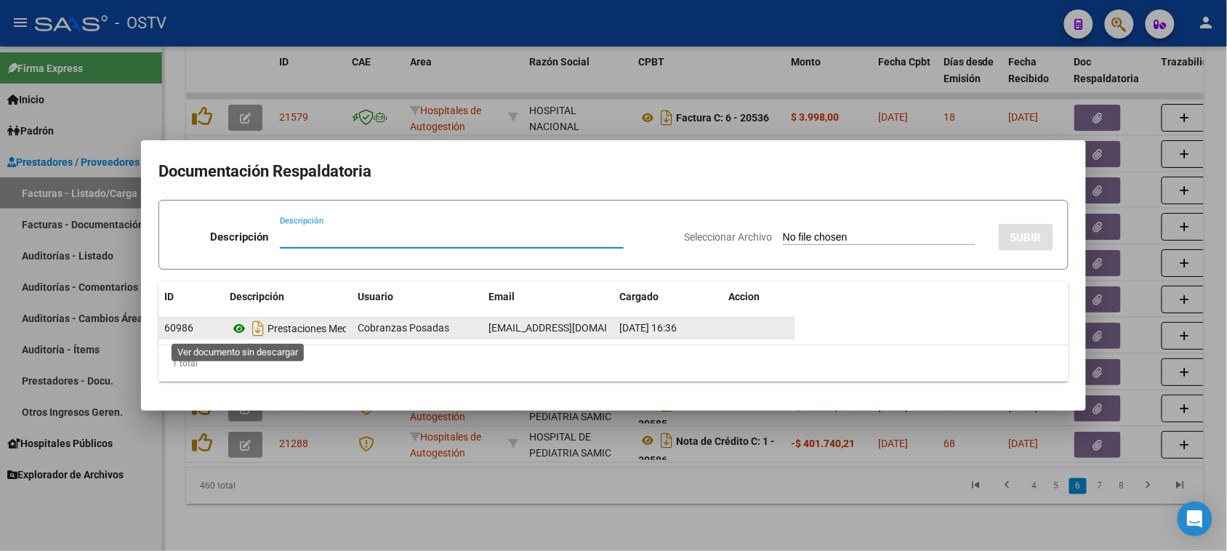
click at [241, 328] on icon at bounding box center [239, 328] width 19 height 17
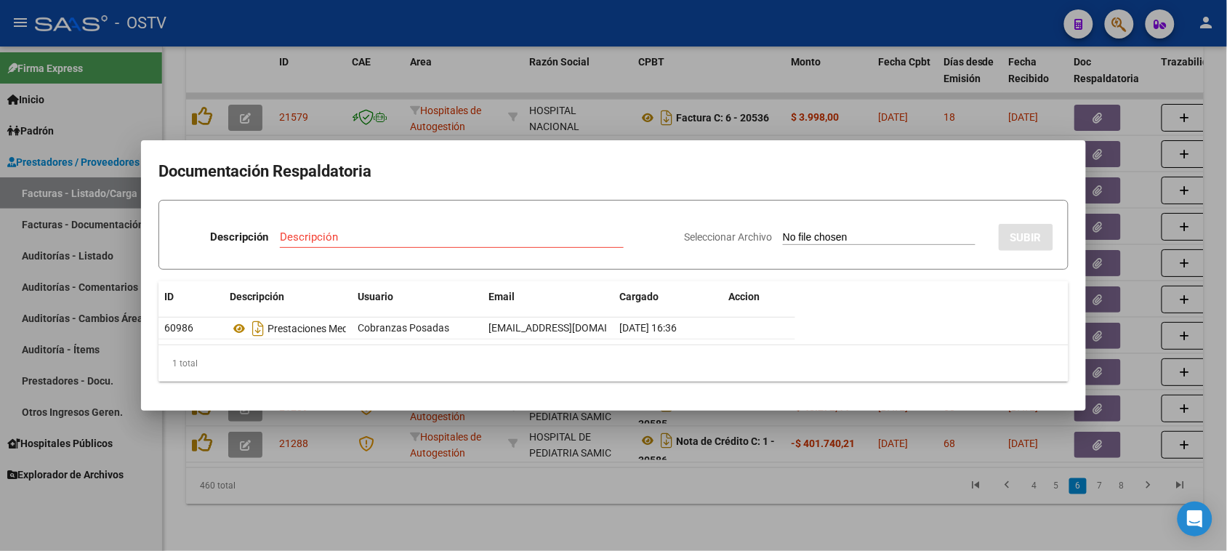
click at [615, 81] on div at bounding box center [613, 275] width 1227 height 551
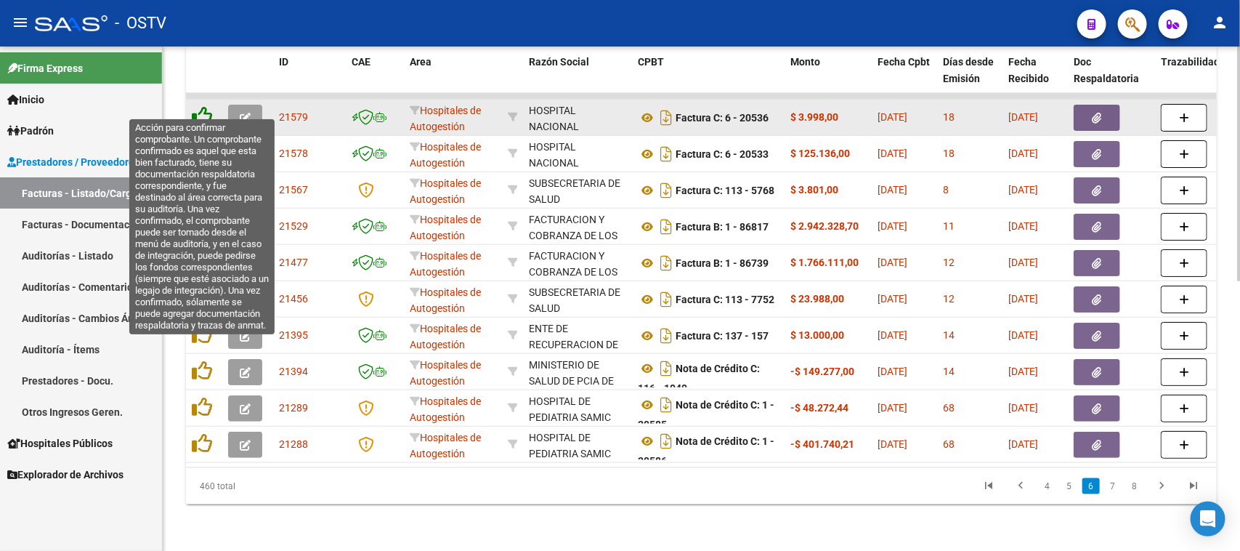
click at [198, 106] on icon at bounding box center [202, 116] width 20 height 20
